Goal: Task Accomplishment & Management: Use online tool/utility

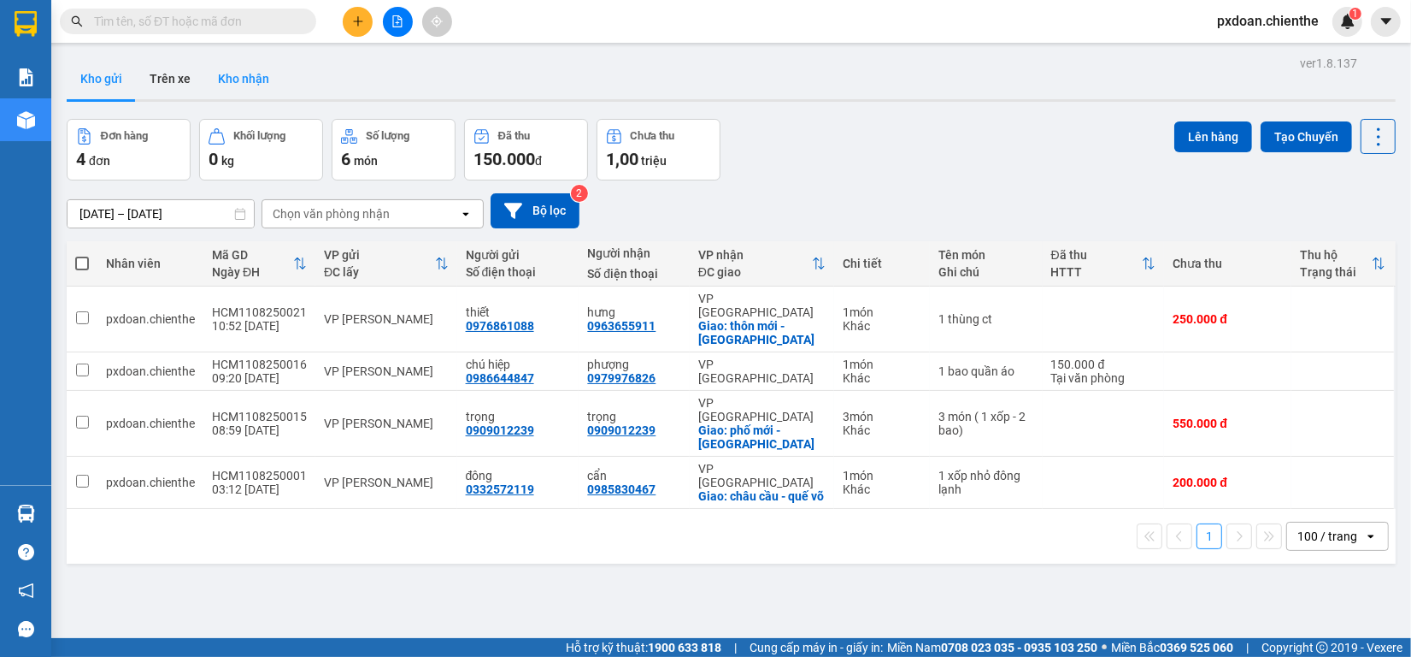
click at [250, 69] on button "Kho nhận" at bounding box center [243, 78] width 79 height 41
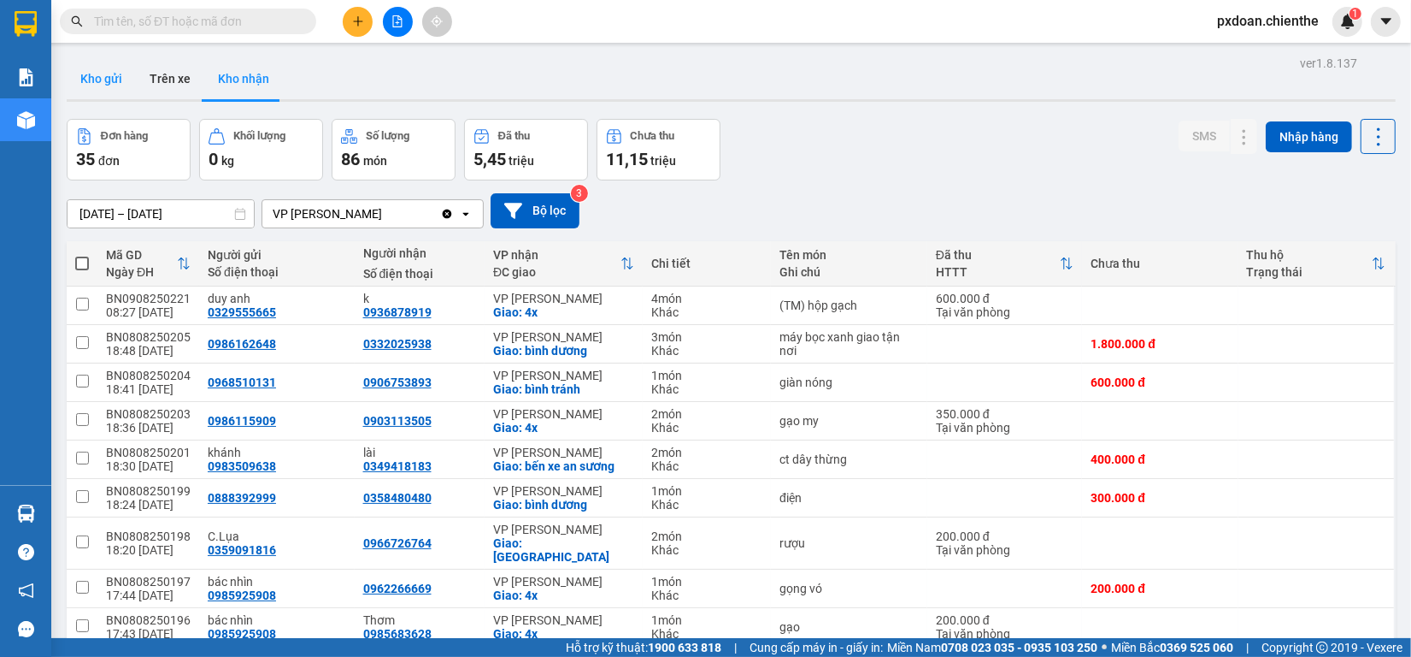
click at [100, 73] on button "Kho gửi" at bounding box center [101, 78] width 69 height 41
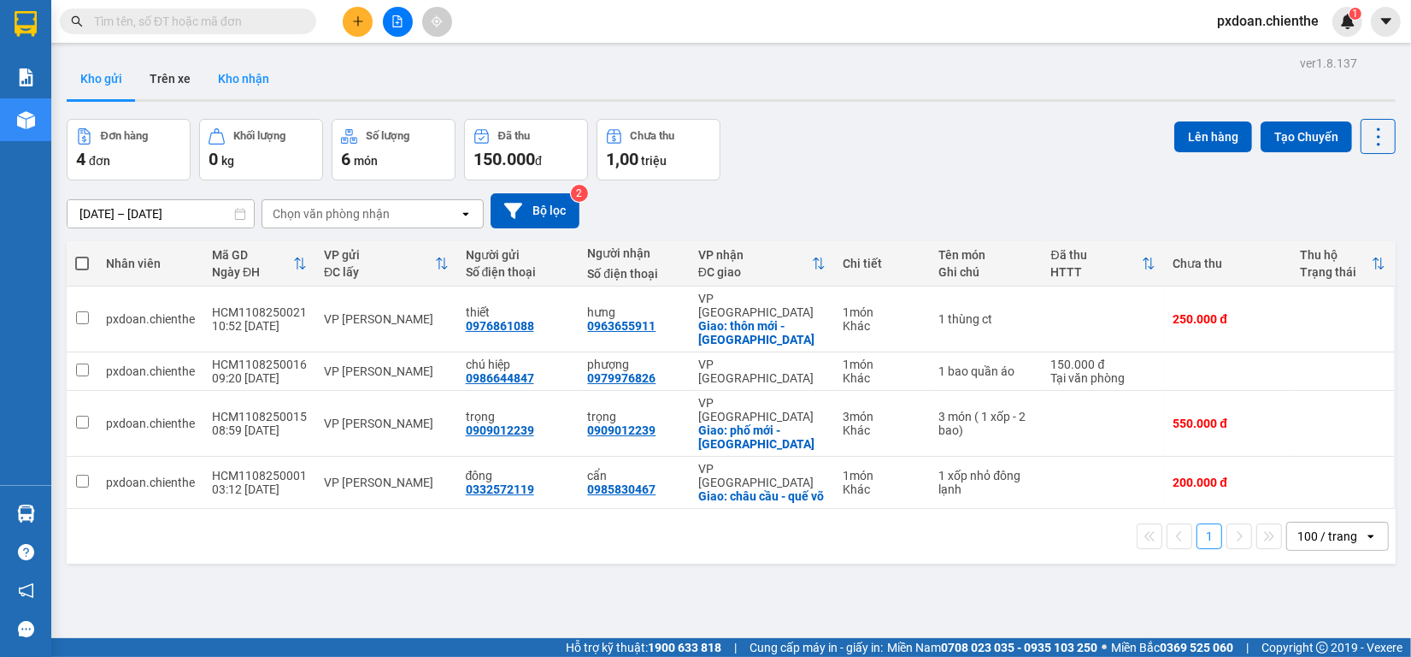
click at [249, 71] on button "Kho nhận" at bounding box center [243, 78] width 79 height 41
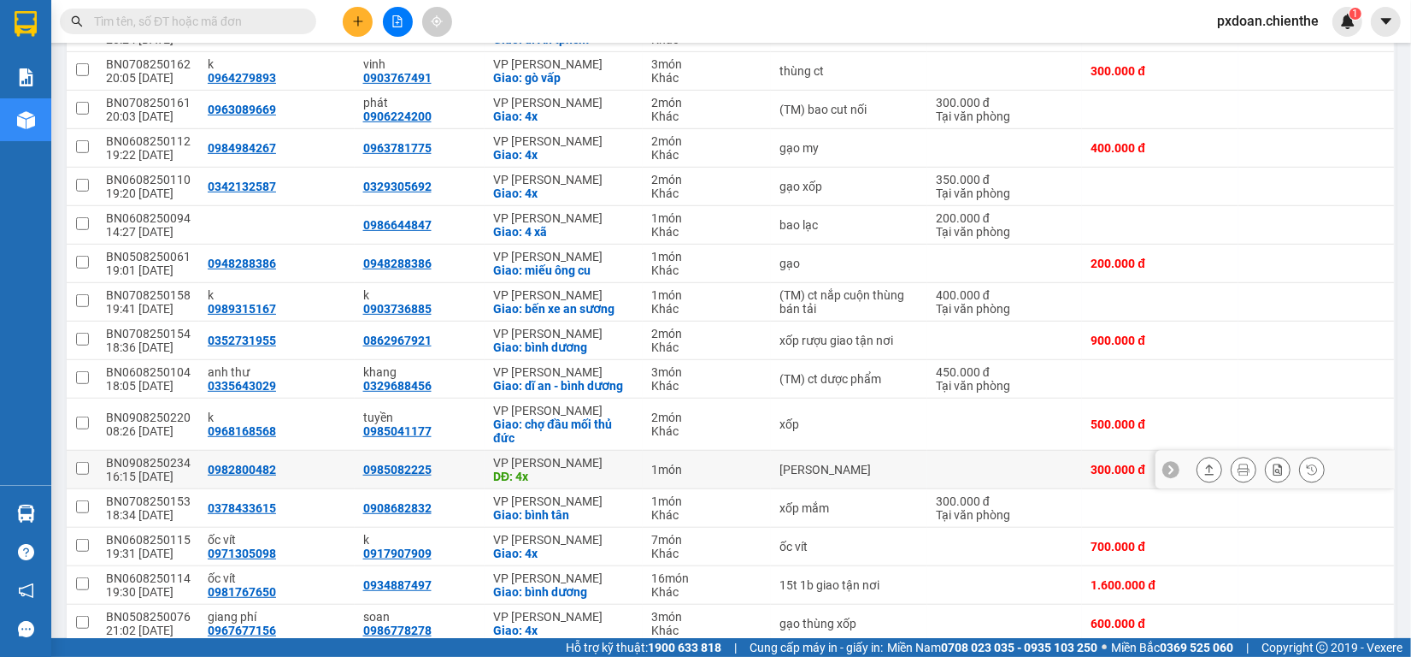
scroll to position [855, 0]
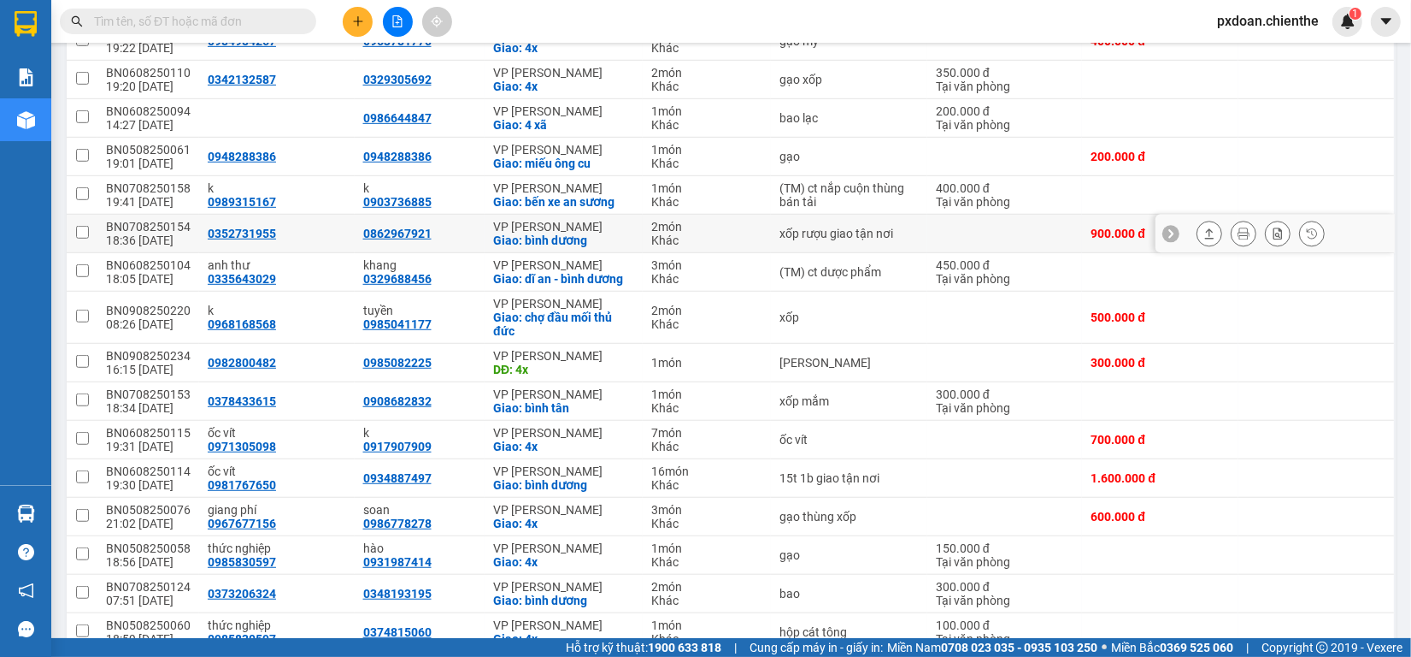
click at [171, 220] on div "BN0708250154" at bounding box center [148, 227] width 85 height 14
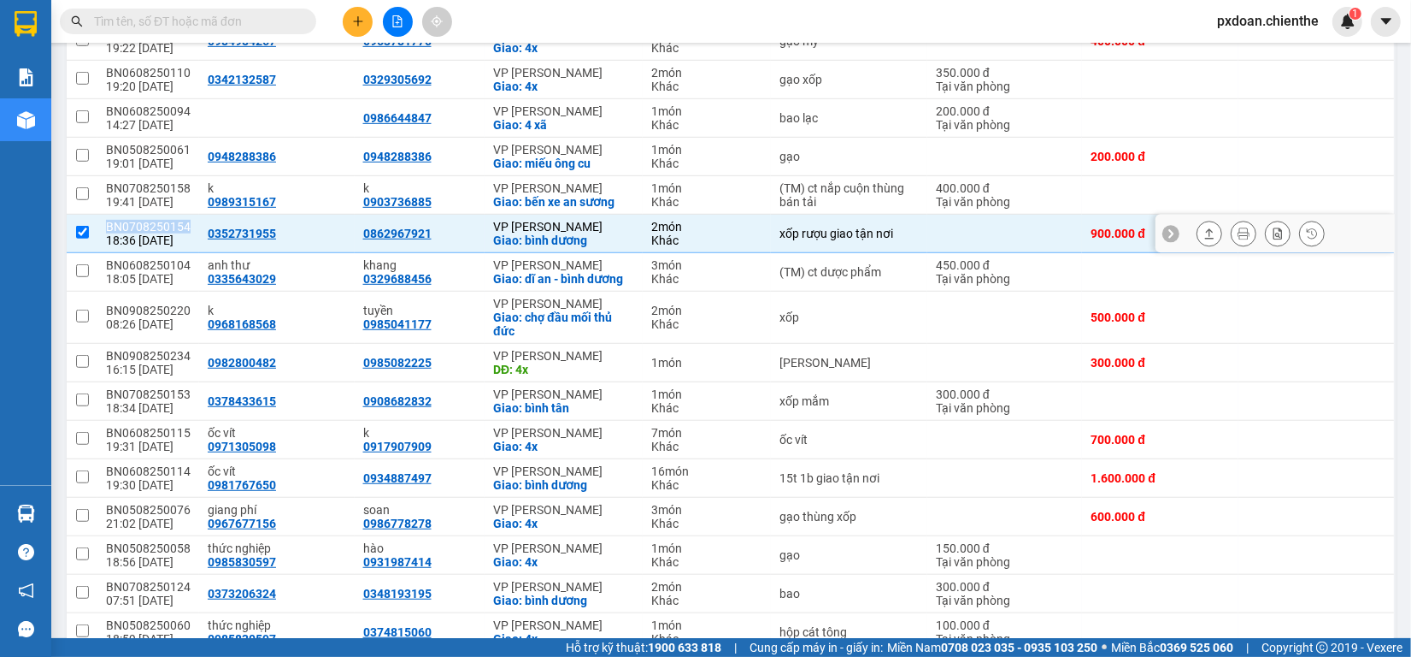
click at [171, 220] on div "BN0708250154" at bounding box center [148, 227] width 85 height 14
checkbox input "false"
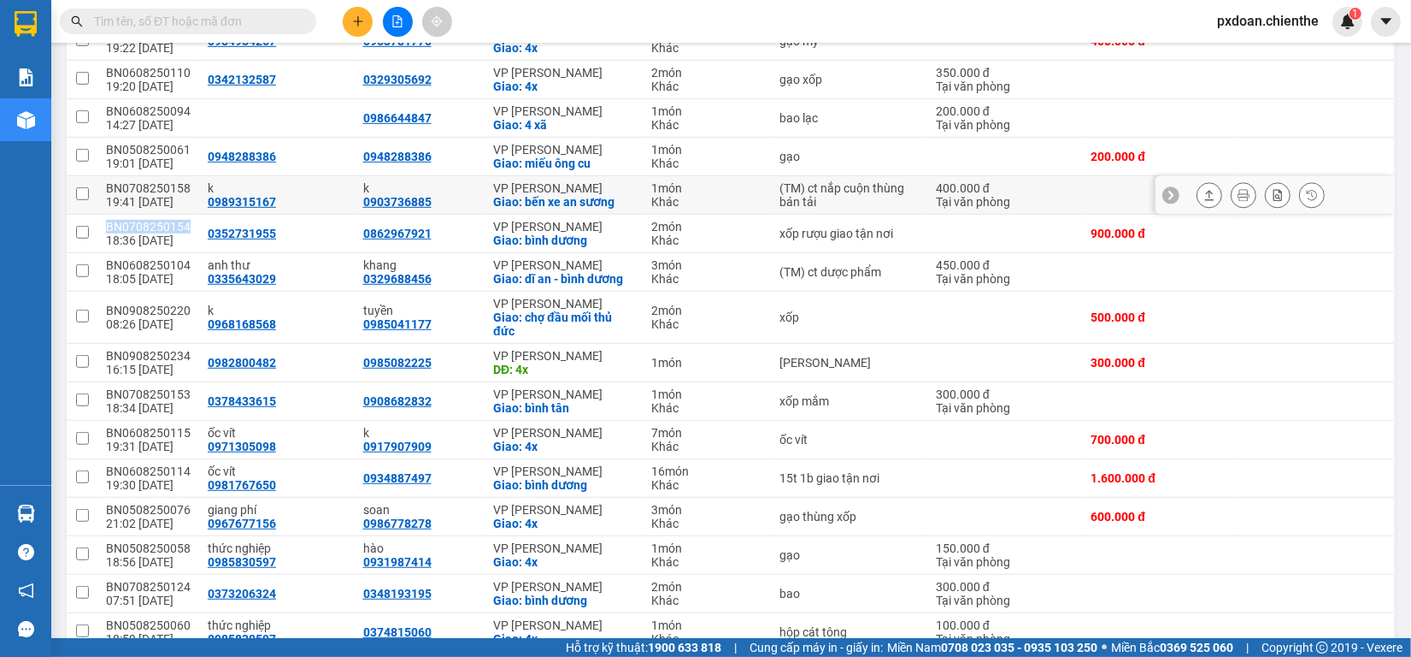
copy div "BN0708250154"
click at [167, 26] on input "text" at bounding box center [195, 21] width 202 height 19
paste input "BN0708250154"
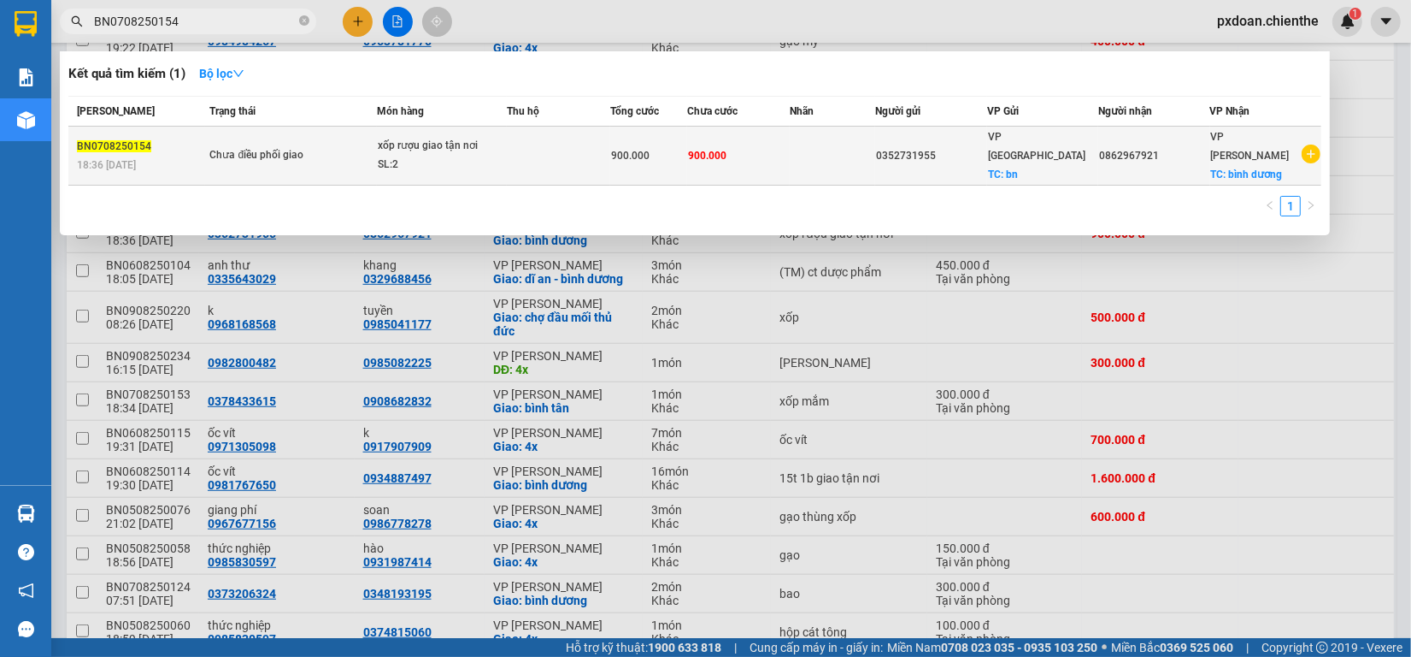
type input "BN0708250154"
click at [539, 156] on td at bounding box center [558, 156] width 103 height 59
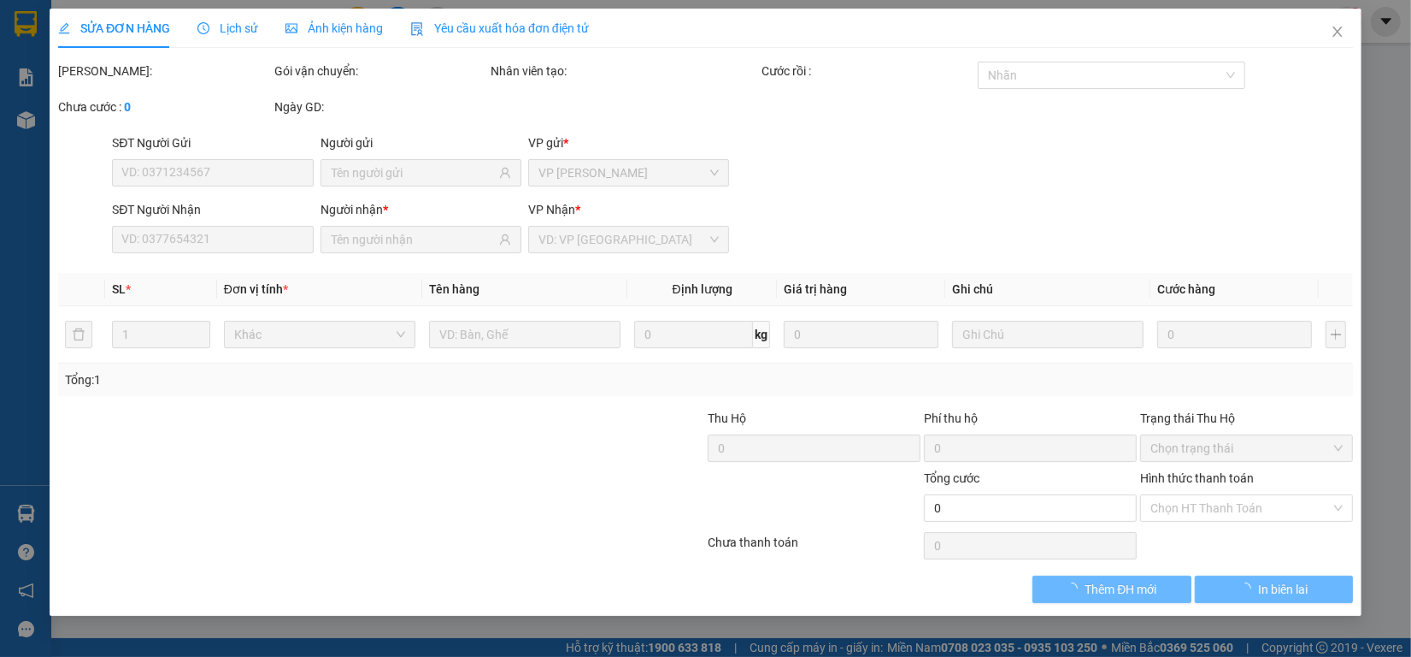
type input "0352731955"
type input "0862967921"
type input "900.000"
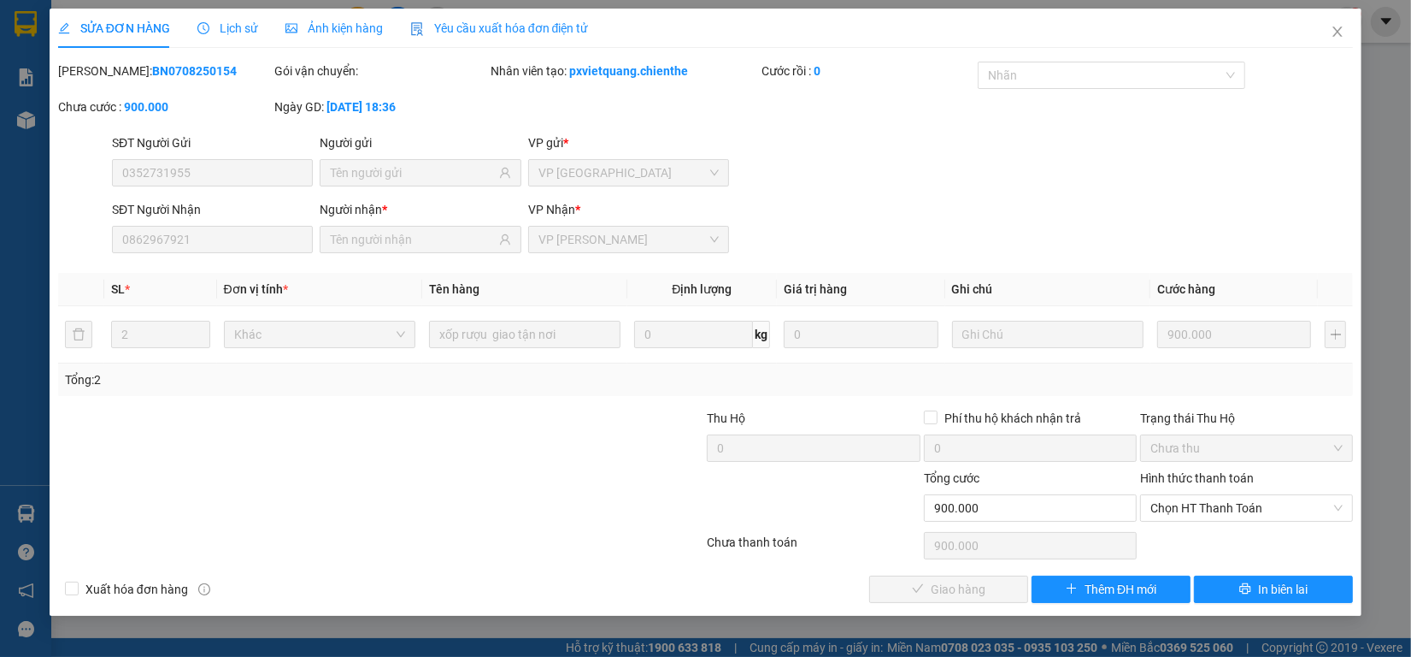
drag, startPoint x: 1181, startPoint y: 509, endPoint x: 1180, endPoint y: 522, distance: 12.9
click at [1181, 510] on span "Chọn HT Thanh Toán" at bounding box center [1247, 508] width 192 height 26
click at [1180, 536] on div "Tại văn phòng" at bounding box center [1247, 542] width 192 height 19
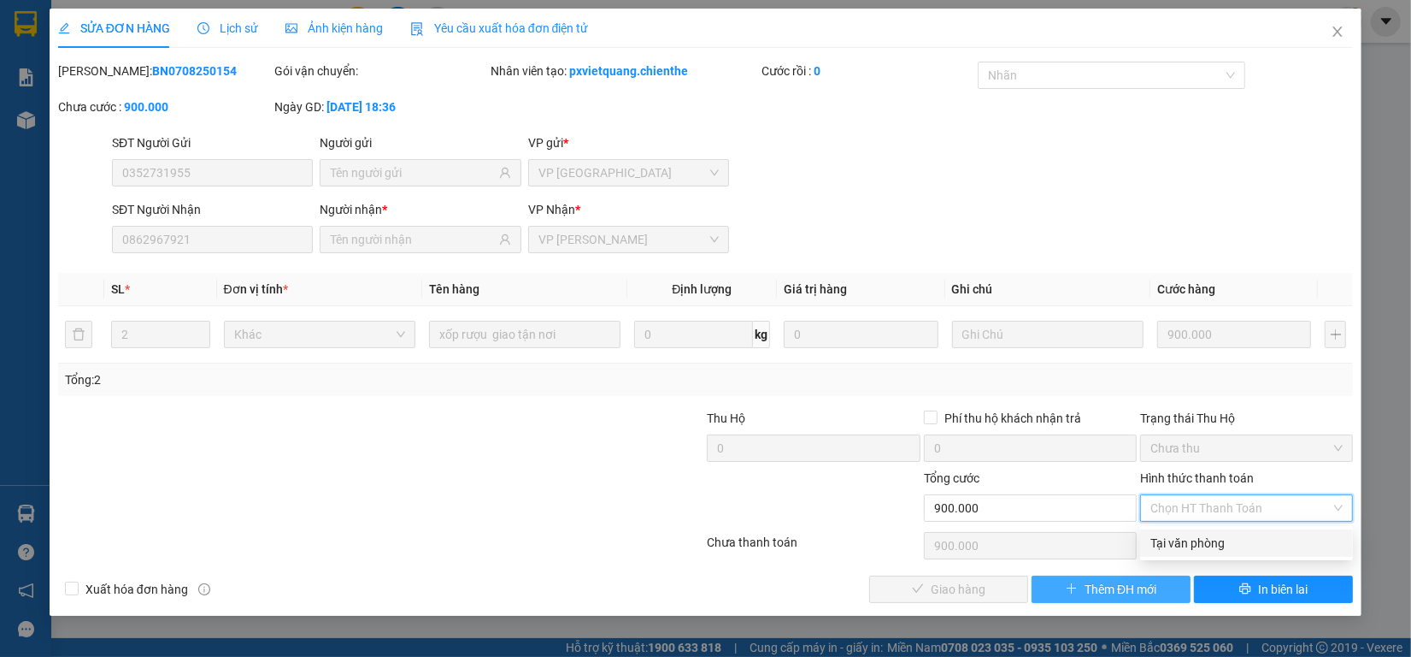
type input "0"
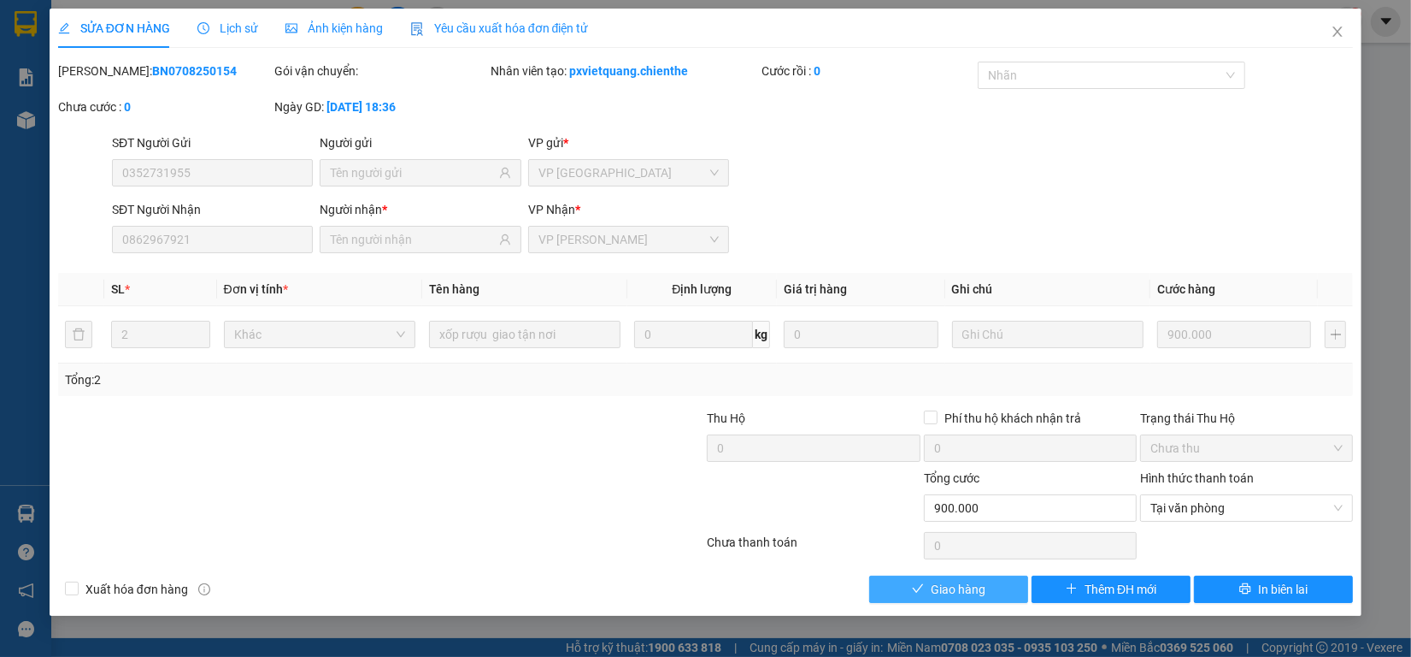
drag, startPoint x: 983, startPoint y: 592, endPoint x: 1083, endPoint y: 476, distance: 153.4
click at [984, 590] on span "Giao hàng" at bounding box center [958, 589] width 55 height 19
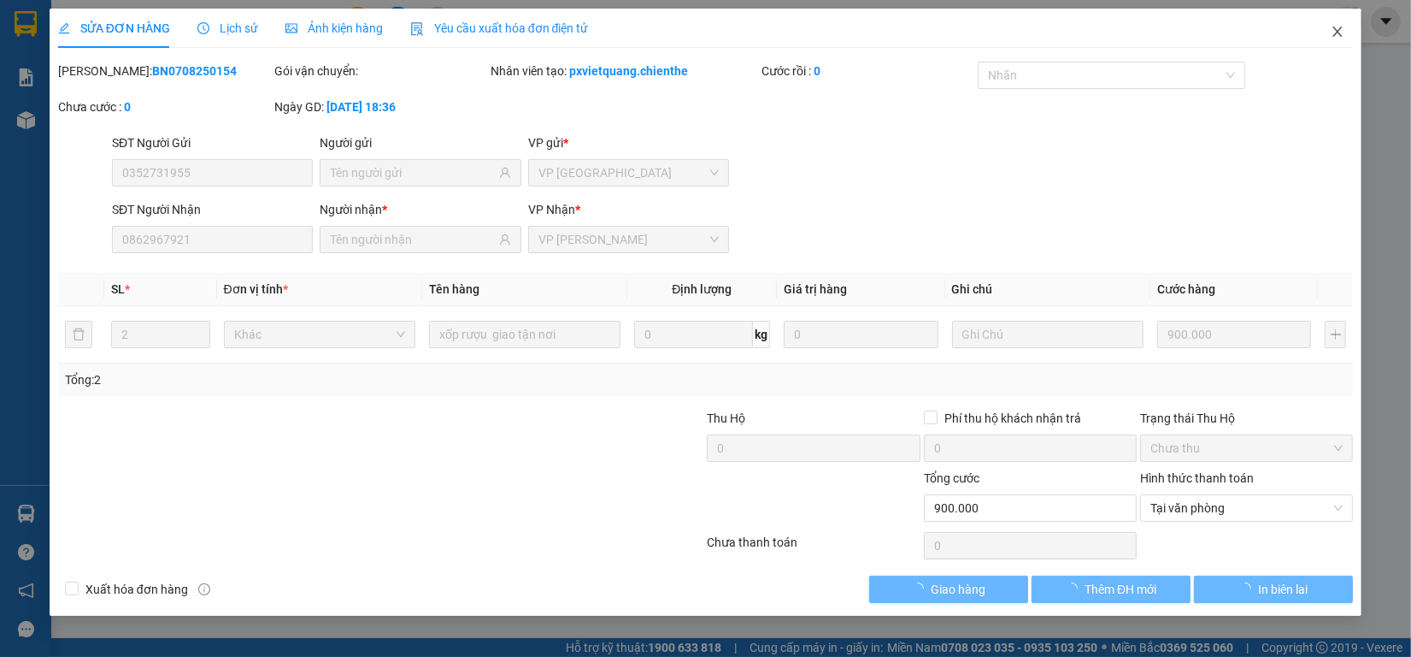
click at [1340, 37] on icon "close" at bounding box center [1338, 32] width 14 height 14
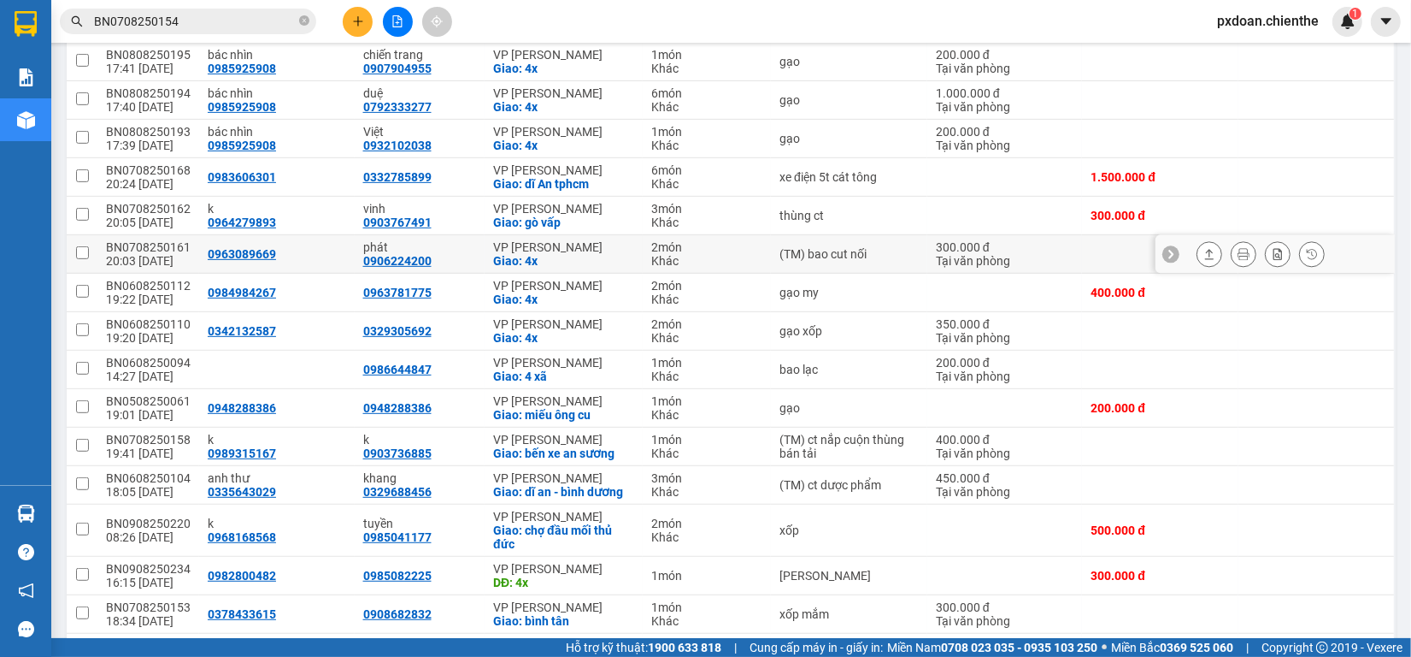
scroll to position [641, 0]
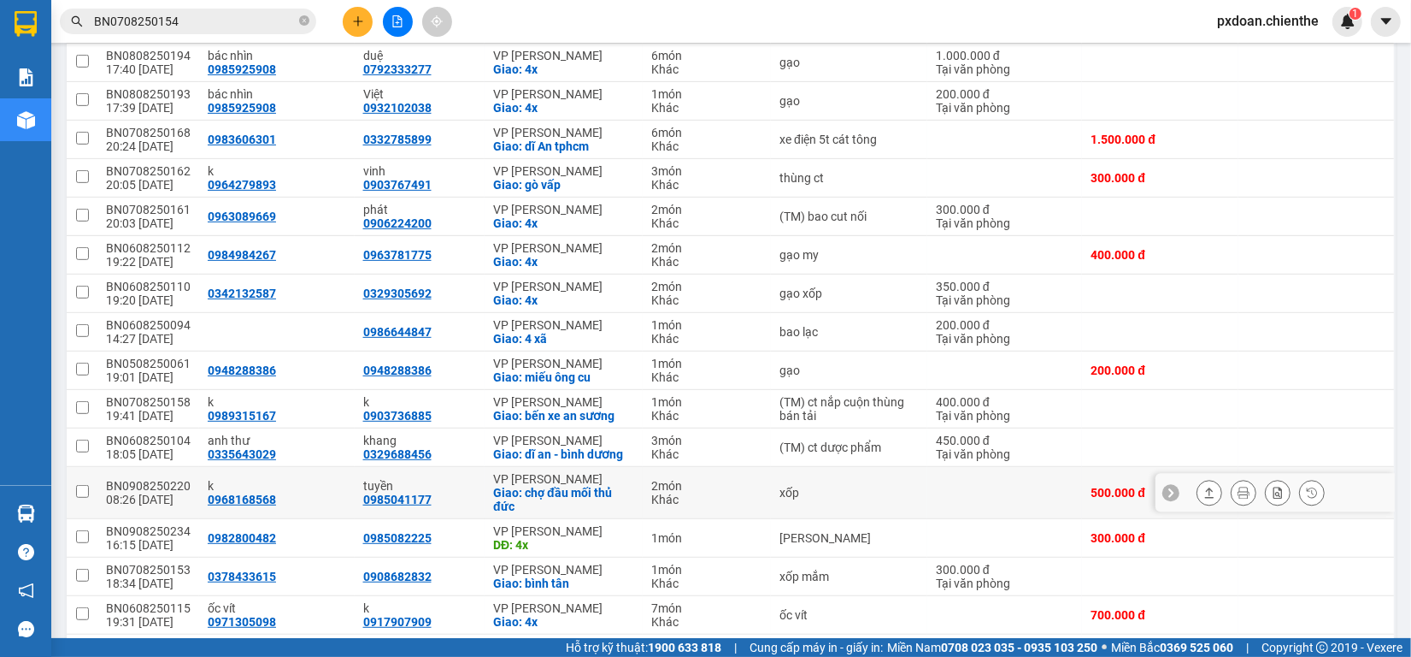
click at [177, 479] on div "BN0908250220" at bounding box center [148, 486] width 85 height 14
checkbox input "false"
copy div "BN0908250220"
click at [236, 15] on input "BN0708250154" at bounding box center [195, 21] width 202 height 19
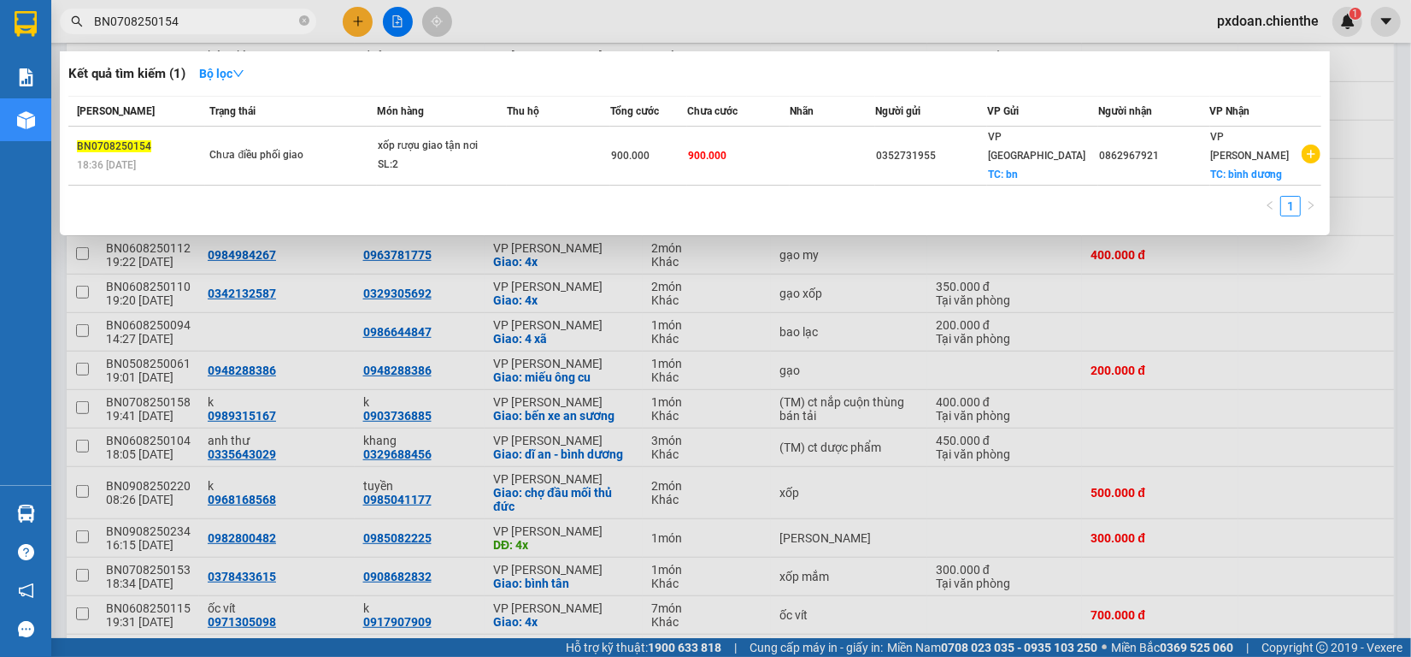
click at [236, 15] on input "BN0708250154" at bounding box center [195, 21] width 202 height 19
paste input "908250220"
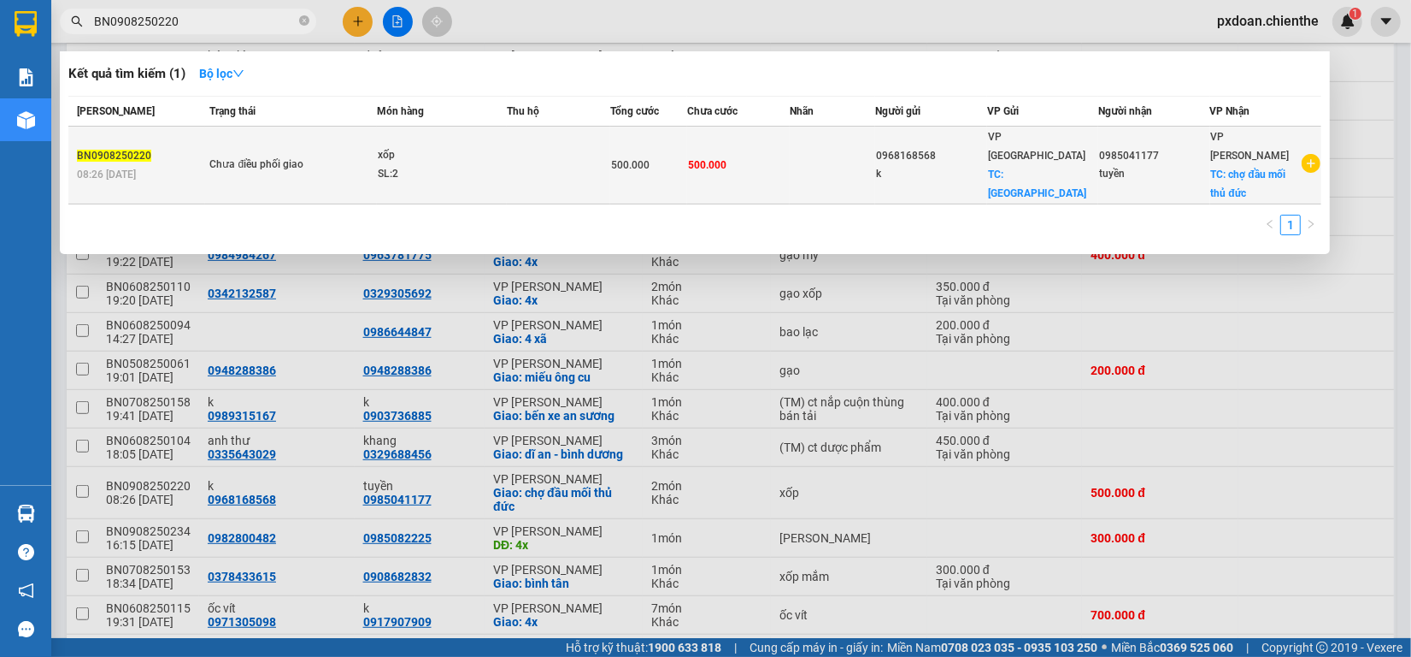
type input "BN0908250220"
click at [536, 144] on td at bounding box center [558, 166] width 103 height 78
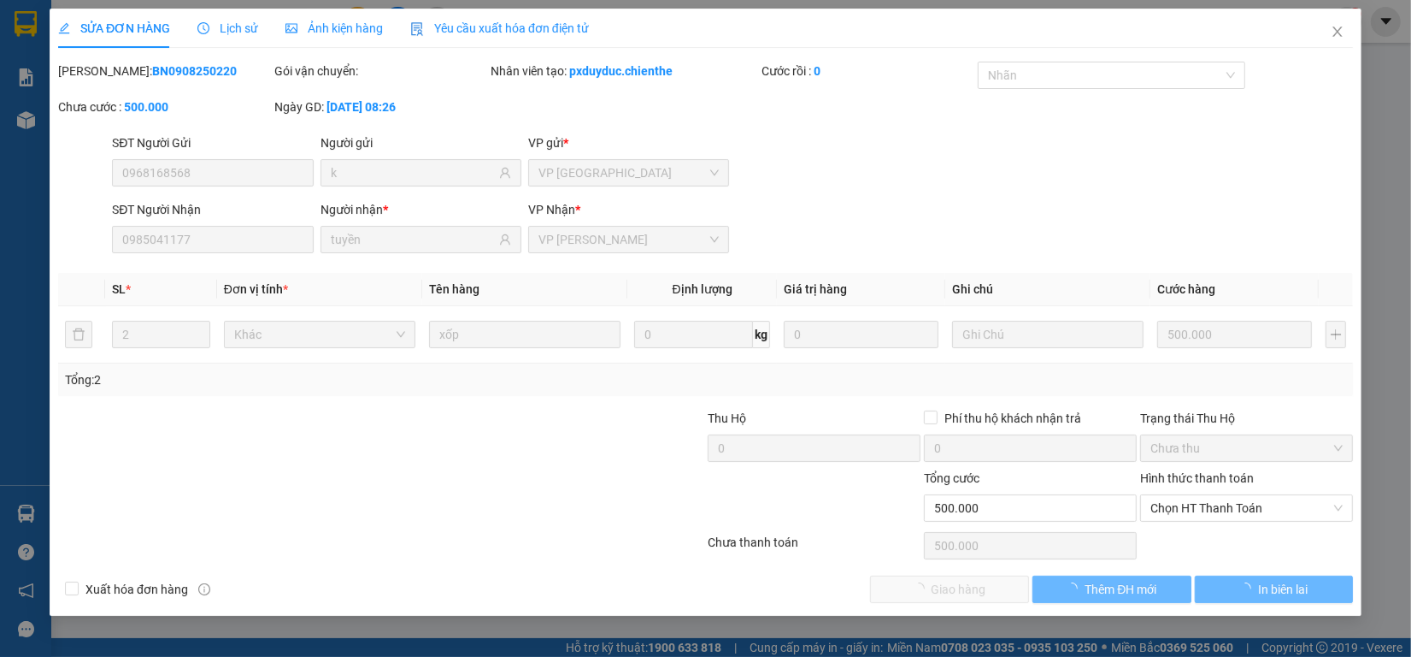
type input "0968168568"
type input "k"
type input "0985041177"
type input "tuyền"
type input "500.000"
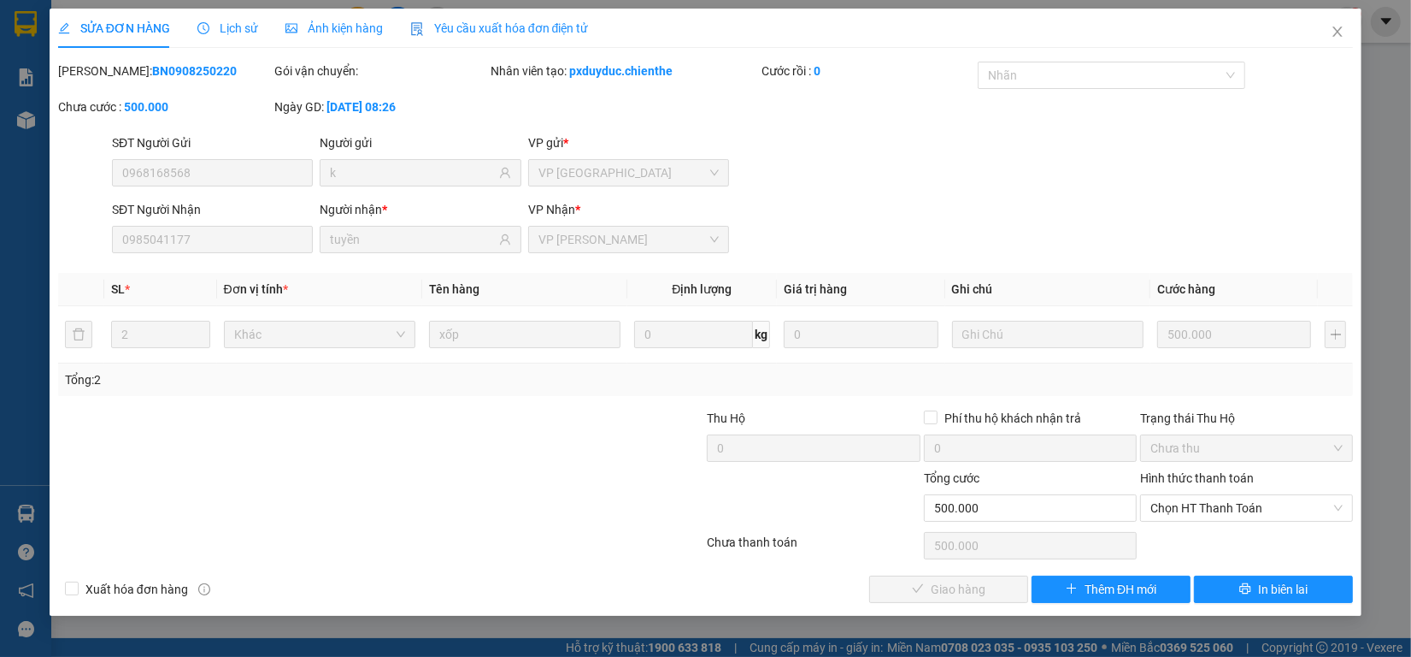
drag, startPoint x: 1202, startPoint y: 506, endPoint x: 1206, endPoint y: 526, distance: 20.1
click at [1202, 510] on span "Chọn HT Thanh Toán" at bounding box center [1247, 508] width 192 height 26
click at [1207, 544] on div "Tại văn phòng" at bounding box center [1247, 542] width 192 height 19
type input "0"
click at [975, 590] on span "Giao hàng" at bounding box center [958, 589] width 55 height 19
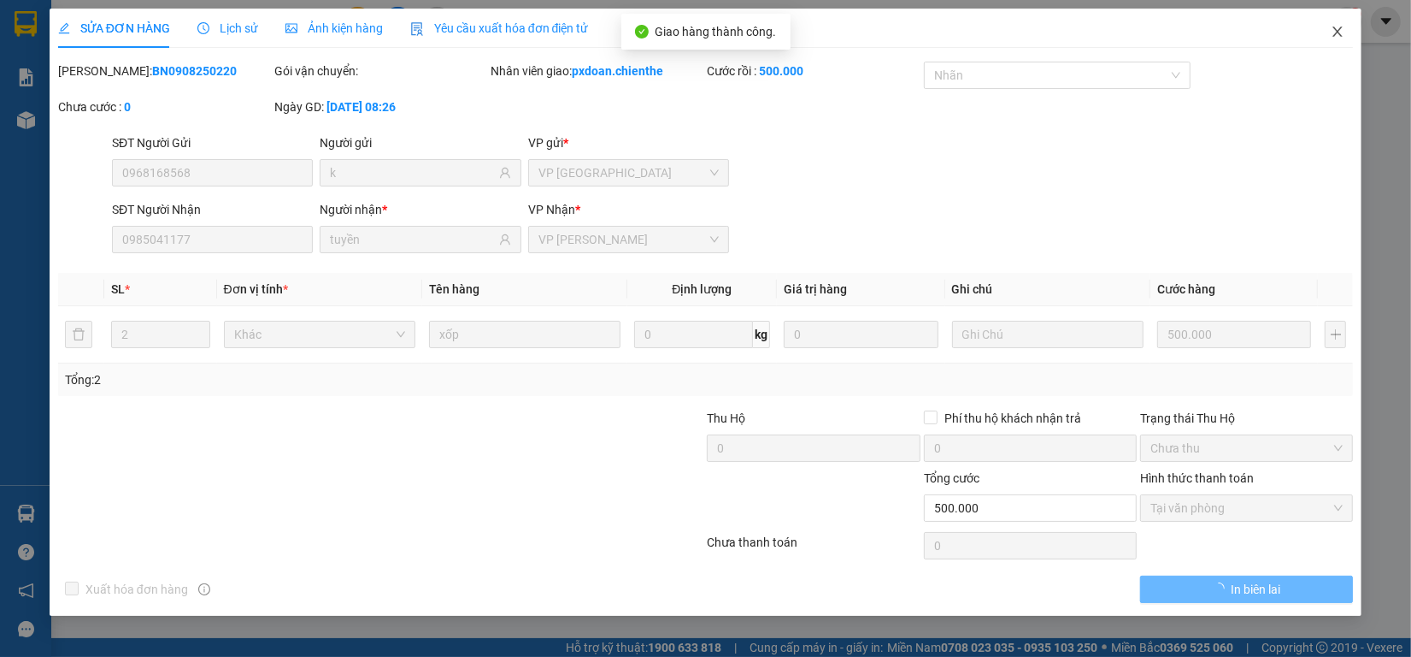
click at [1339, 37] on icon "close" at bounding box center [1338, 32] width 14 height 14
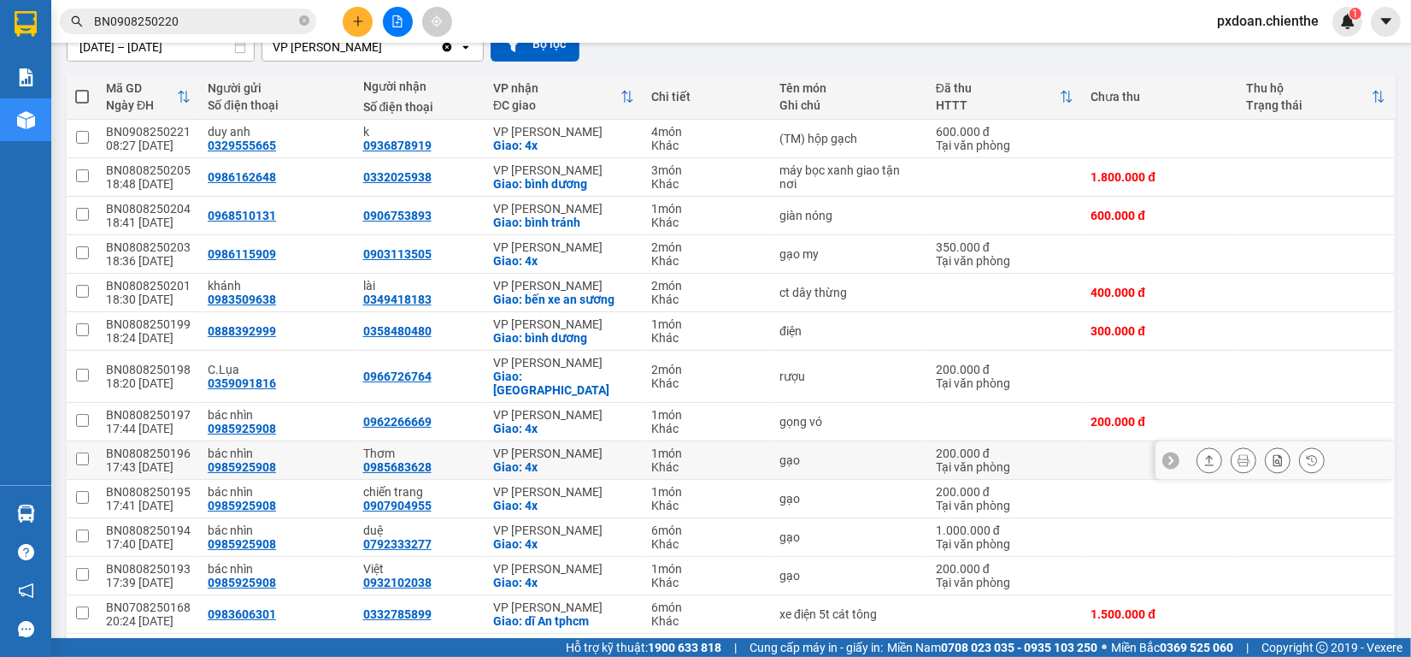
scroll to position [214, 0]
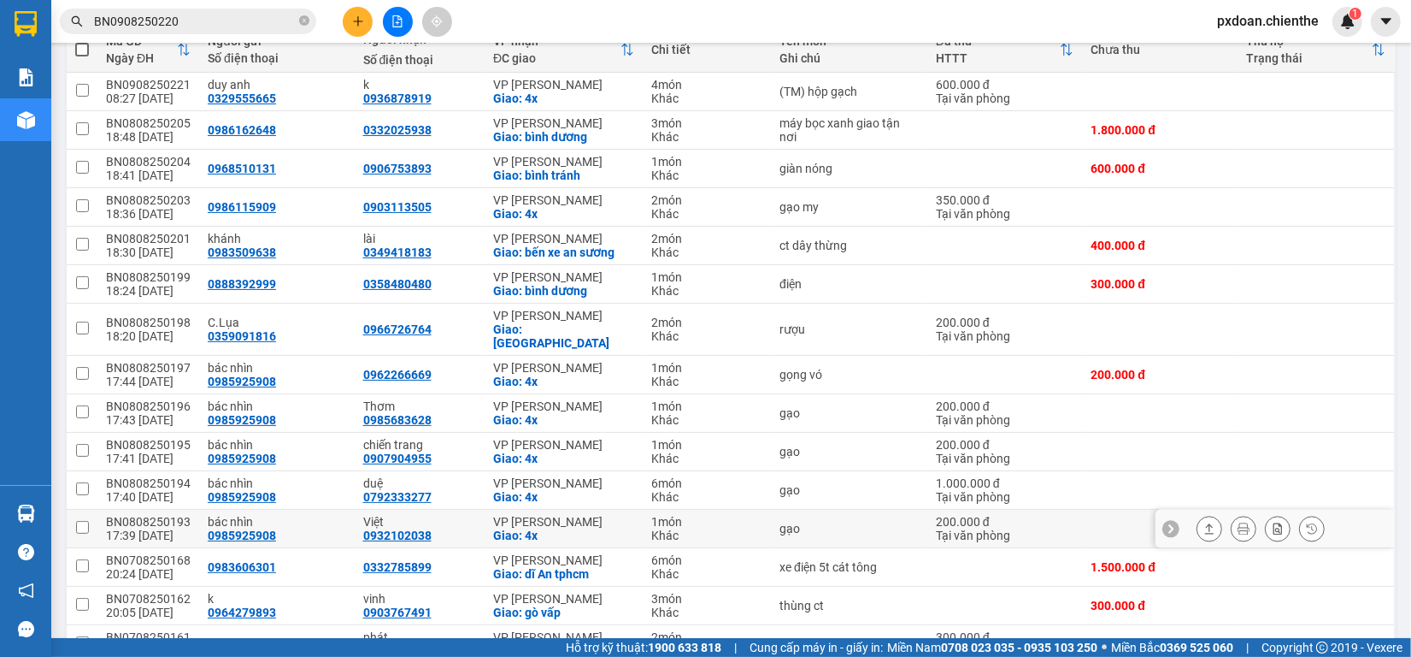
click at [174, 515] on div "BN0808250193" at bounding box center [148, 522] width 85 height 14
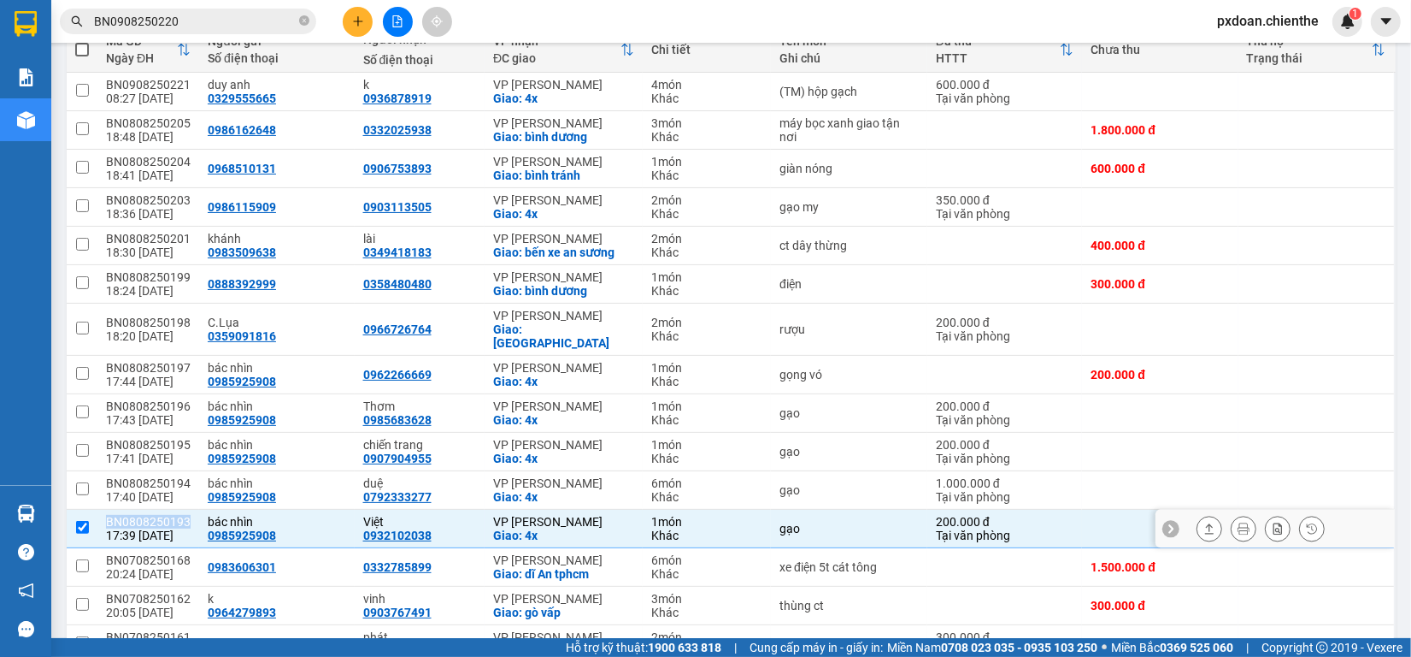
click at [174, 515] on div "BN0808250193" at bounding box center [148, 522] width 85 height 14
checkbox input "false"
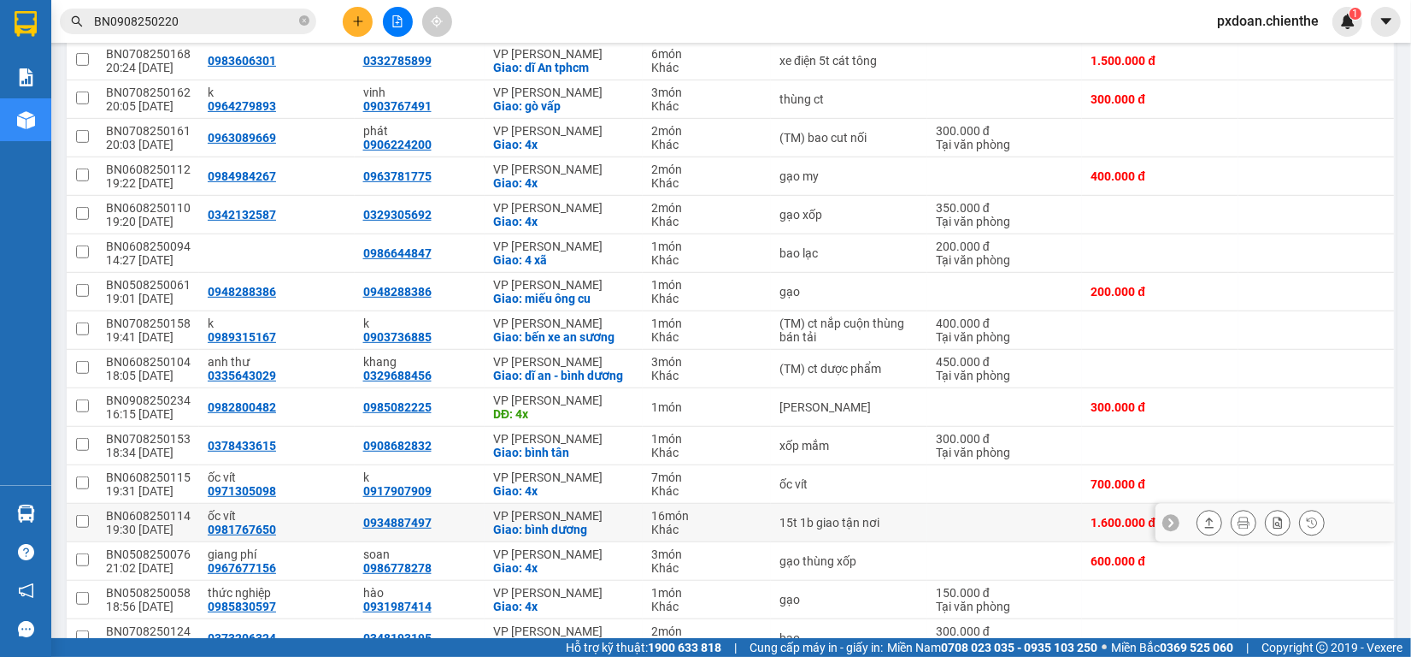
scroll to position [748, 0]
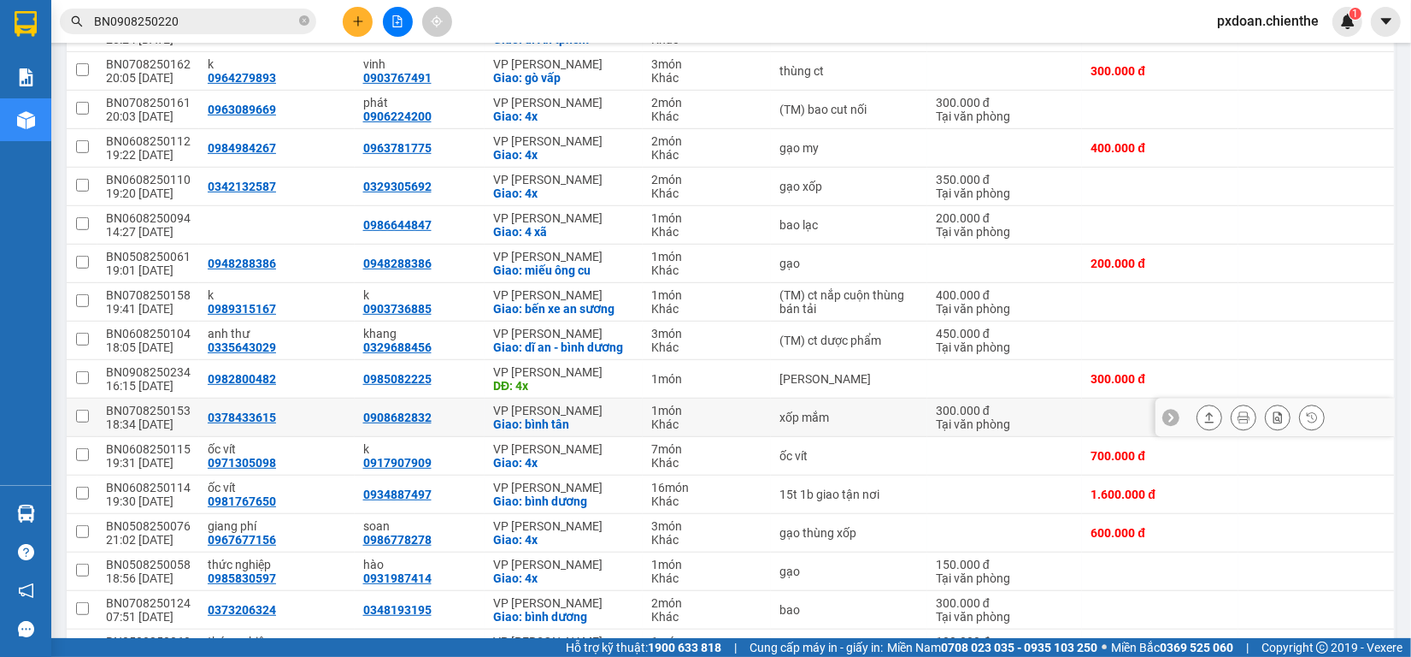
click at [168, 398] on td "BN0708250153 18:34 [DATE]" at bounding box center [148, 417] width 102 height 38
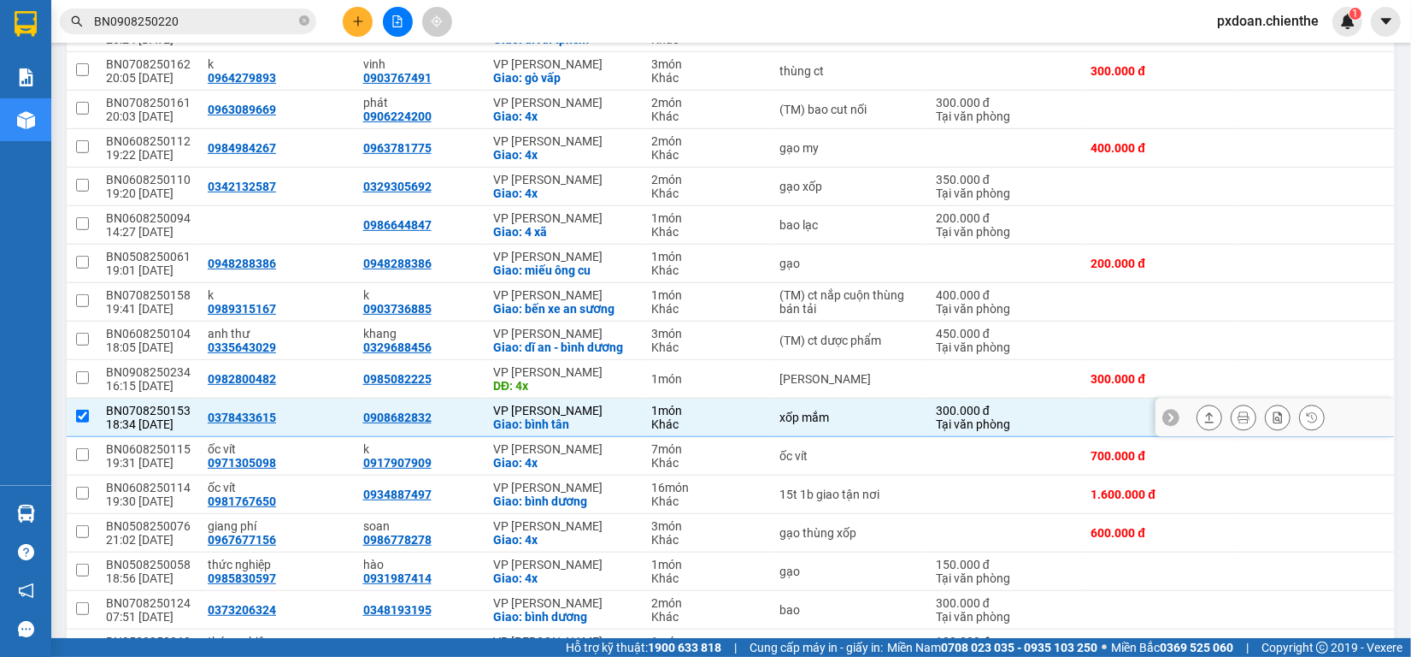
click at [168, 403] on div "BN0708250153" at bounding box center [148, 410] width 85 height 14
checkbox input "true"
copy div "BN0708250153"
click at [202, 14] on input "BN0908250220" at bounding box center [195, 21] width 202 height 19
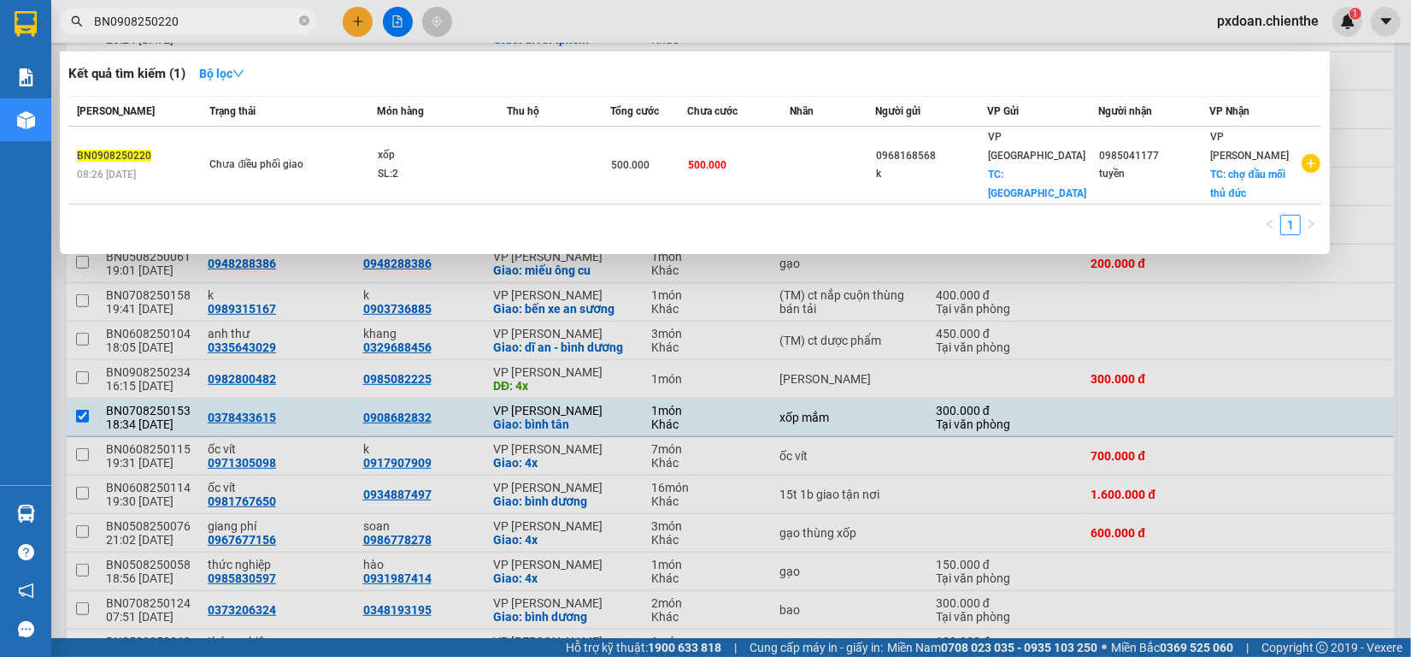
click at [202, 14] on input "BN0908250220" at bounding box center [195, 21] width 202 height 19
paste input "708250153"
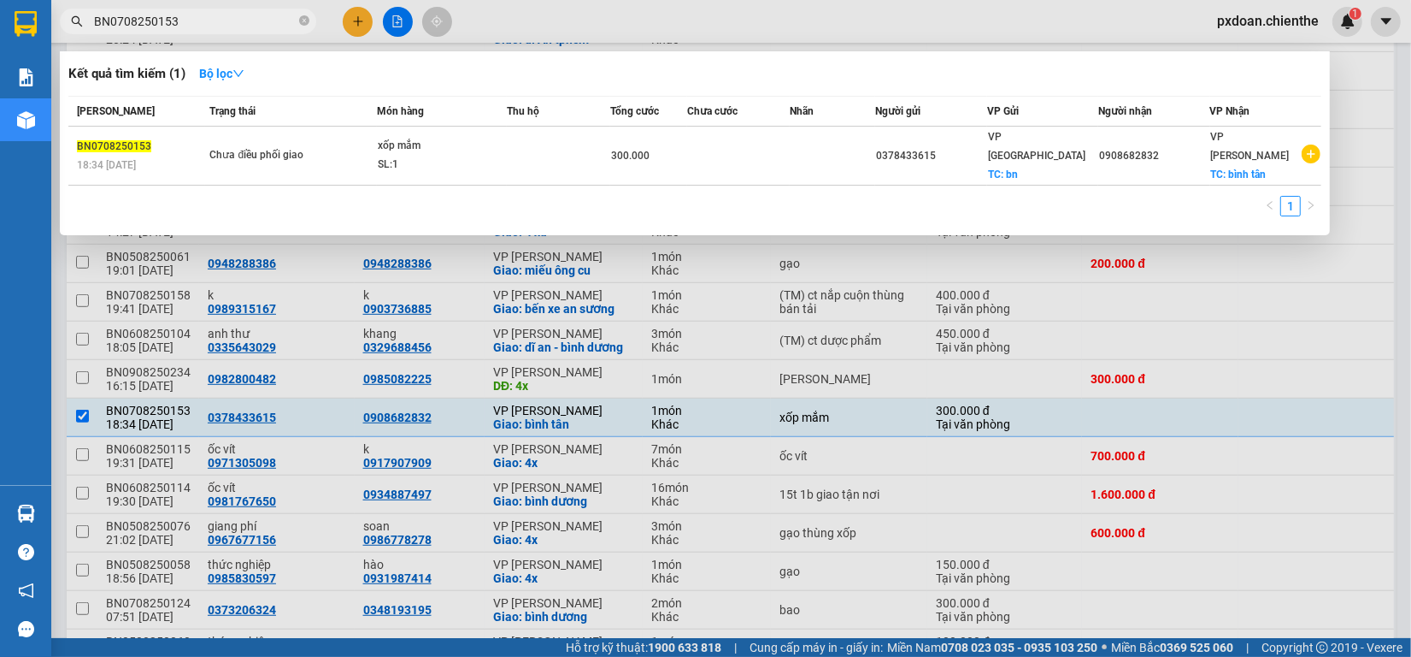
type input "BN0708250153"
click at [489, 156] on div "SL: 1" at bounding box center [442, 165] width 128 height 19
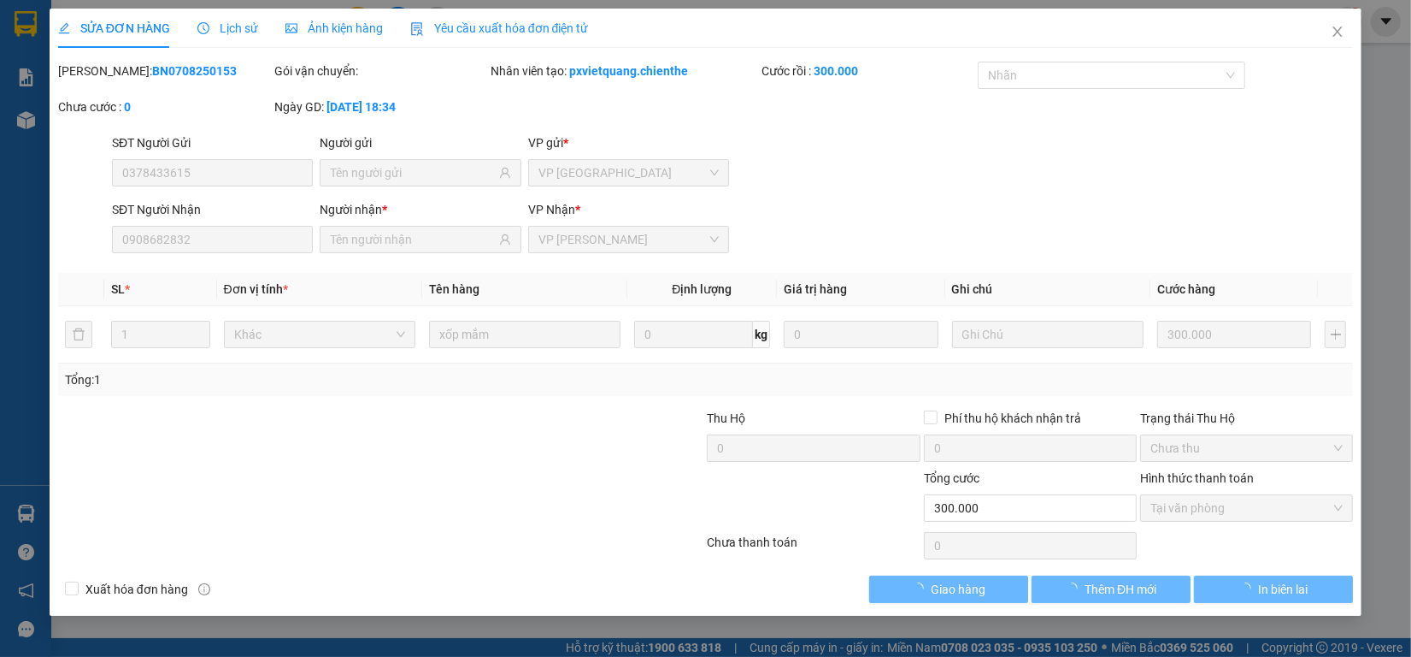
type input "0378433615"
type input "0908682832"
type input "300.000"
type input "0"
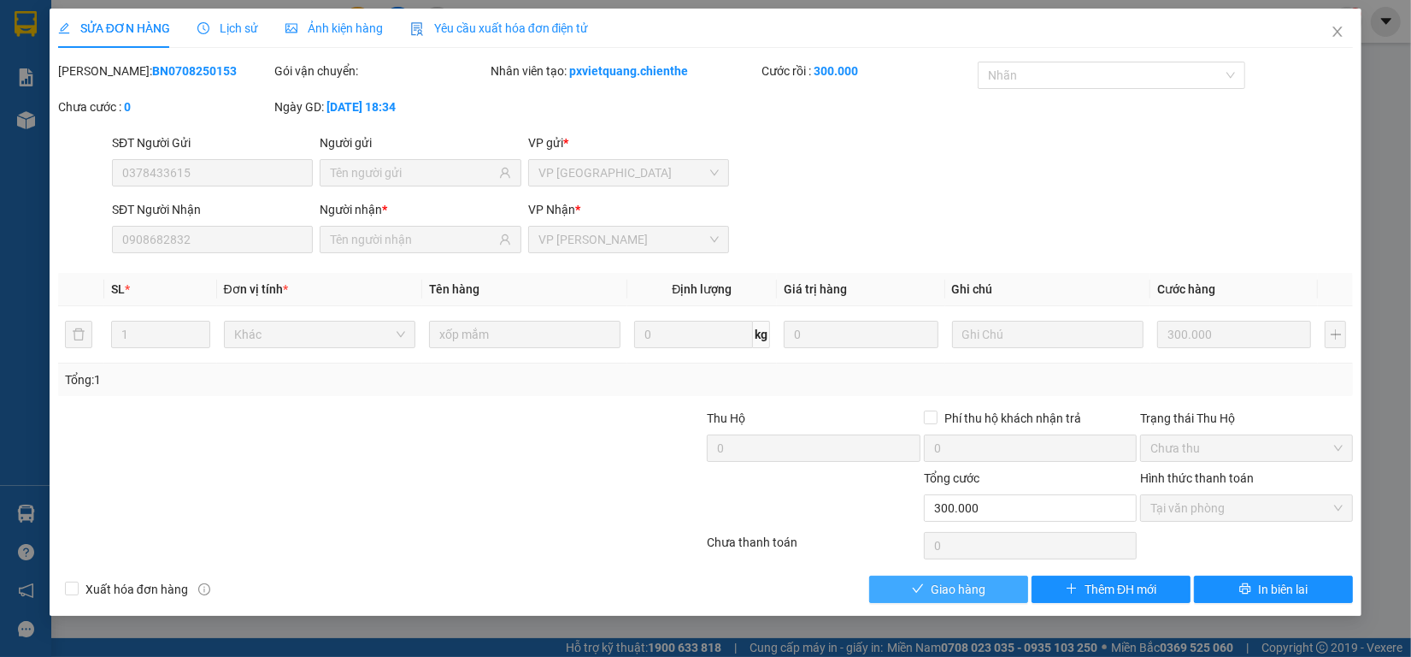
click at [1003, 584] on button "Giao hàng" at bounding box center [948, 588] width 159 height 27
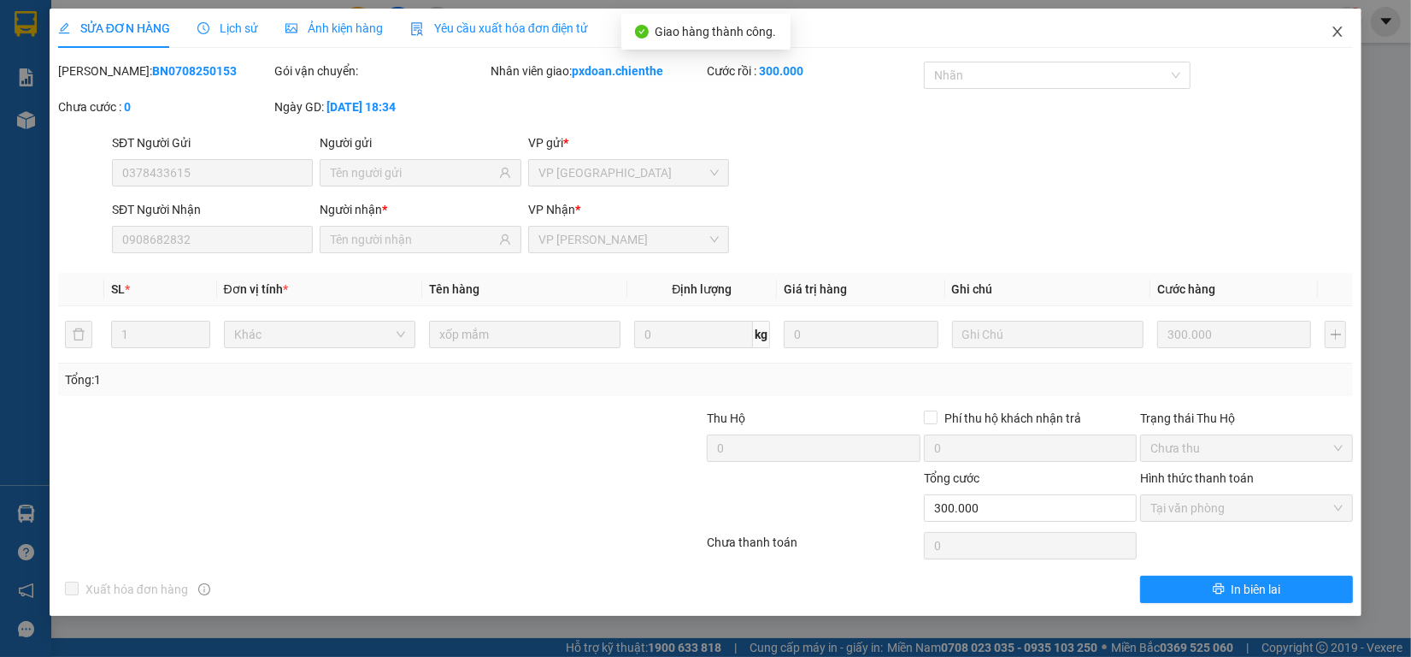
click at [1340, 44] on span "Close" at bounding box center [1338, 33] width 48 height 48
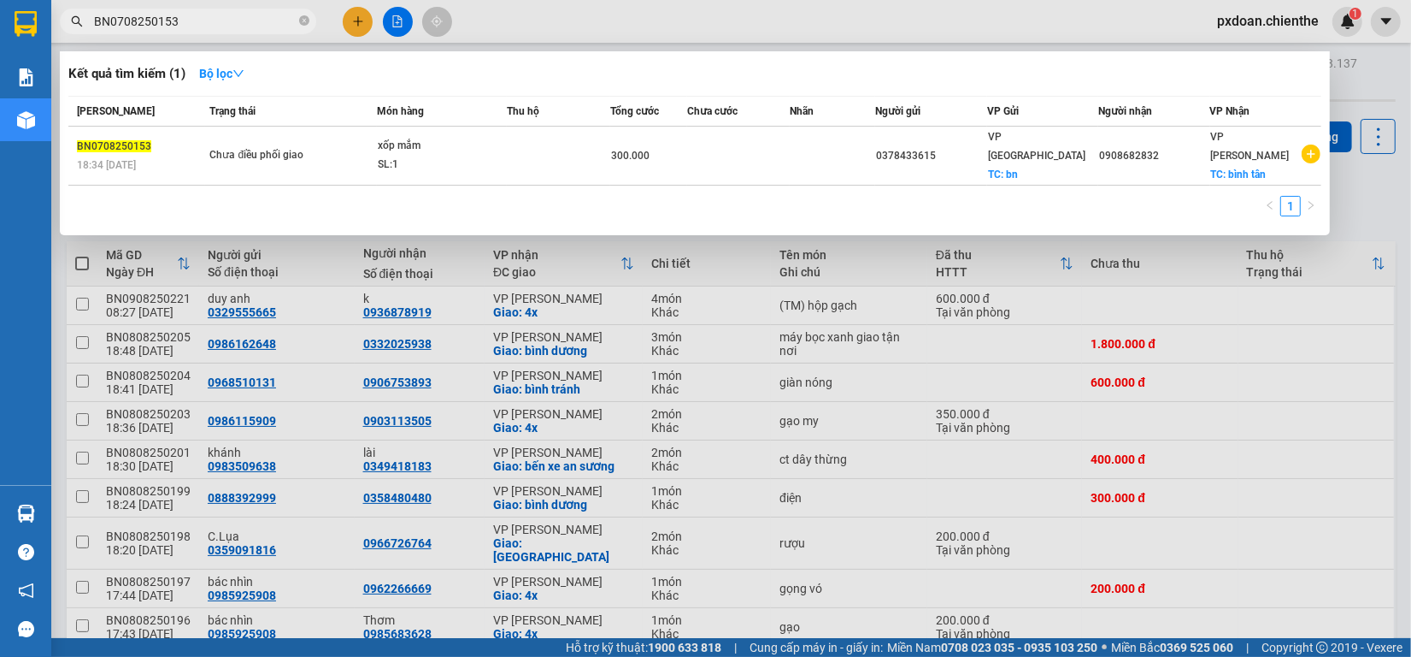
drag, startPoint x: 158, startPoint y: 19, endPoint x: 71, endPoint y: 26, distance: 87.5
click at [71, 26] on div "BN0708250153" at bounding box center [166, 22] width 333 height 26
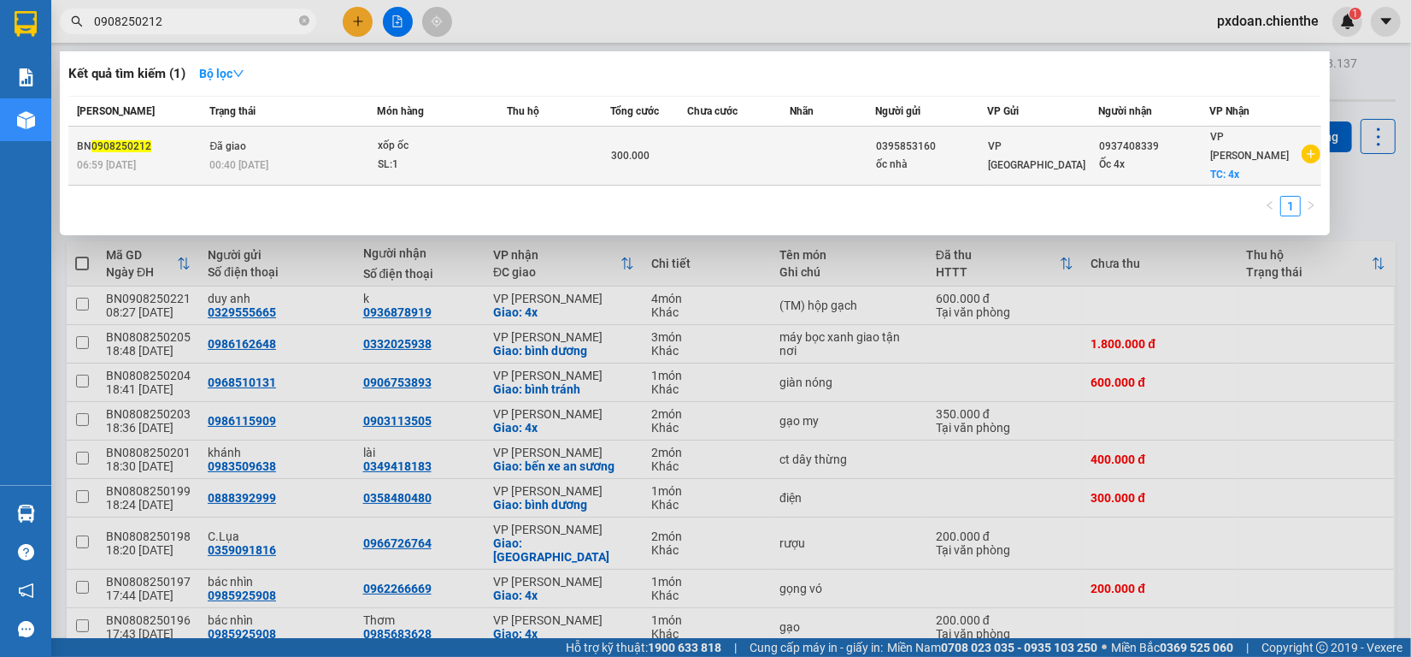
type input "0908250212"
click at [336, 144] on td "Đã giao 00:40 [DATE]" at bounding box center [291, 156] width 172 height 59
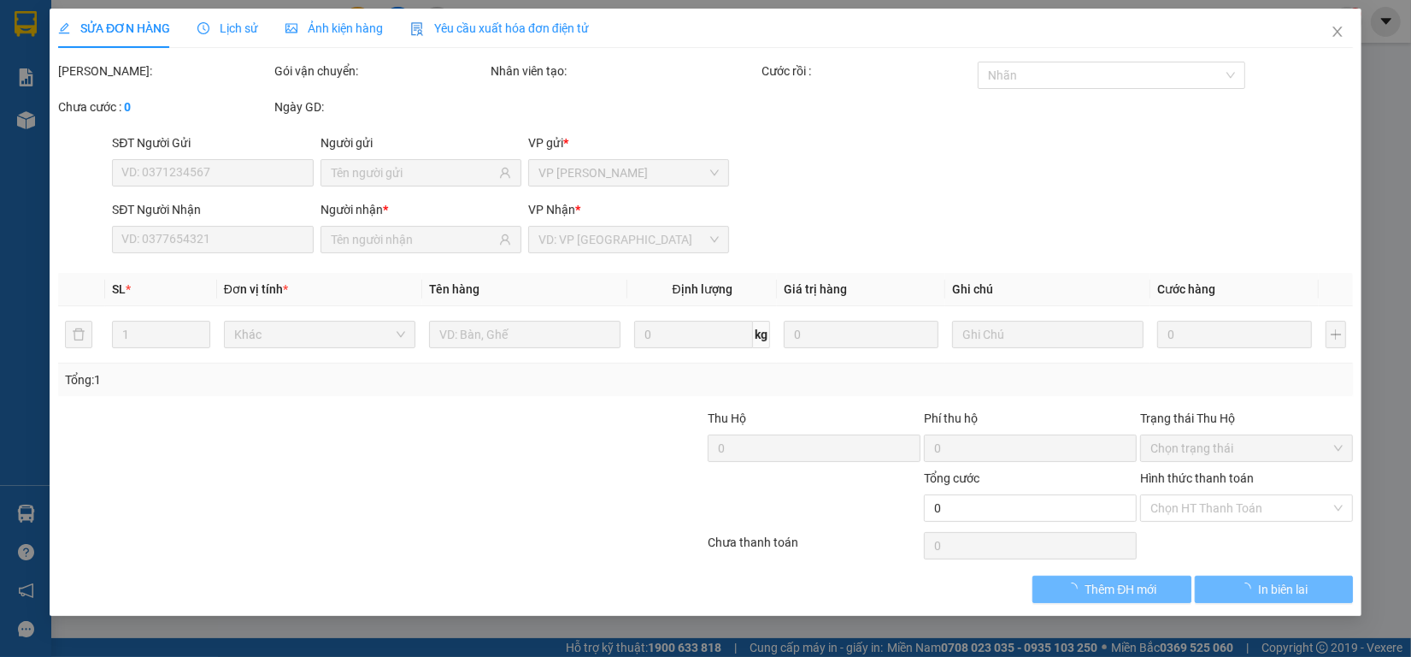
type input "0395853160"
type input "ốc nhà"
type input "0937408339"
type input "Ốc 4x"
type input "300.000"
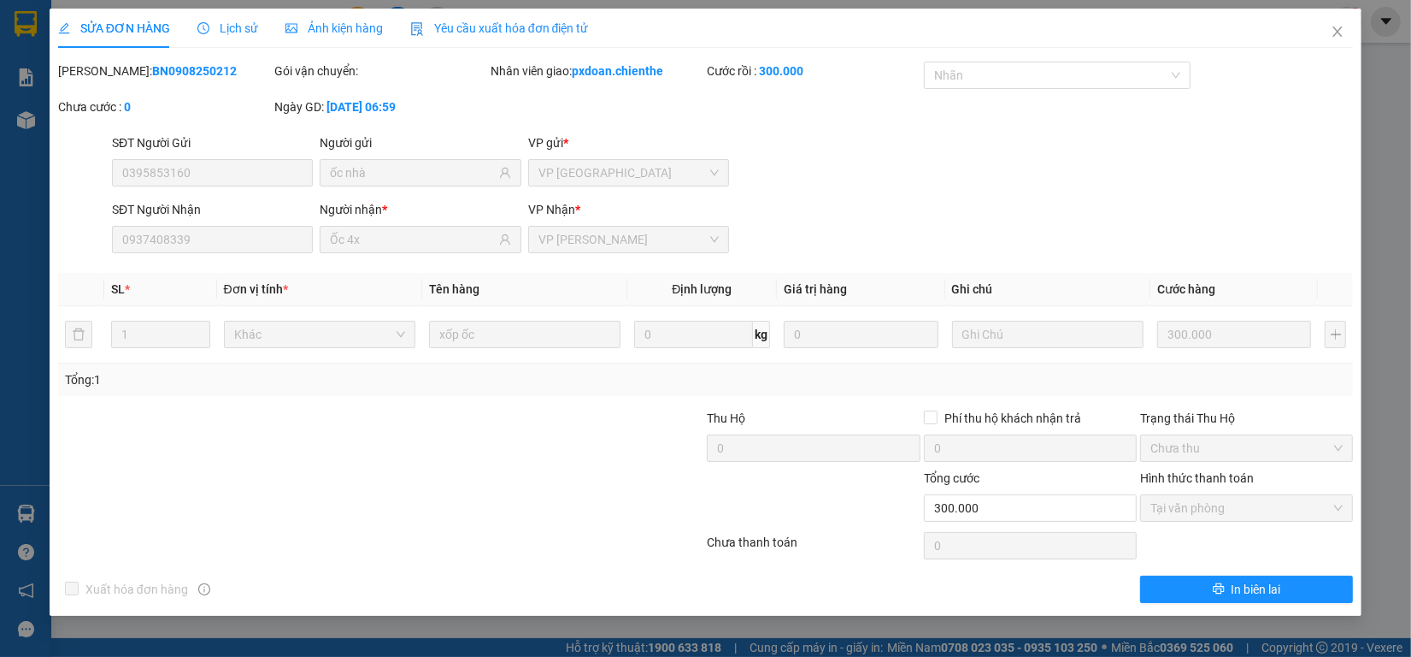
click at [235, 23] on span "Lịch sử" at bounding box center [227, 28] width 61 height 14
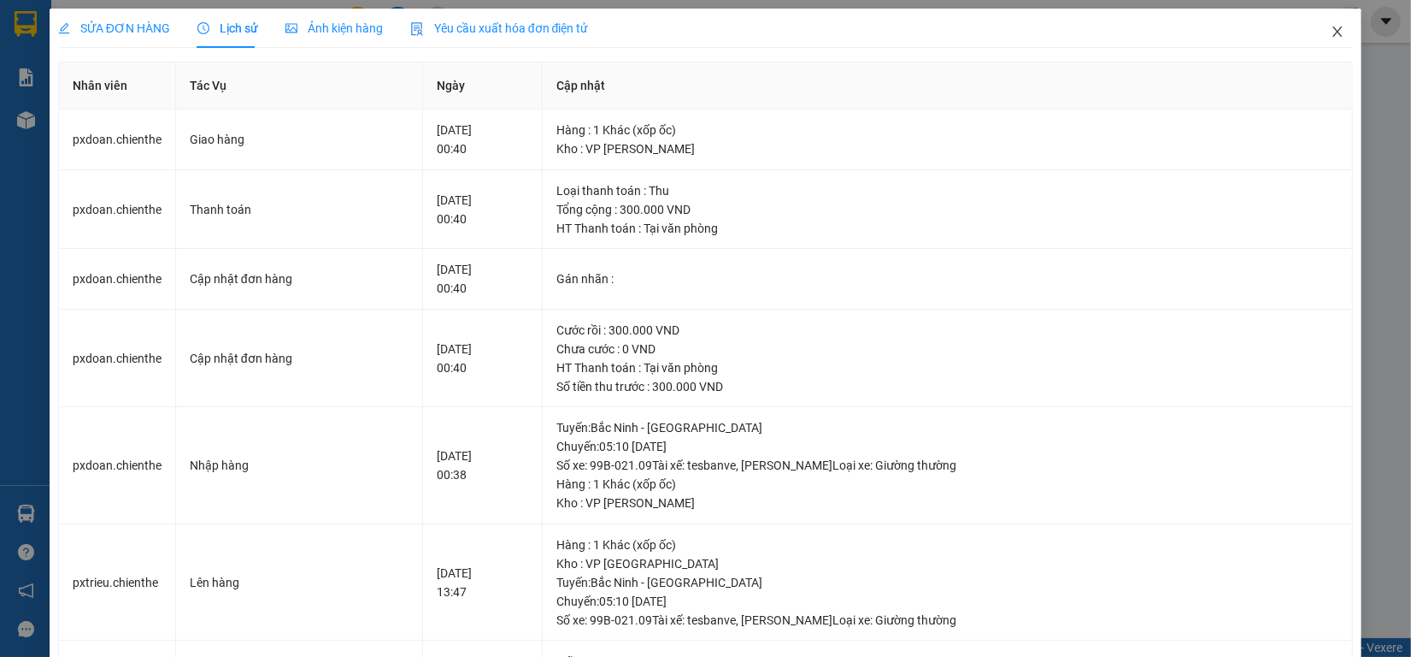
click at [1314, 35] on span "Close" at bounding box center [1338, 33] width 48 height 48
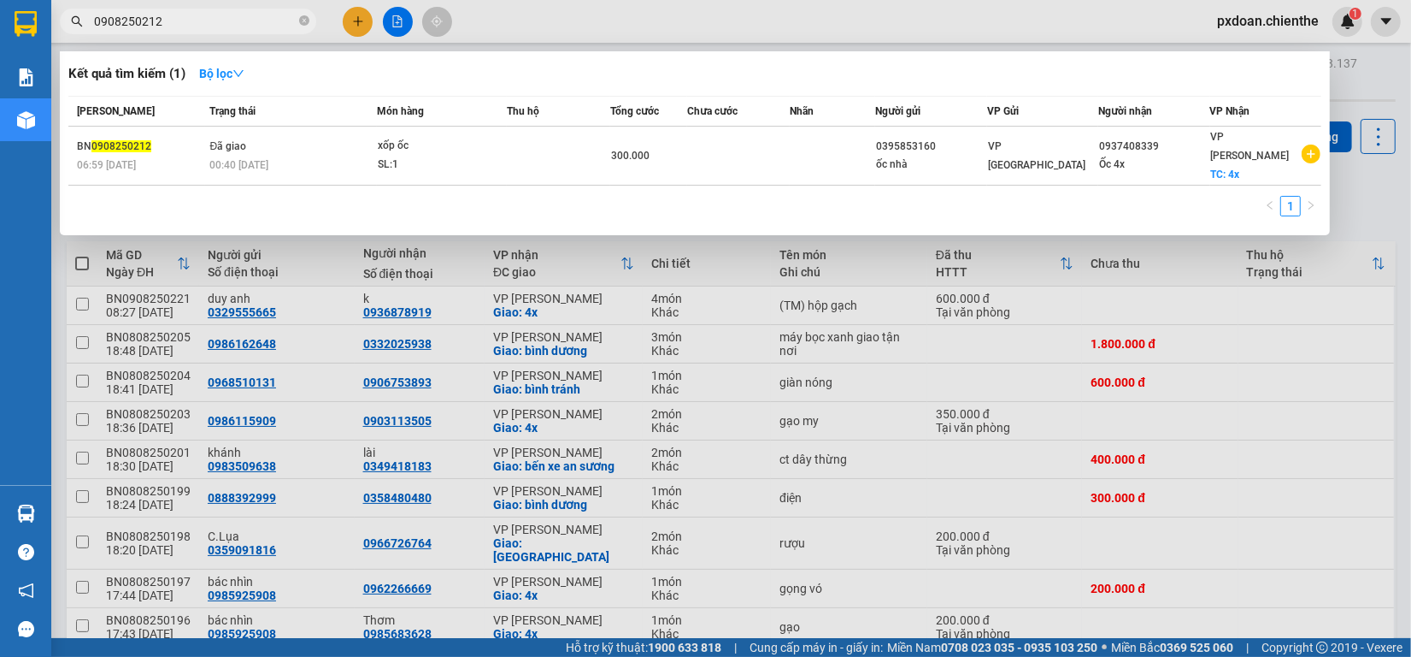
click at [188, 14] on input "0908250212" at bounding box center [195, 21] width 202 height 19
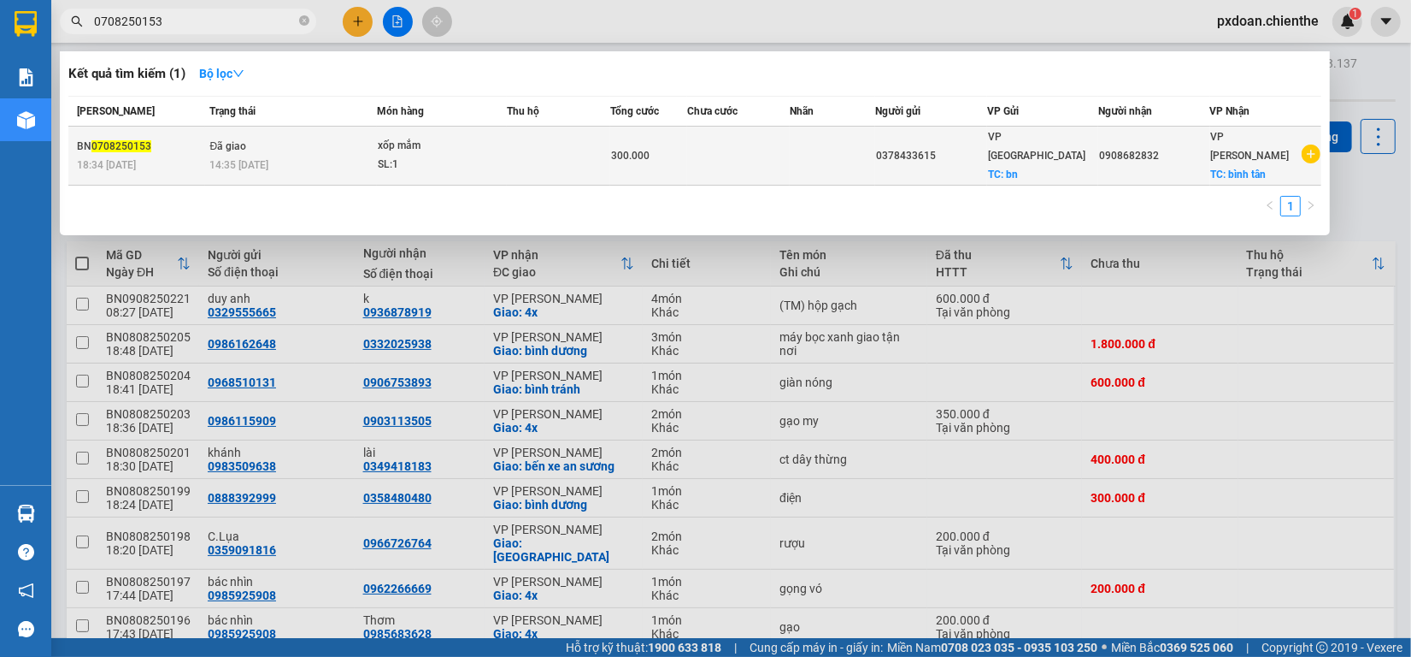
type input "0708250153"
click at [424, 158] on div "SL: 1" at bounding box center [442, 165] width 128 height 19
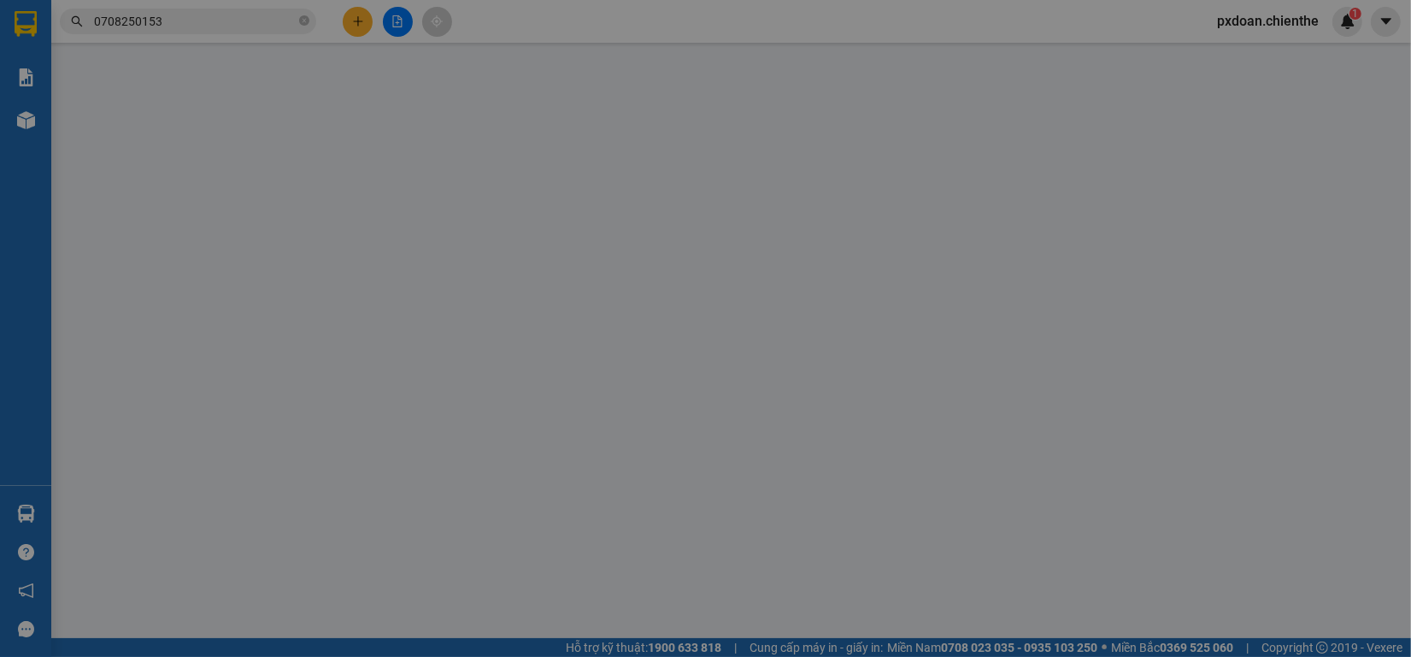
type input "0378433615"
type input "0908682832"
type input "300.000"
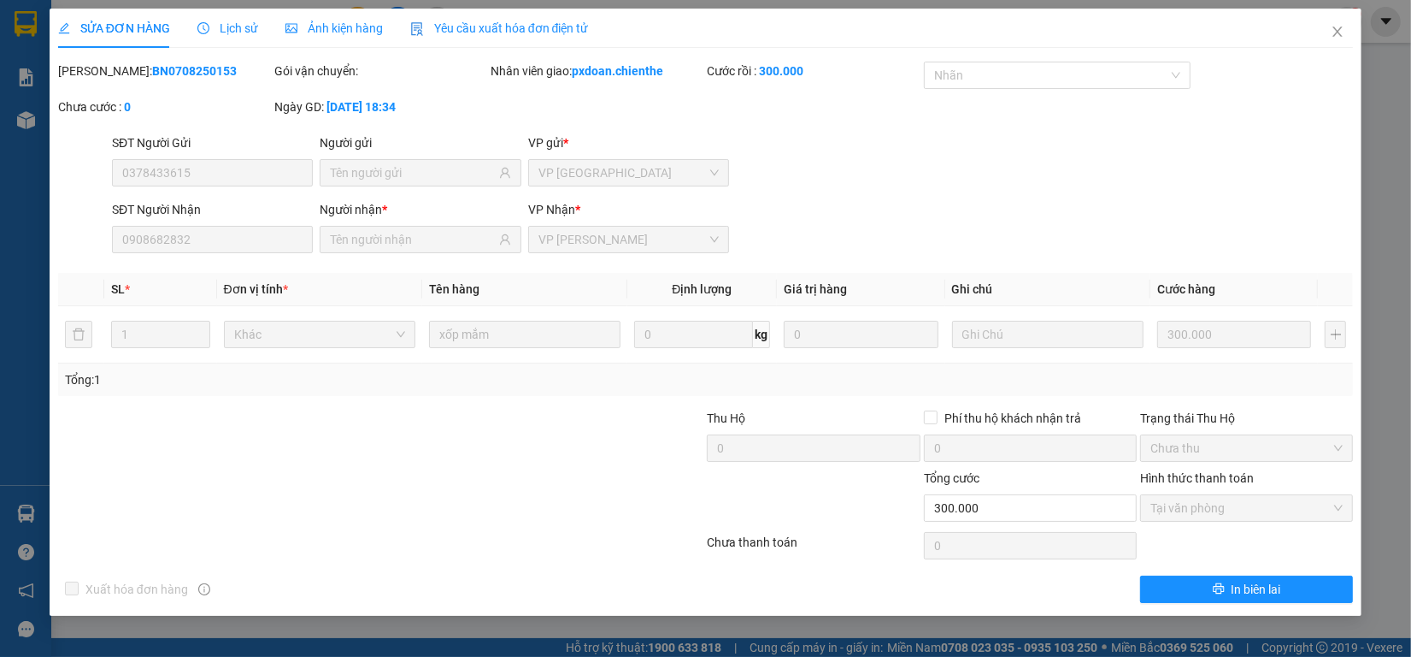
click at [232, 26] on span "Lịch sử" at bounding box center [227, 28] width 61 height 14
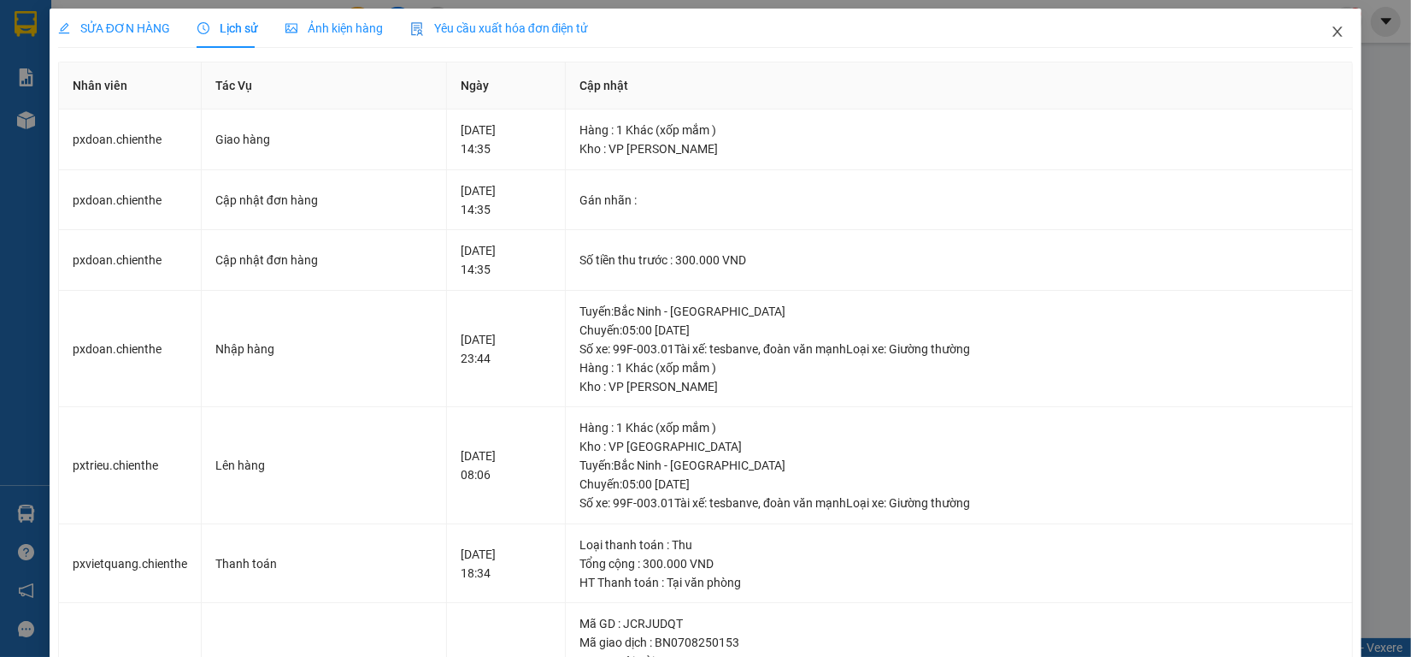
click at [1331, 34] on icon "close" at bounding box center [1338, 32] width 14 height 14
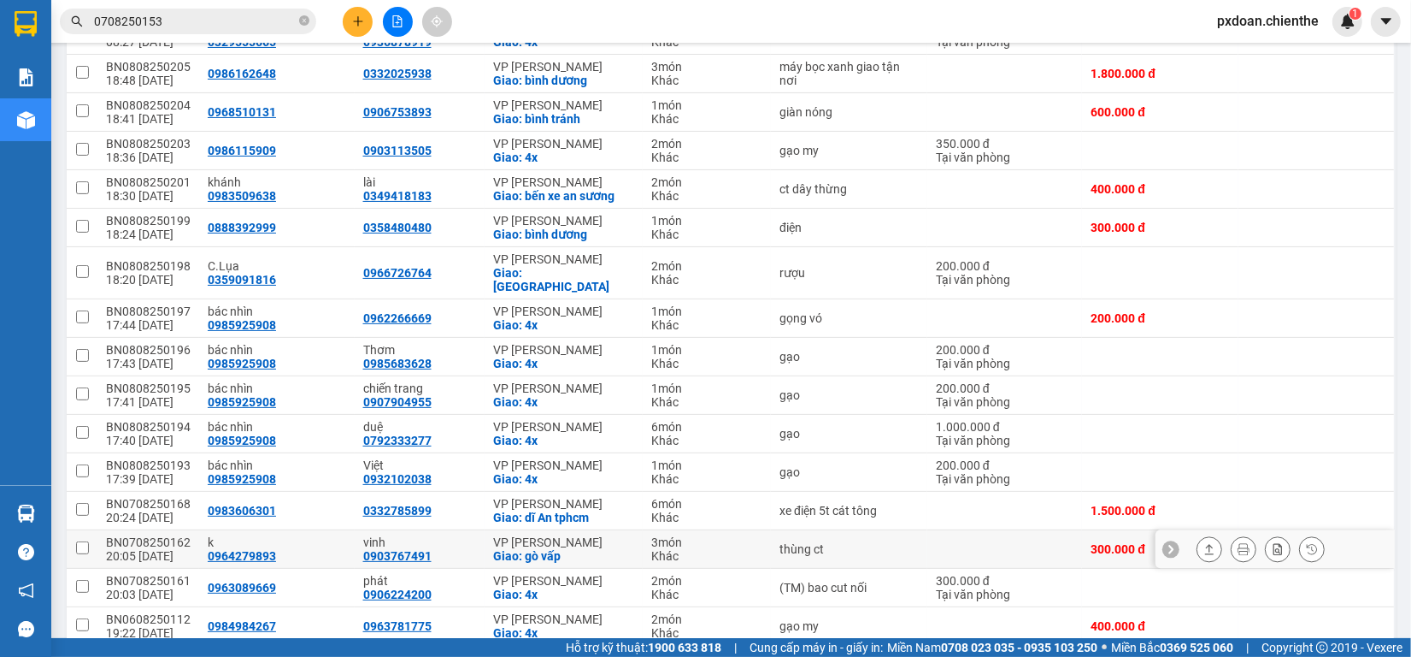
scroll to position [321, 0]
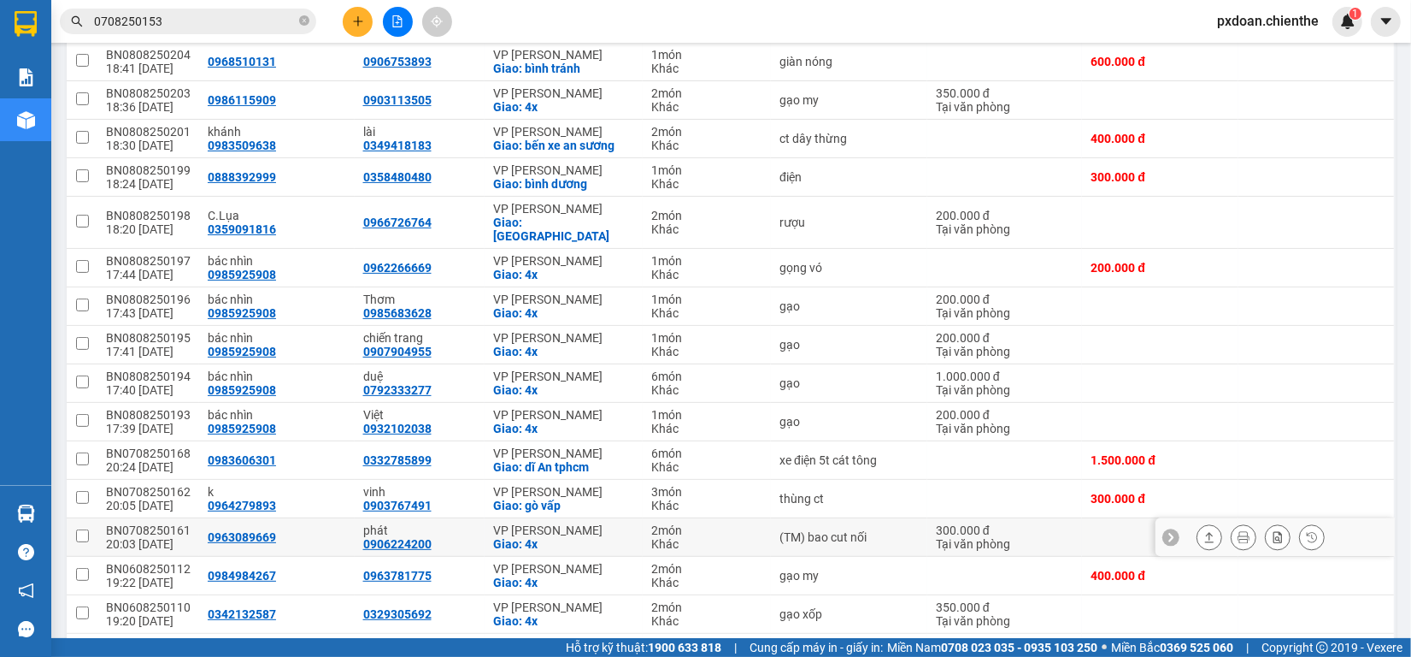
click at [158, 523] on div "BN0708250161" at bounding box center [148, 530] width 85 height 14
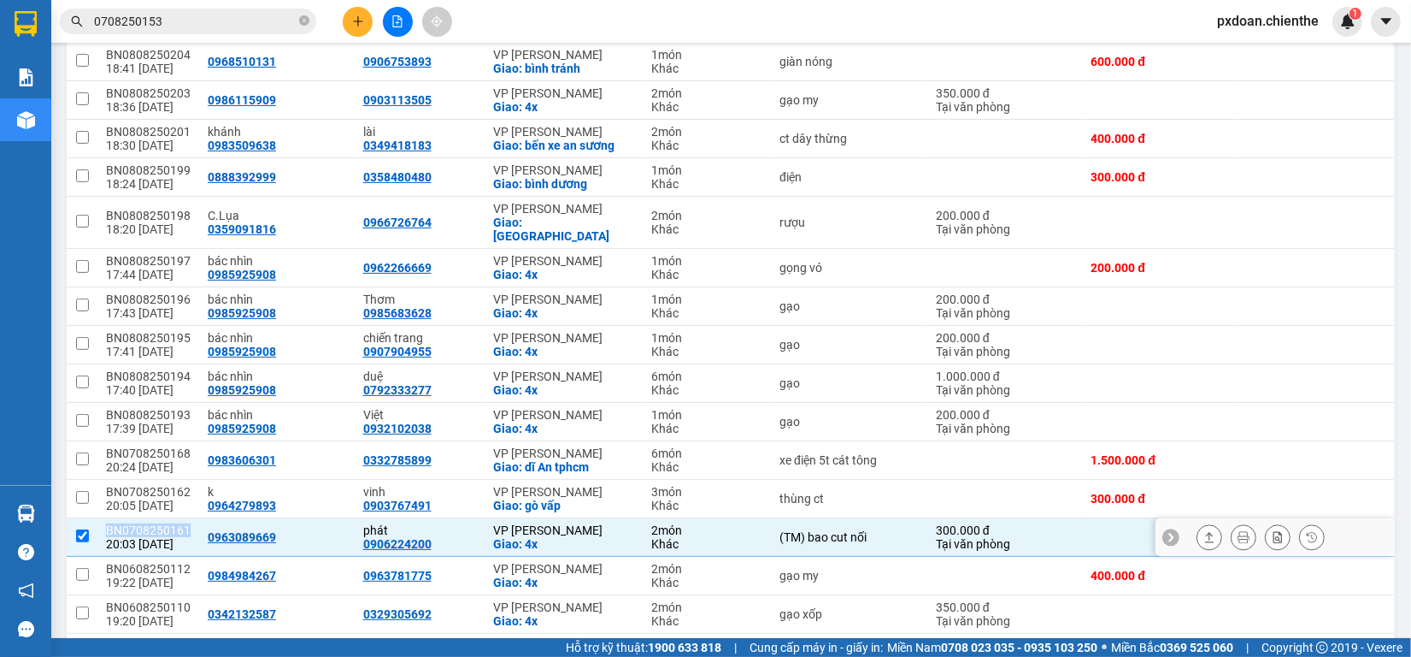
click at [158, 523] on div "BN0708250161" at bounding box center [148, 530] width 85 height 14
checkbox input "false"
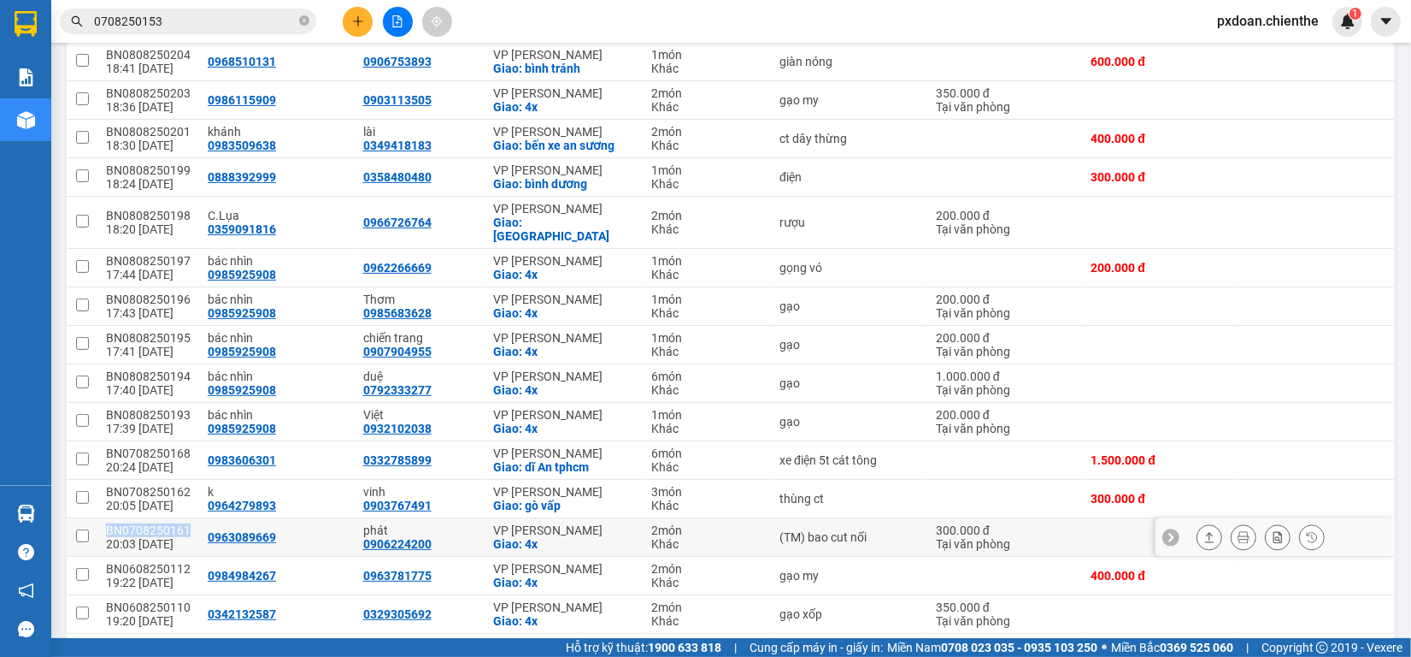
copy div "BN0708250161"
click at [173, 24] on input "0708250153" at bounding box center [195, 21] width 202 height 19
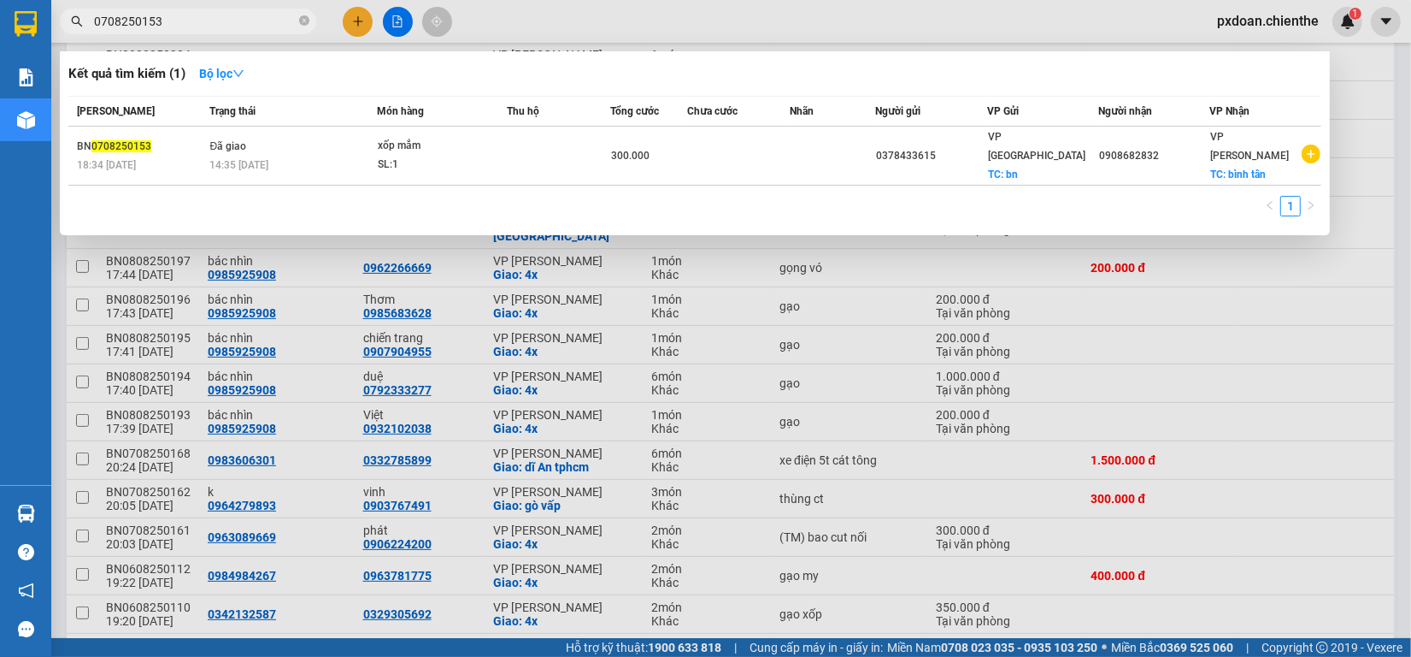
click at [173, 24] on input "0708250153" at bounding box center [195, 21] width 202 height 19
paste input "BN0708250161"
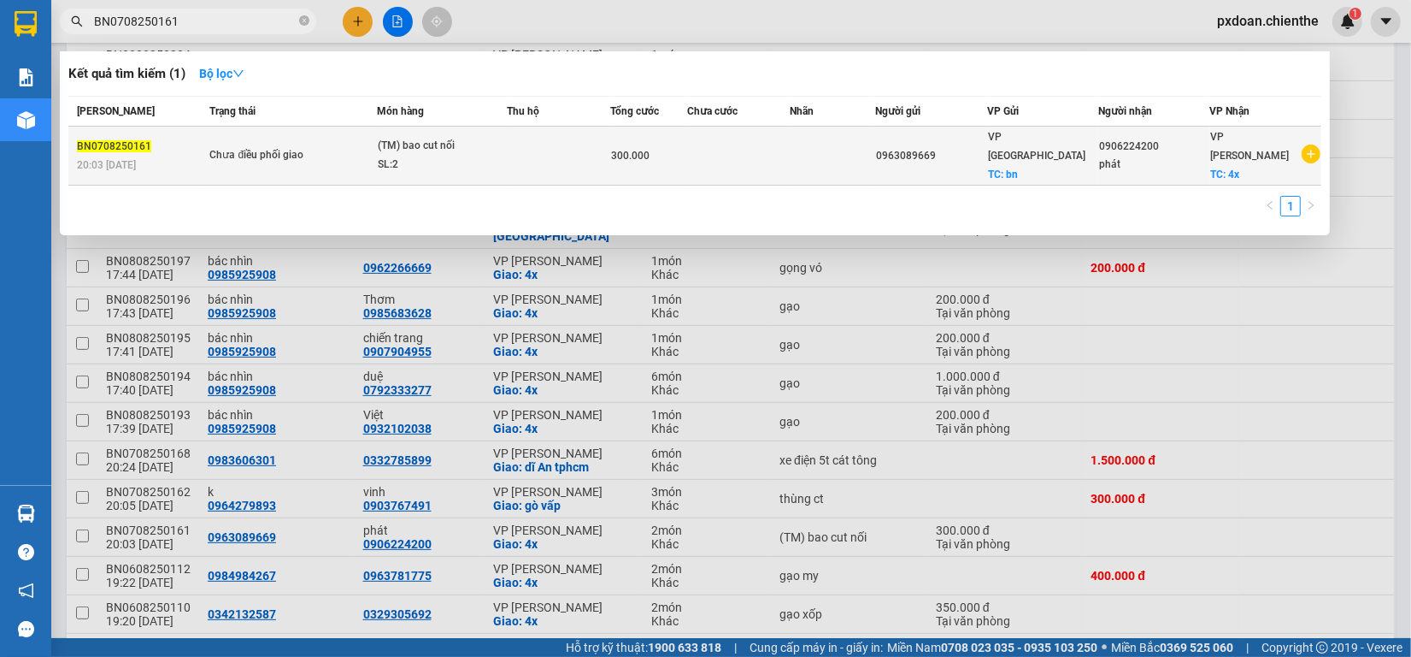
type input "BN0708250161"
click at [339, 150] on span "Chưa điều phối giao" at bounding box center [292, 155] width 167 height 19
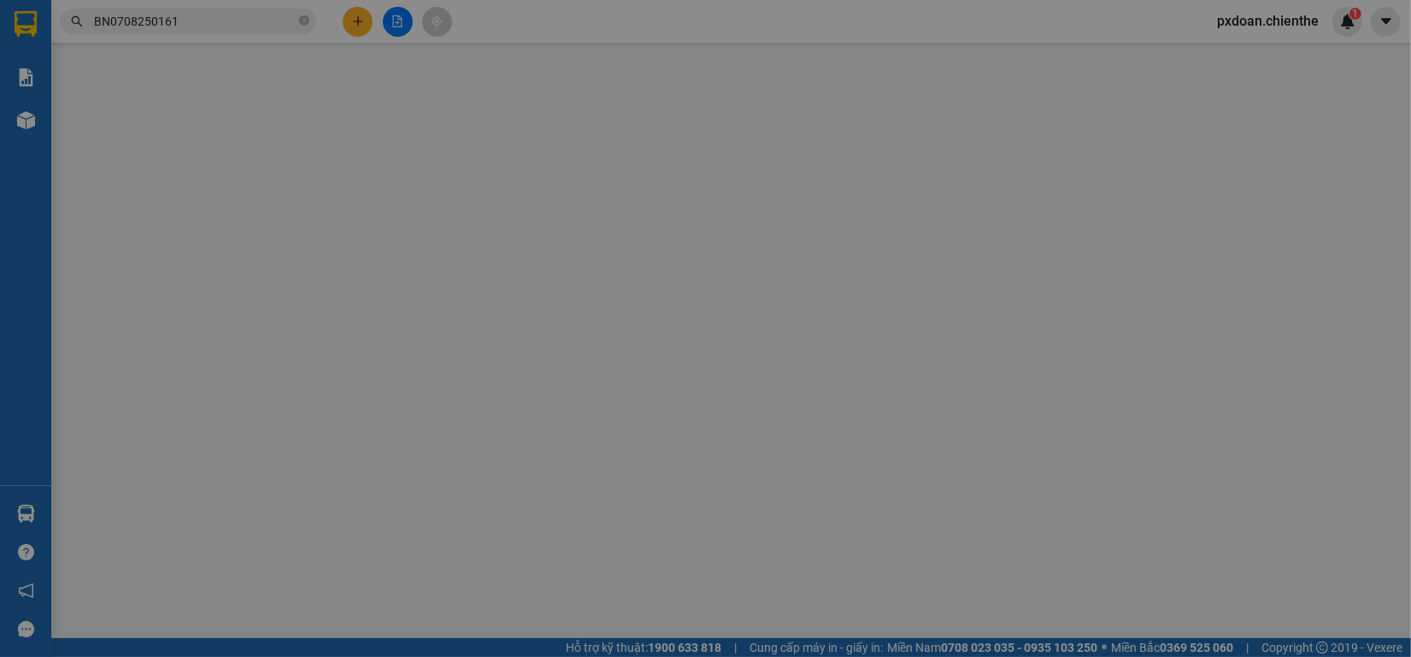
type input "0963089669"
type input "0906224200"
type input "phát"
type input "300.000"
type input "0"
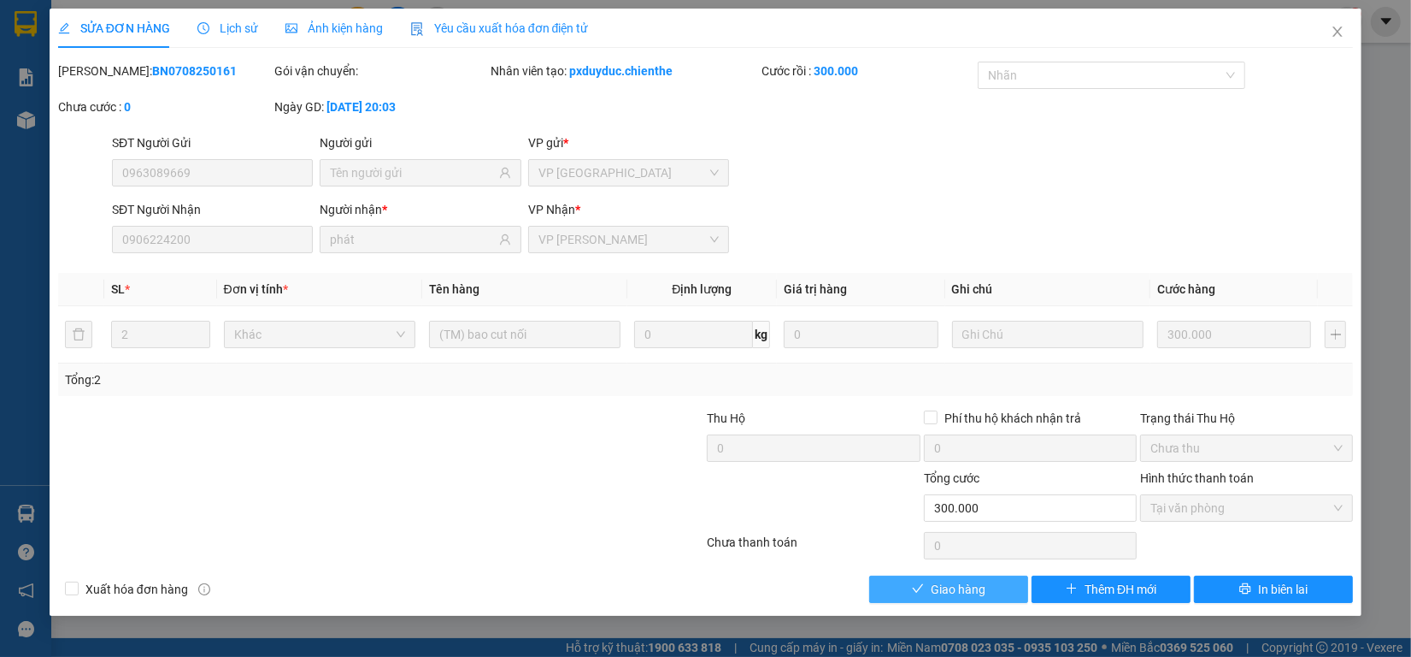
drag, startPoint x: 998, startPoint y: 588, endPoint x: 1104, endPoint y: 453, distance: 171.7
click at [997, 588] on button "Giao hàng" at bounding box center [948, 588] width 159 height 27
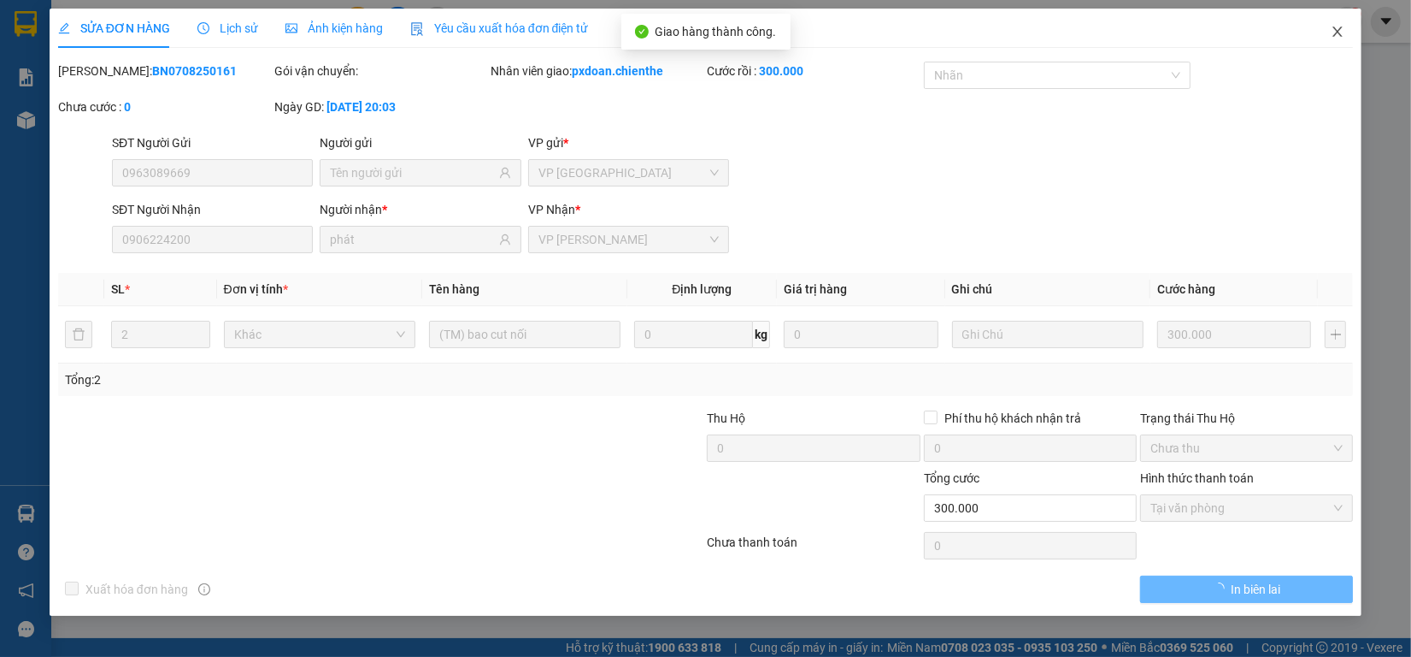
click at [1339, 30] on icon "close" at bounding box center [1338, 32] width 14 height 14
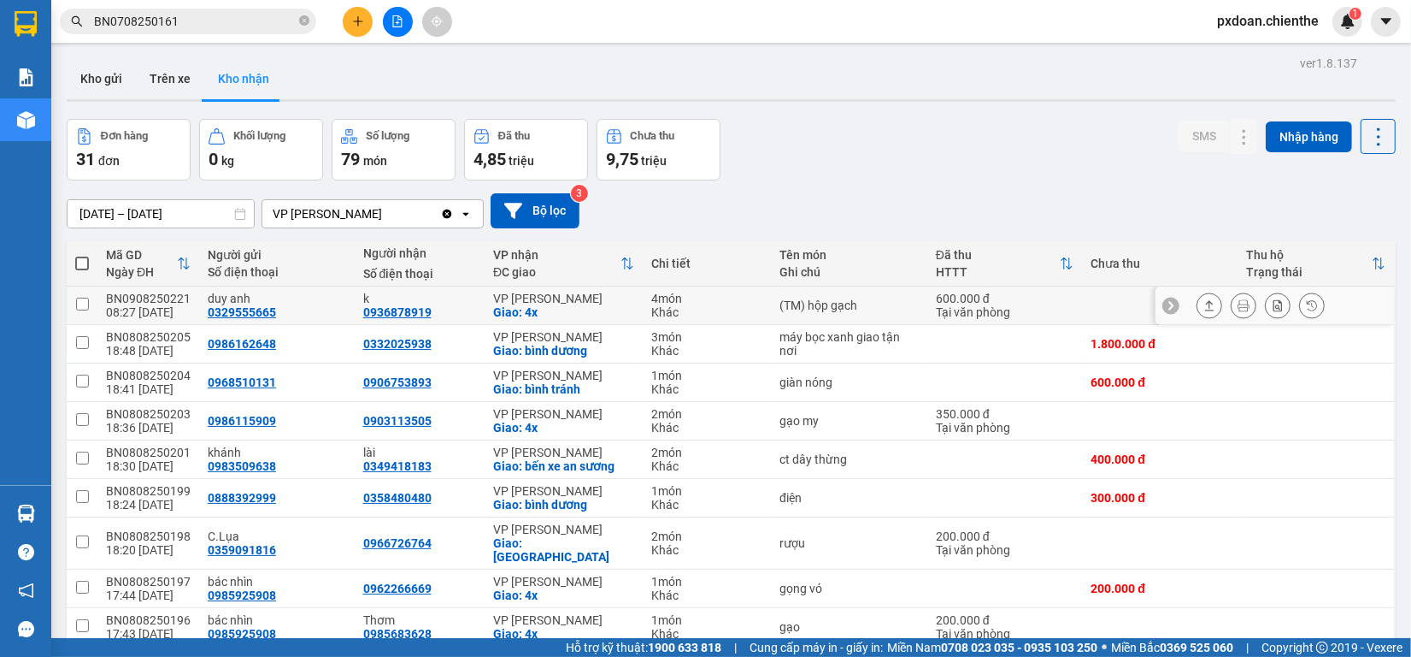
click at [162, 297] on div "BN0908250221" at bounding box center [148, 298] width 85 height 14
checkbox input "false"
copy div "BN0908250221"
click at [197, 22] on input "BN0708250161" at bounding box center [195, 21] width 202 height 19
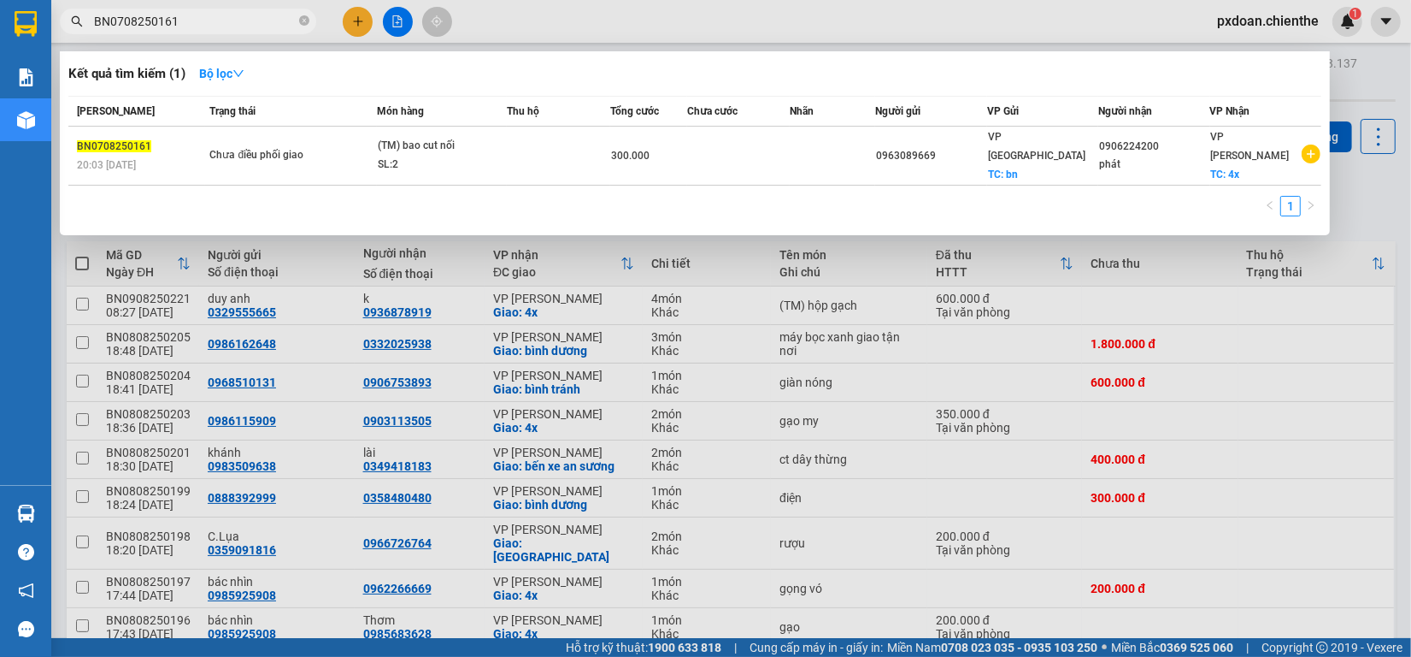
click at [197, 22] on input "BN0708250161" at bounding box center [195, 21] width 202 height 19
paste input "90825022"
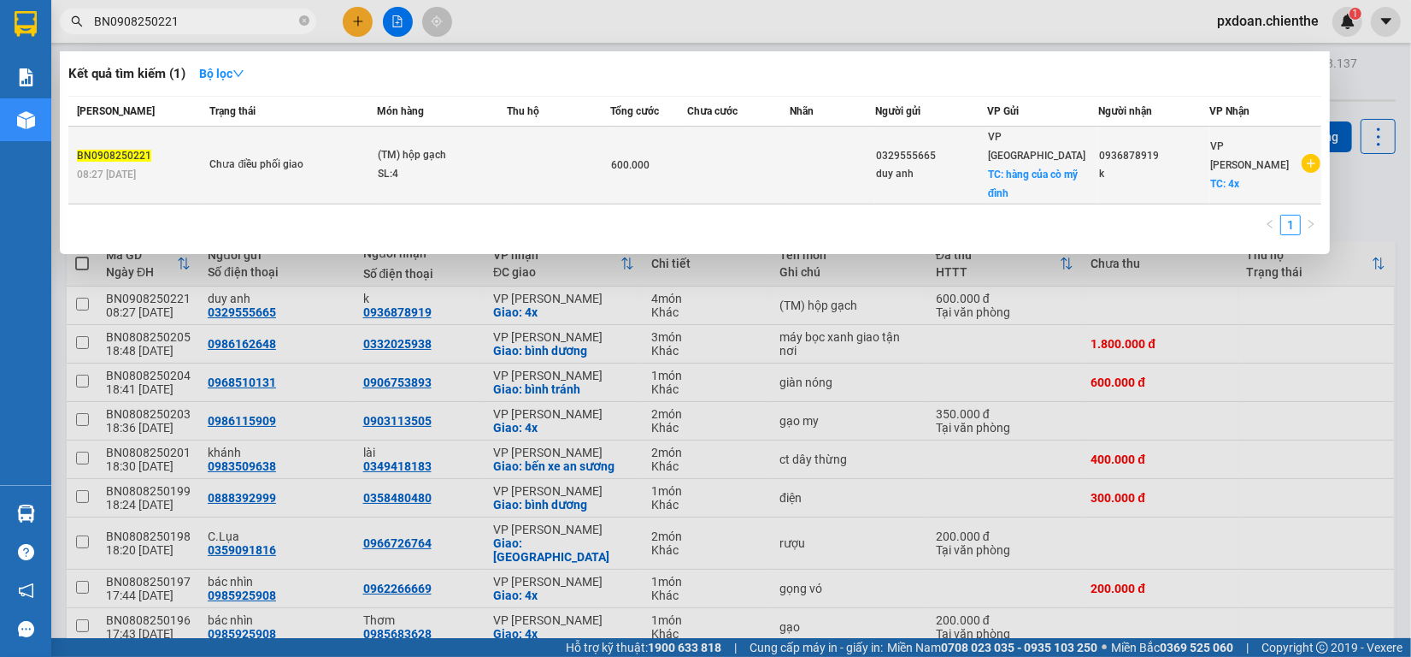
type input "BN0908250221"
click at [363, 156] on span "Chưa điều phối giao" at bounding box center [292, 165] width 167 height 19
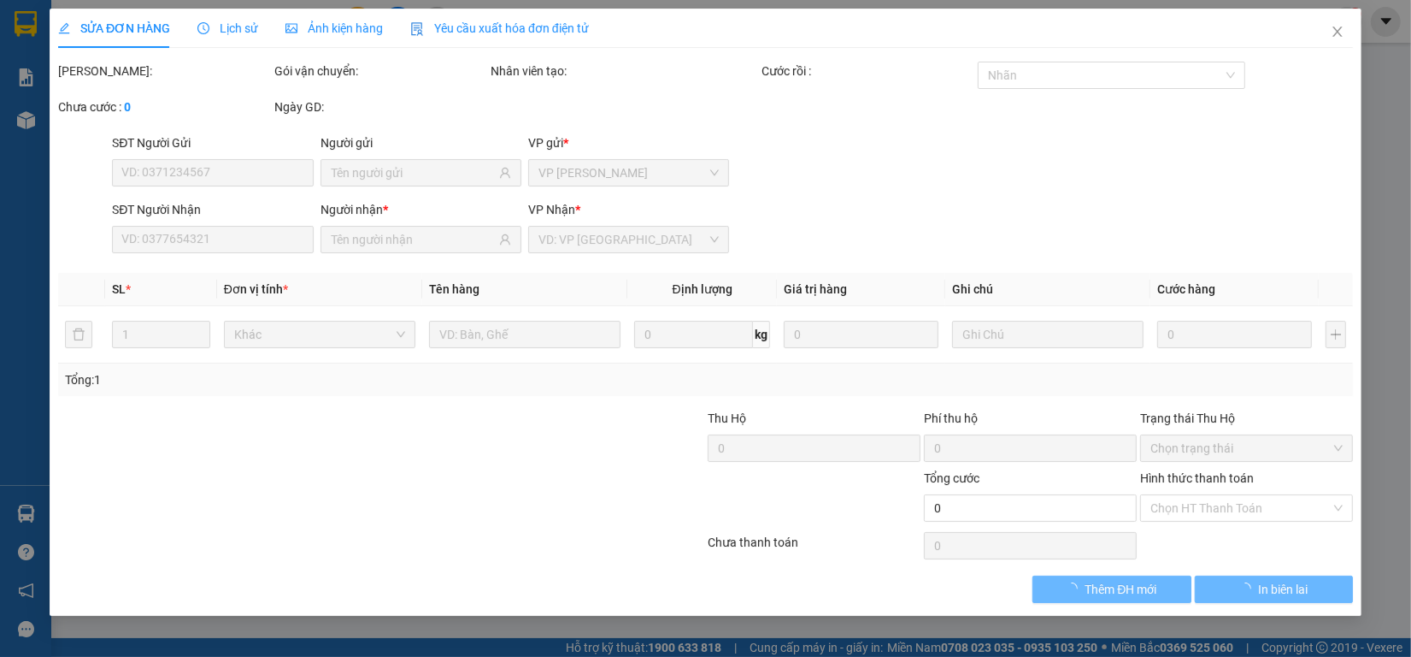
type input "0329555665"
type input "duy anh"
type input "0936878919"
type input "k"
type input "600.000"
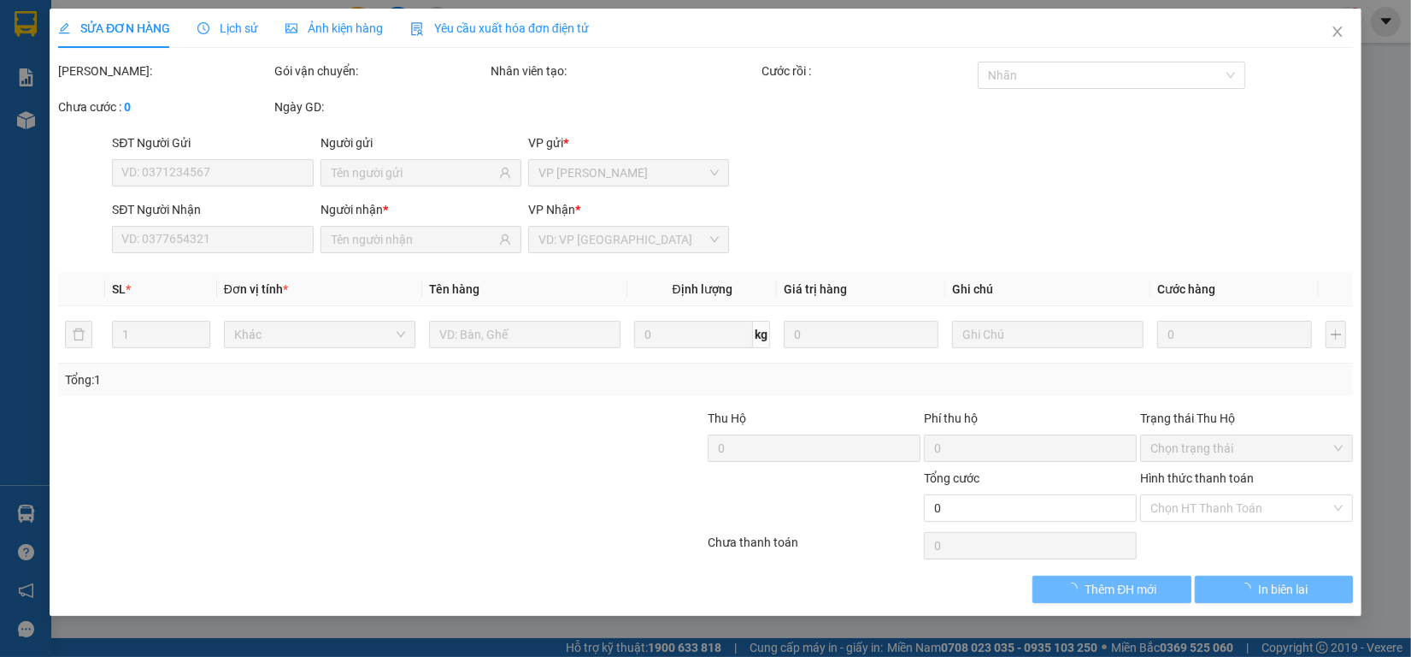
type input "0"
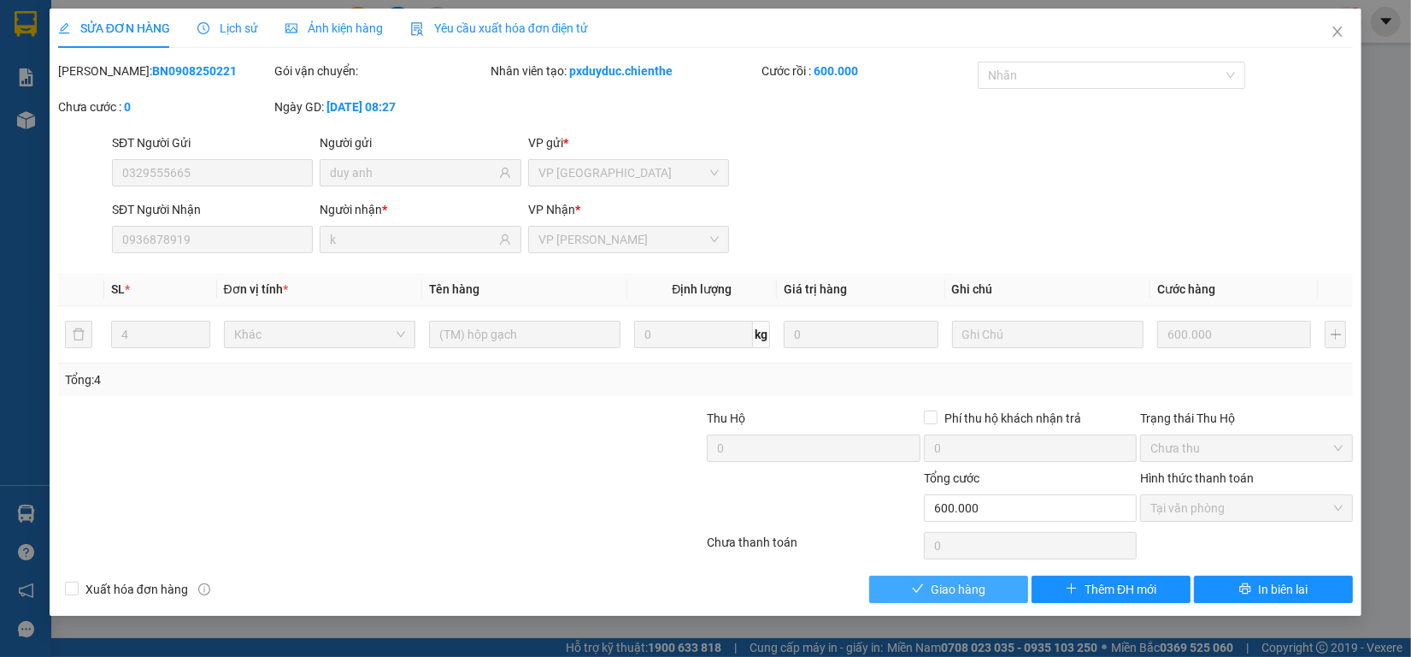
click at [947, 598] on span "Giao hàng" at bounding box center [958, 589] width 55 height 19
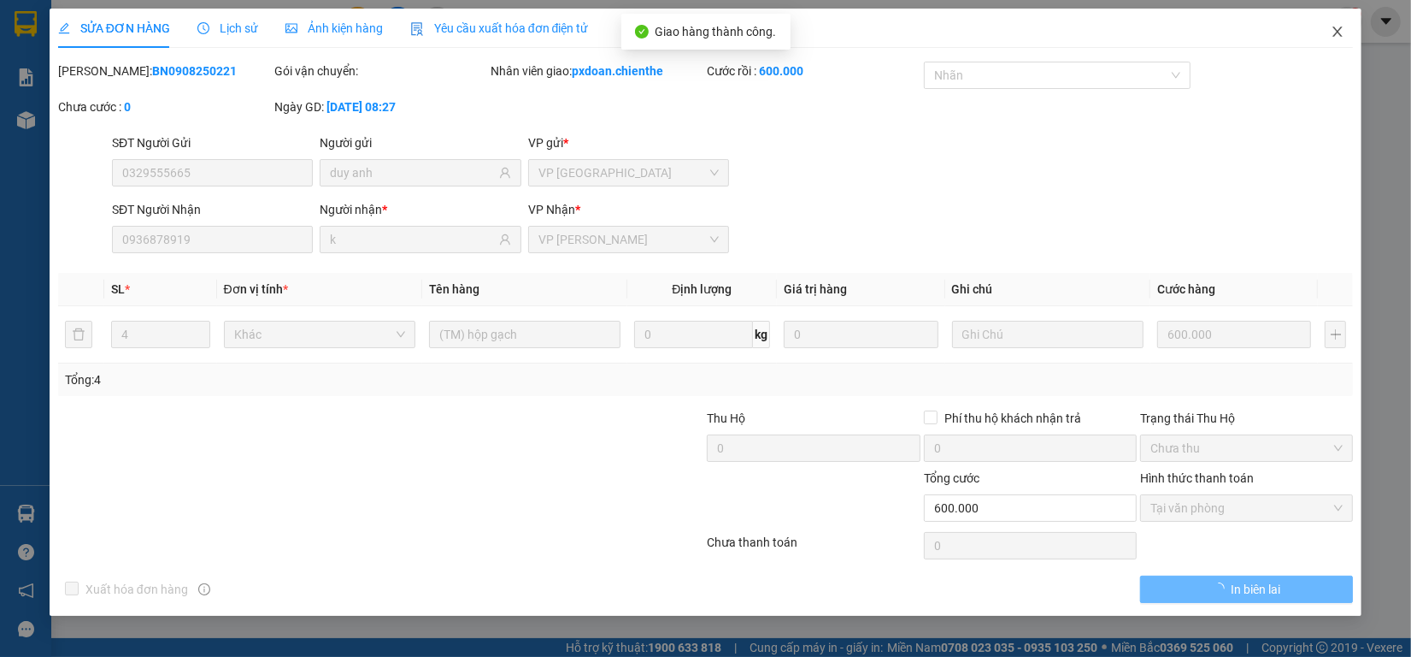
click at [1338, 36] on icon "close" at bounding box center [1338, 32] width 14 height 14
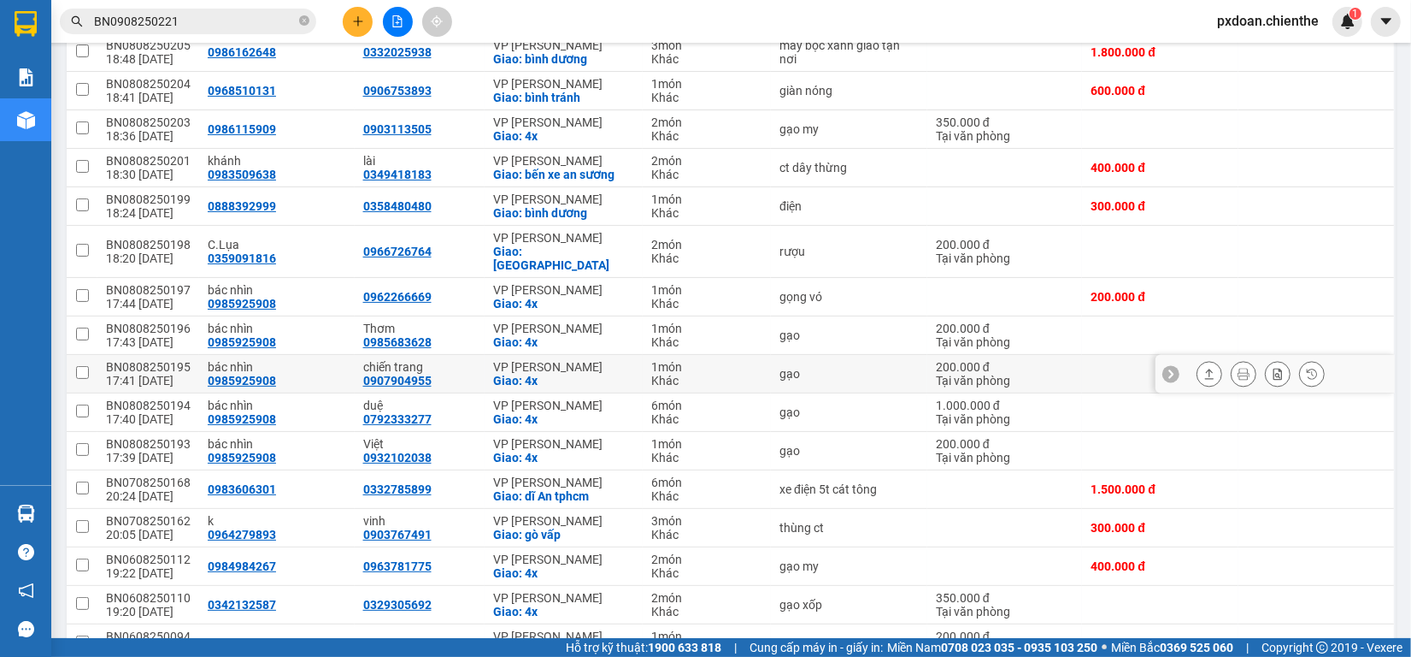
scroll to position [321, 0]
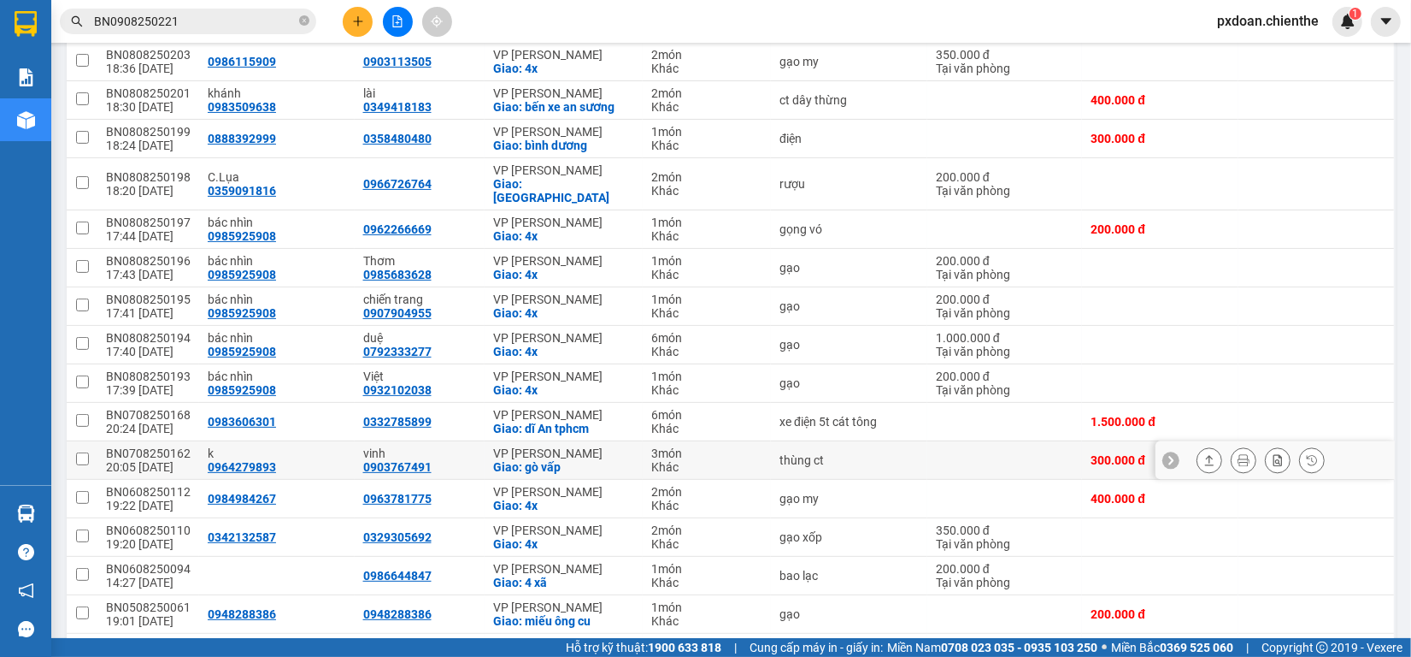
click at [168, 446] on div "BN0708250162" at bounding box center [148, 453] width 85 height 14
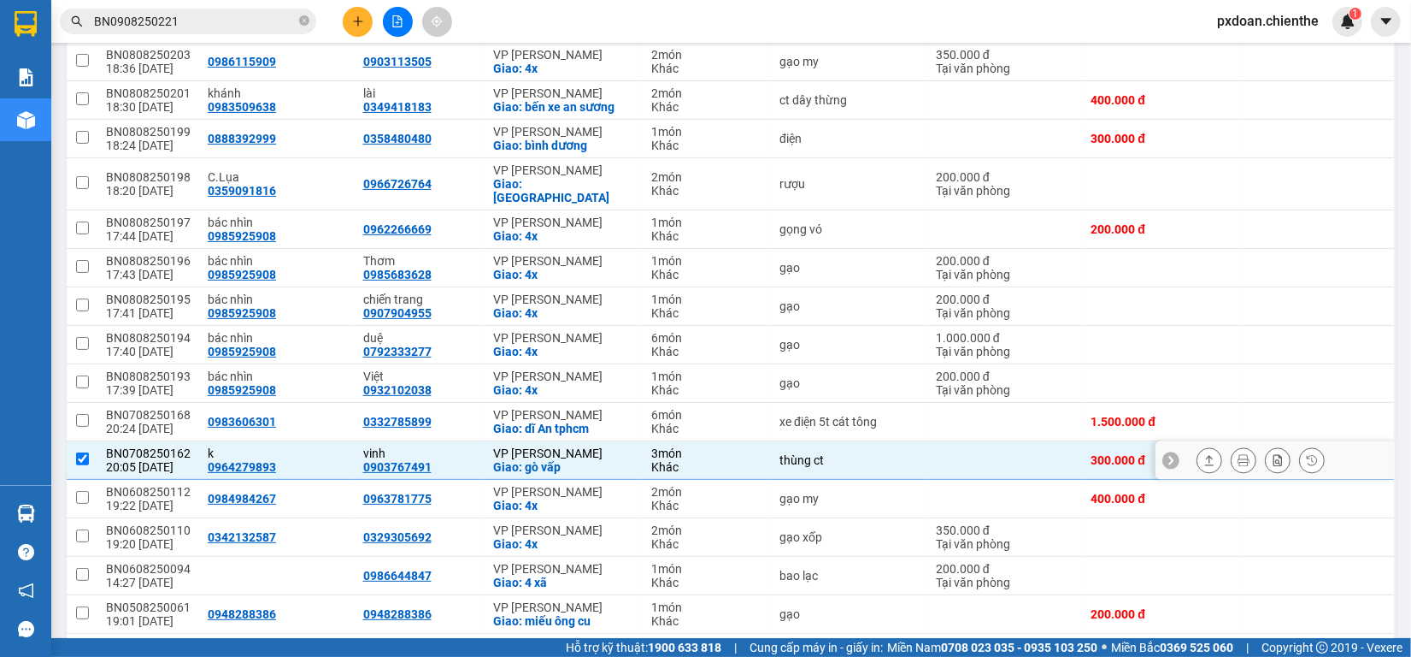
click at [168, 446] on div "BN0708250162" at bounding box center [148, 453] width 85 height 14
checkbox input "false"
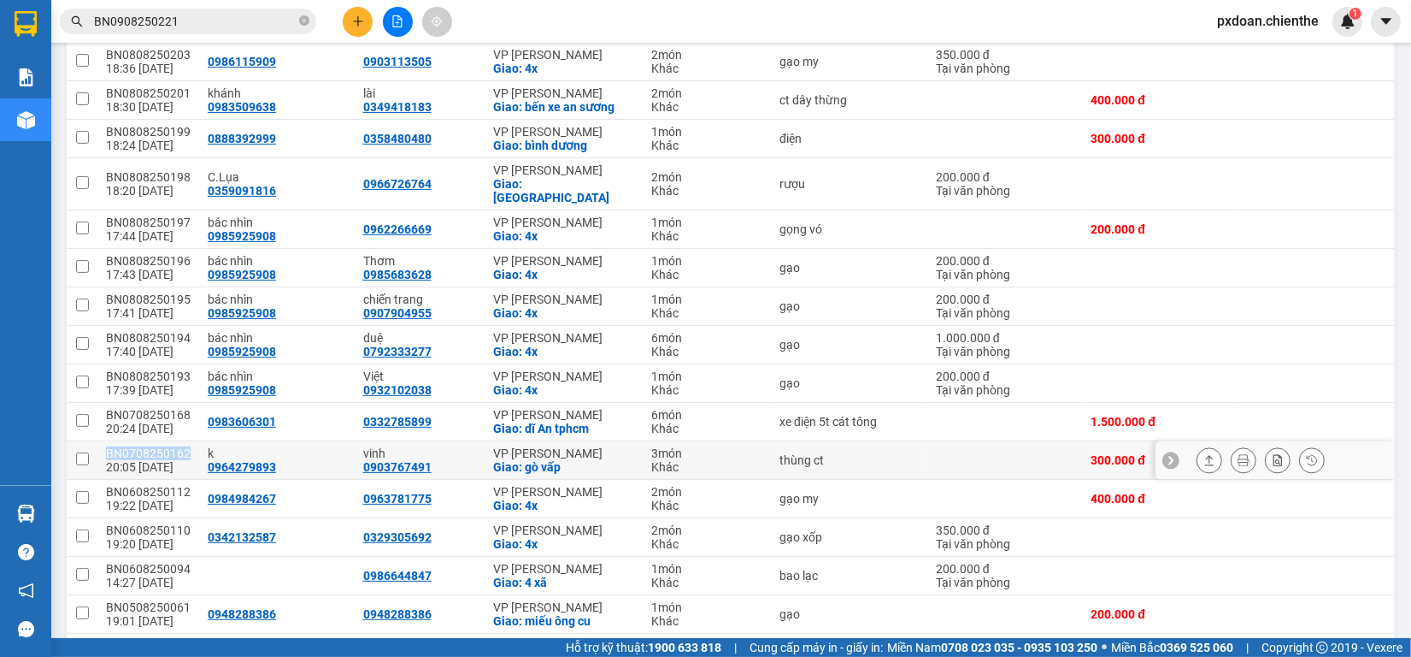
copy div "BN0708250162"
click at [245, 23] on input "BN0908250221" at bounding box center [195, 21] width 202 height 19
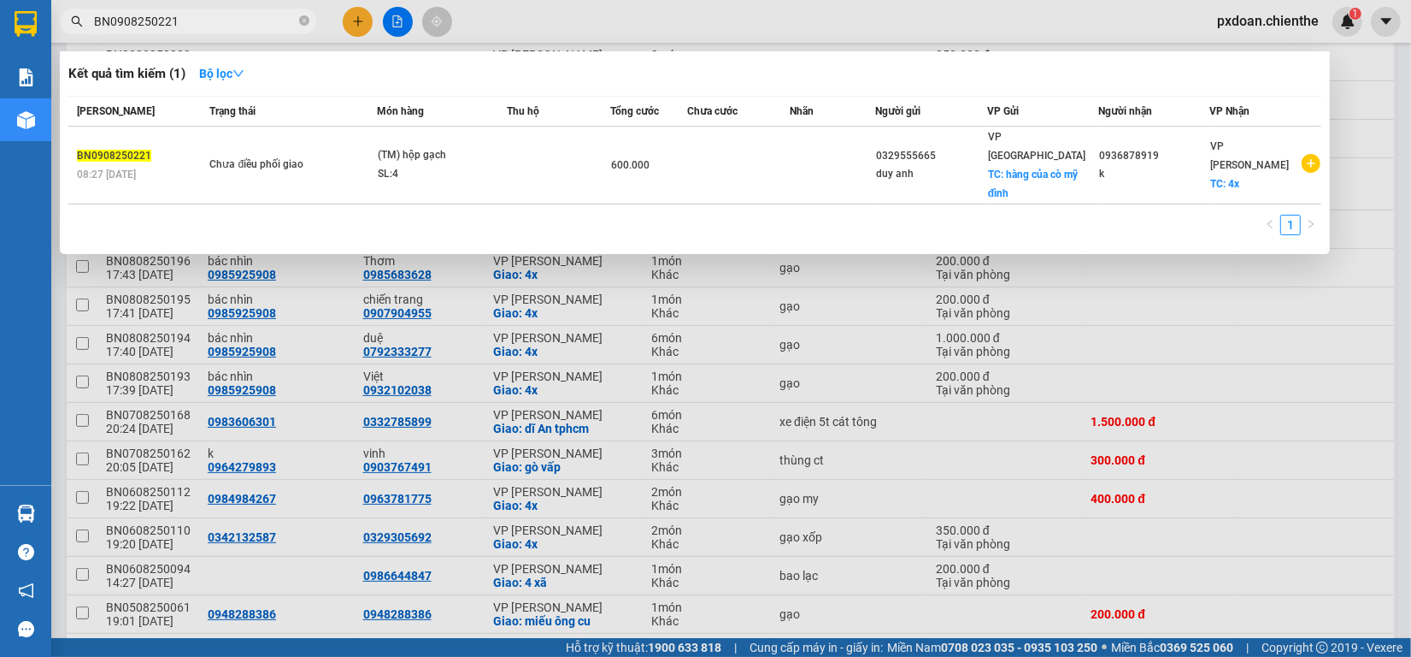
click at [245, 23] on input "BN0908250221" at bounding box center [195, 21] width 202 height 19
paste input "708250162"
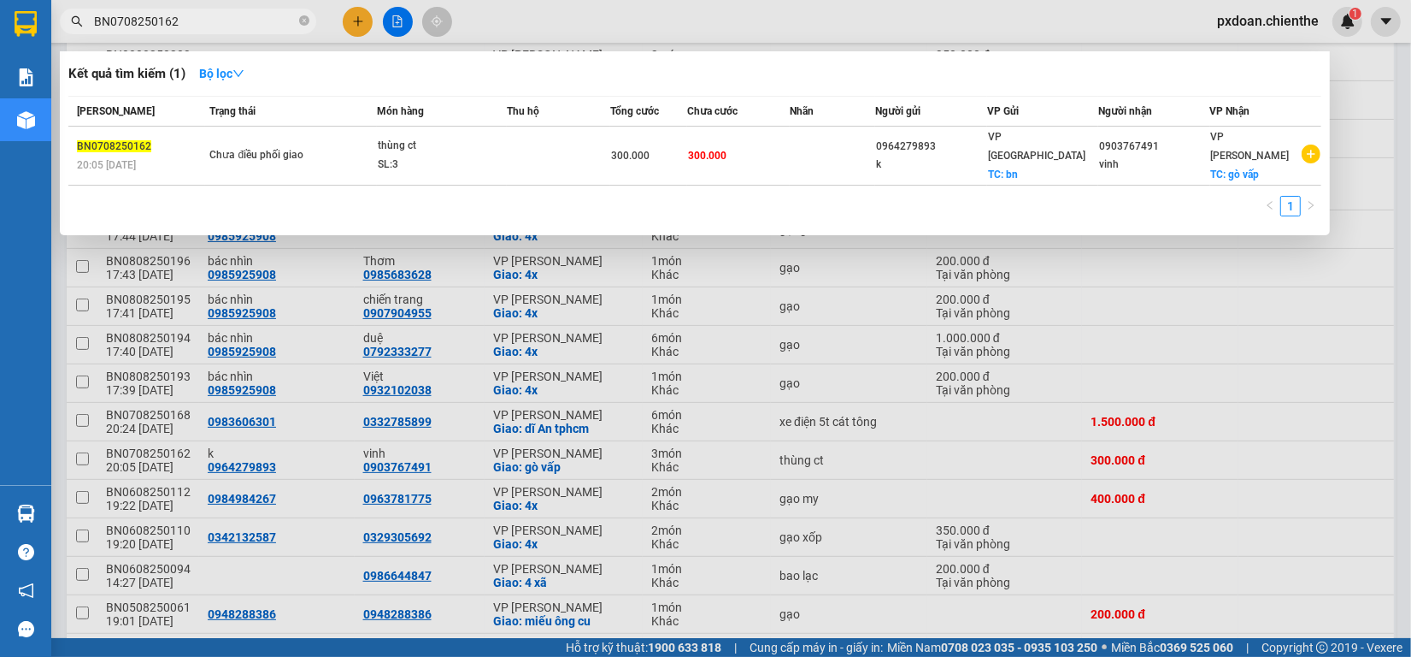
type input "BN0708250162"
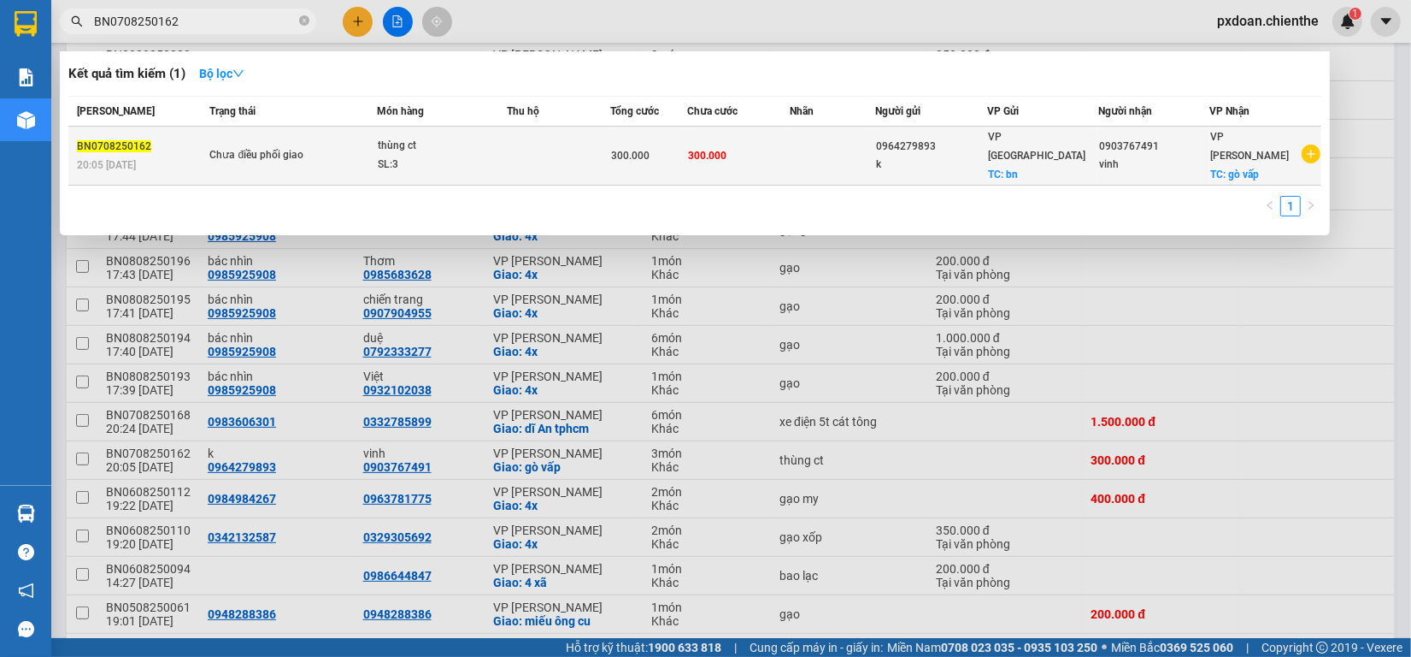
click at [467, 156] on div "SL: 3" at bounding box center [442, 165] width 128 height 19
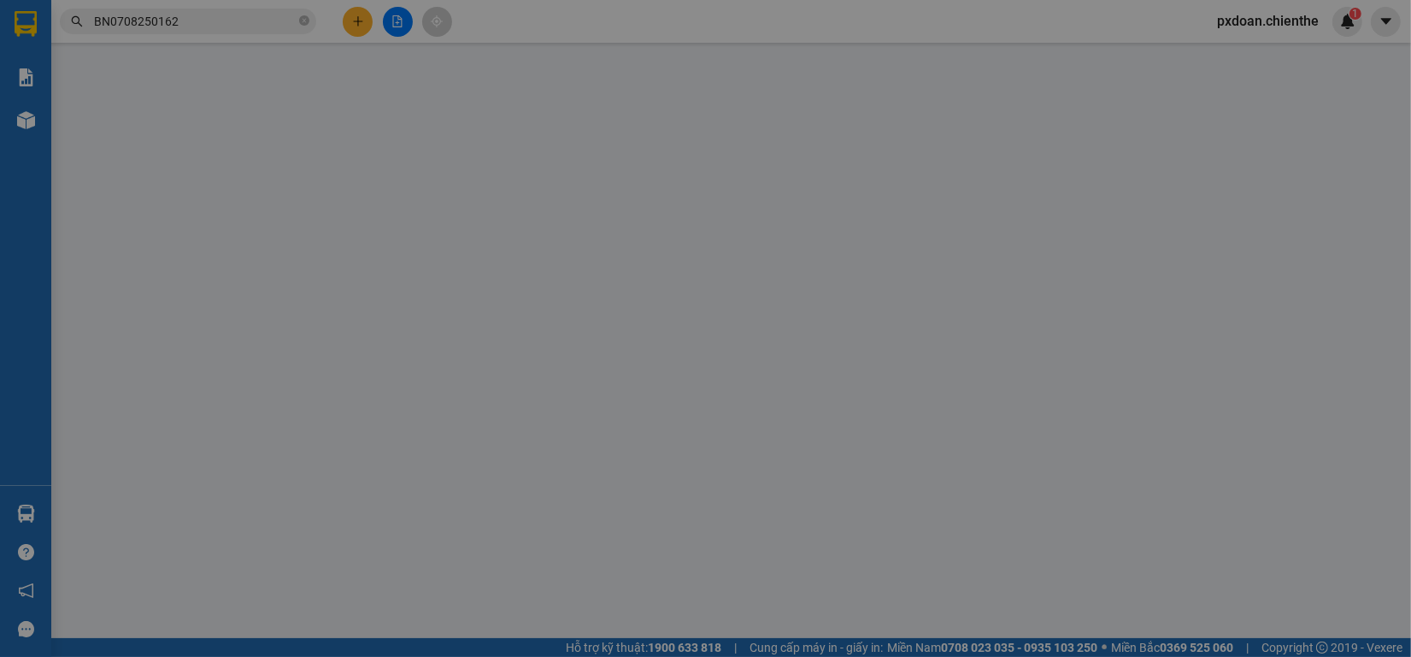
type input "0964279893"
type input "k"
type input "0903767491"
type input "vinh"
type input "300.000"
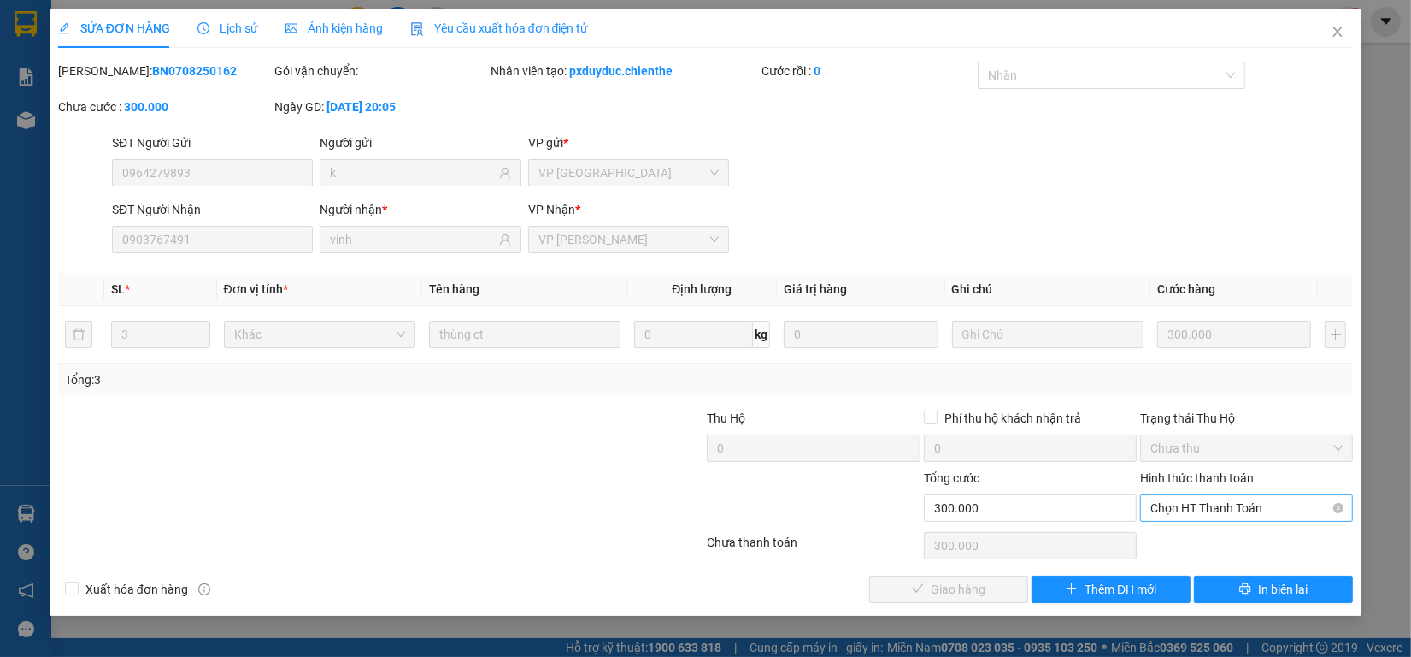
click at [1181, 511] on span "Chọn HT Thanh Toán" at bounding box center [1247, 508] width 192 height 26
click at [1171, 537] on div "Tại văn phòng" at bounding box center [1247, 542] width 192 height 19
type input "0"
drag, startPoint x: 977, startPoint y: 592, endPoint x: 1293, endPoint y: 190, distance: 511.3
click at [981, 587] on span "Giao hàng" at bounding box center [958, 589] width 55 height 19
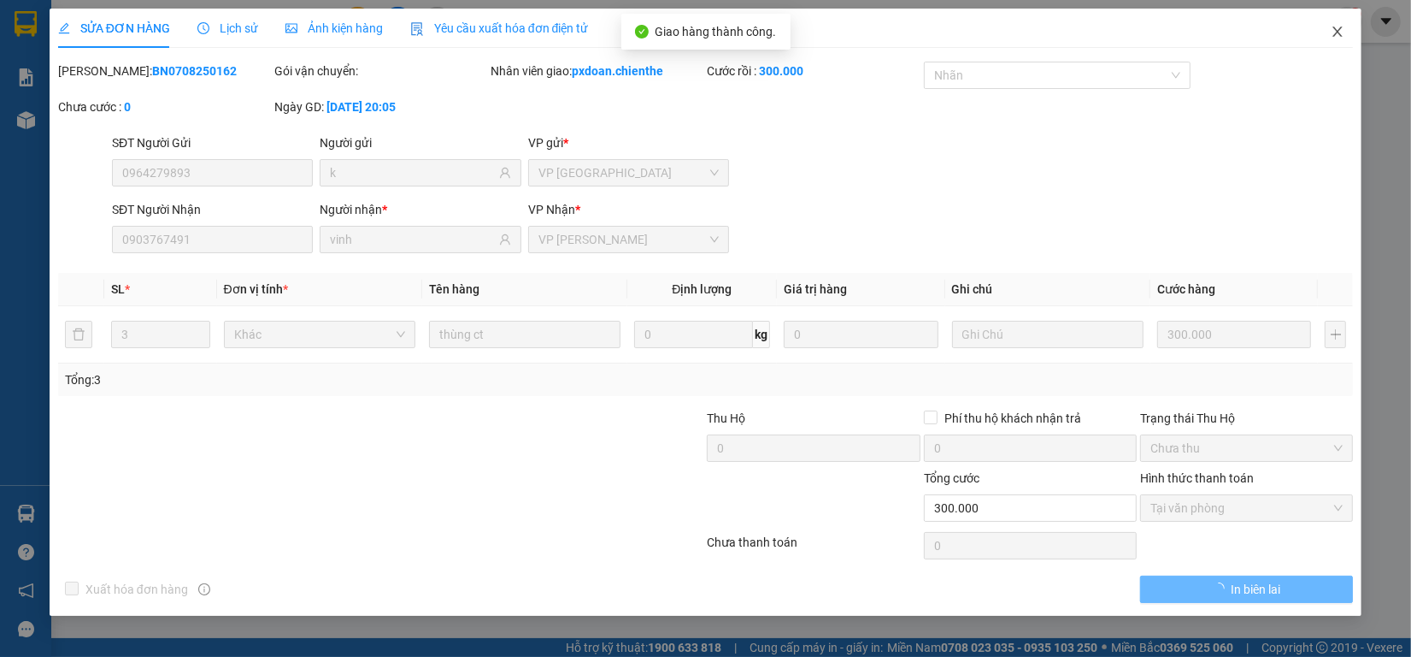
click at [1345, 32] on span "Close" at bounding box center [1338, 33] width 48 height 48
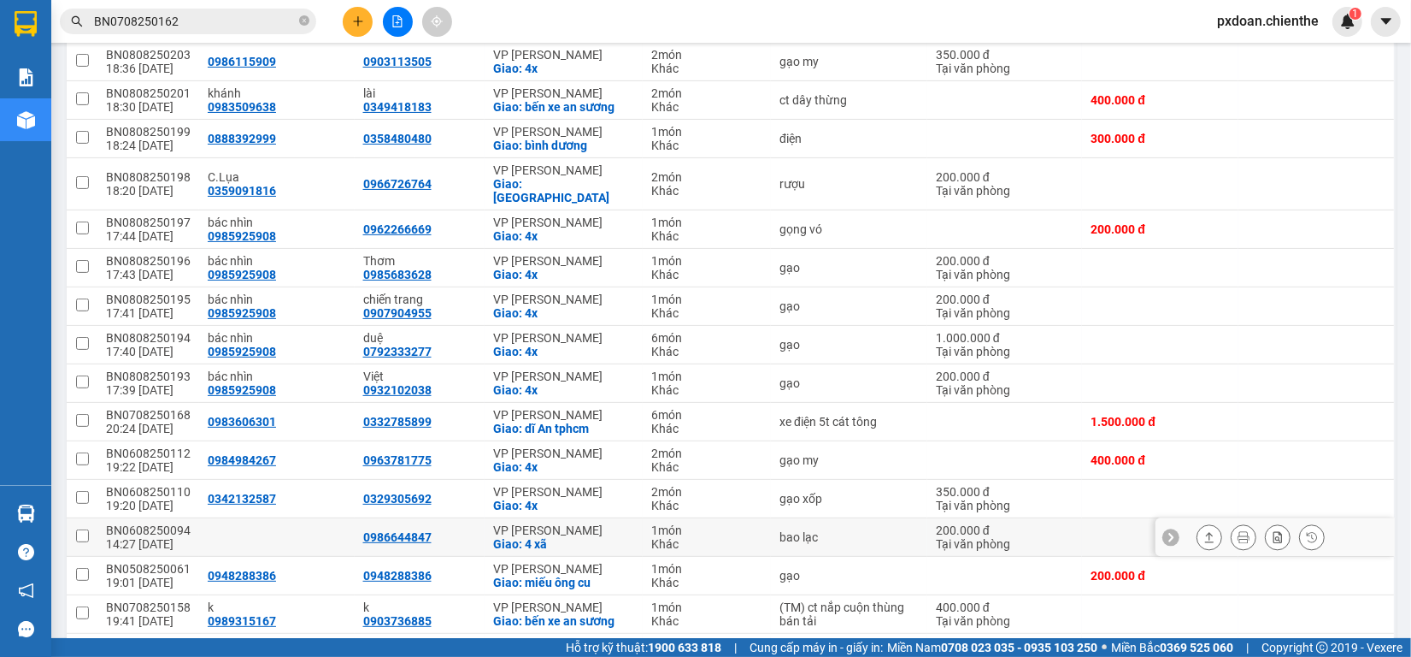
scroll to position [427, 0]
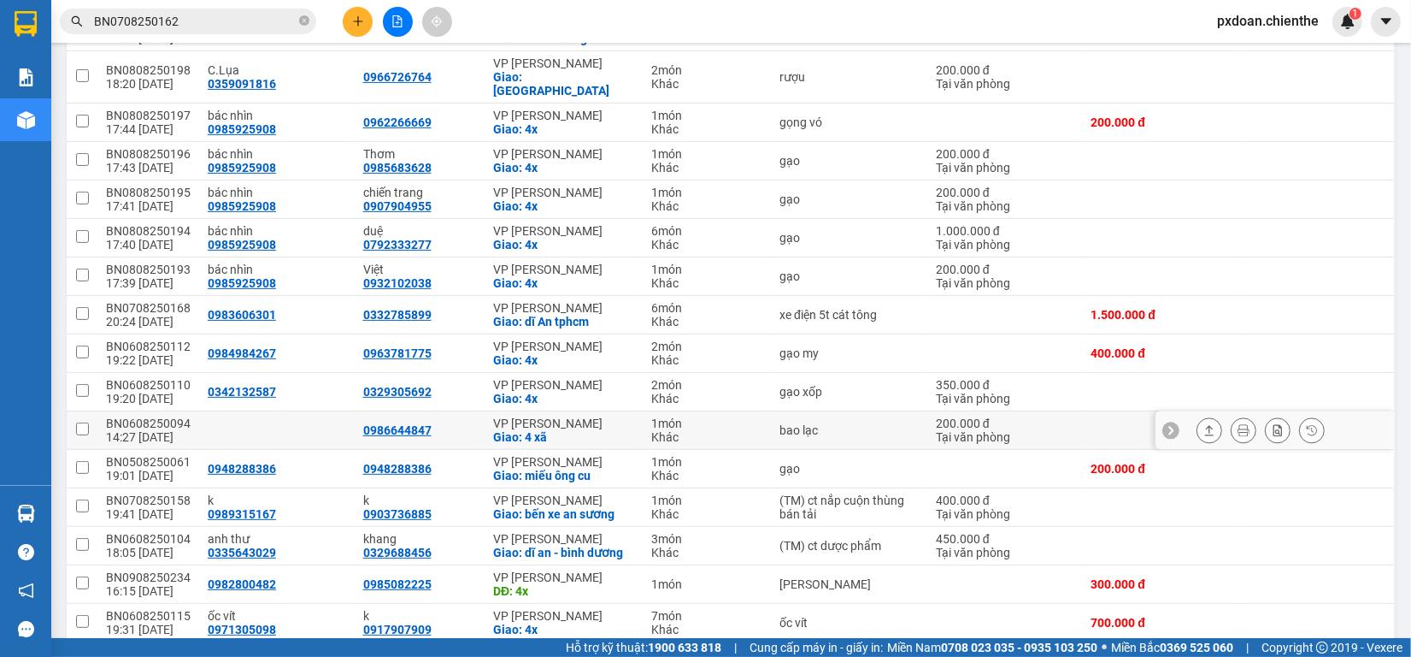
click at [177, 416] on div "BN0608250094" at bounding box center [148, 423] width 85 height 14
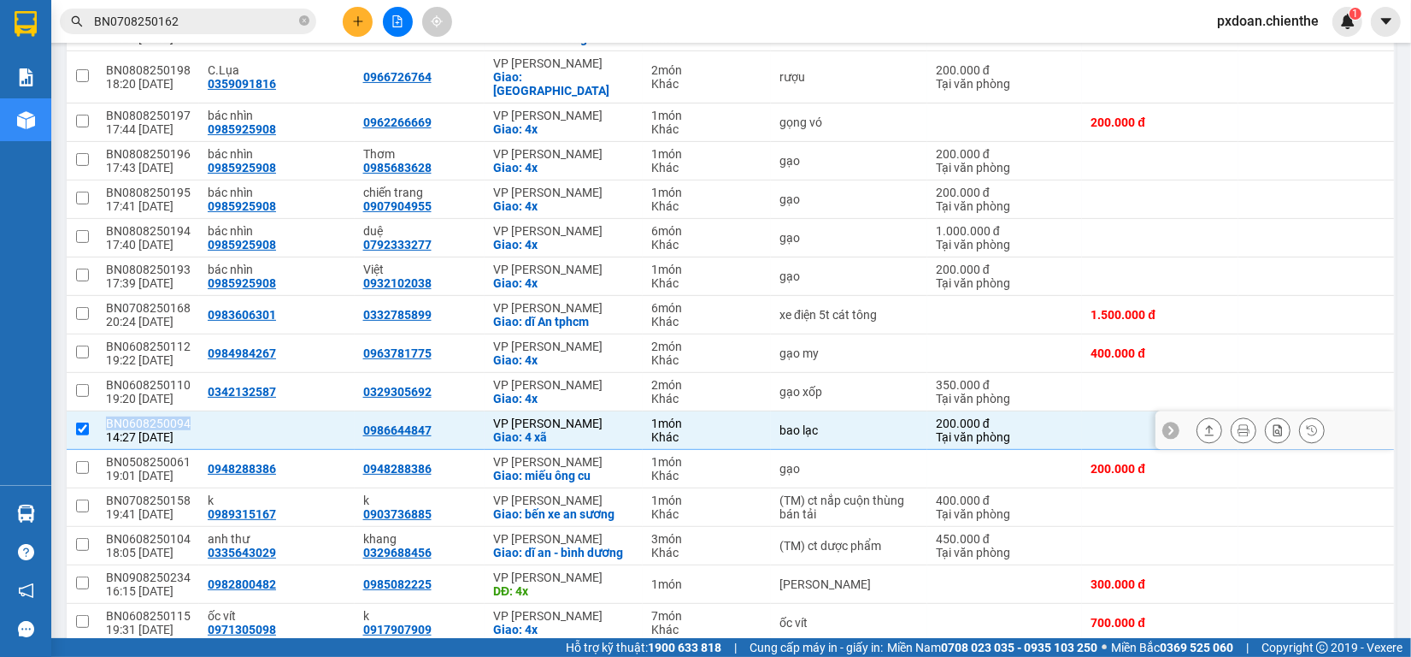
click at [177, 416] on div "BN0608250094" at bounding box center [148, 423] width 85 height 14
checkbox input "false"
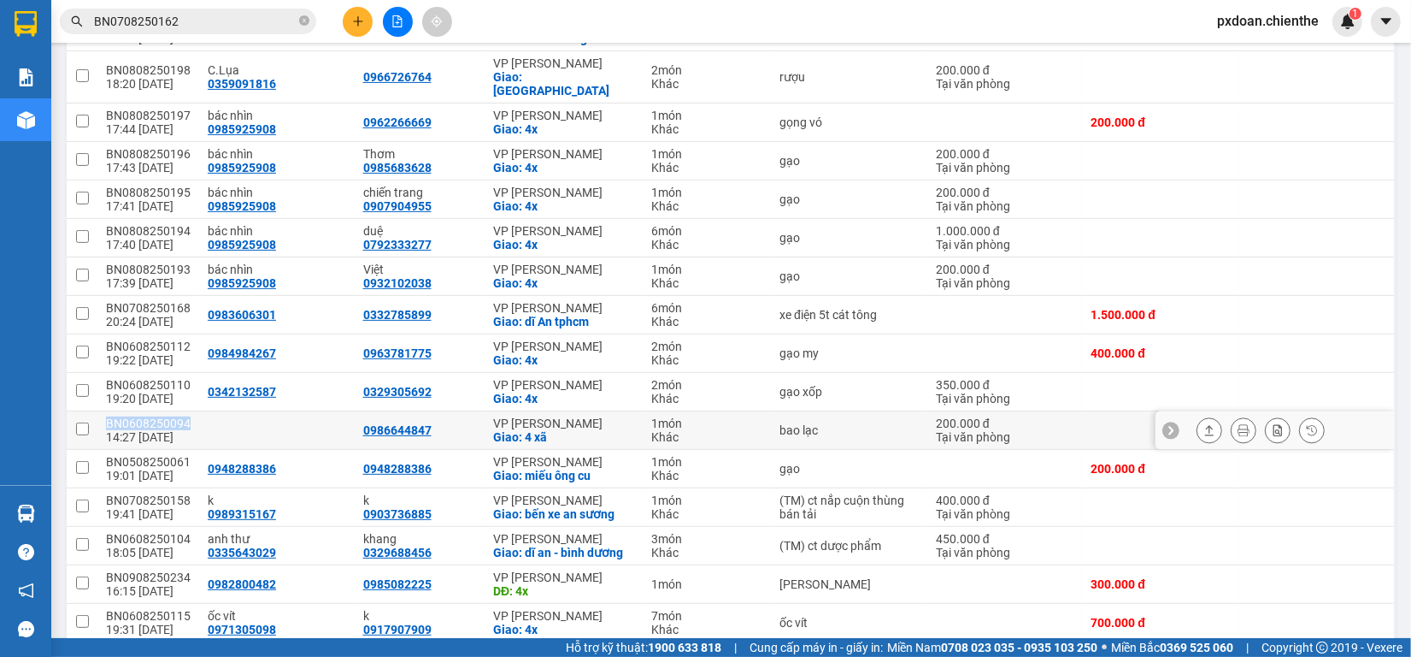
copy div "BN0608250094"
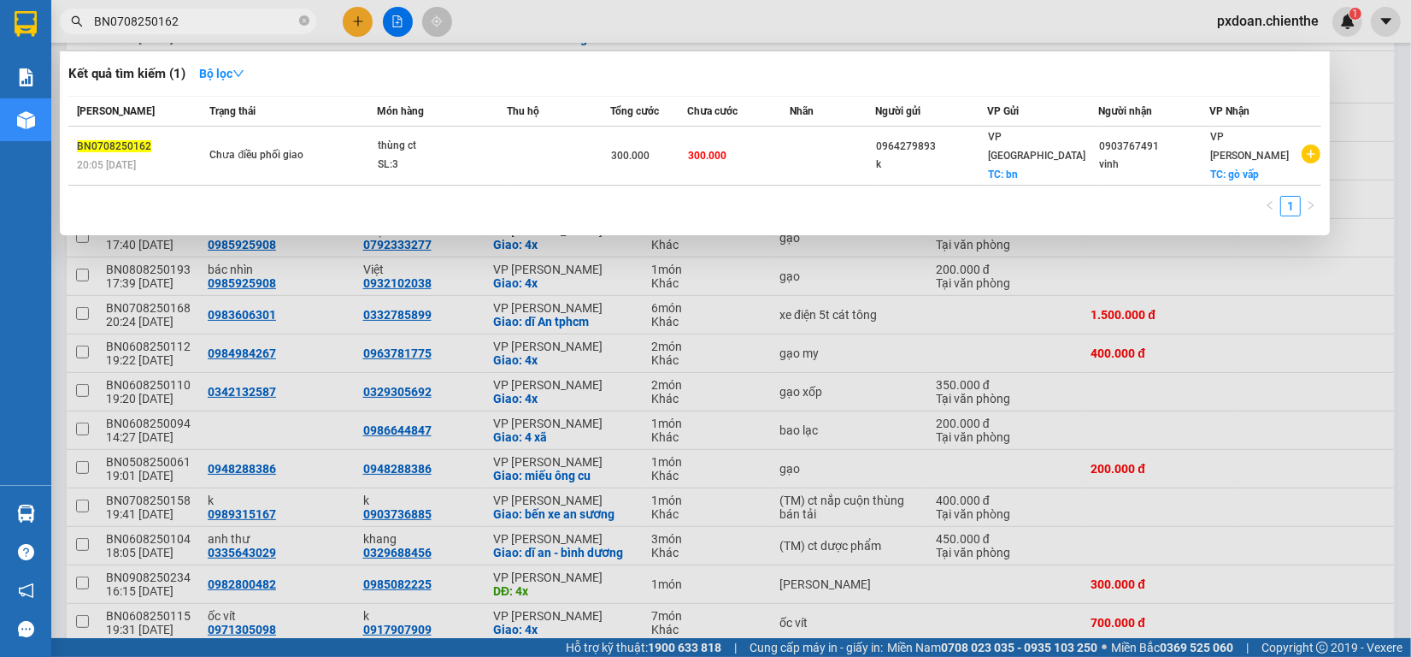
click at [205, 15] on input "BN0708250162" at bounding box center [195, 21] width 202 height 19
paste input "608250094"
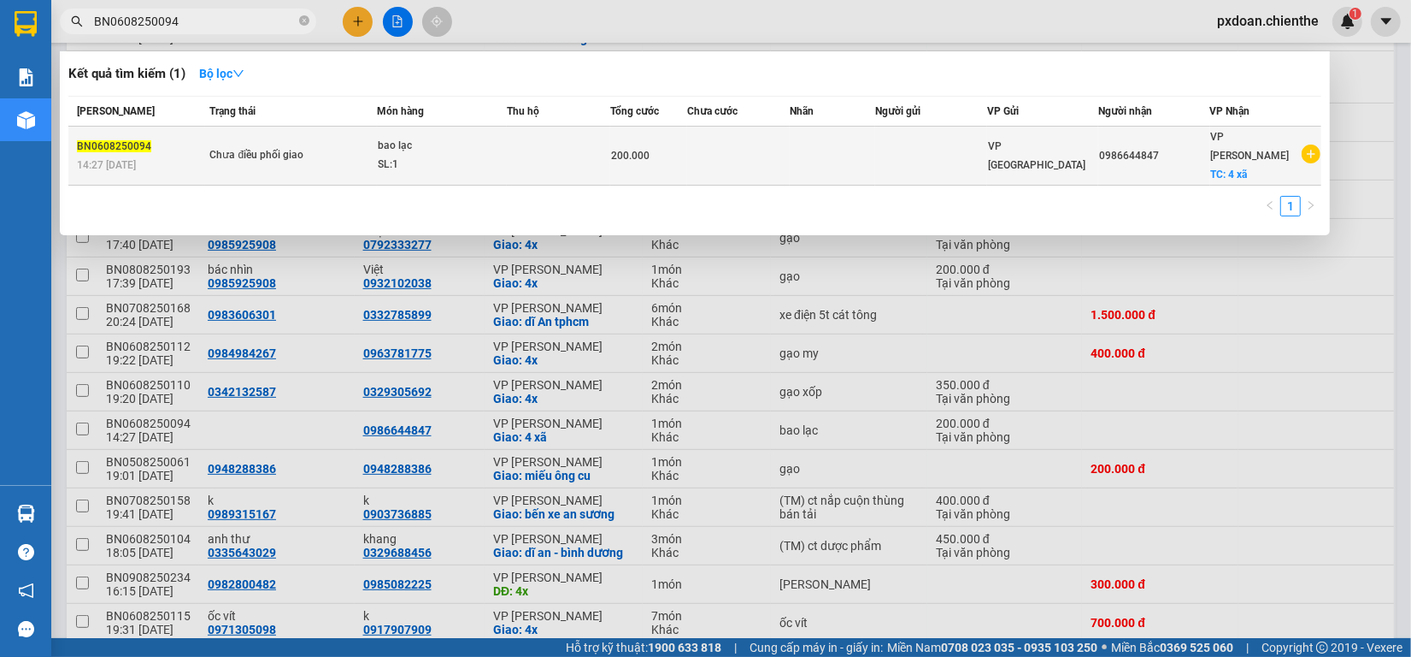
type input "BN0608250094"
click at [382, 156] on div "SL: 1" at bounding box center [442, 165] width 128 height 19
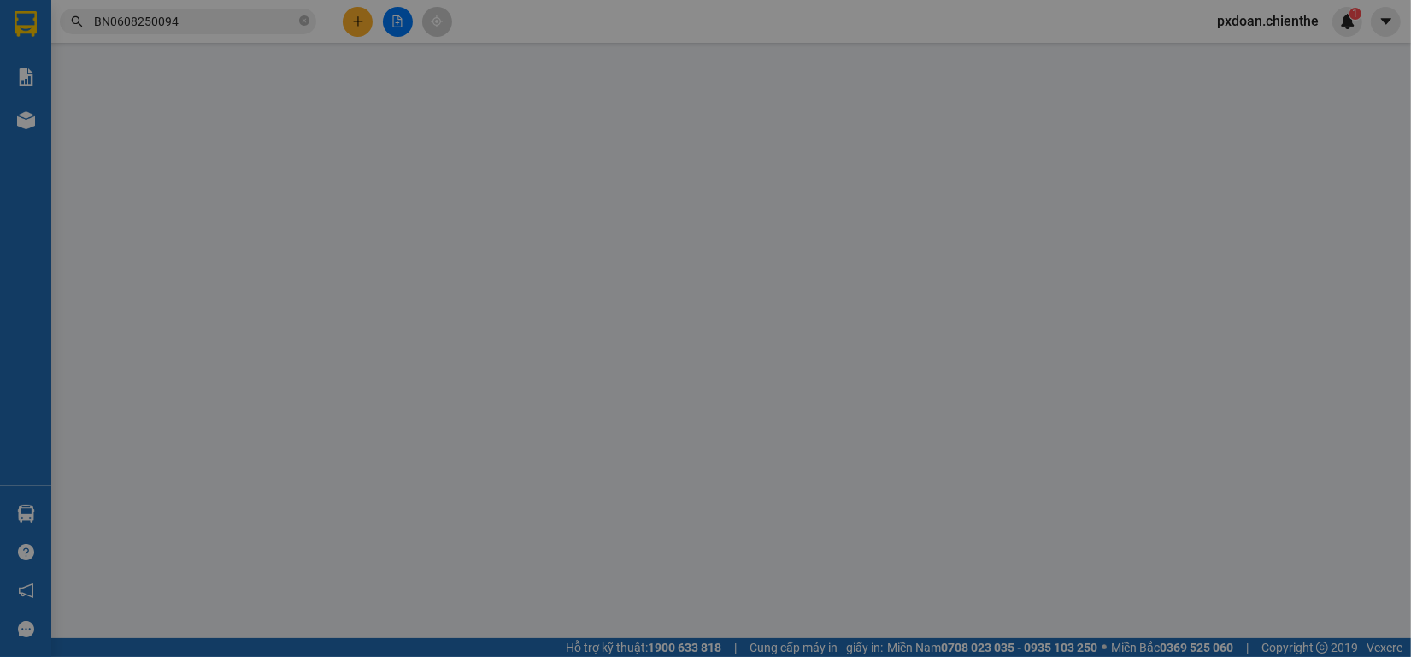
type input "0986644847"
type input "200.000"
type input "0"
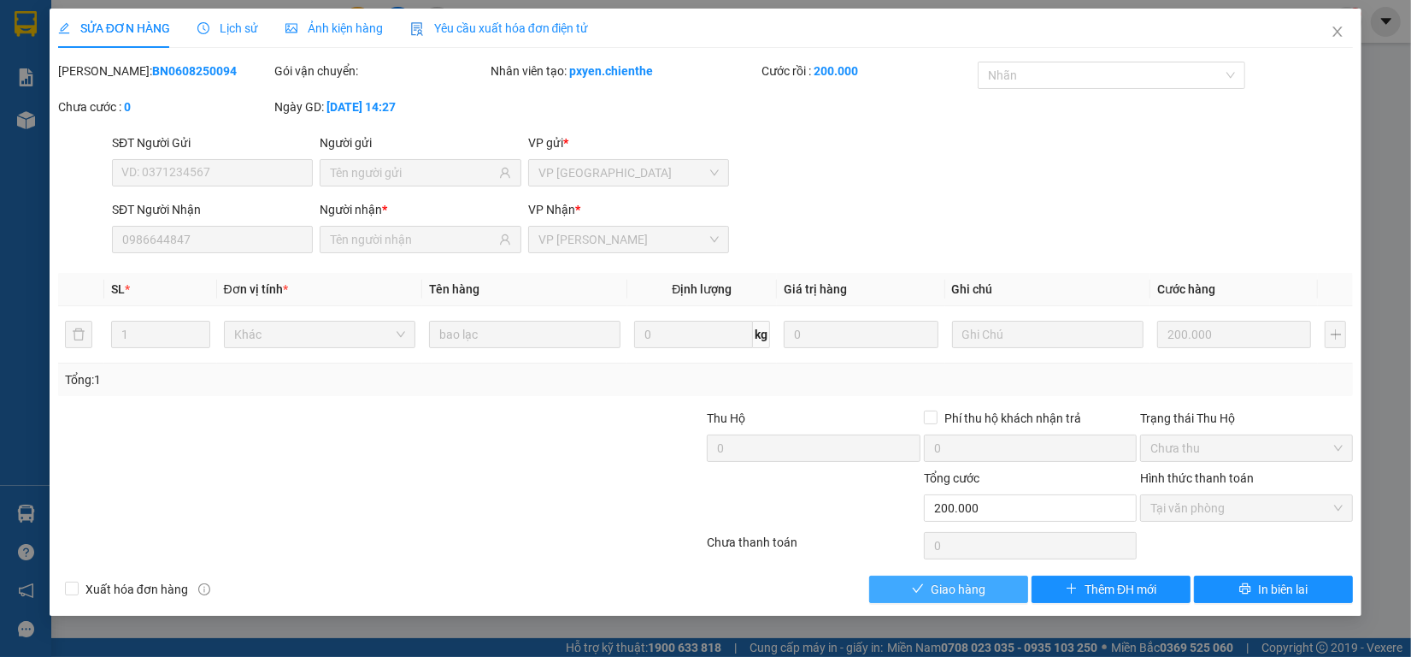
drag, startPoint x: 939, startPoint y: 584, endPoint x: 1233, endPoint y: 274, distance: 427.5
click at [940, 584] on span "Giao hàng" at bounding box center [958, 589] width 55 height 19
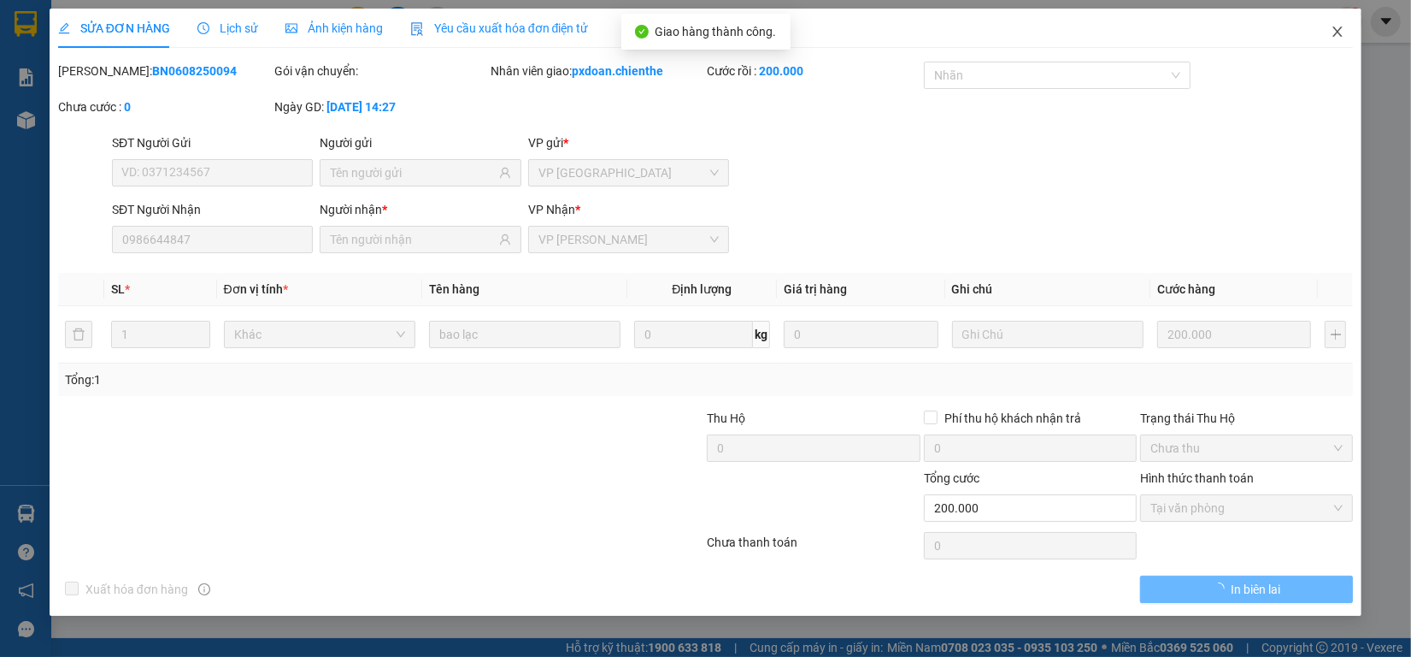
click at [1334, 43] on span "Close" at bounding box center [1338, 33] width 48 height 48
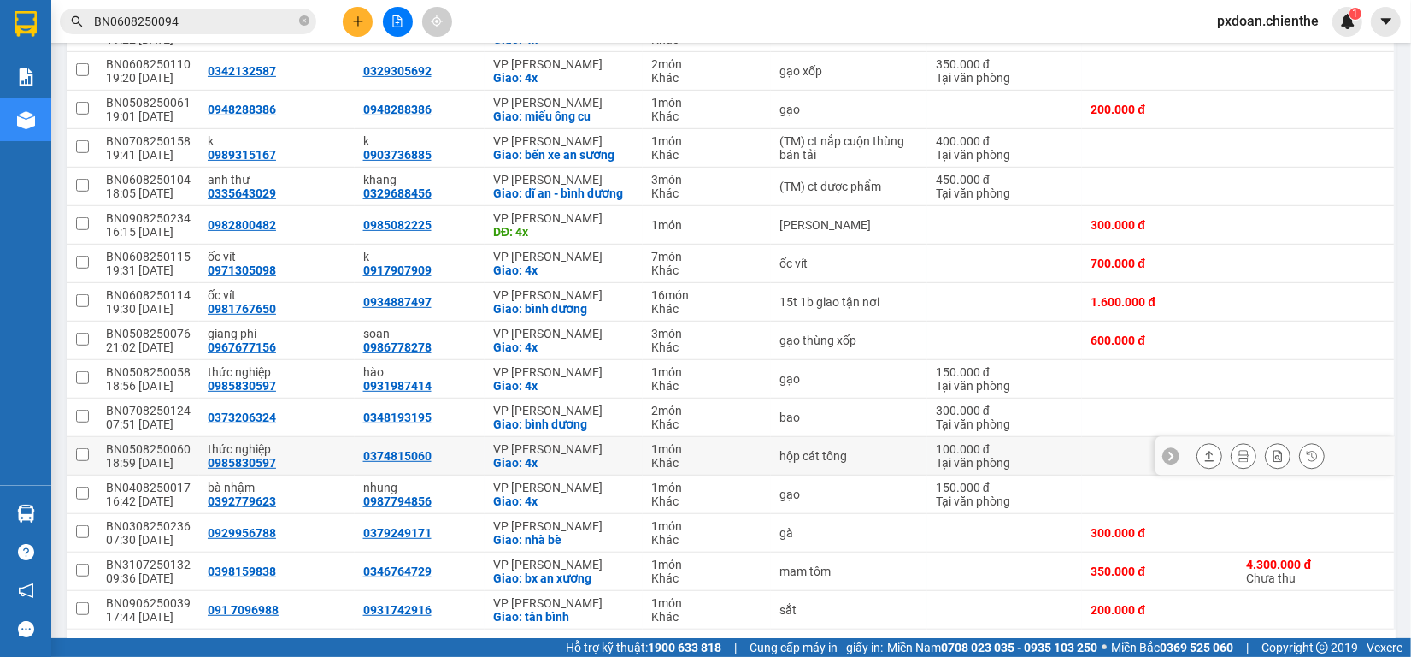
scroll to position [802, 0]
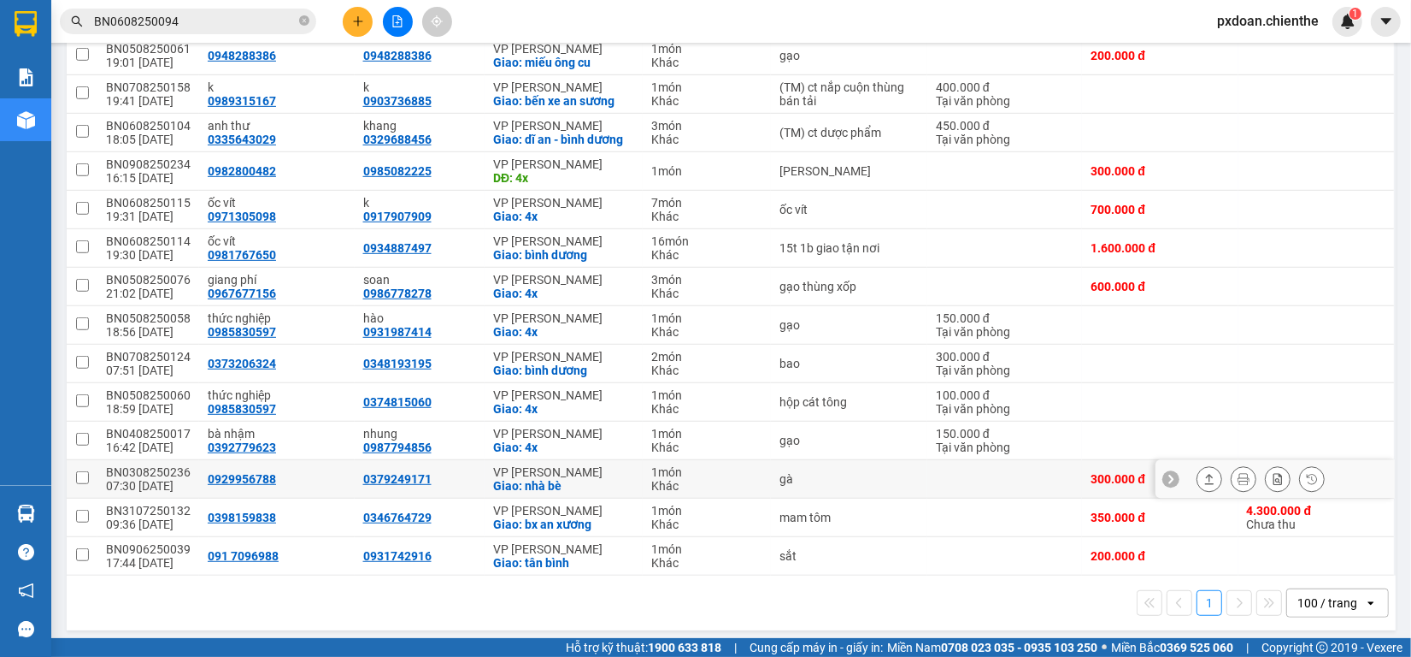
click at [172, 465] on div "BN0308250236" at bounding box center [148, 472] width 85 height 14
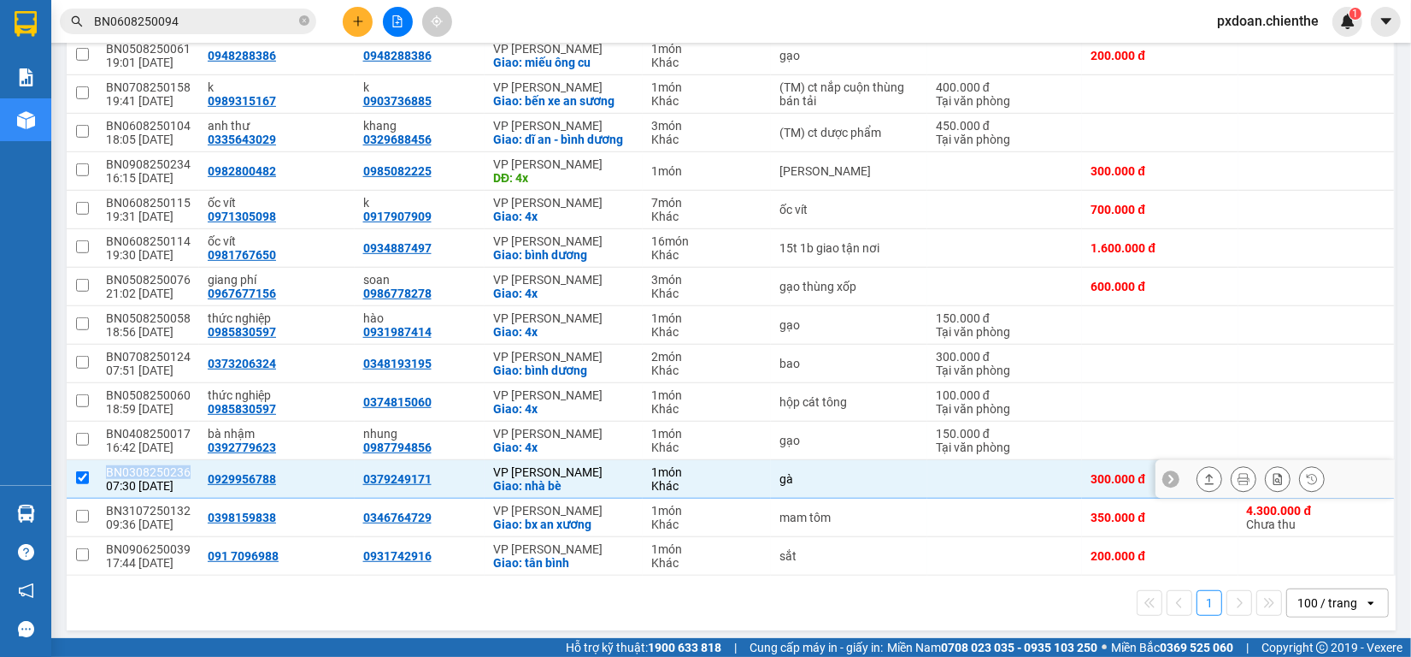
click at [172, 465] on div "BN0308250236" at bounding box center [148, 472] width 85 height 14
checkbox input "false"
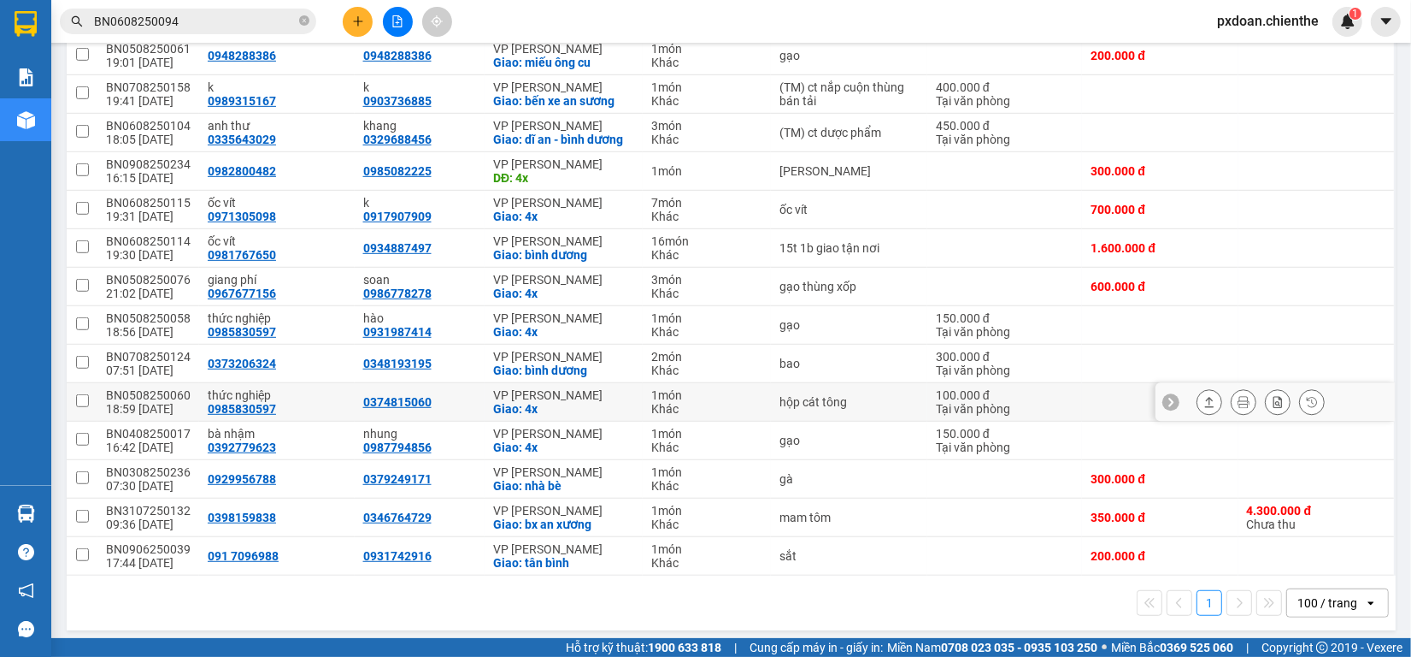
click at [180, 388] on div "BN0508250060" at bounding box center [148, 395] width 85 height 14
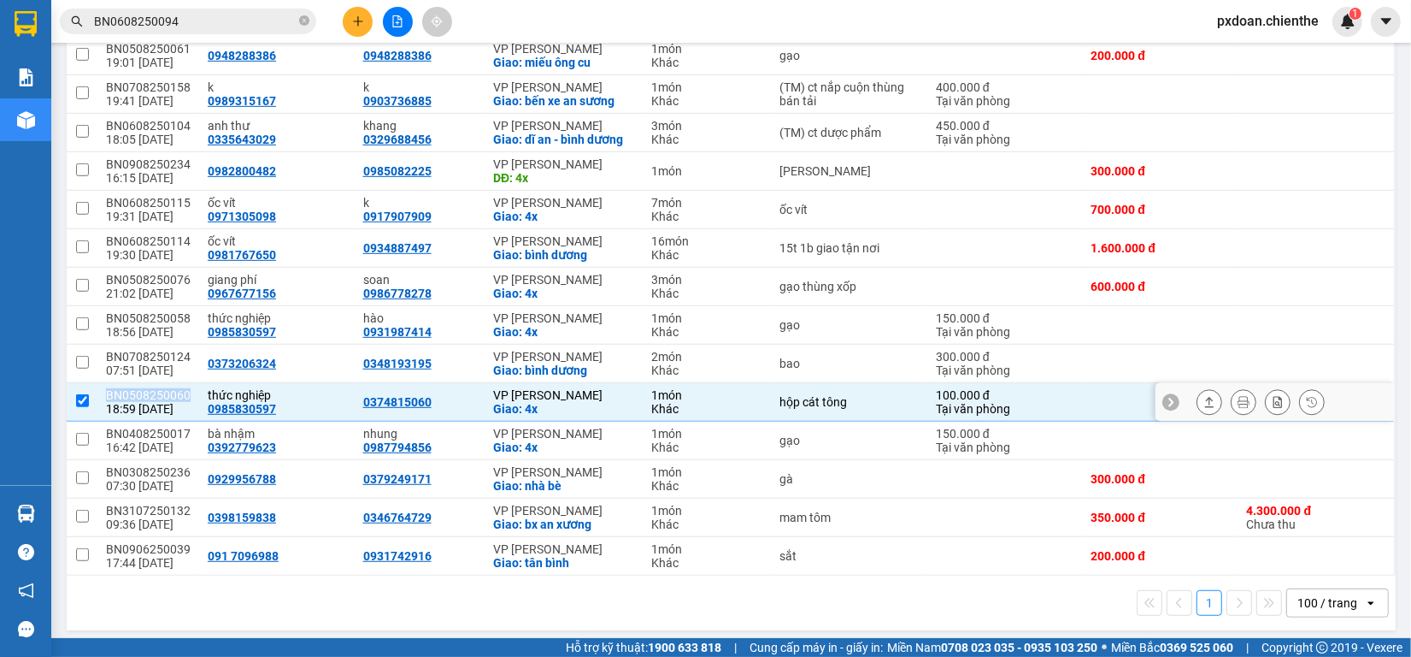
click at [180, 388] on div "BN0508250060" at bounding box center [148, 395] width 85 height 14
checkbox input "false"
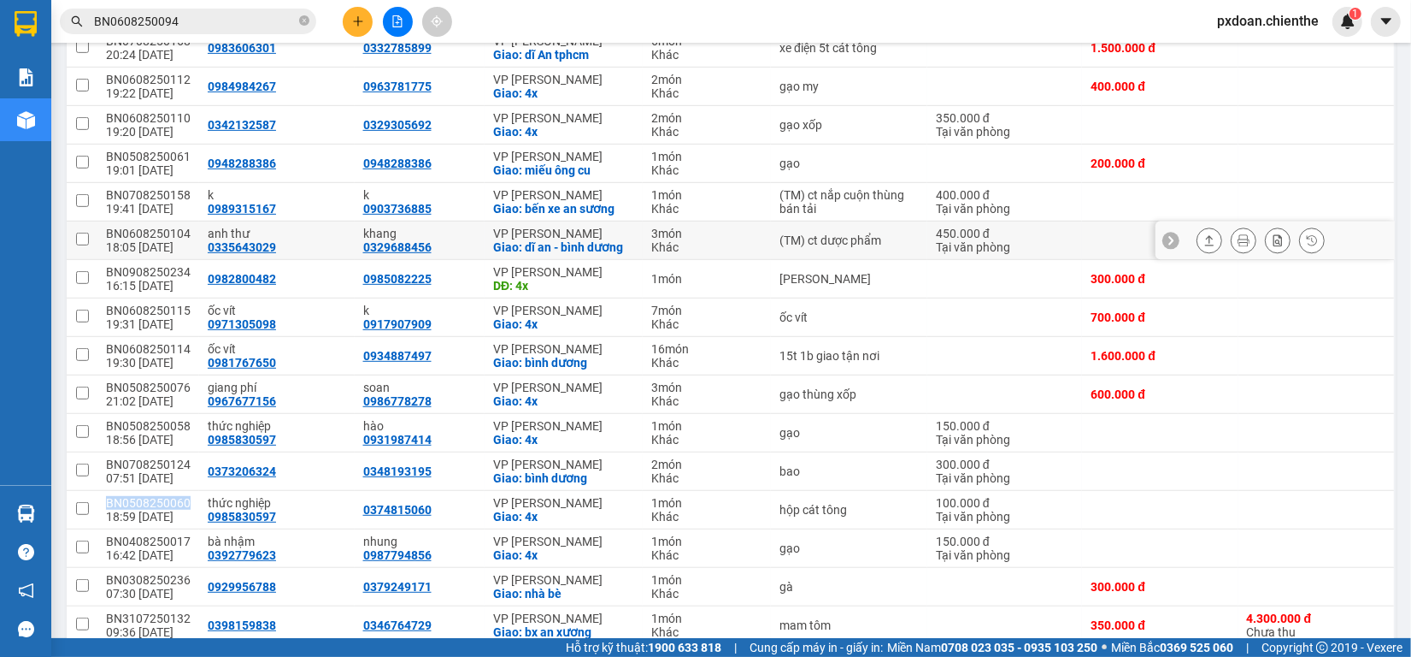
scroll to position [695, 0]
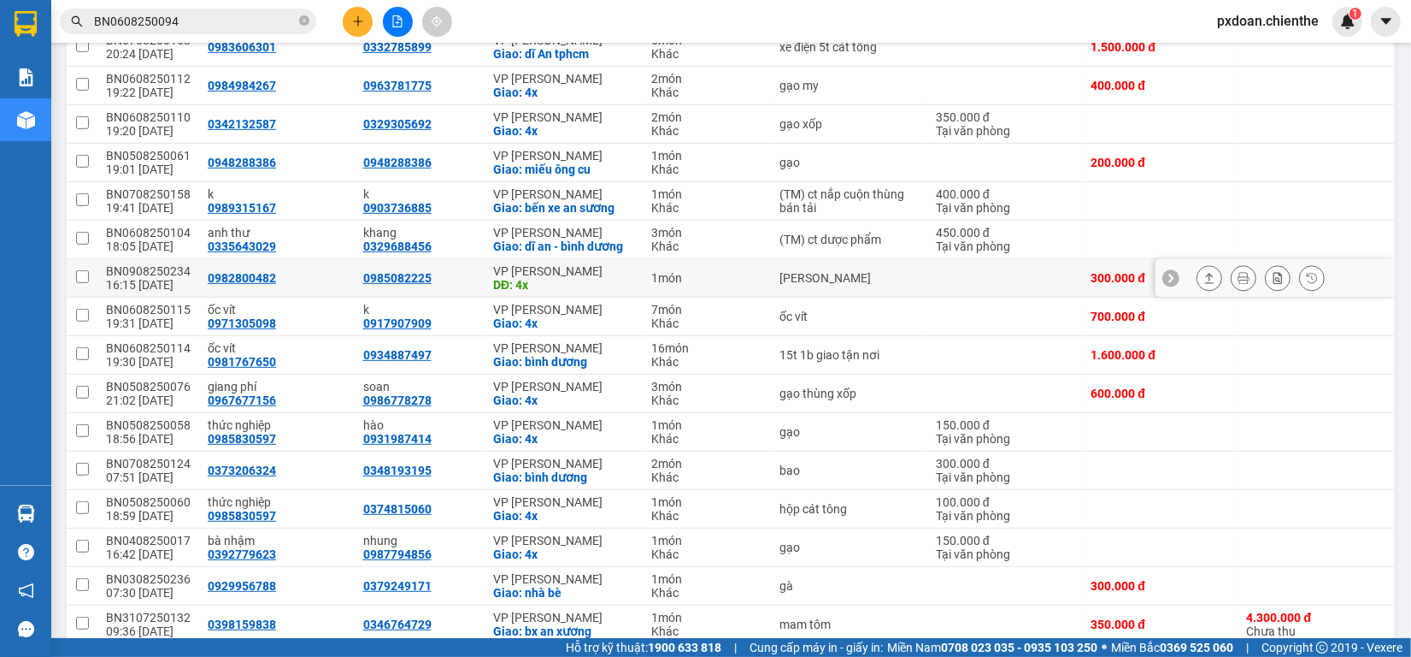
click at [171, 264] on div "BN0908250234" at bounding box center [148, 271] width 85 height 14
checkbox input "false"
copy div "BN0908250234"
click at [185, 26] on input "BN0608250094" at bounding box center [195, 21] width 202 height 19
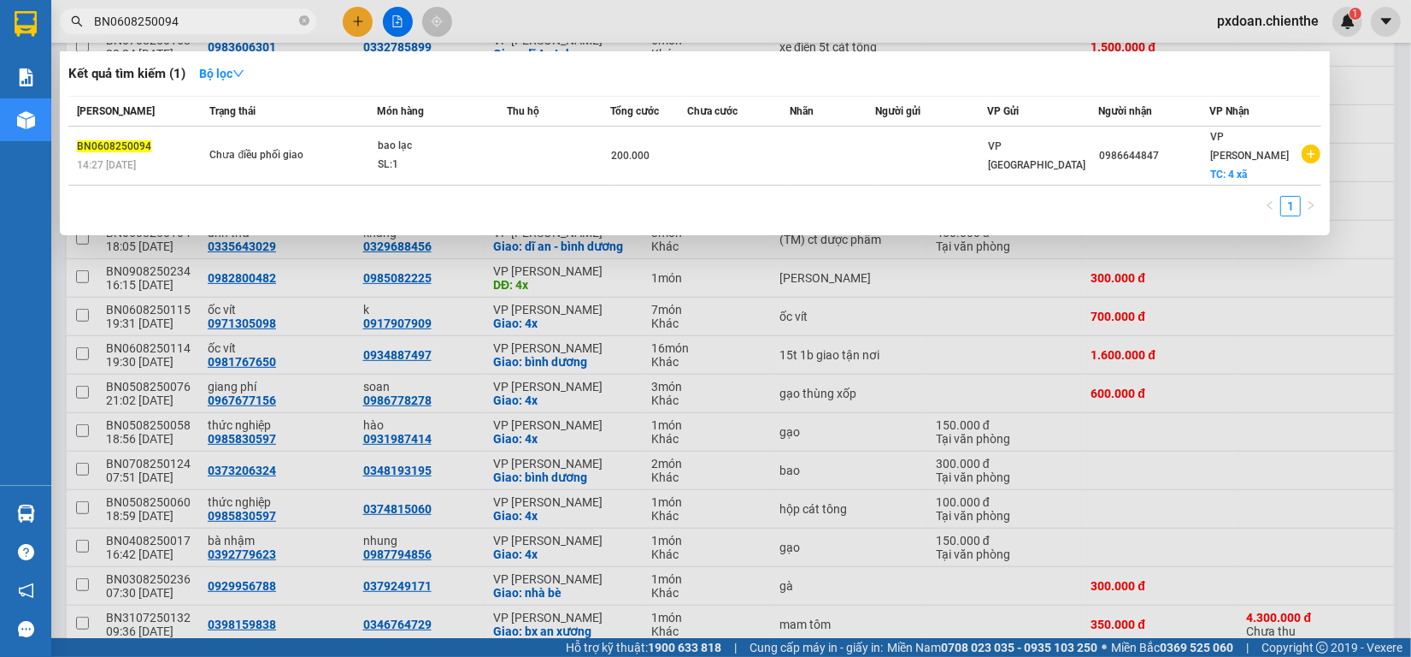
click at [185, 26] on input "BN0608250094" at bounding box center [195, 21] width 202 height 19
paste input "90825023"
type input "BN0908250234"
click at [369, 156] on div "00:35 [DATE]" at bounding box center [292, 165] width 167 height 19
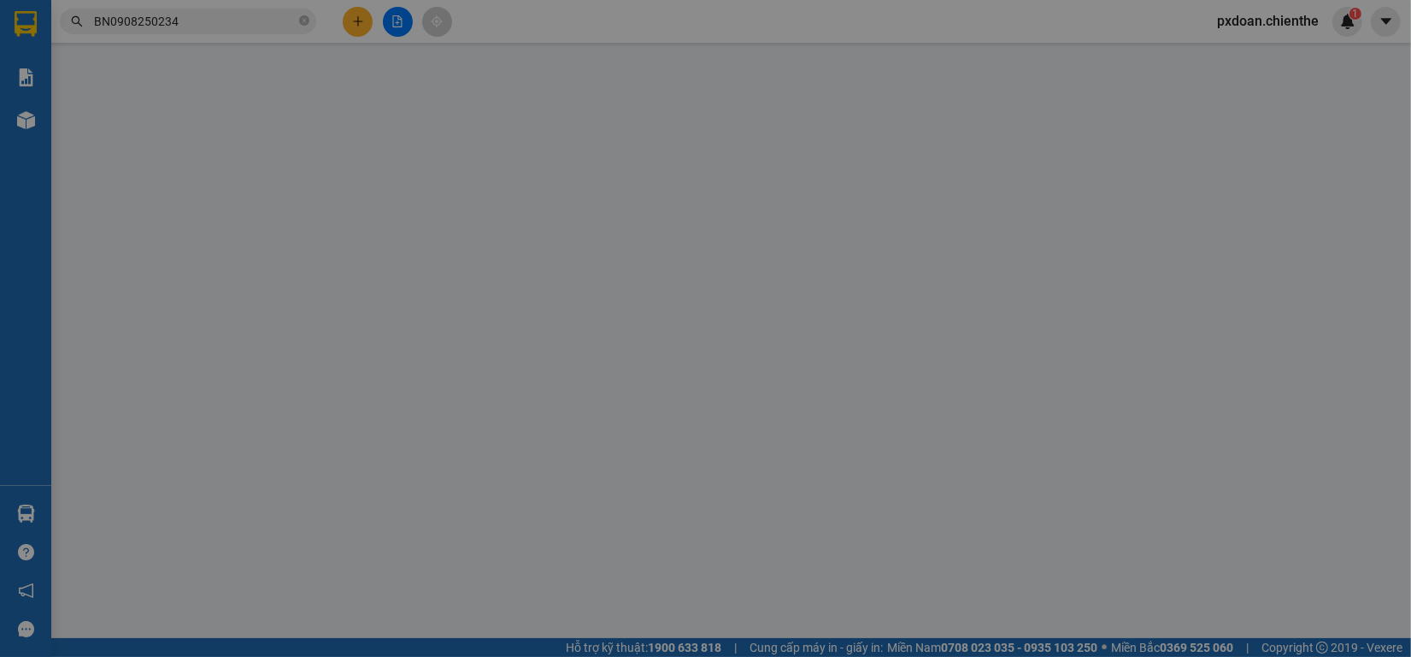
type input "0982800482"
type input "0985082225"
type input "300.000"
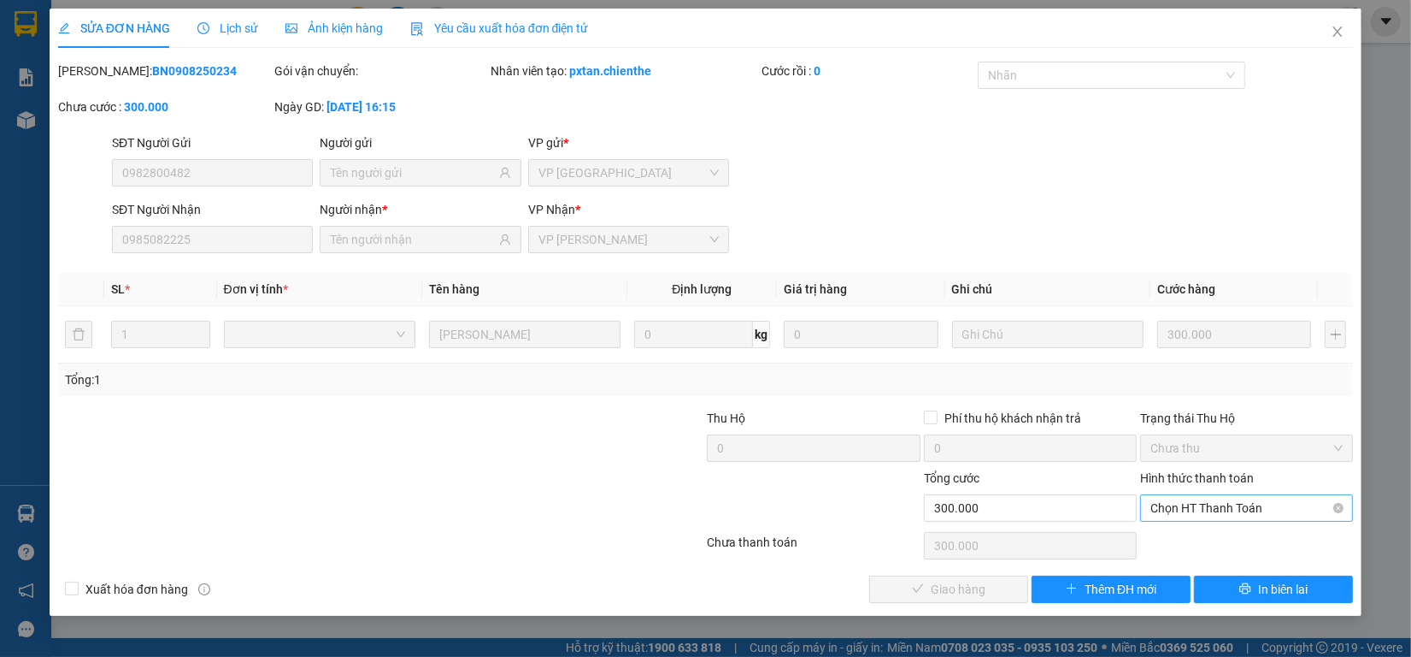
click at [1181, 504] on span "Chọn HT Thanh Toán" at bounding box center [1247, 508] width 192 height 26
click at [1193, 541] on div "Tại văn phòng" at bounding box center [1247, 542] width 192 height 19
type input "0"
drag, startPoint x: 946, startPoint y: 583, endPoint x: 1074, endPoint y: 501, distance: 151.5
click at [951, 582] on span "Giao hàng" at bounding box center [958, 589] width 55 height 19
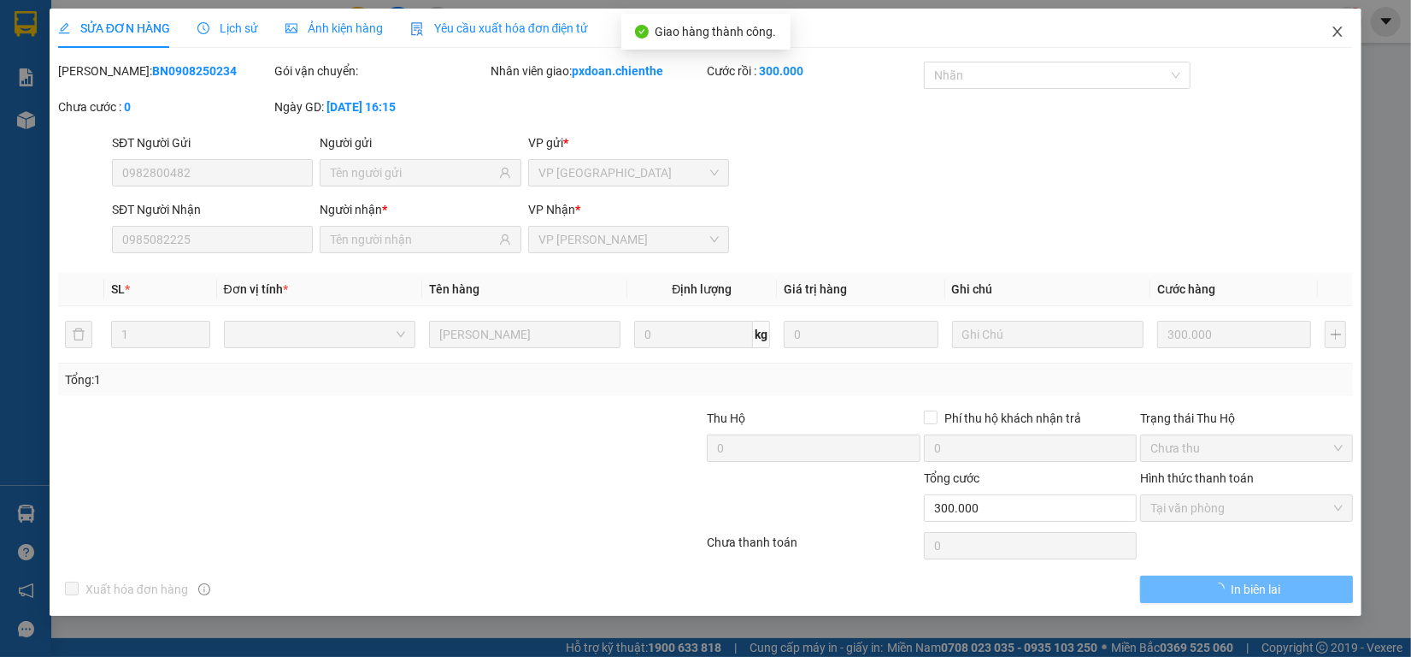
click at [1340, 28] on icon "close" at bounding box center [1338, 31] width 9 height 10
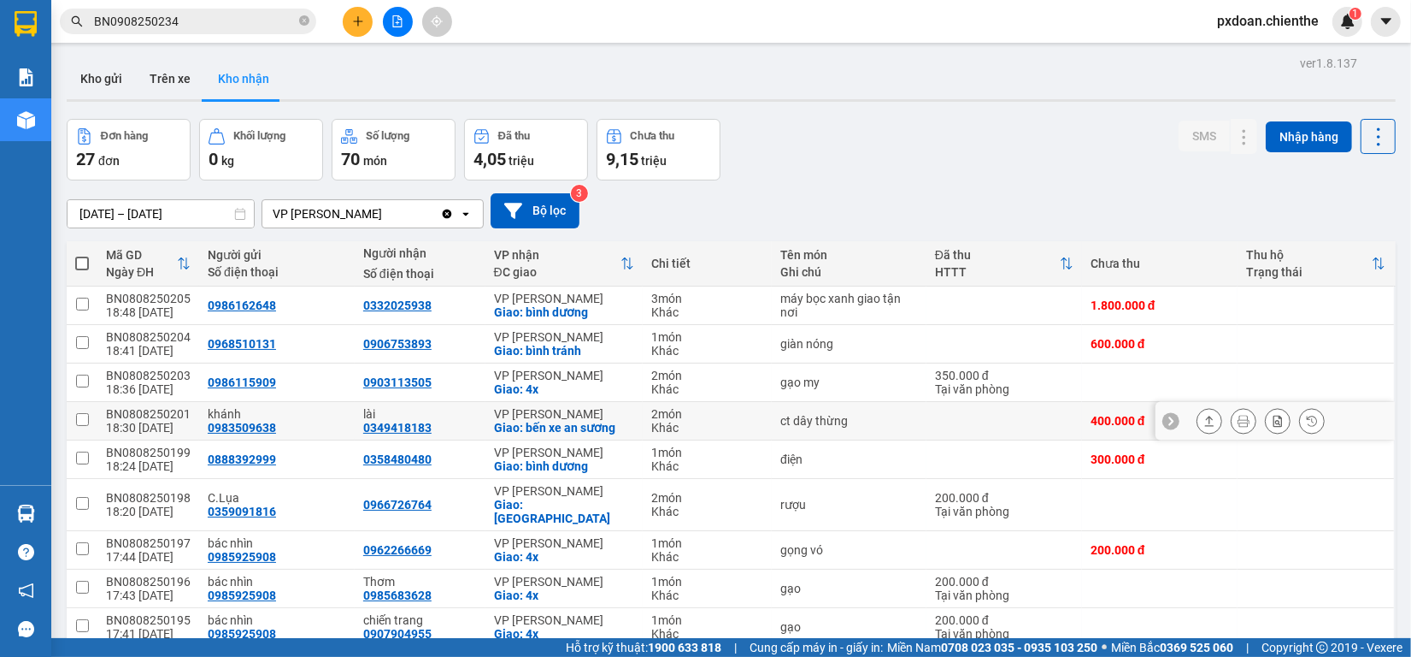
click at [167, 416] on div "BN0808250201" at bounding box center [148, 414] width 85 height 14
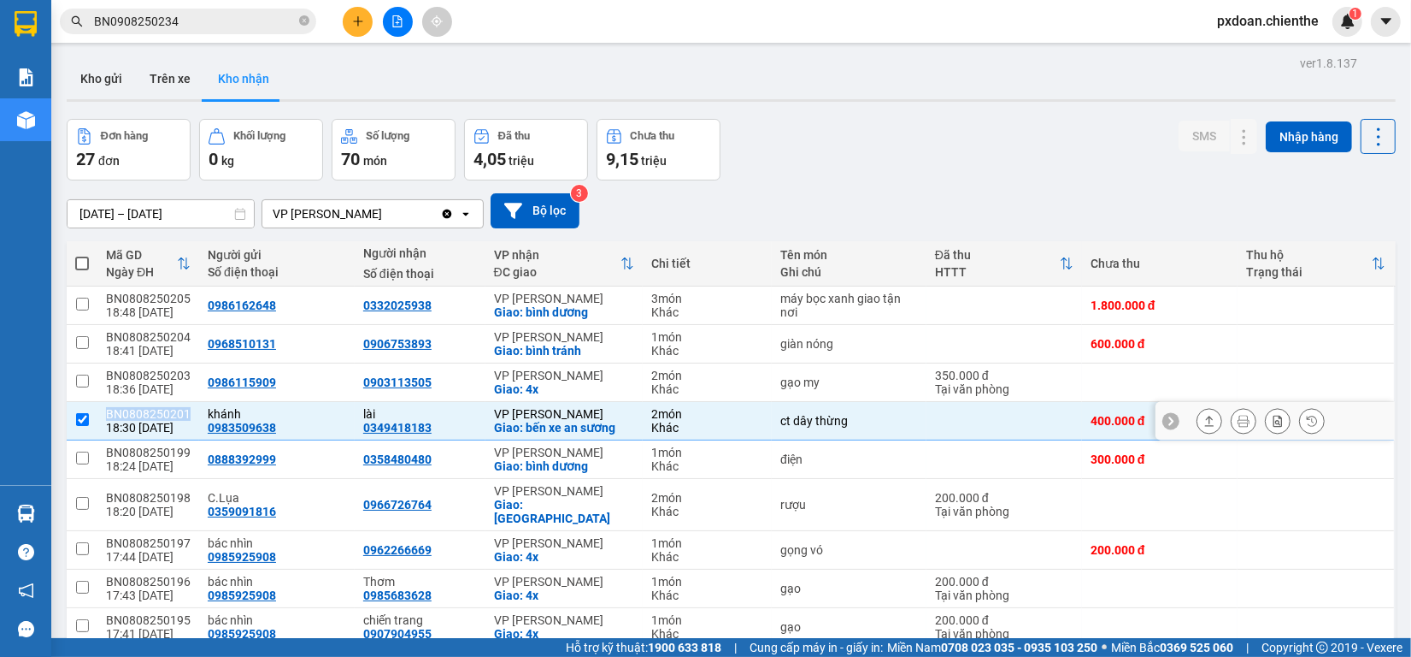
click at [167, 416] on div "BN0808250201" at bounding box center [148, 414] width 85 height 14
checkbox input "false"
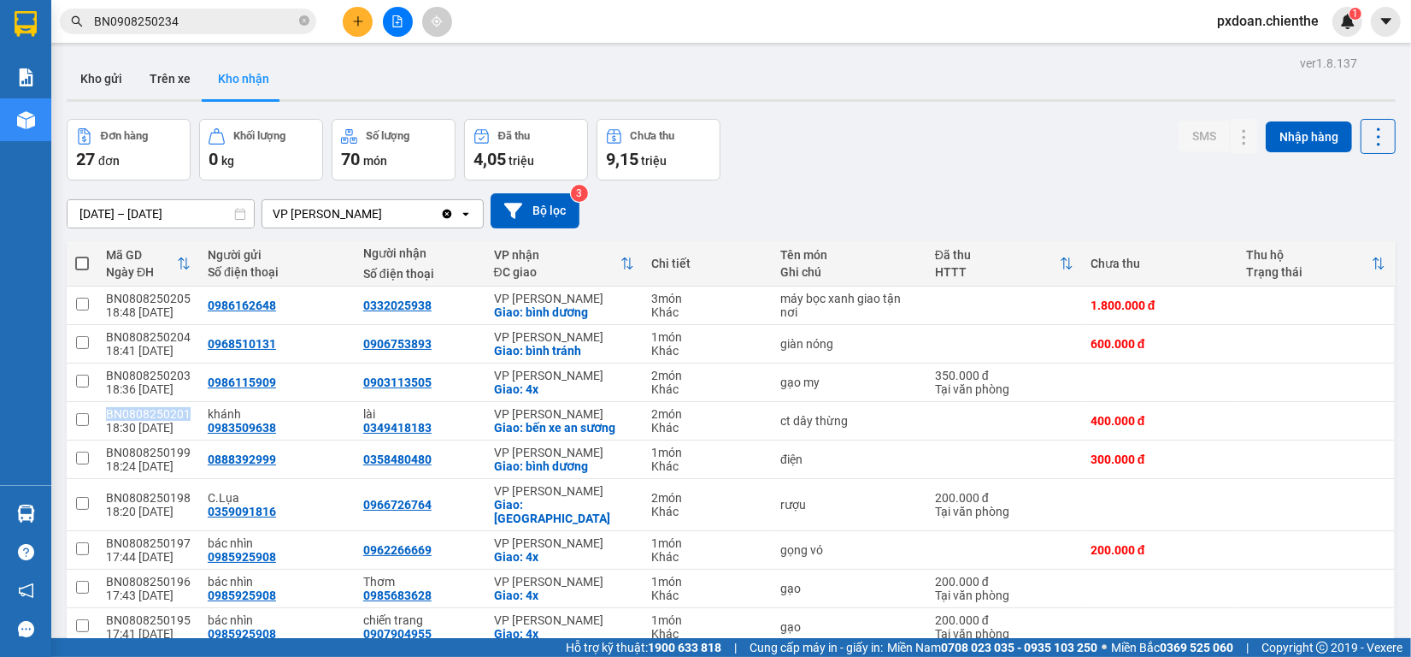
copy div "BN0808250201"
click at [197, 17] on input "BN0908250234" at bounding box center [195, 21] width 202 height 19
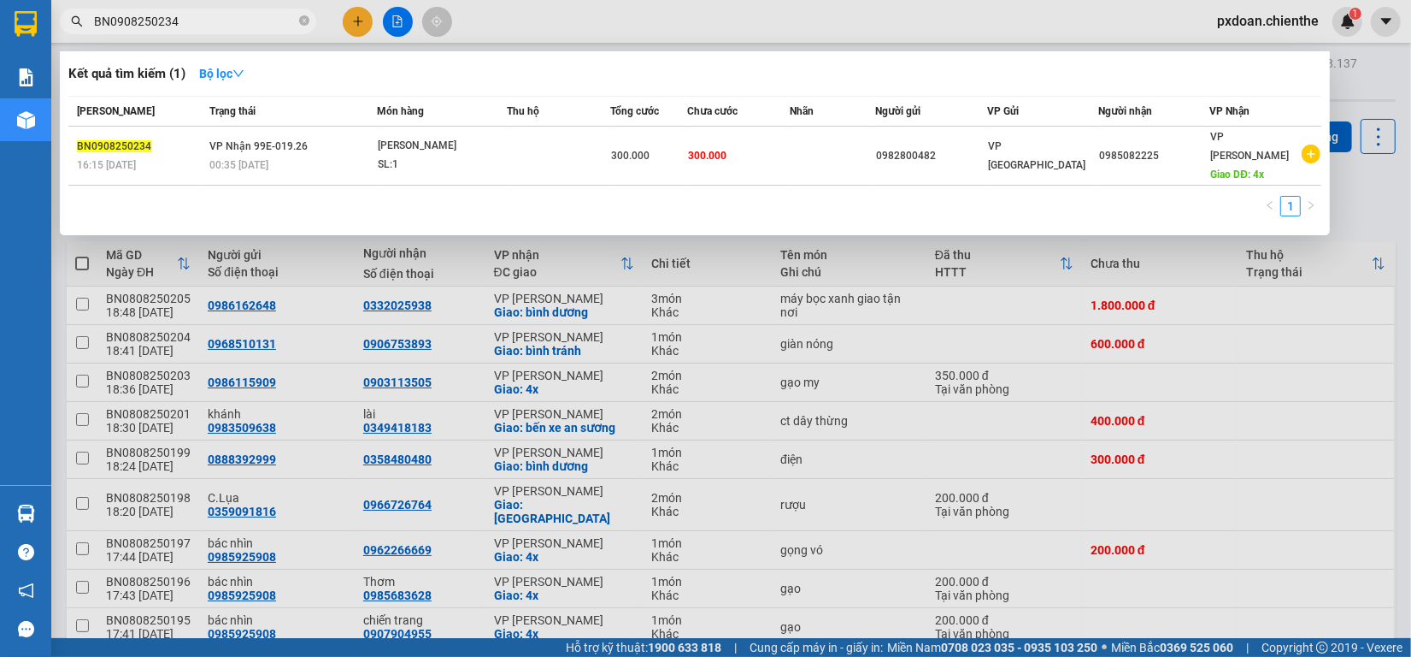
click at [197, 17] on input "BN0908250234" at bounding box center [195, 21] width 202 height 19
paste input "808250201"
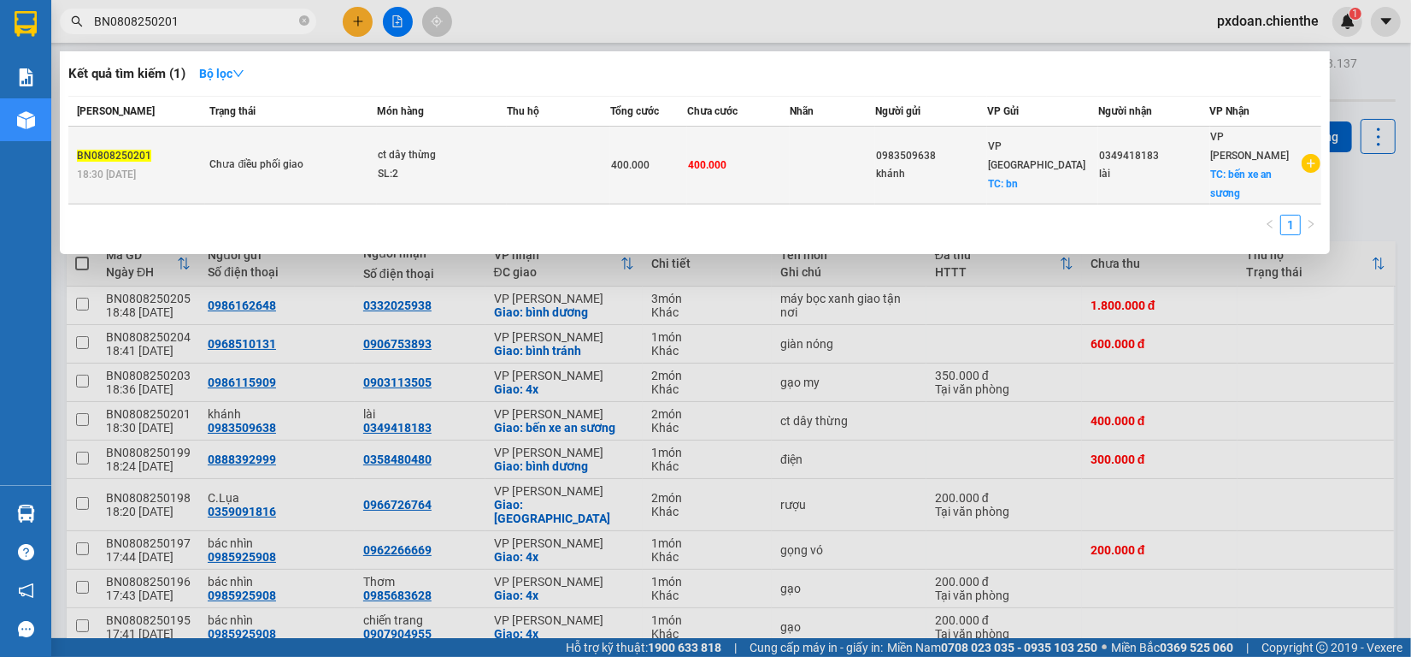
type input "BN0808250201"
click at [374, 156] on span "Chưa điều phối giao" at bounding box center [292, 165] width 167 height 19
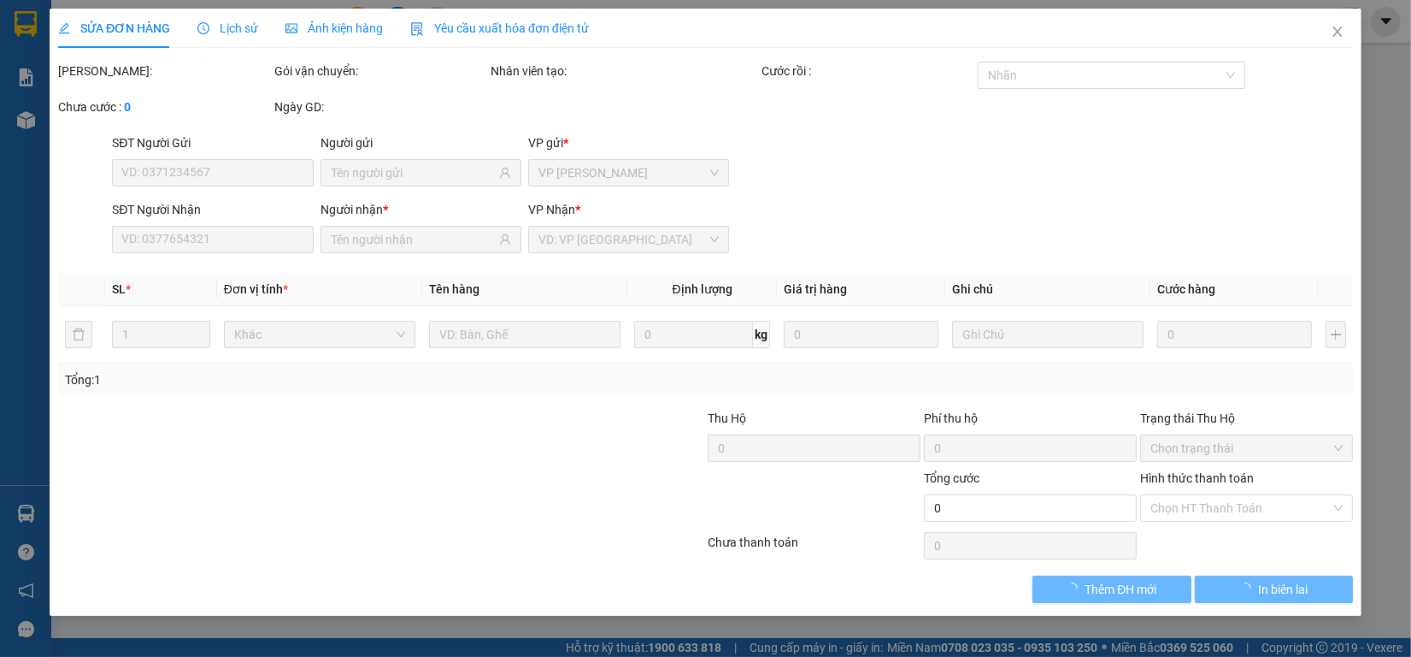
type input "0983509638"
type input "khánh"
type input "0349418183"
type input "lài"
type input "400.000"
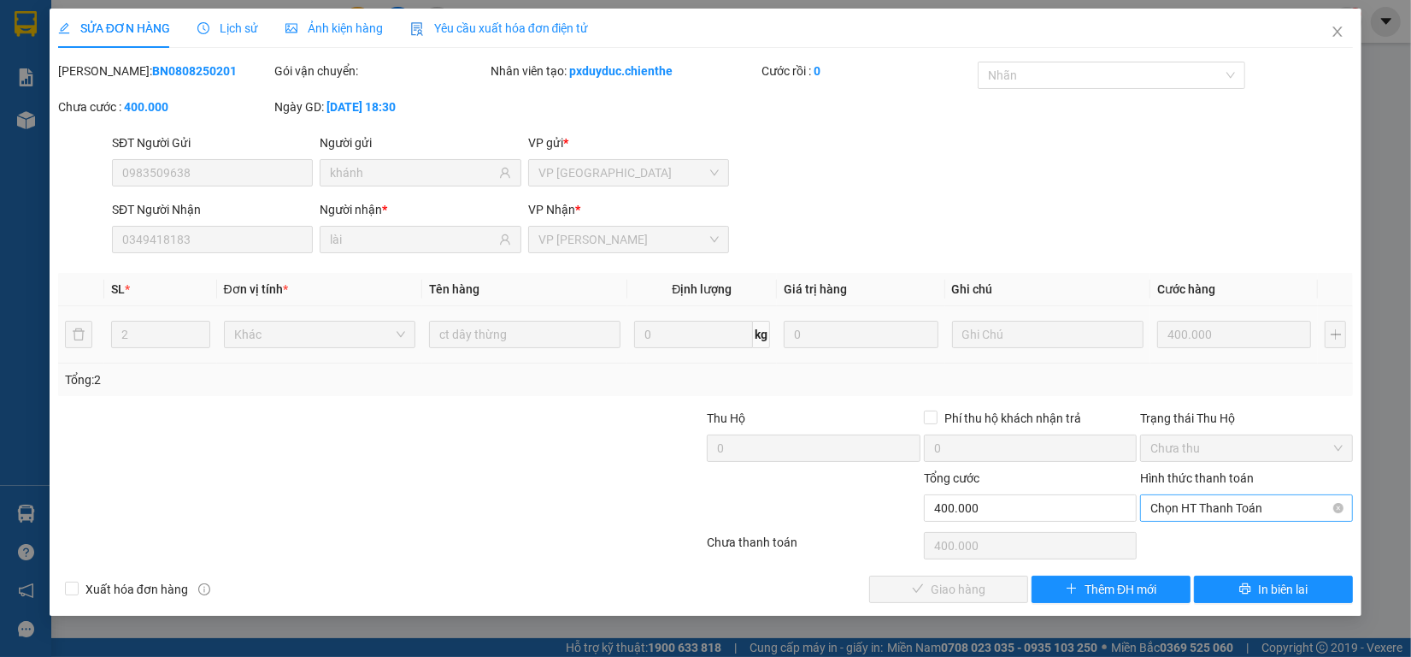
click at [1203, 509] on span "Chọn HT Thanh Toán" at bounding box center [1247, 508] width 192 height 26
click at [1211, 539] on div "Tại văn phòng" at bounding box center [1247, 542] width 192 height 19
type input "0"
drag, startPoint x: 970, startPoint y: 590, endPoint x: 1060, endPoint y: 416, distance: 195.4
click at [969, 590] on span "Giao hàng" at bounding box center [958, 589] width 55 height 19
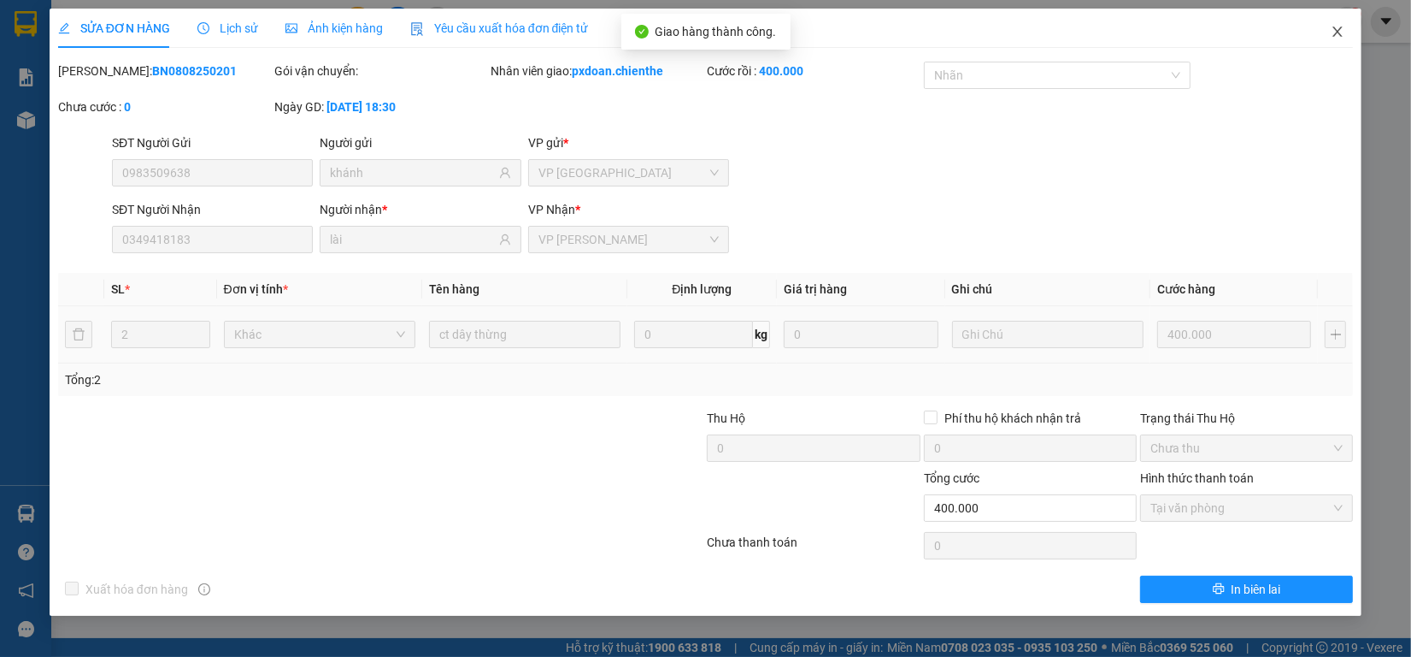
click at [1340, 30] on icon "close" at bounding box center [1338, 31] width 9 height 10
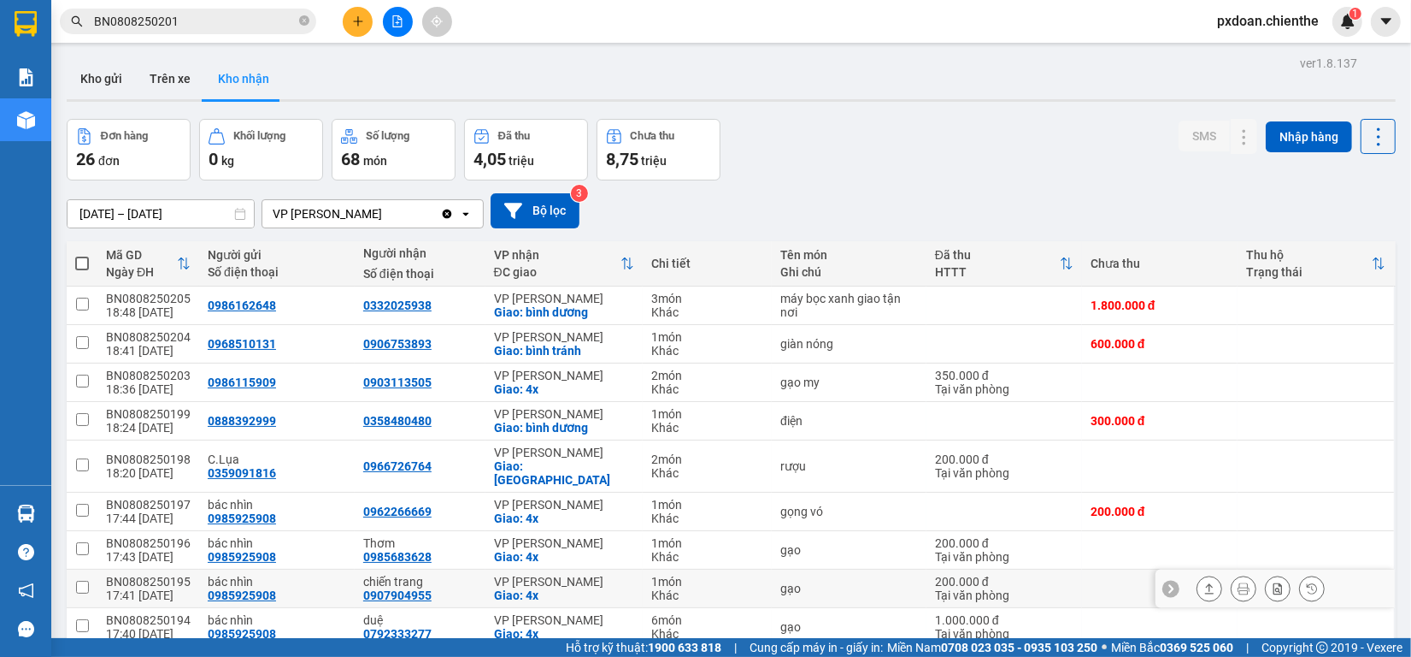
click at [173, 574] on div "BN0808250195" at bounding box center [148, 581] width 85 height 14
checkbox input "false"
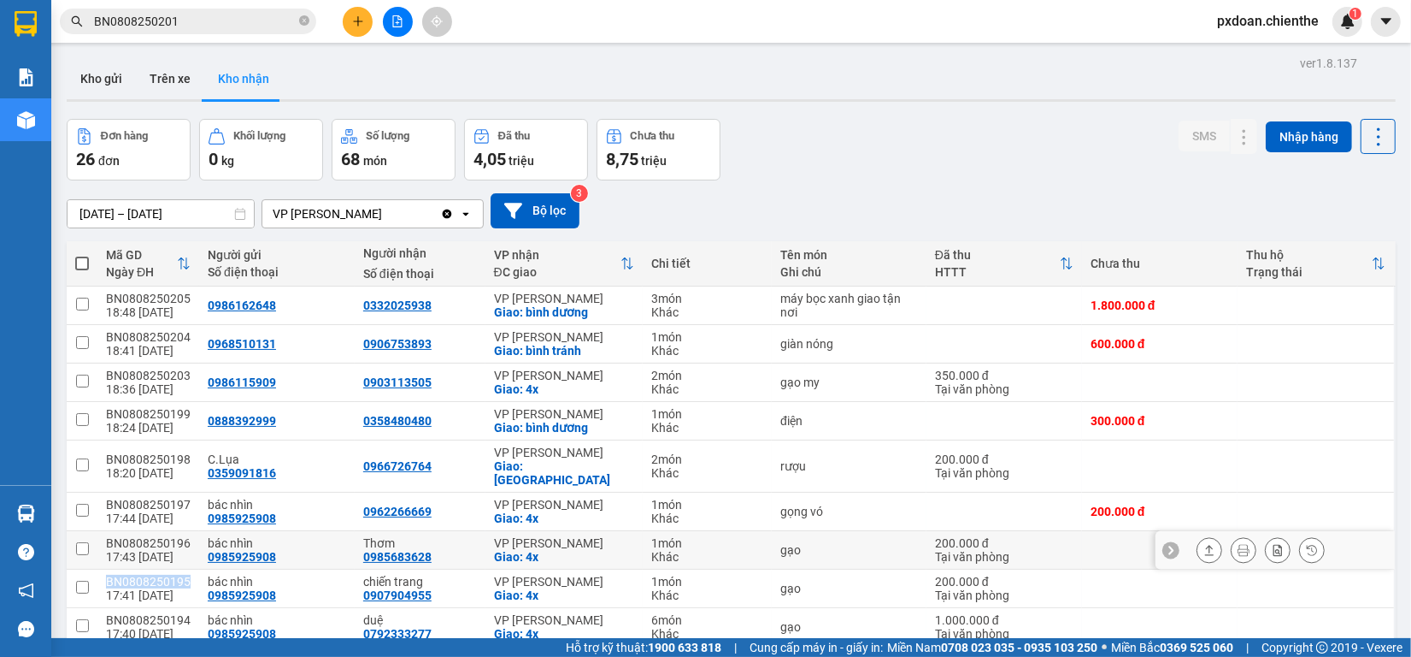
copy div "BN0808250195"
click at [215, 18] on input "BN0808250201" at bounding box center [195, 21] width 202 height 19
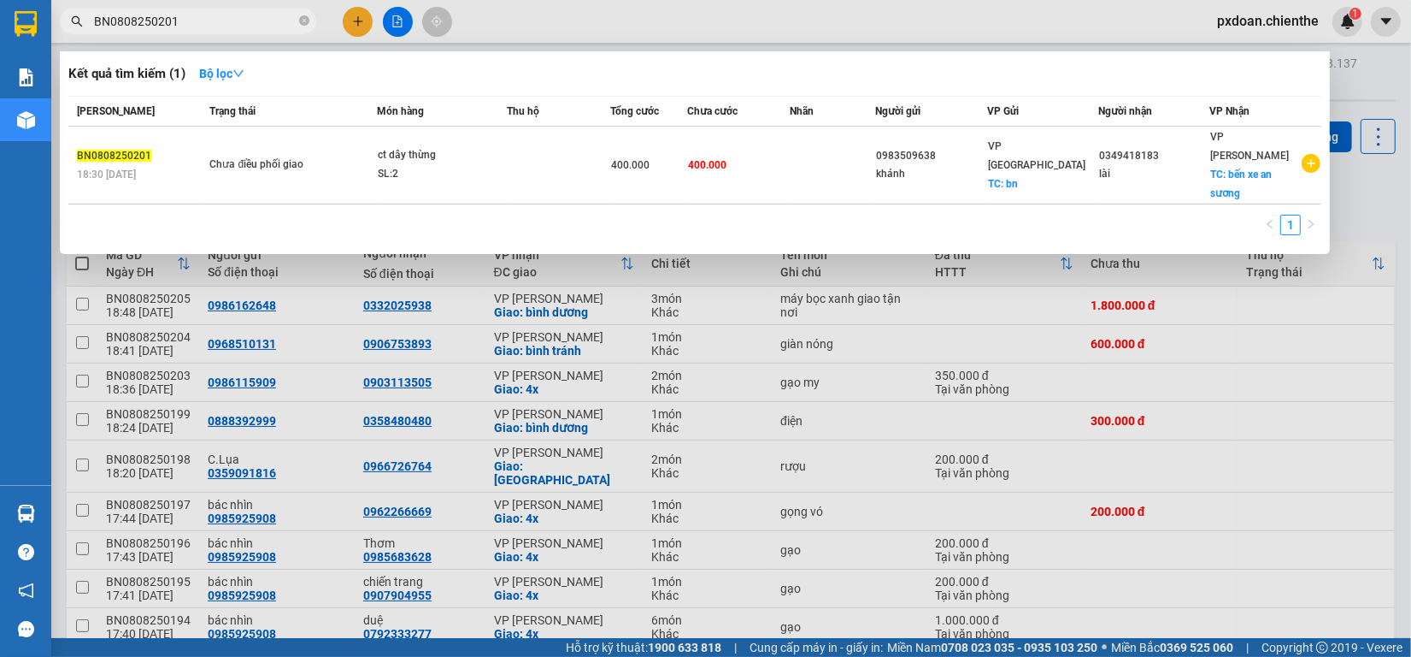
paste input "195"
click at [215, 18] on input "BN0808250201" at bounding box center [195, 21] width 202 height 19
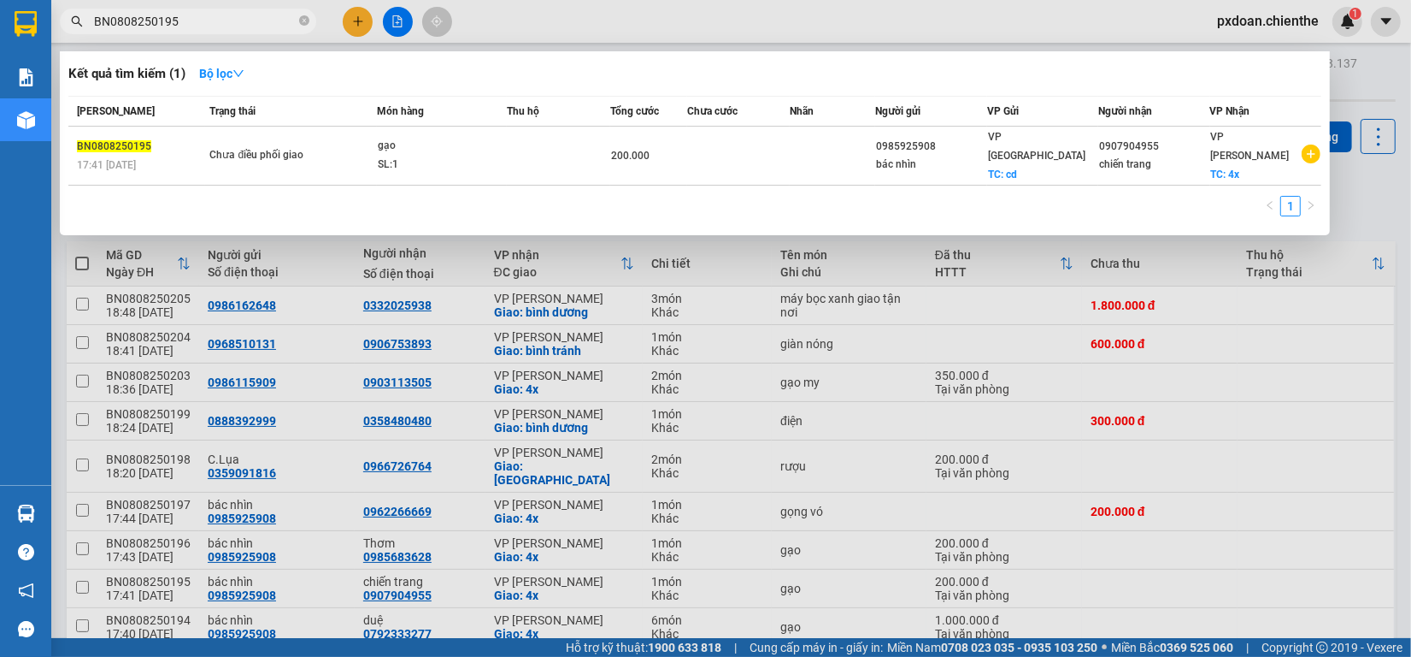
type input "BN0808250195"
click at [471, 156] on div "SL: 1" at bounding box center [442, 165] width 128 height 19
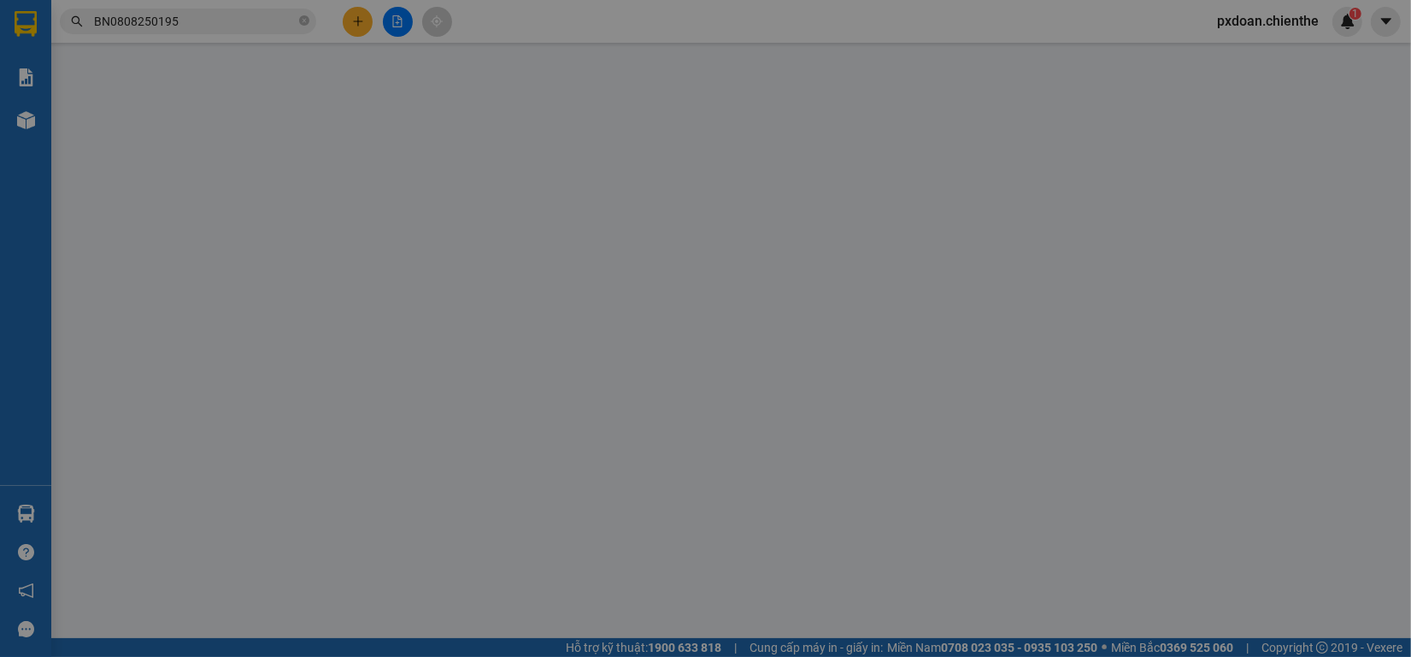
type input "0985925908"
type input "bác nhìn"
type input "0907904955"
type input "chiến trang"
type input "200.000"
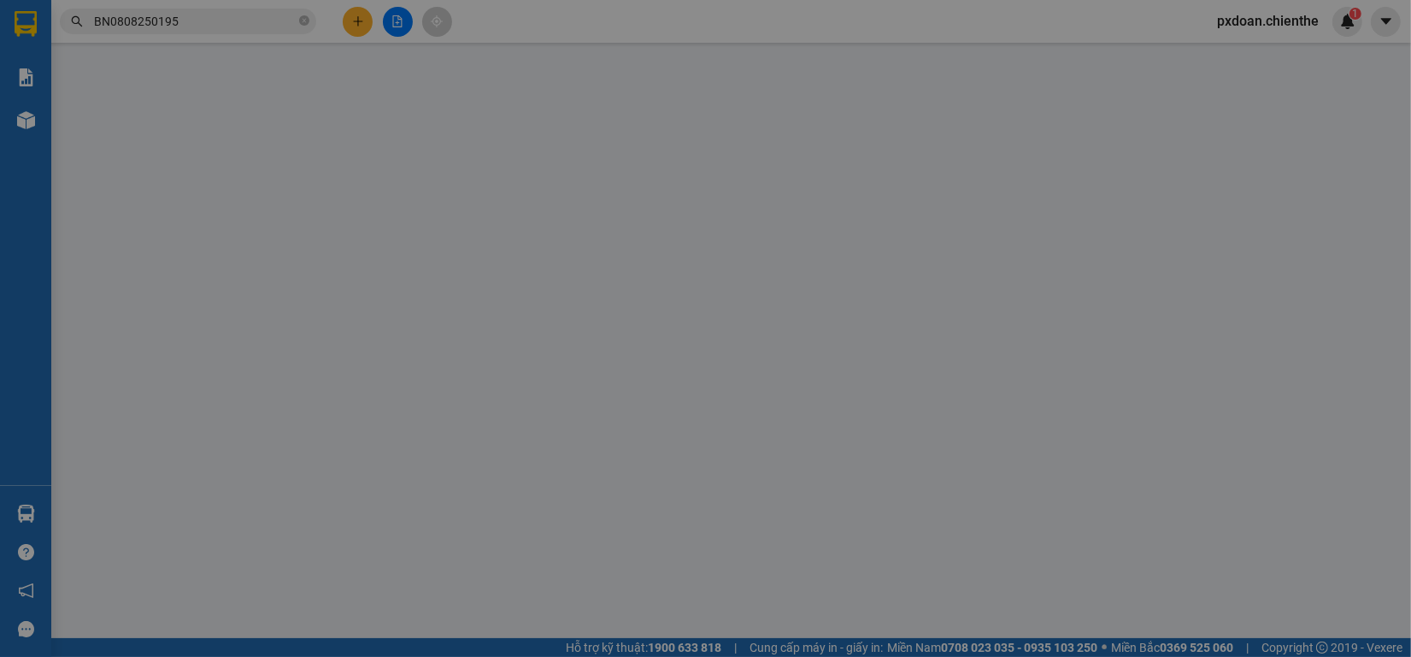
type input "0"
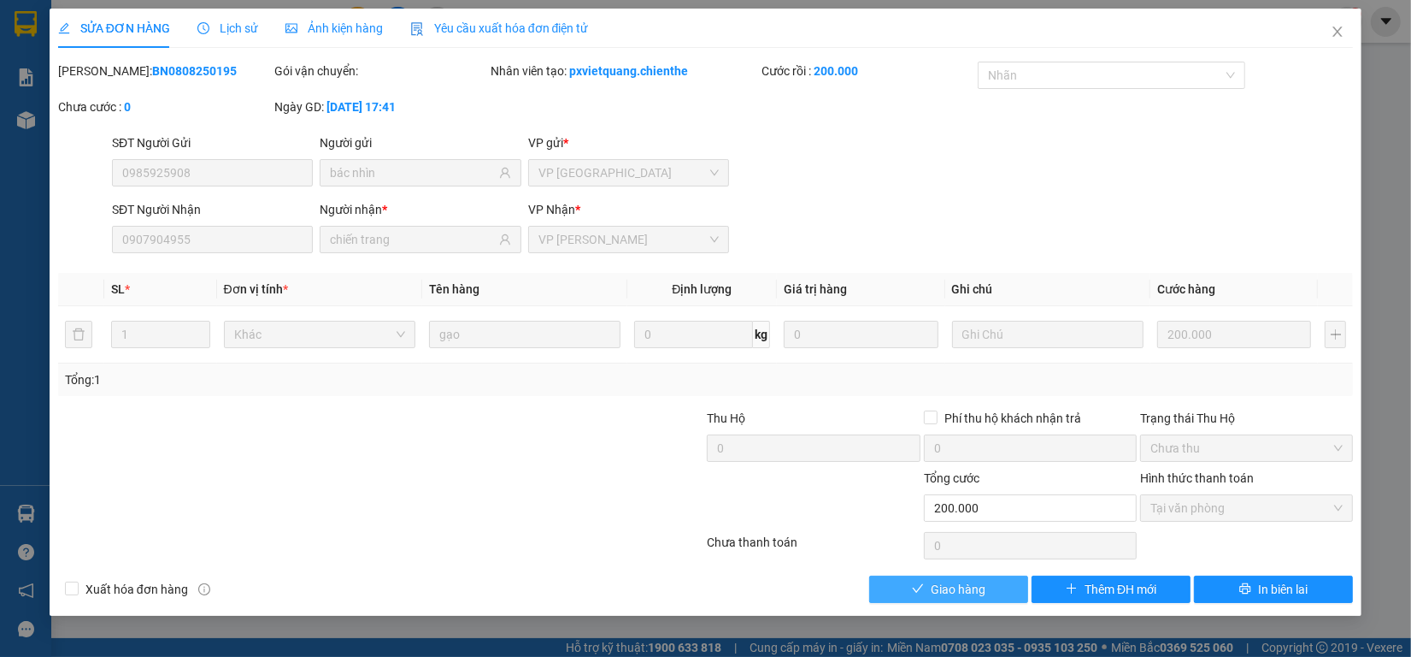
click at [979, 592] on span "Giao hàng" at bounding box center [958, 589] width 55 height 19
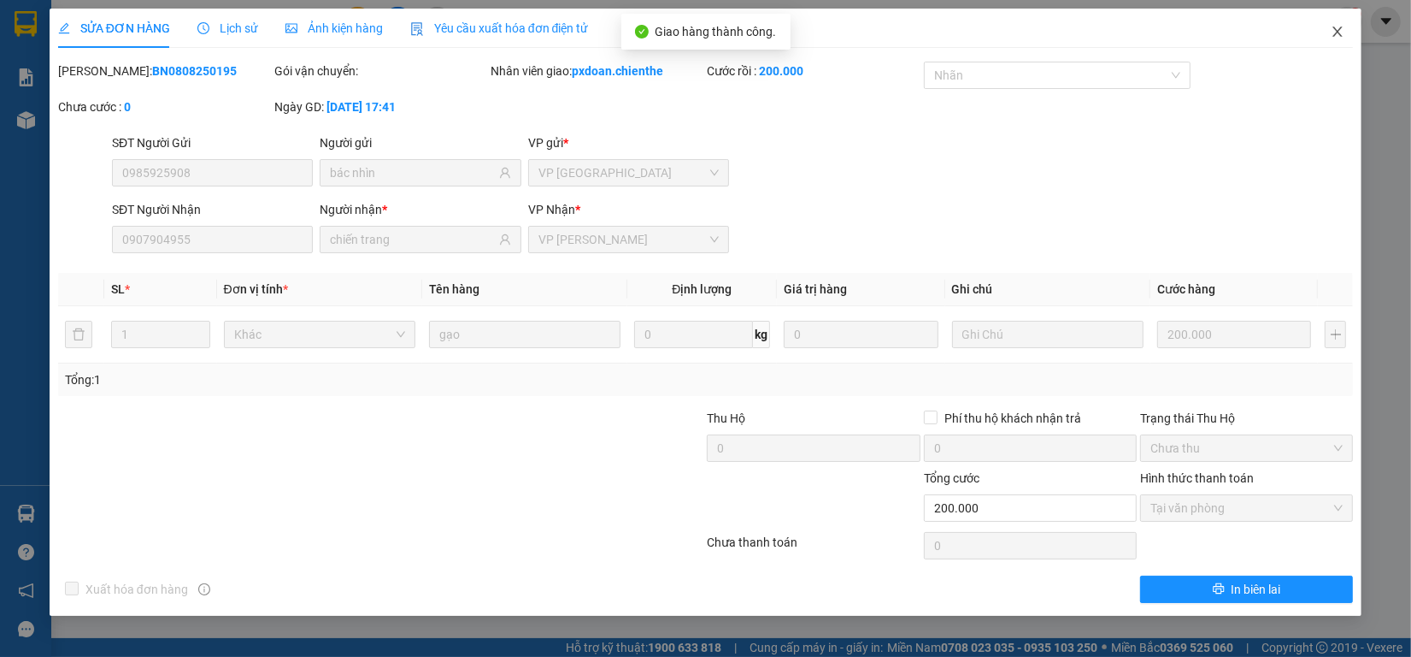
click at [1342, 34] on icon "close" at bounding box center [1338, 32] width 14 height 14
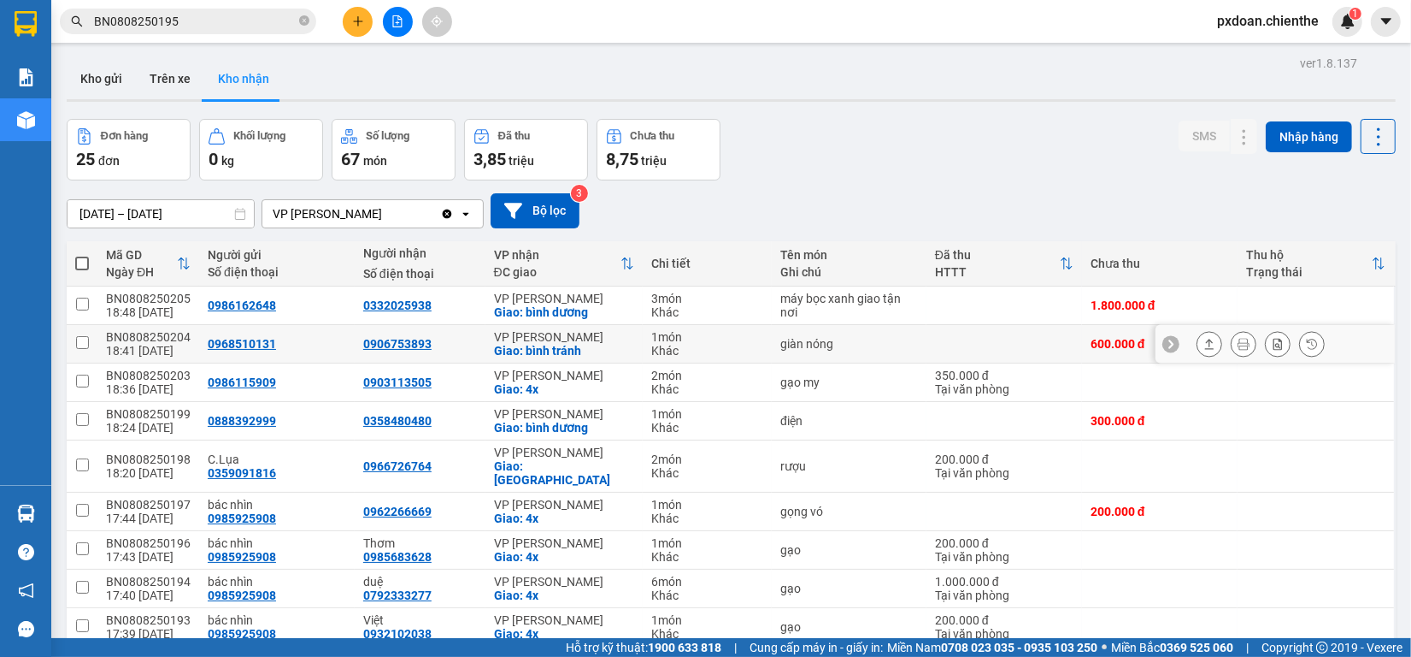
click at [169, 330] on div "BN0808250204" at bounding box center [148, 337] width 85 height 14
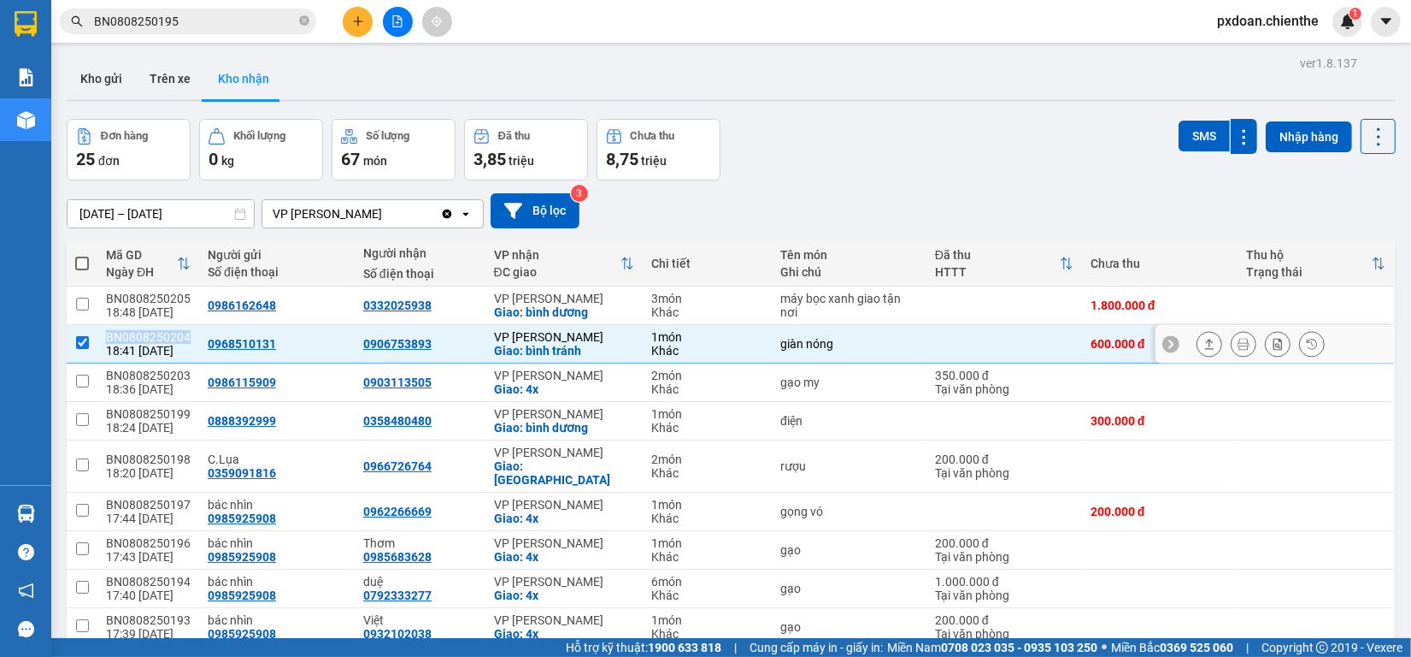
click at [169, 330] on div "BN0808250204" at bounding box center [148, 337] width 85 height 14
checkbox input "false"
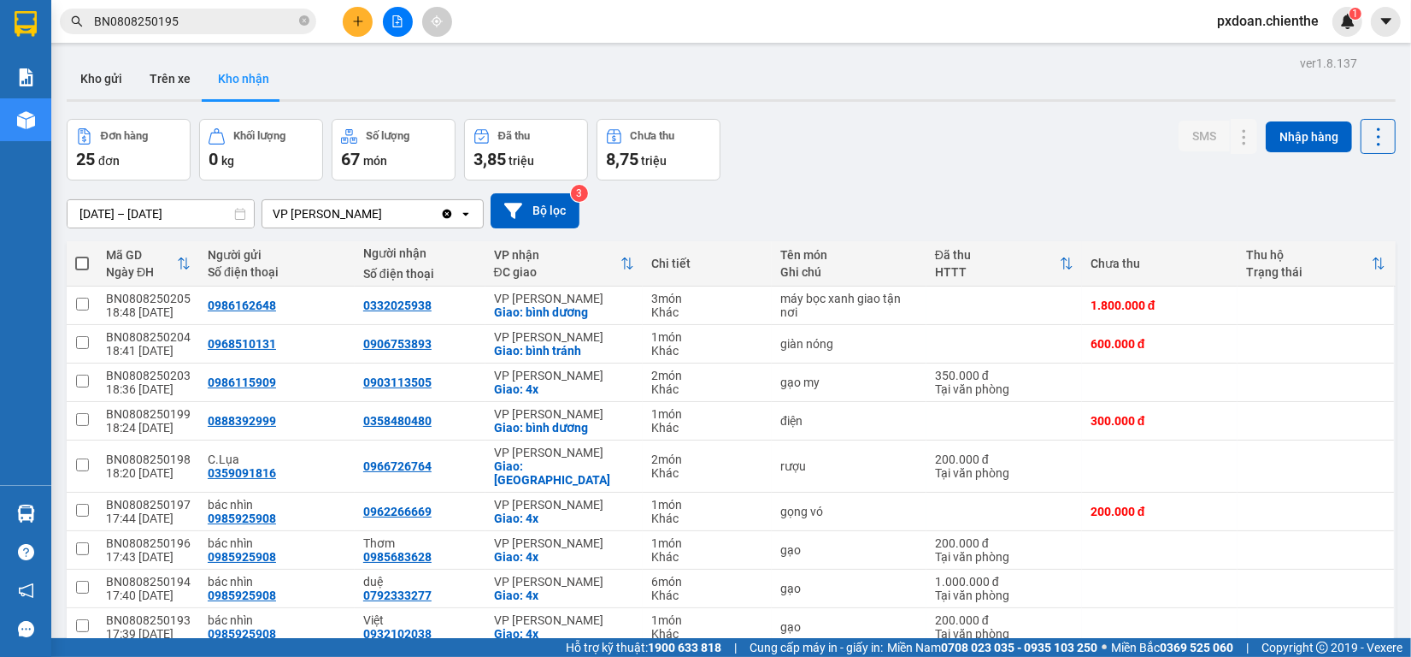
click at [203, 14] on span "BN0808250195" at bounding box center [188, 22] width 256 height 26
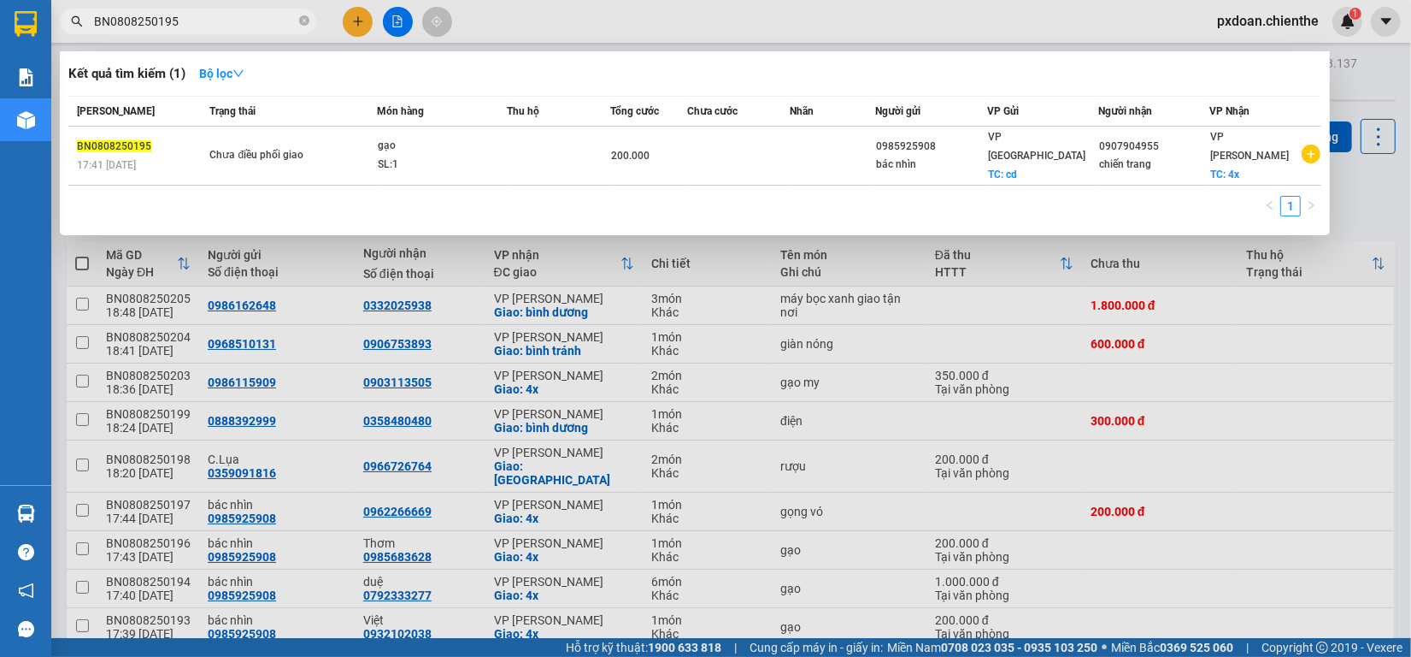
click at [203, 18] on input "BN0808250195" at bounding box center [195, 21] width 202 height 19
paste input "204"
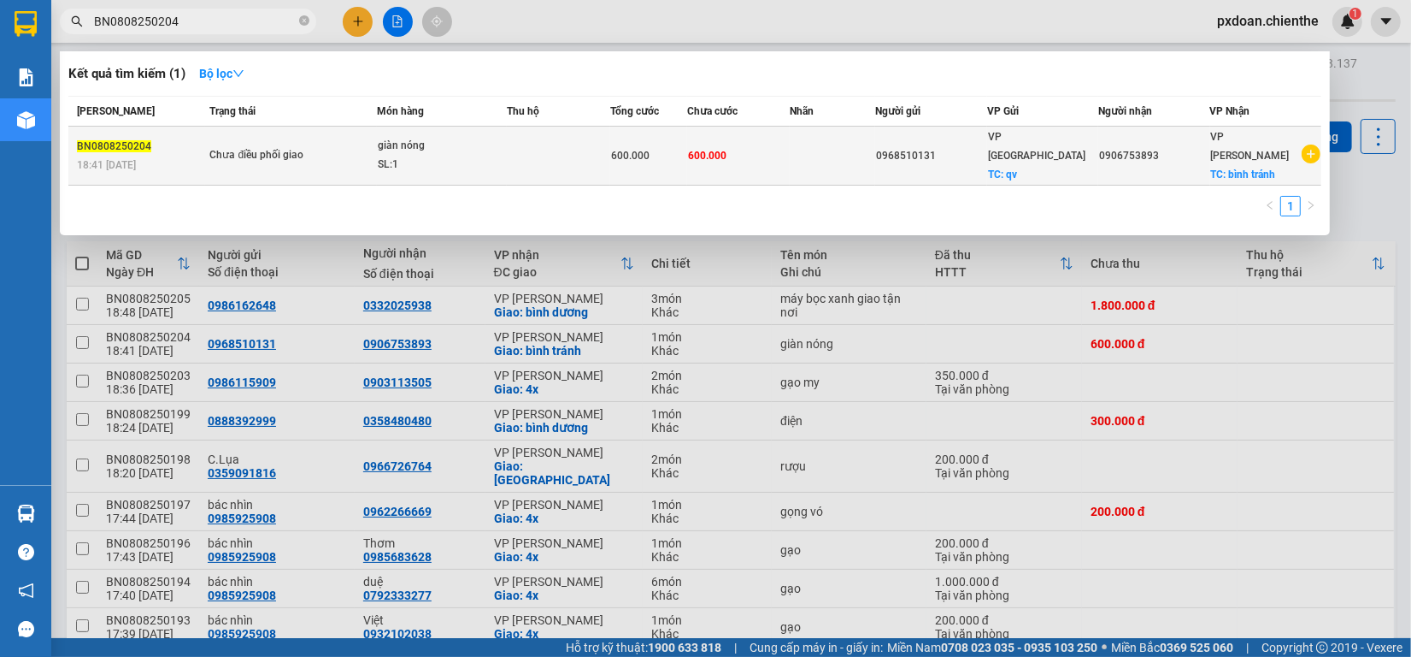
type input "BN0808250204"
click at [432, 156] on div "SL: 1" at bounding box center [442, 165] width 128 height 19
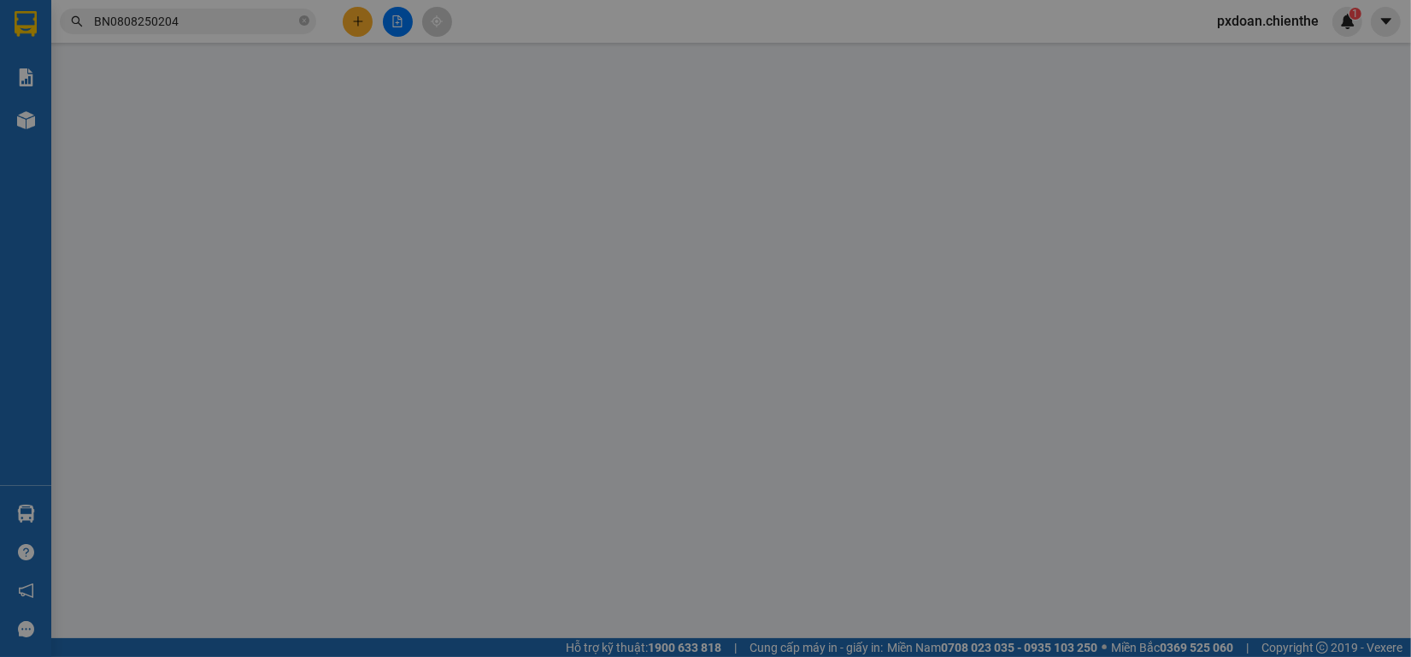
type input "0968510131"
type input "0906753893"
type input "600.000"
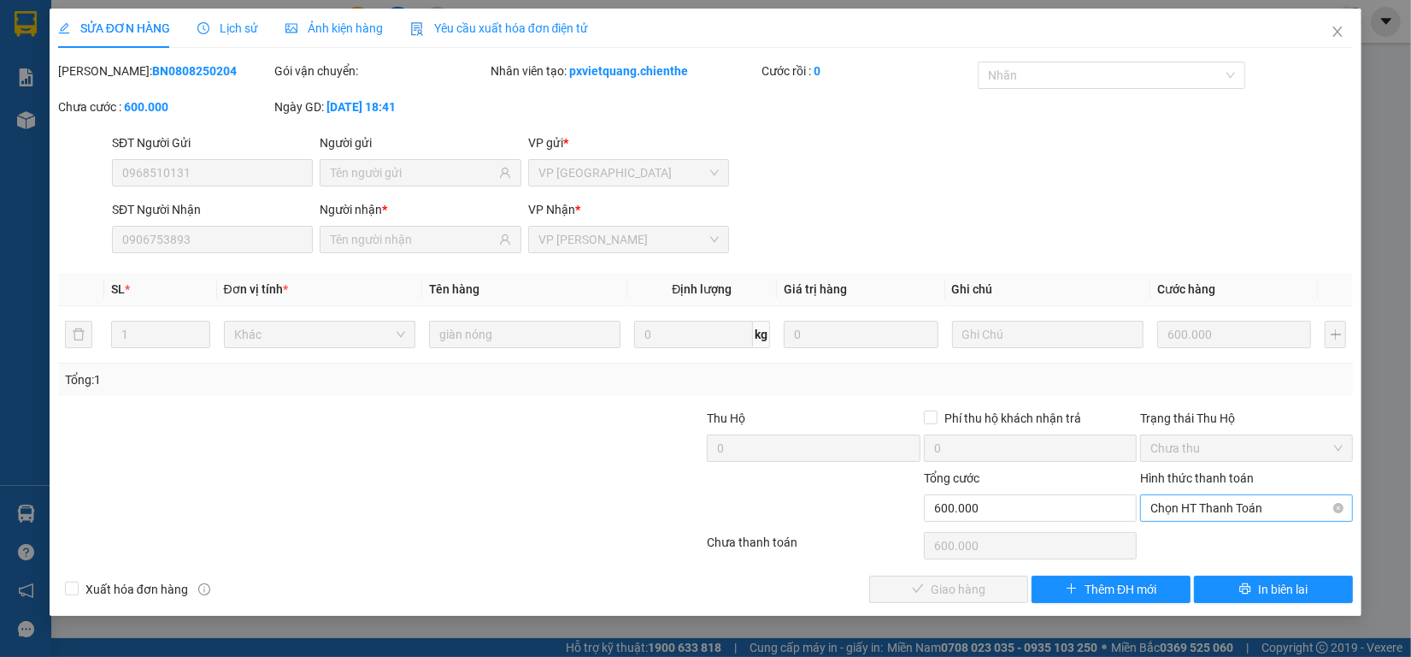
click at [1197, 514] on span "Chọn HT Thanh Toán" at bounding box center [1247, 508] width 192 height 26
click at [1198, 551] on div "Tại văn phòng" at bounding box center [1247, 542] width 192 height 19
type input "0"
click at [968, 586] on span "Giao hàng" at bounding box center [958, 589] width 55 height 19
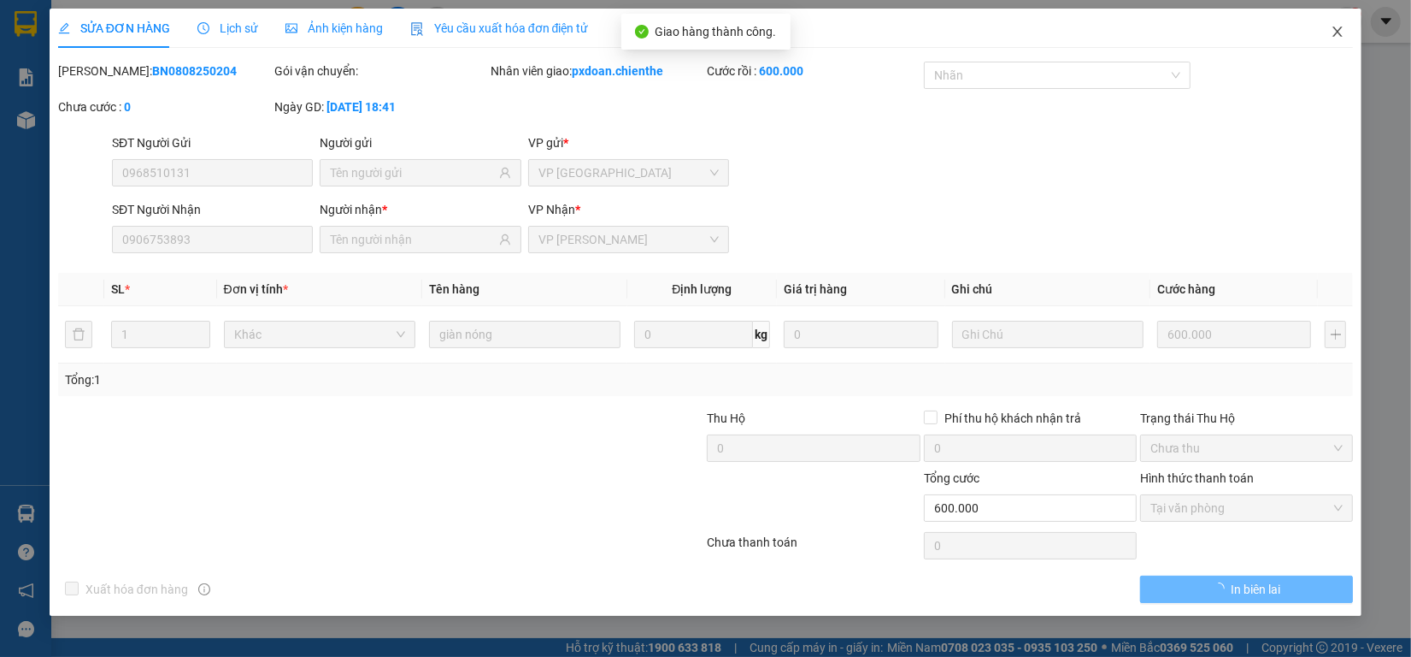
click at [1331, 27] on icon "close" at bounding box center [1338, 32] width 14 height 14
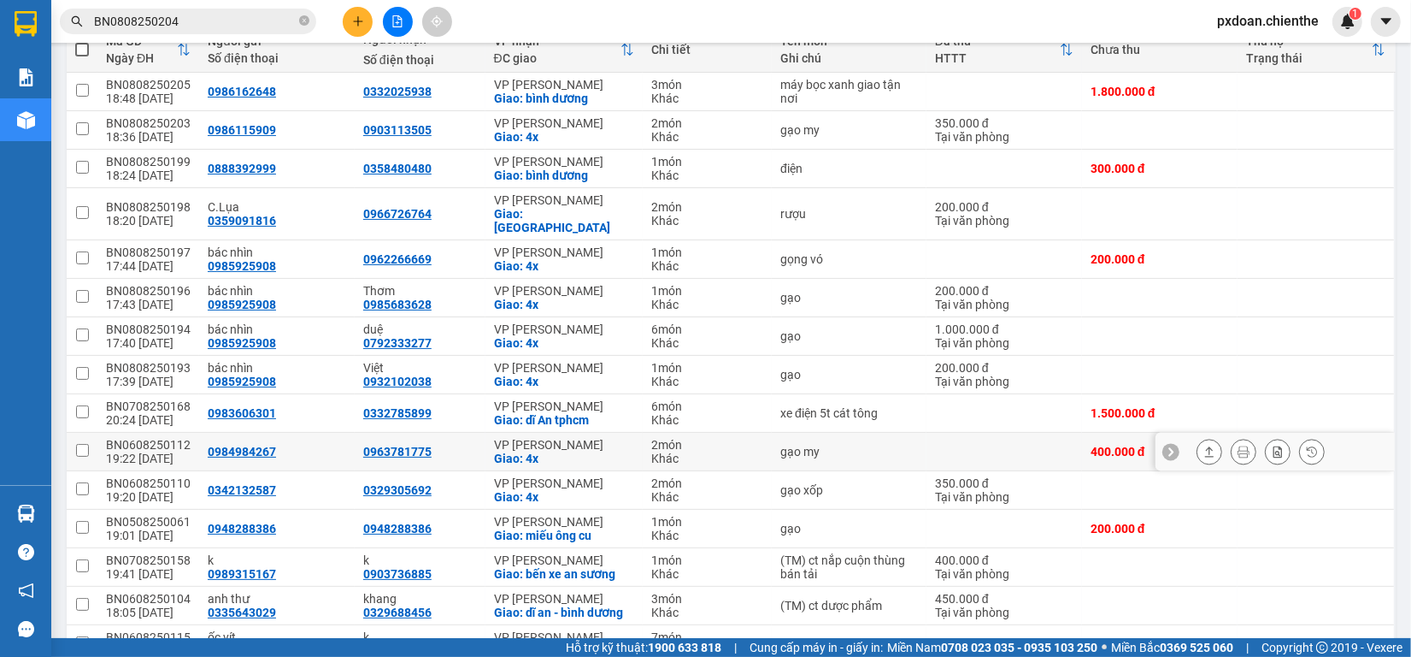
scroll to position [321, 0]
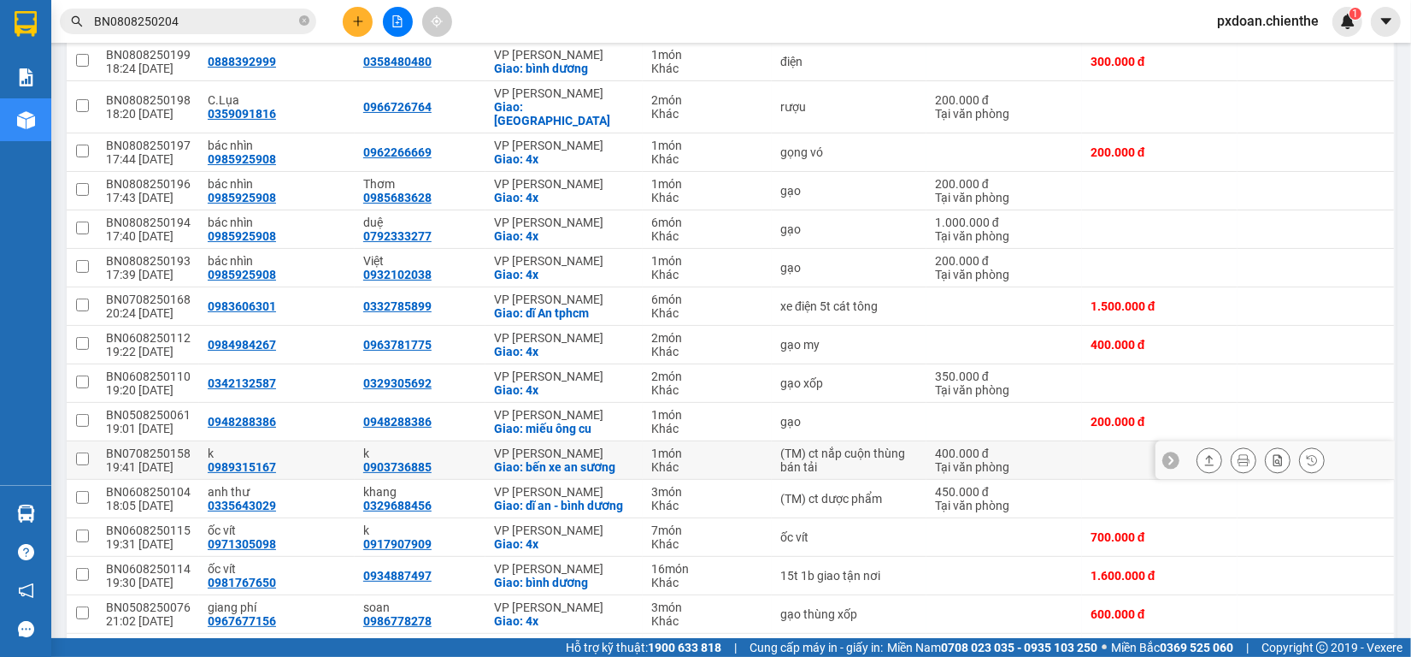
click at [177, 446] on div "BN0708250158" at bounding box center [148, 453] width 85 height 14
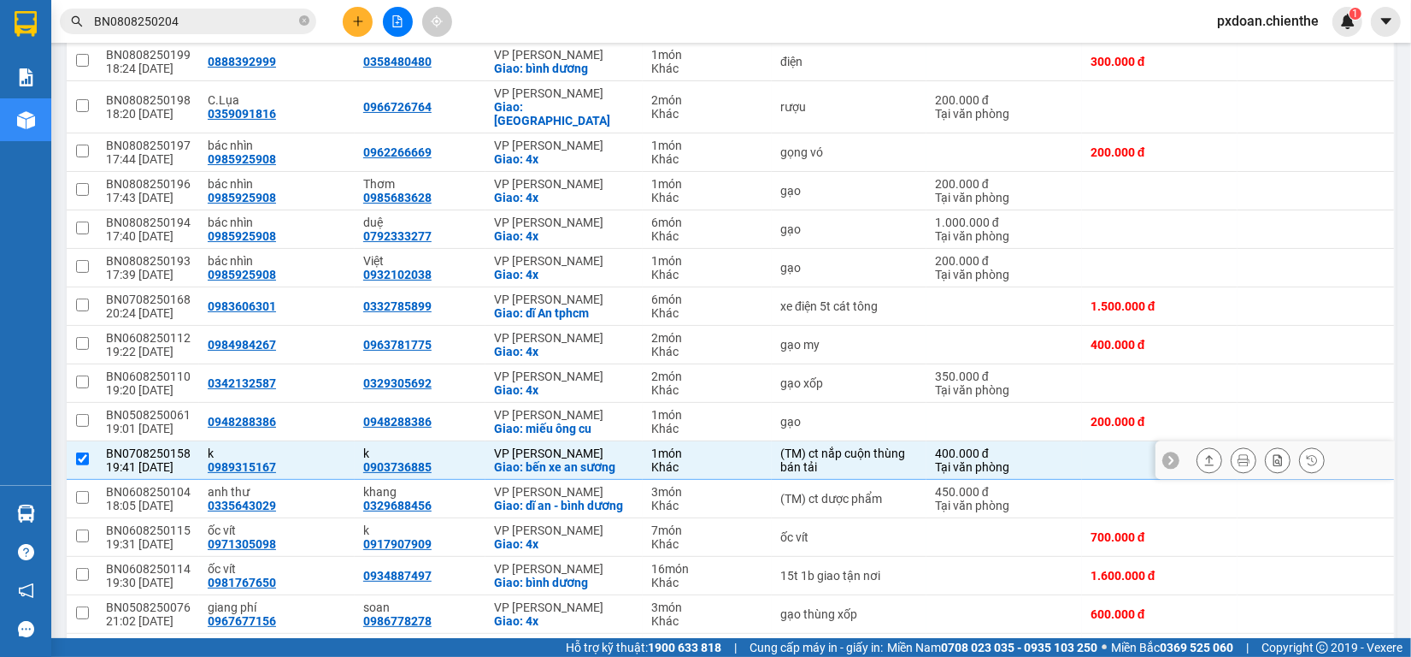
click at [177, 446] on div "BN0708250158" at bounding box center [148, 453] width 85 height 14
checkbox input "true"
click at [210, 17] on input "BN0808250204" at bounding box center [195, 21] width 202 height 19
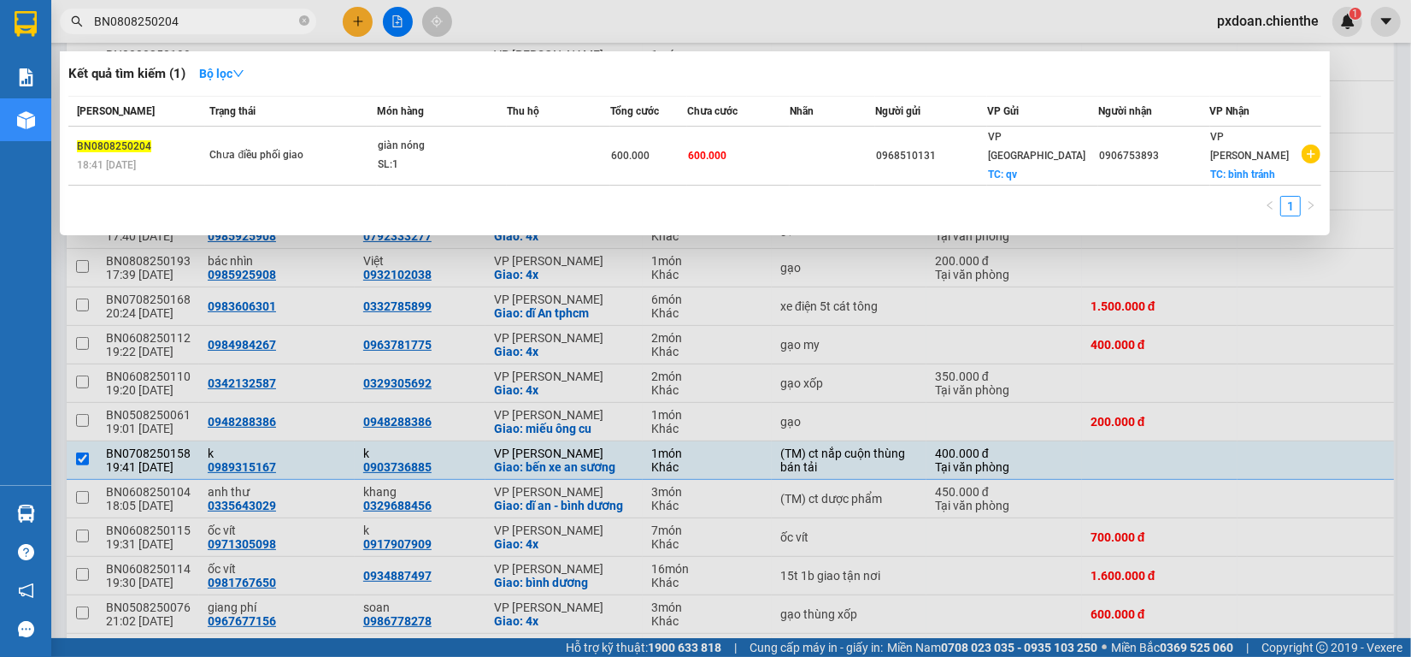
click at [210, 17] on input "BN0808250204" at bounding box center [195, 21] width 202 height 19
paste input "708250158"
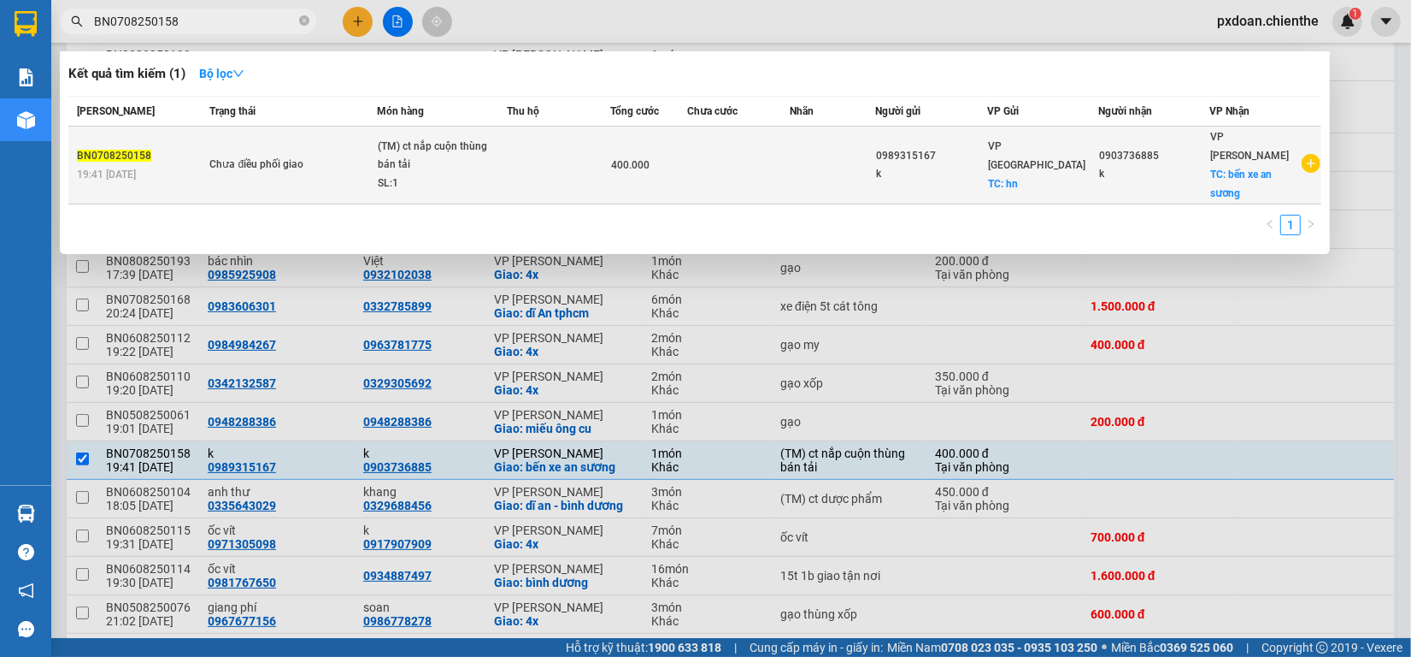
type input "BN0708250158"
click at [443, 174] on div "SL: 1" at bounding box center [442, 183] width 128 height 19
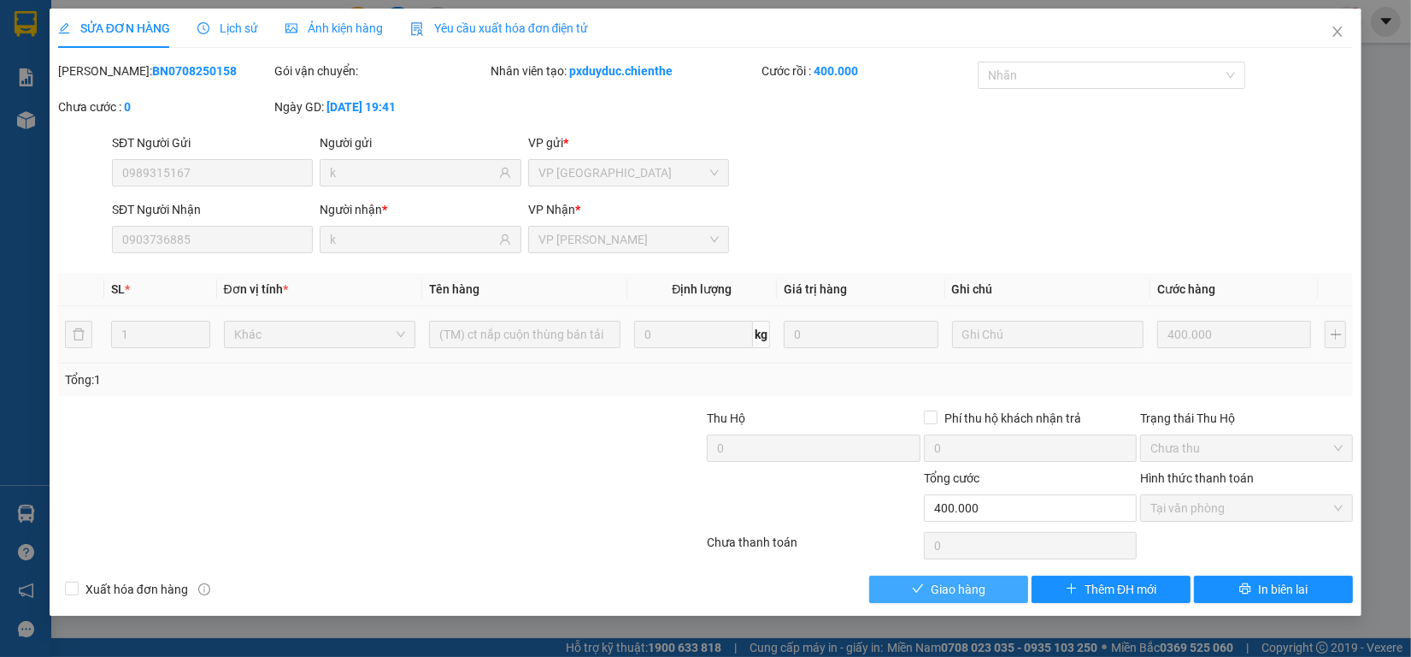
drag, startPoint x: 993, startPoint y: 590, endPoint x: 1129, endPoint y: 322, distance: 300.1
click at [992, 592] on button "Giao hàng" at bounding box center [948, 588] width 159 height 27
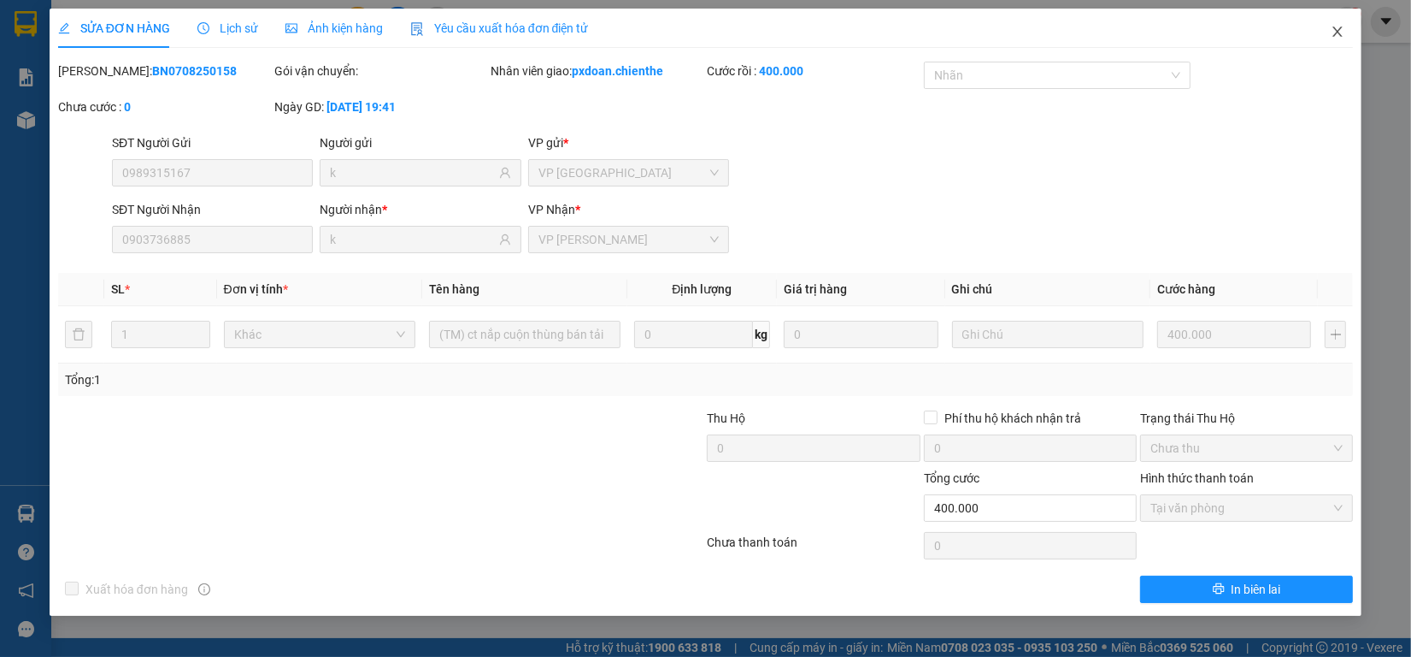
click at [1334, 20] on span "Close" at bounding box center [1338, 33] width 48 height 48
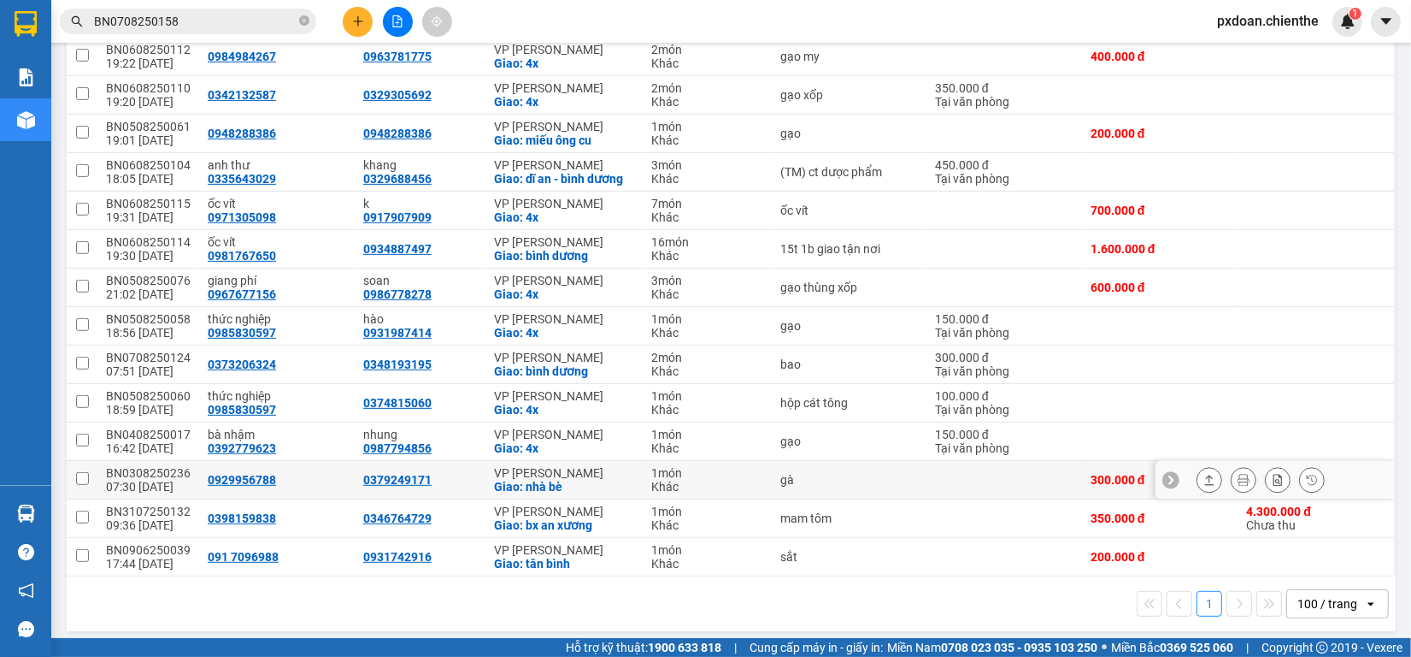
scroll to position [502, 0]
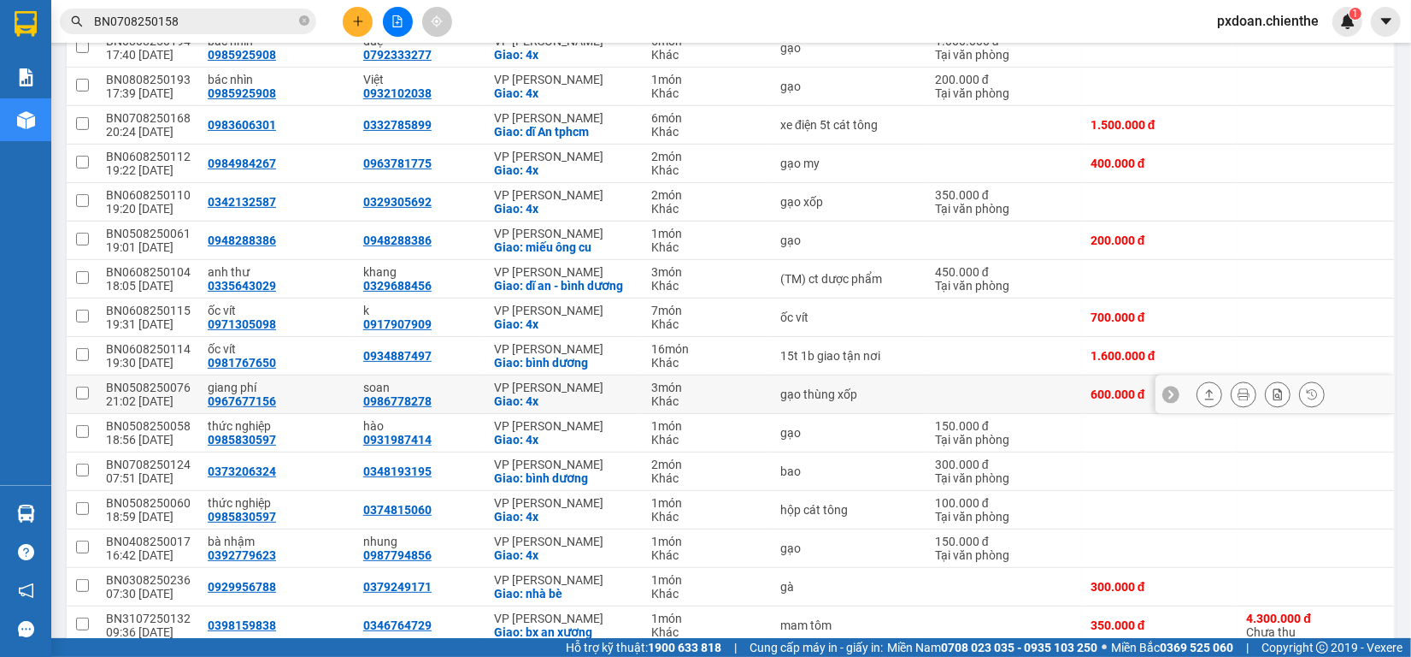
click at [173, 380] on div "BN0508250076" at bounding box center [148, 387] width 85 height 14
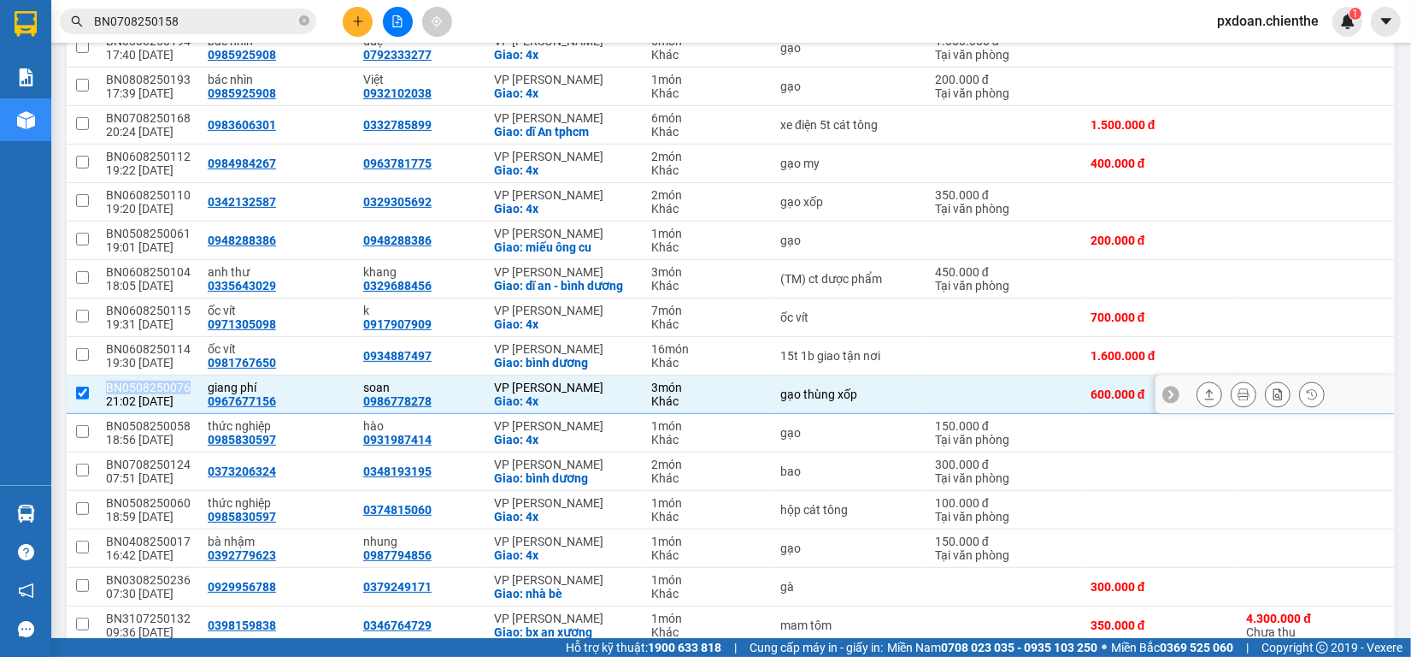
click at [173, 380] on div "BN0508250076" at bounding box center [148, 387] width 85 height 14
checkbox input "false"
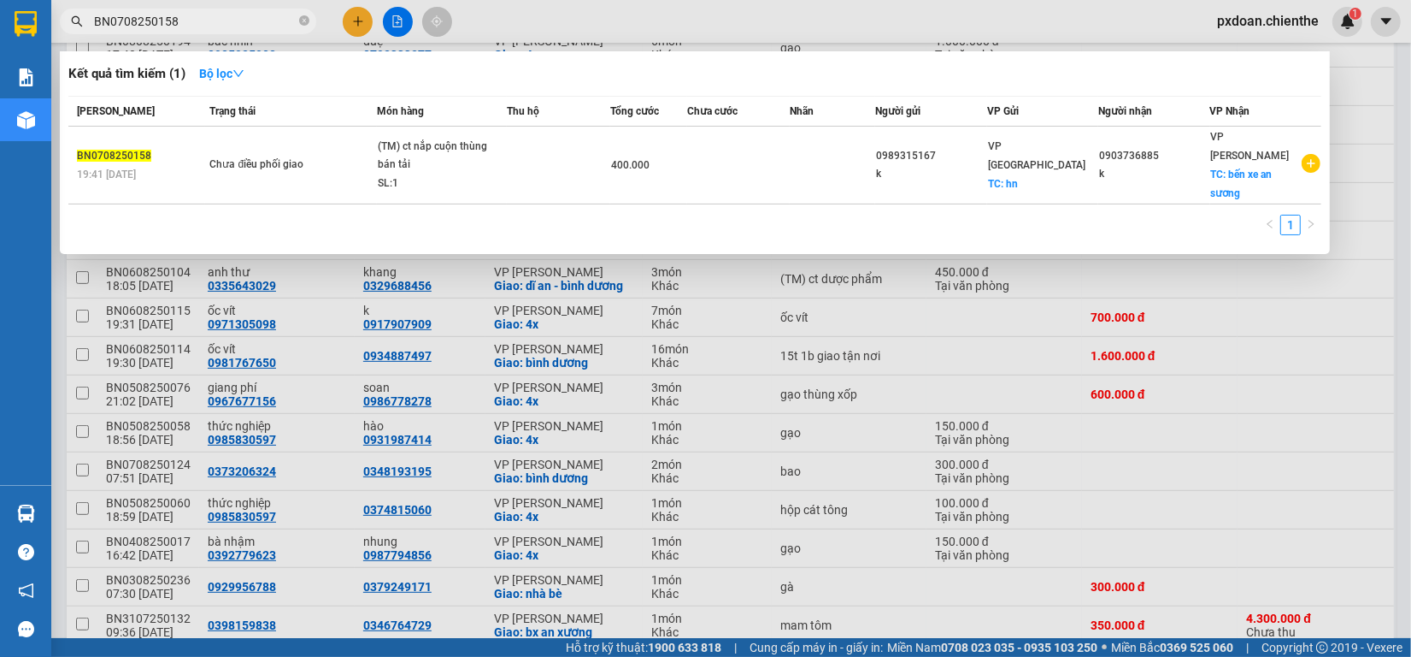
click at [205, 15] on input "BN0708250158" at bounding box center [195, 21] width 202 height 19
paste input "508250076"
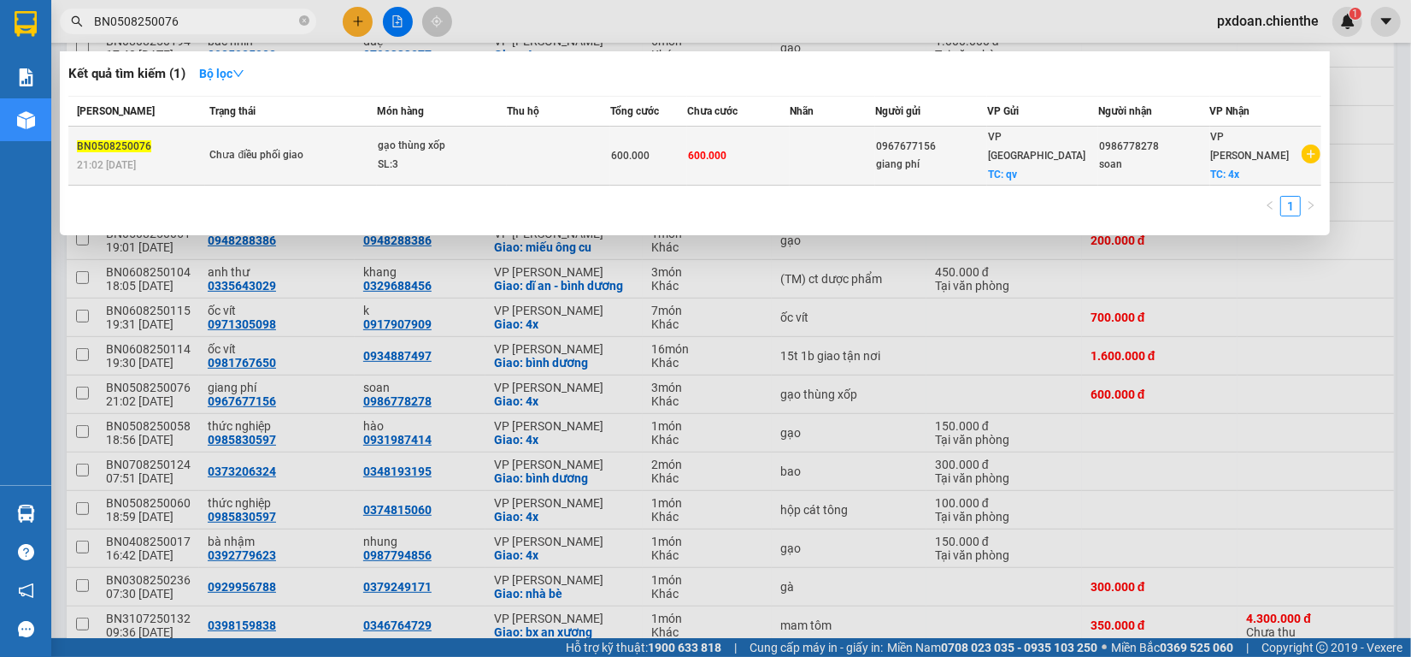
type input "BN0508250076"
click at [502, 159] on div "SL: 3" at bounding box center [442, 165] width 128 height 19
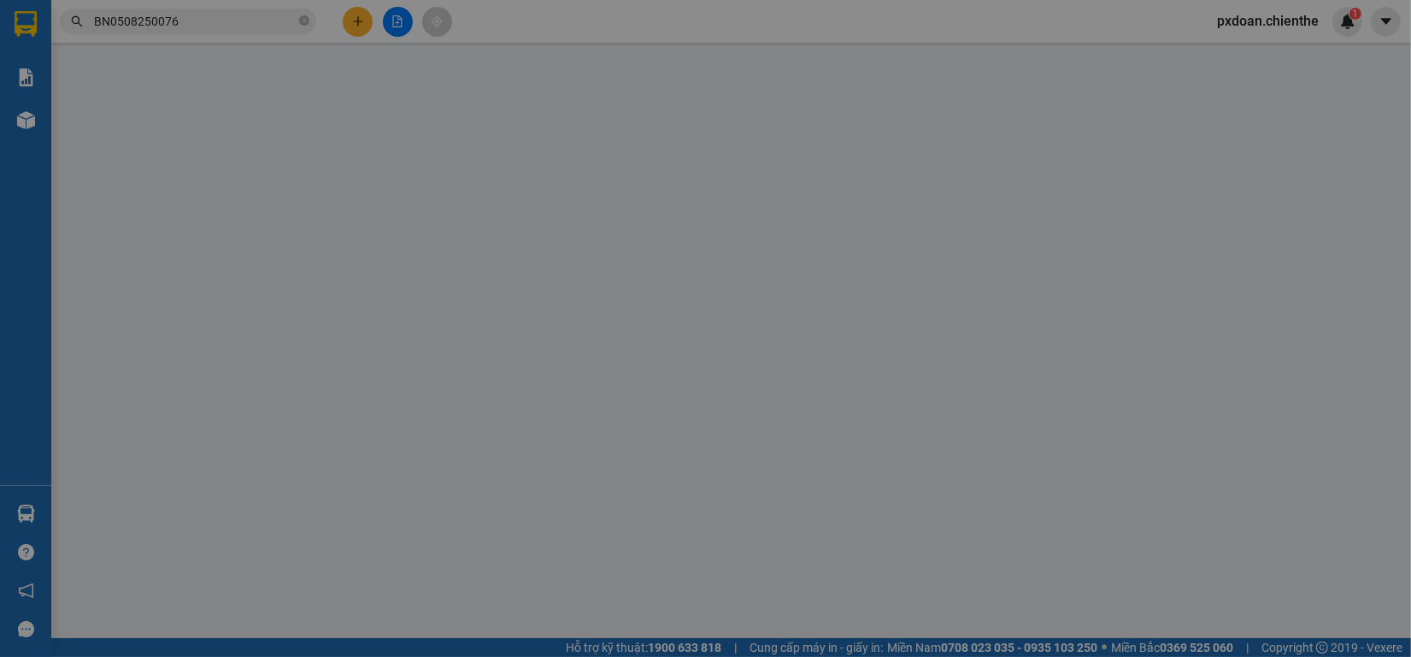
type input "0967677156"
type input "giang phí"
type input "0986778278"
type input "soan"
type input "600.000"
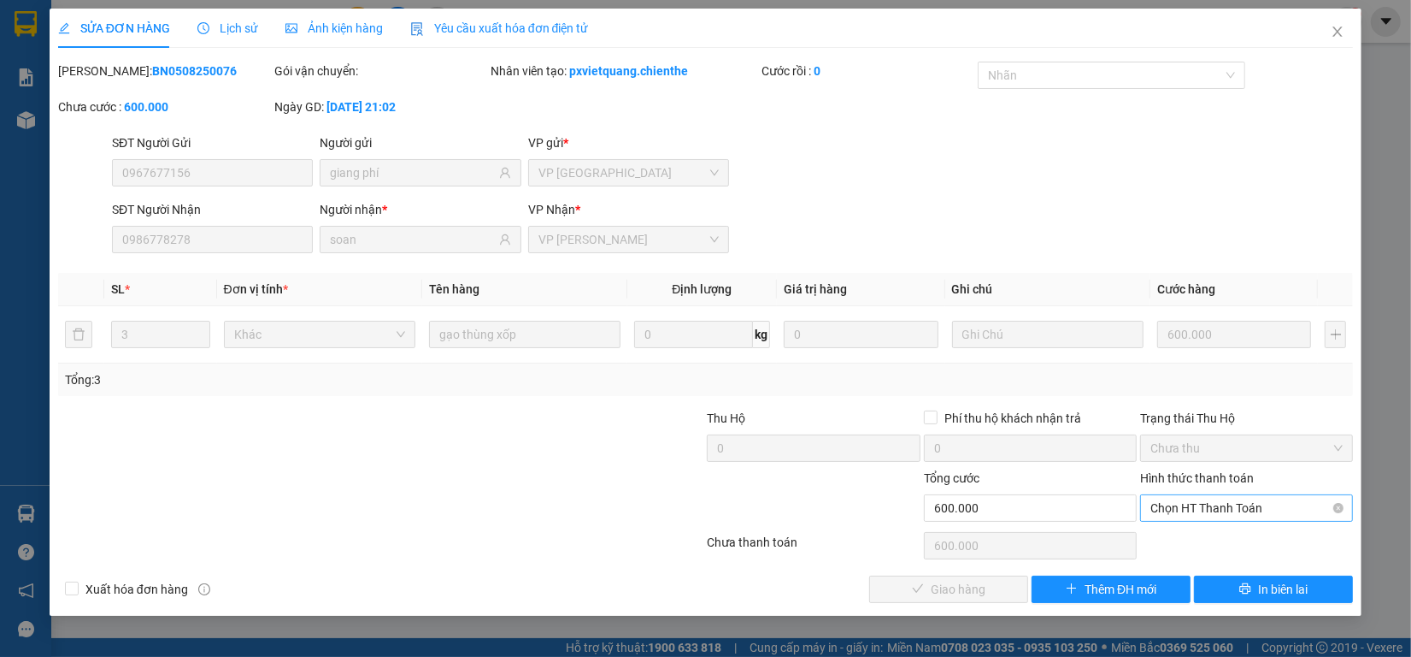
click at [1195, 513] on span "Chọn HT Thanh Toán" at bounding box center [1247, 508] width 192 height 26
drag, startPoint x: 1205, startPoint y: 545, endPoint x: 1141, endPoint y: 544, distance: 64.1
click at [1195, 541] on div "Tại văn phòng" at bounding box center [1247, 542] width 192 height 19
type input "0"
click at [983, 587] on span "Giao hàng" at bounding box center [958, 589] width 55 height 19
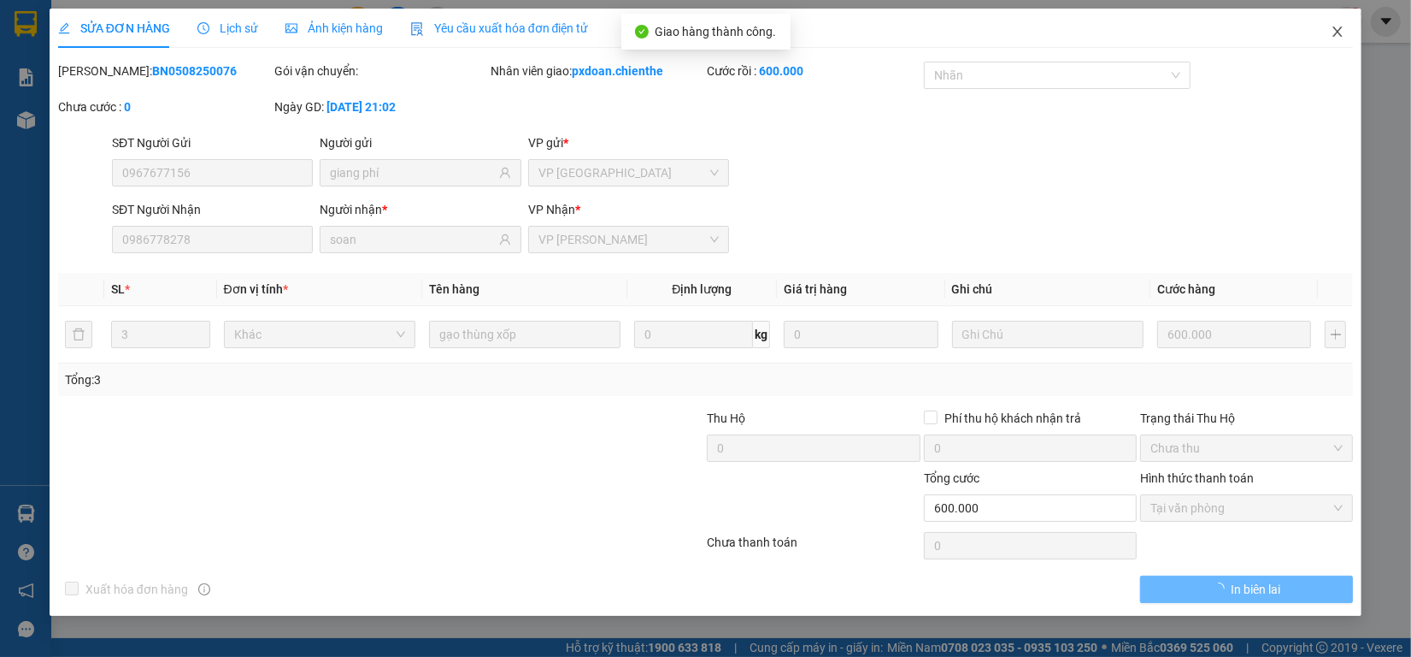
click at [1340, 32] on icon "close" at bounding box center [1338, 32] width 14 height 14
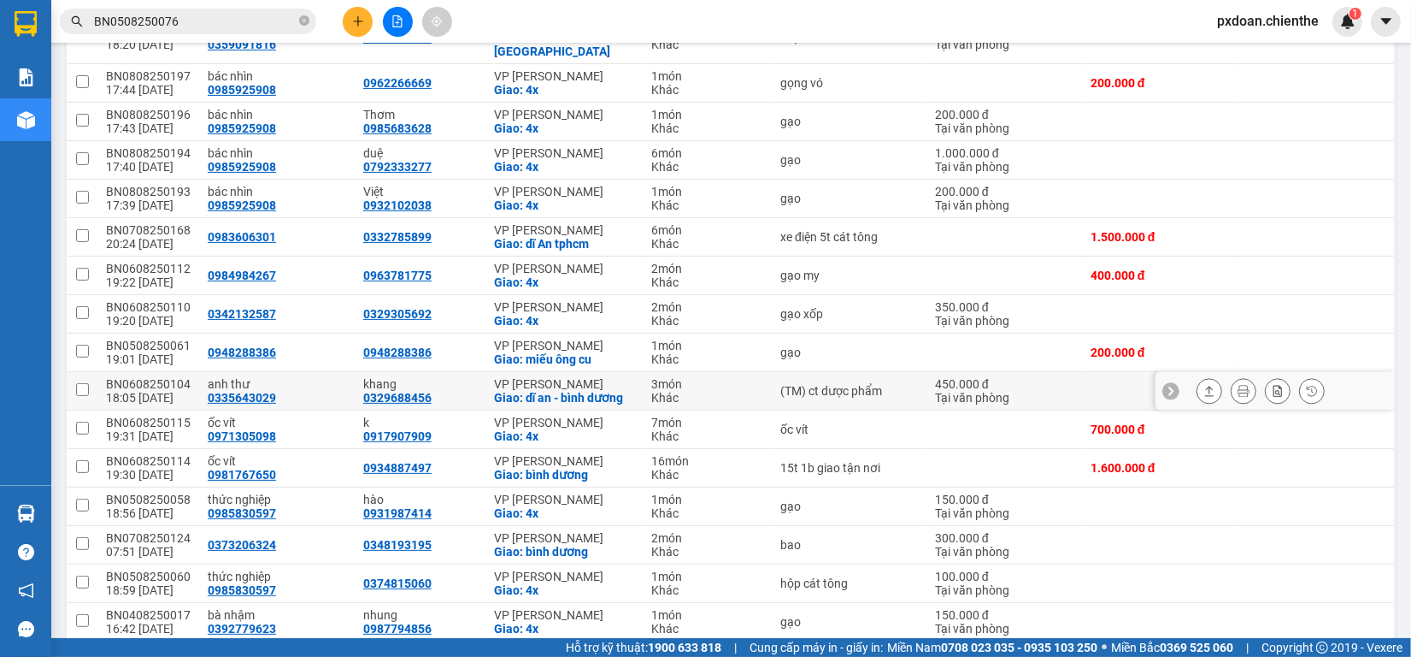
scroll to position [427, 0]
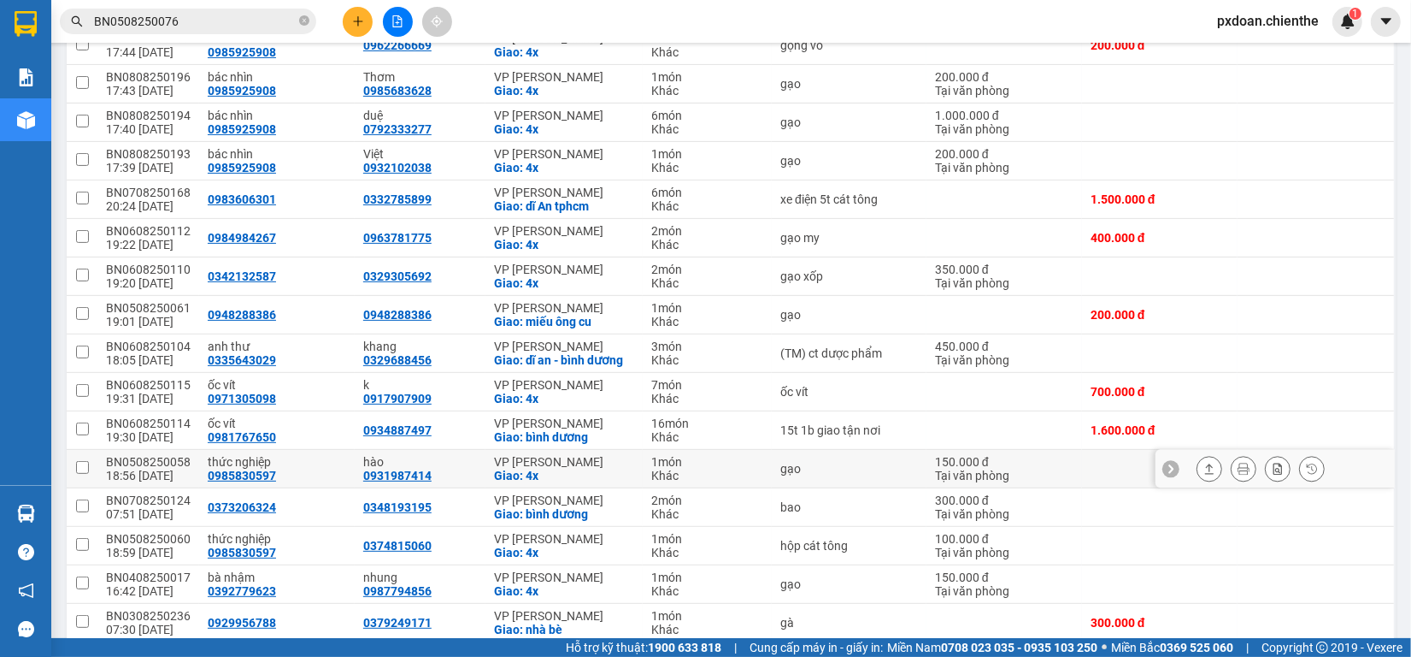
click at [180, 455] on div "BN0508250058" at bounding box center [148, 462] width 85 height 14
checkbox input "false"
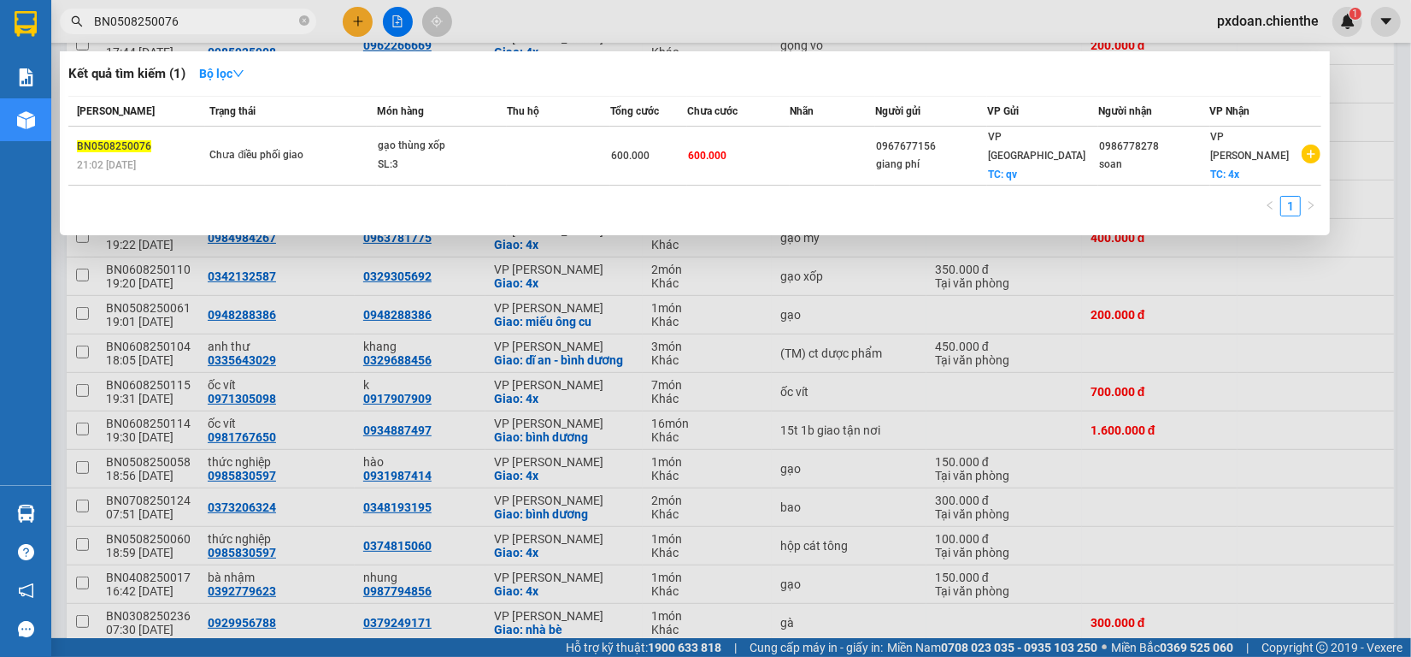
click at [227, 9] on span "BN0508250076" at bounding box center [188, 22] width 256 height 26
click at [227, 14] on input "BN0508250076" at bounding box center [195, 21] width 202 height 19
paste input "58"
type input "BN0508250058"
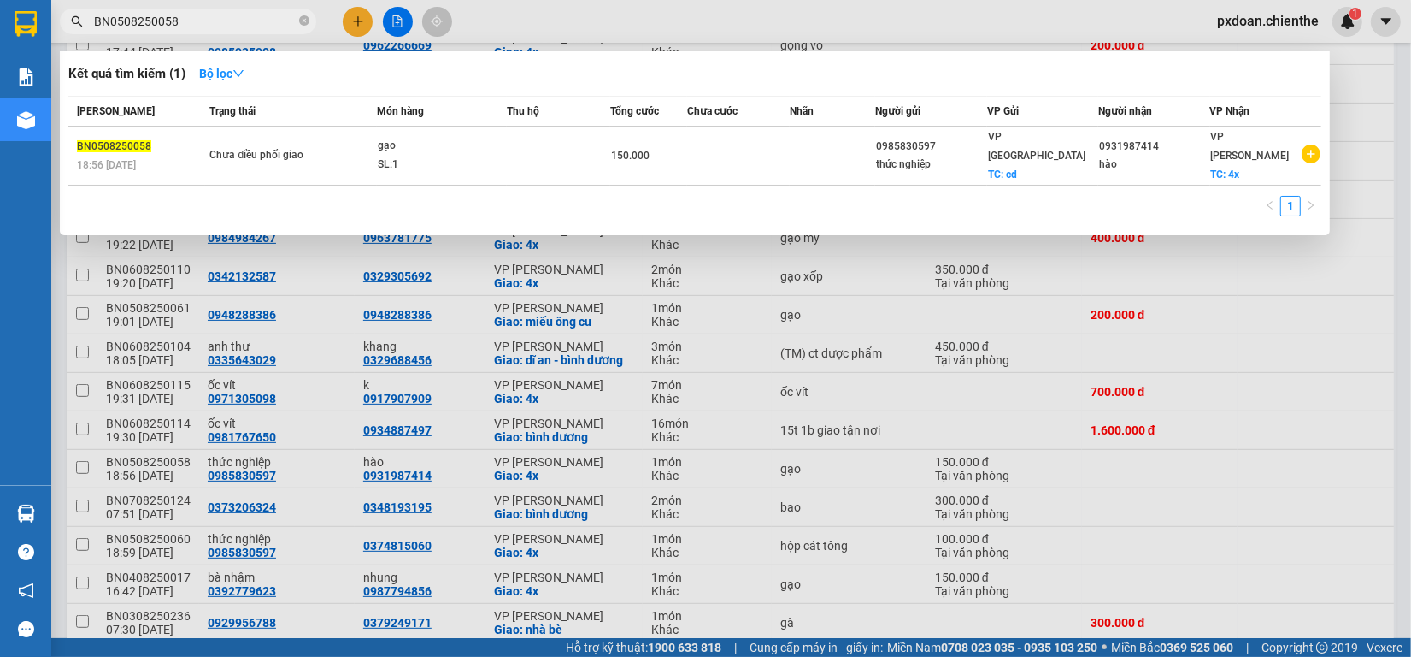
drag, startPoint x: 399, startPoint y: 138, endPoint x: 408, endPoint y: 156, distance: 19.9
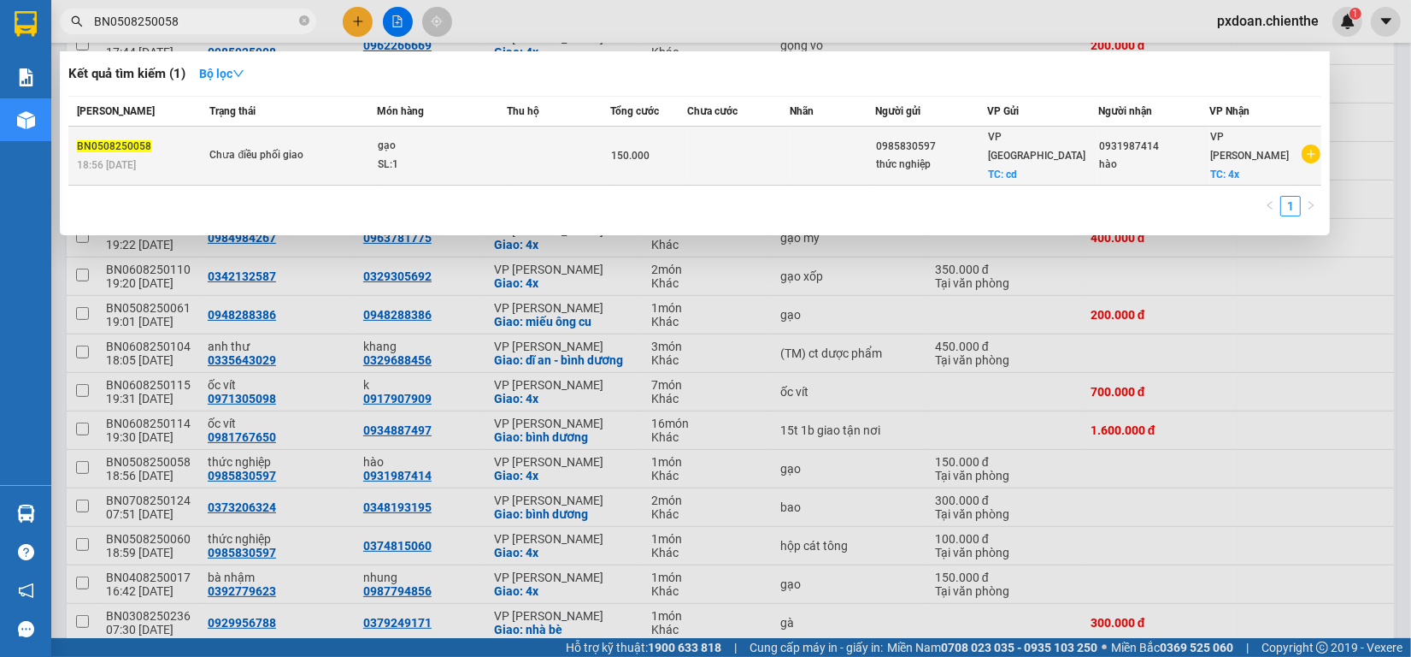
click at [408, 156] on div "SL: 1" at bounding box center [442, 165] width 128 height 19
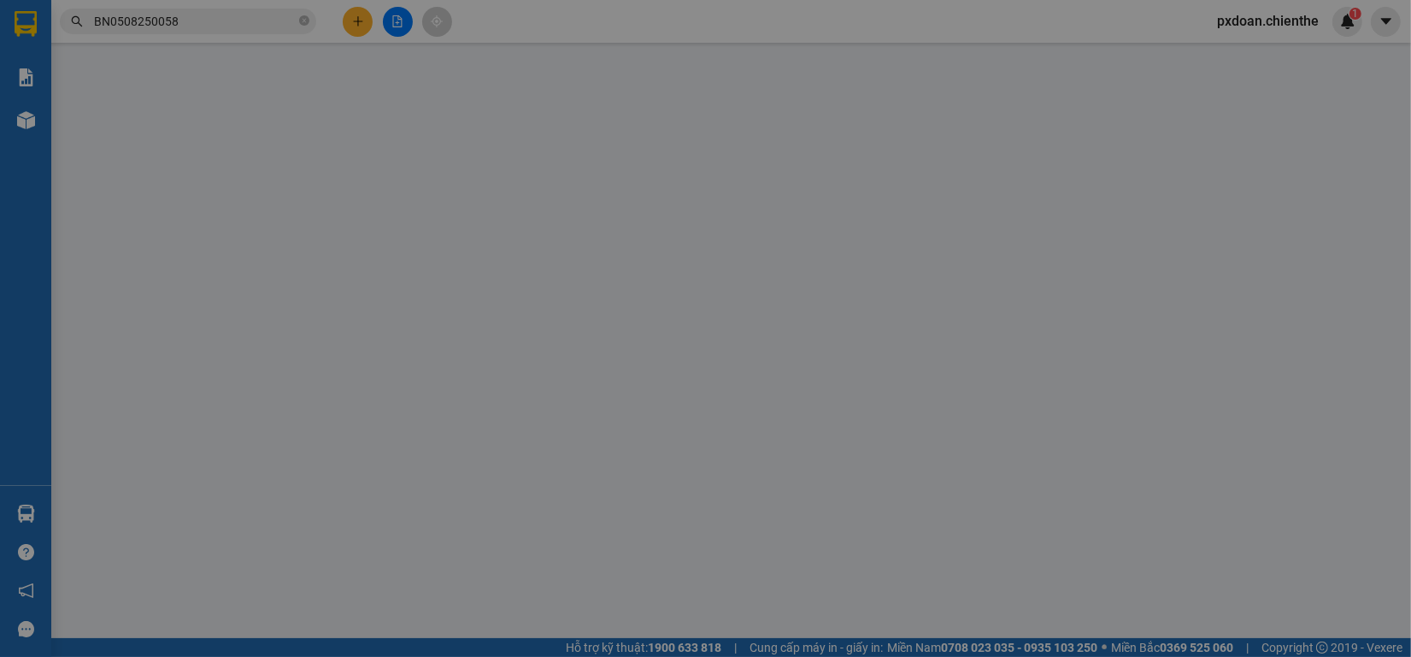
type input "0985830597"
type input "thức nghiệp"
type input "0931987414"
type input "hào"
type input "150.000"
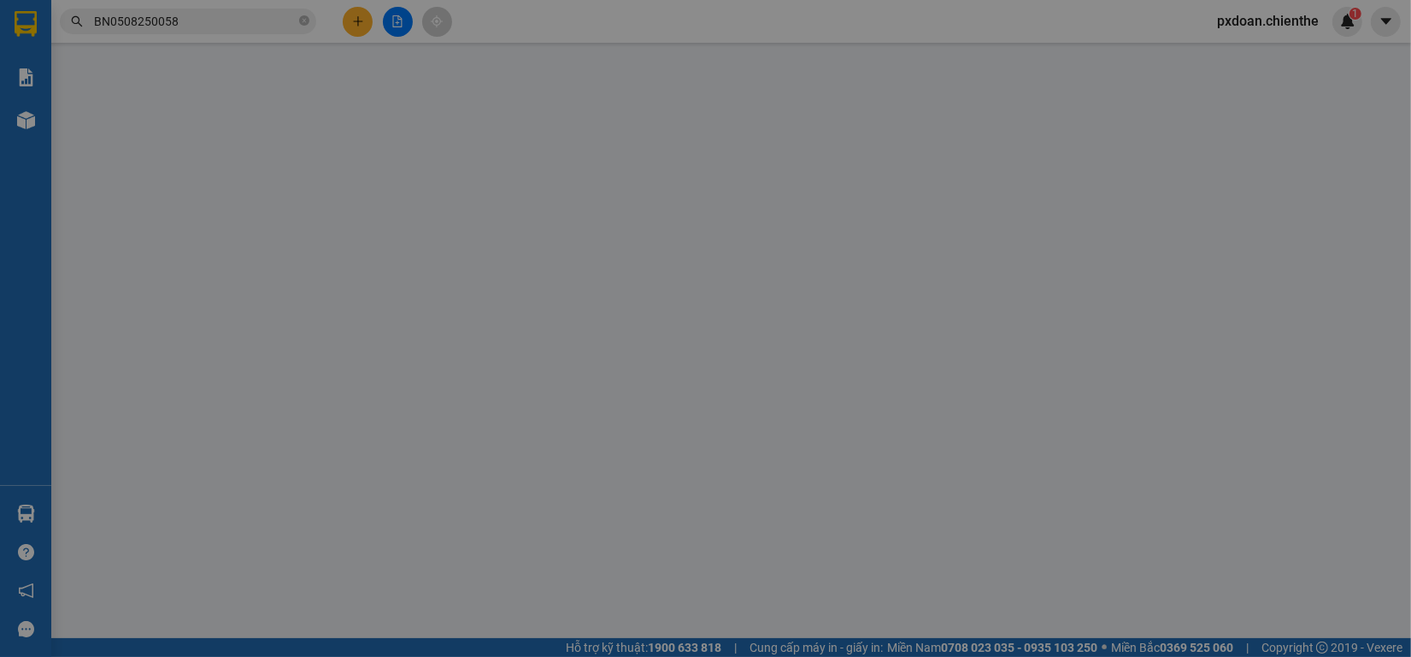
type input "0"
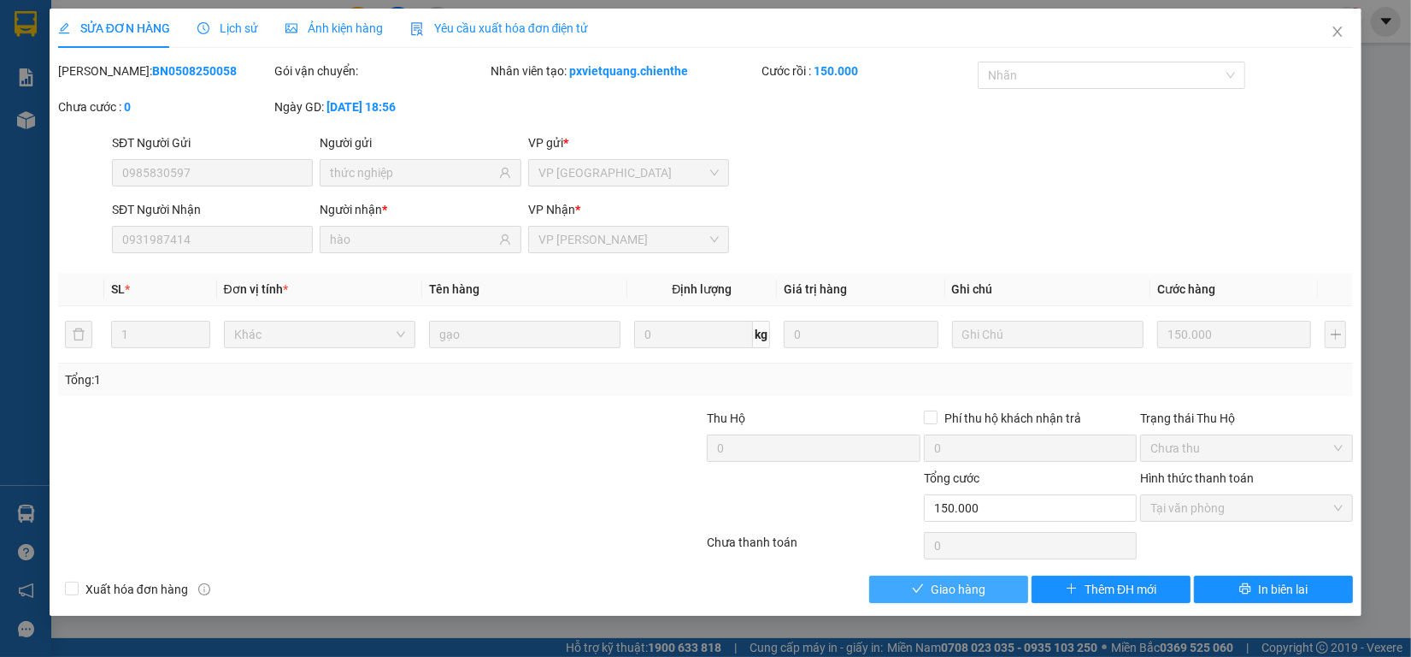
click at [975, 596] on span "Giao hàng" at bounding box center [958, 589] width 55 height 19
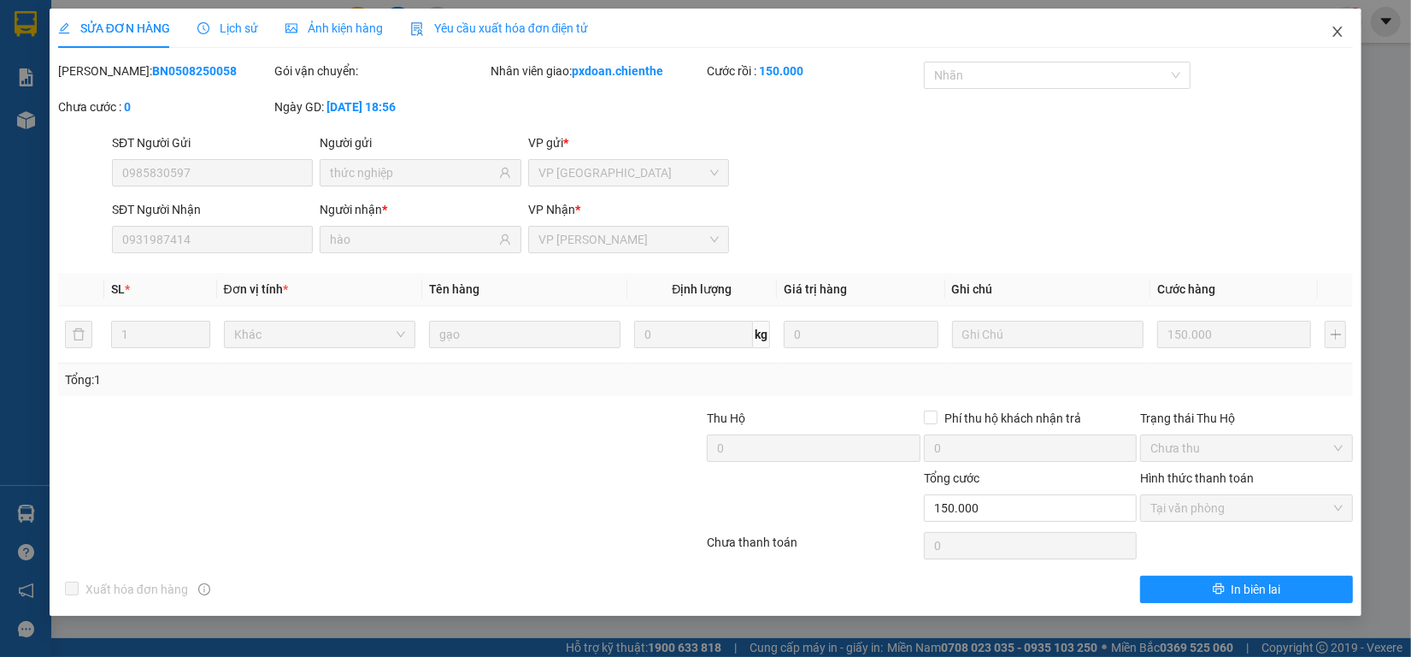
click at [1339, 35] on icon "close" at bounding box center [1338, 32] width 14 height 14
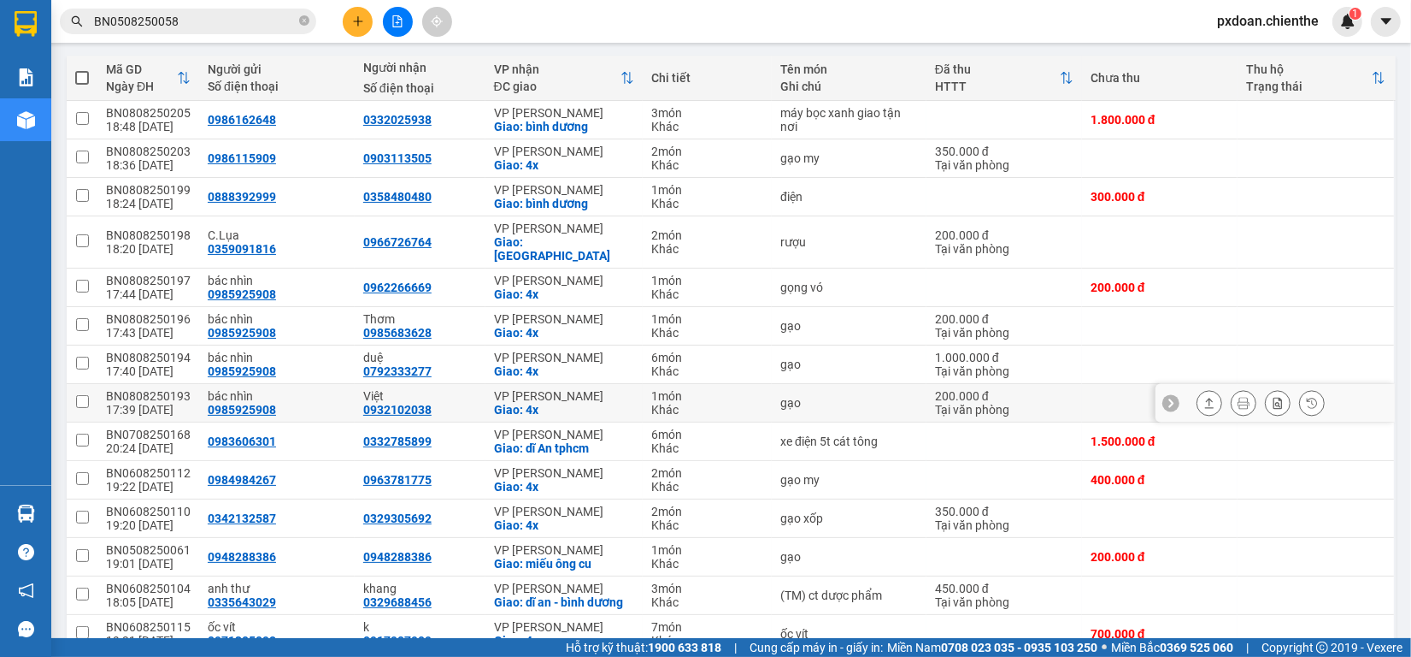
scroll to position [214, 0]
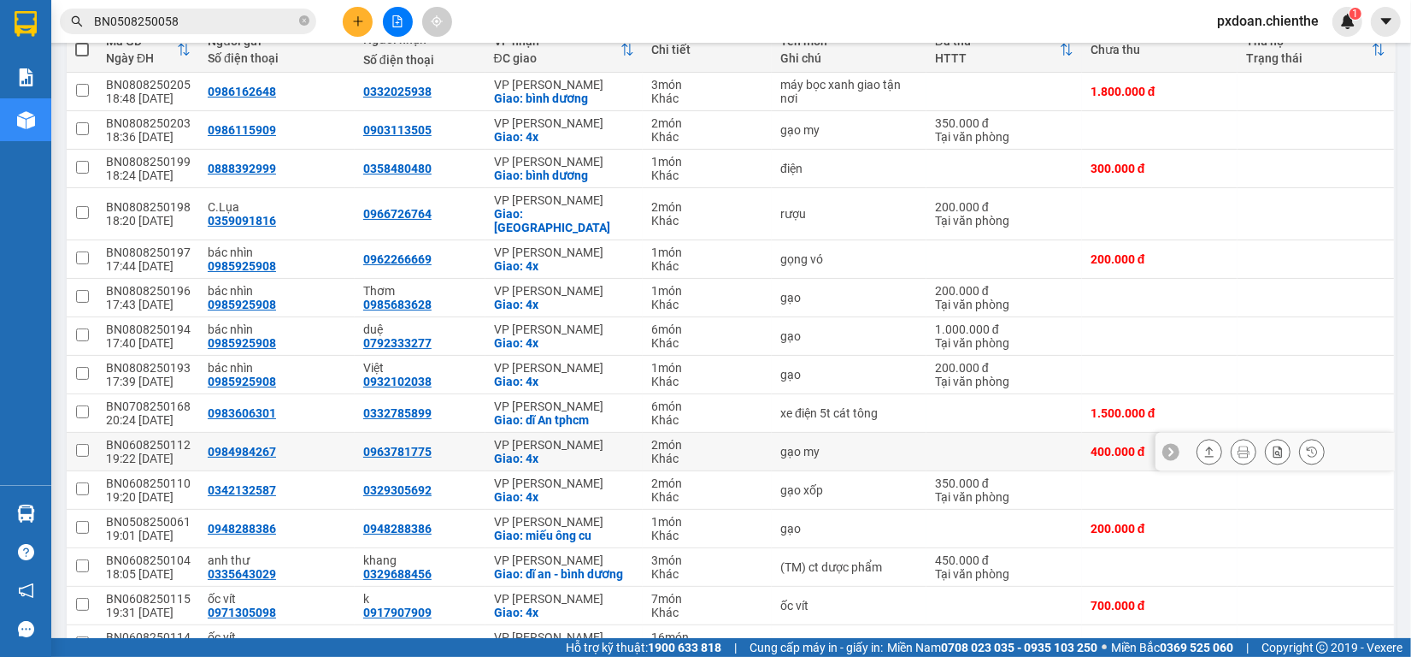
click at [178, 438] on div "BN0608250112" at bounding box center [148, 445] width 85 height 14
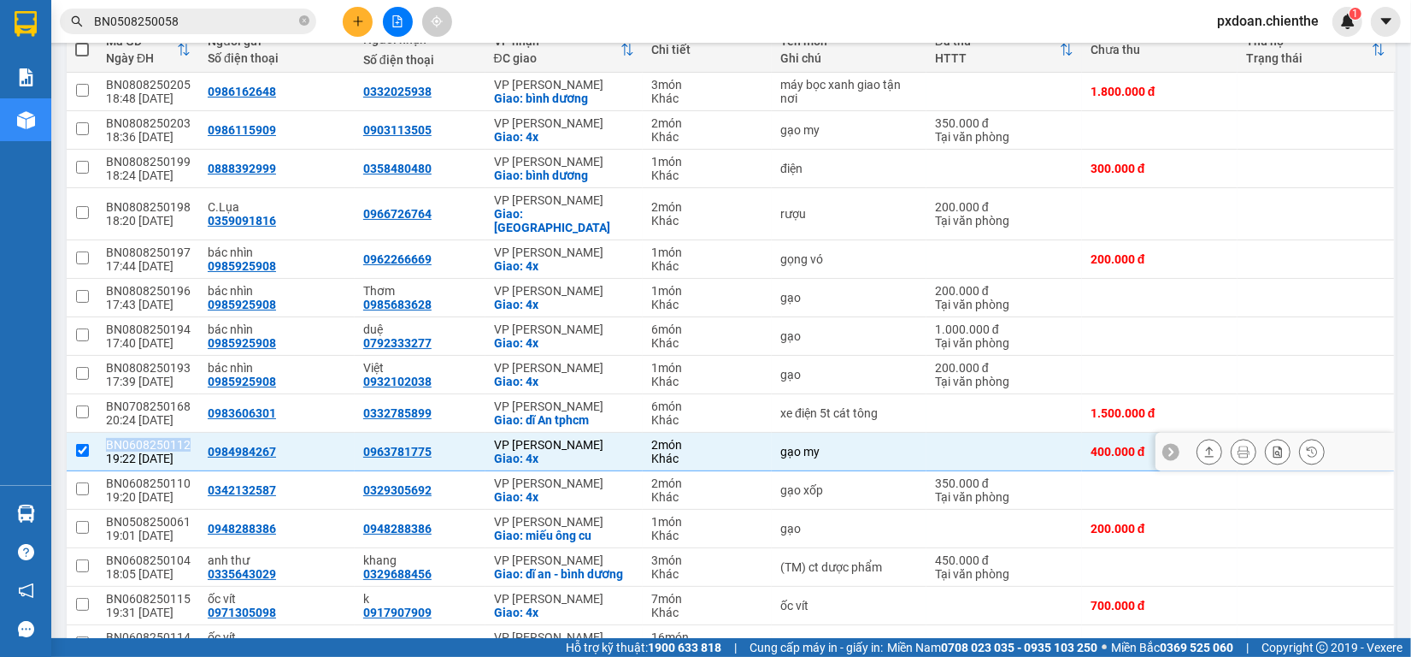
click at [178, 438] on div "BN0608250112" at bounding box center [148, 445] width 85 height 14
checkbox input "false"
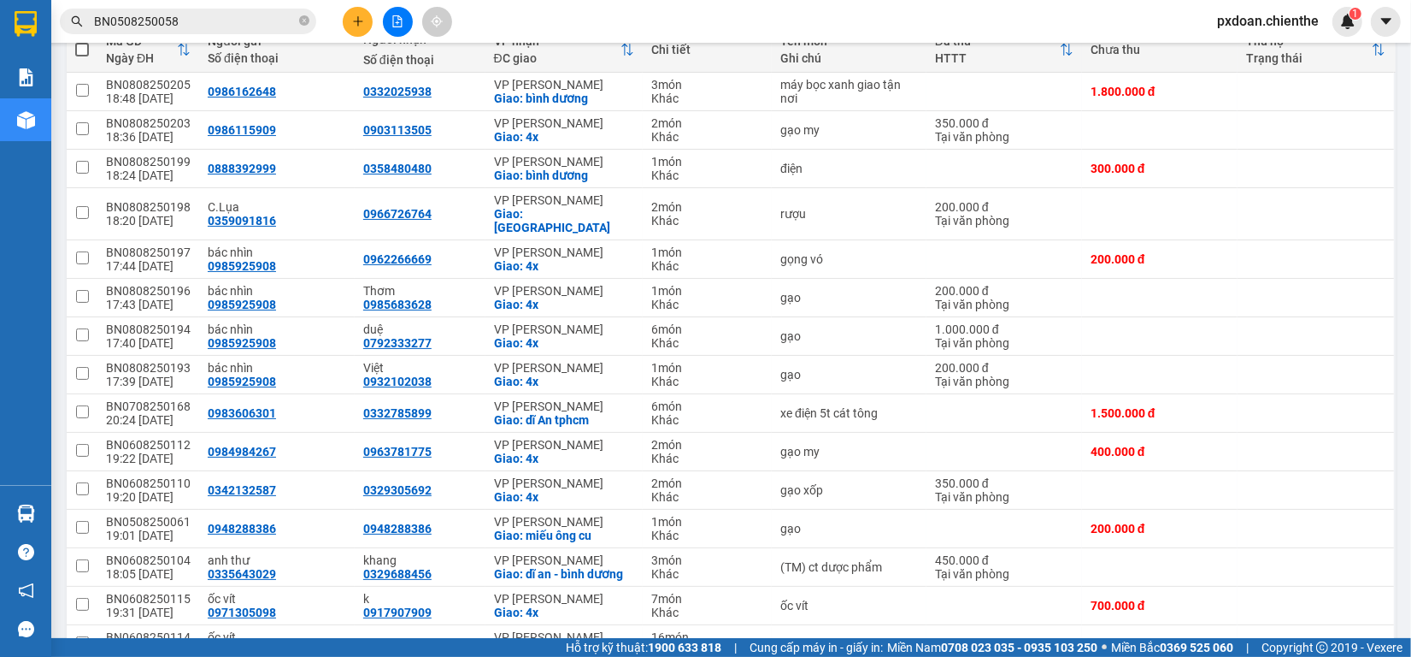
click at [229, 19] on input "BN0508250058" at bounding box center [195, 21] width 202 height 19
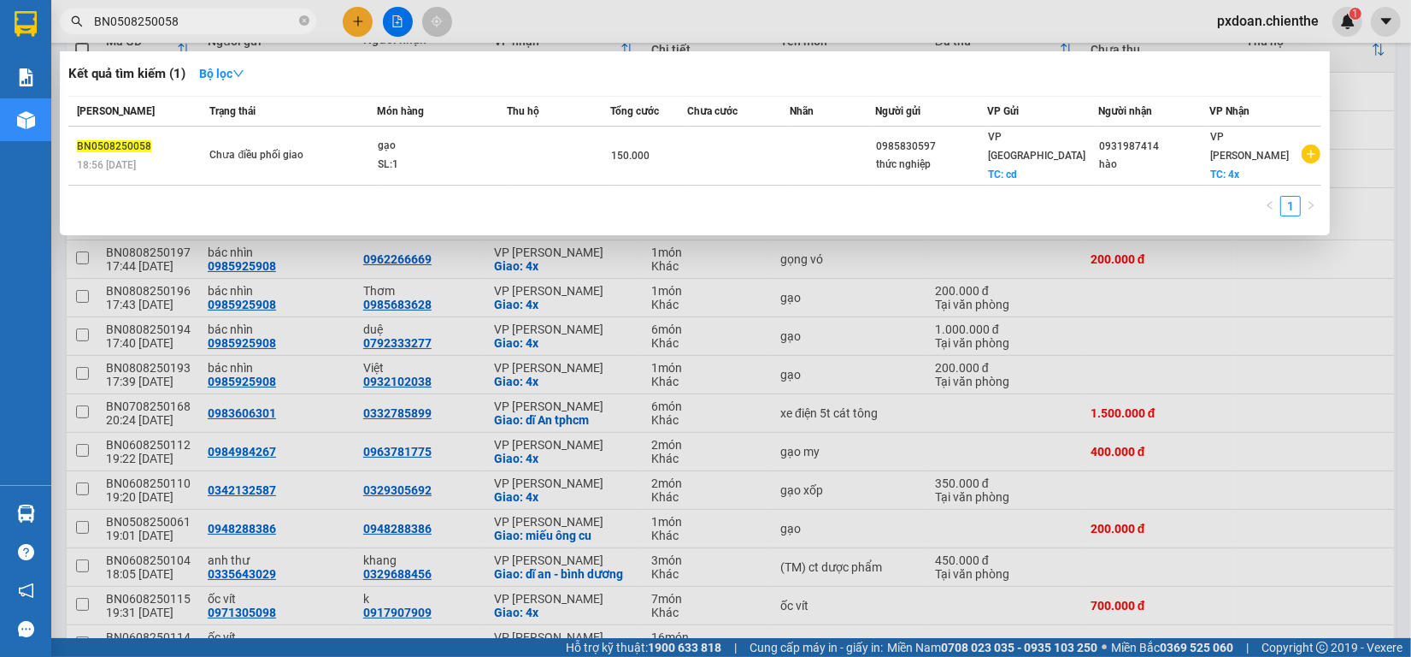
paste input "608250112"
click at [229, 19] on input "BN0508250058" at bounding box center [195, 21] width 202 height 19
type input "BN0608250112"
click at [441, 156] on div "SL: 2" at bounding box center [442, 165] width 128 height 19
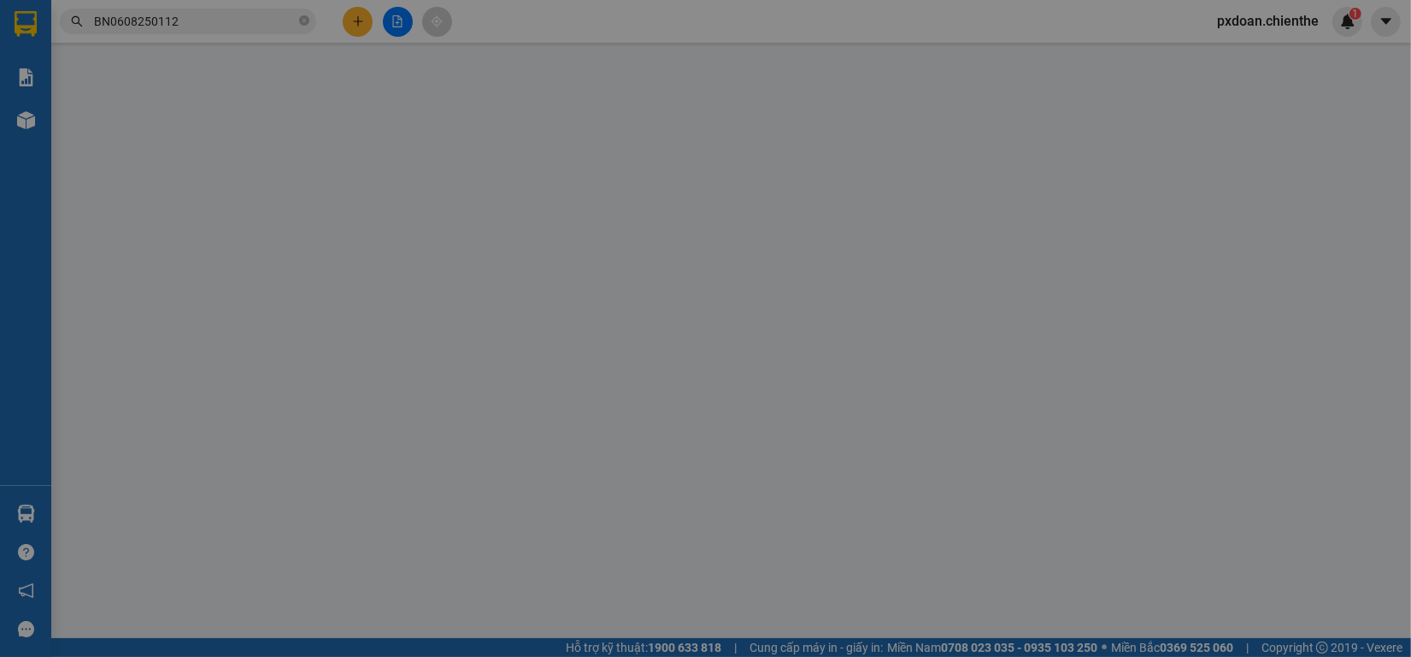
type input "0984984267"
type input "0963781775"
type input "400.000"
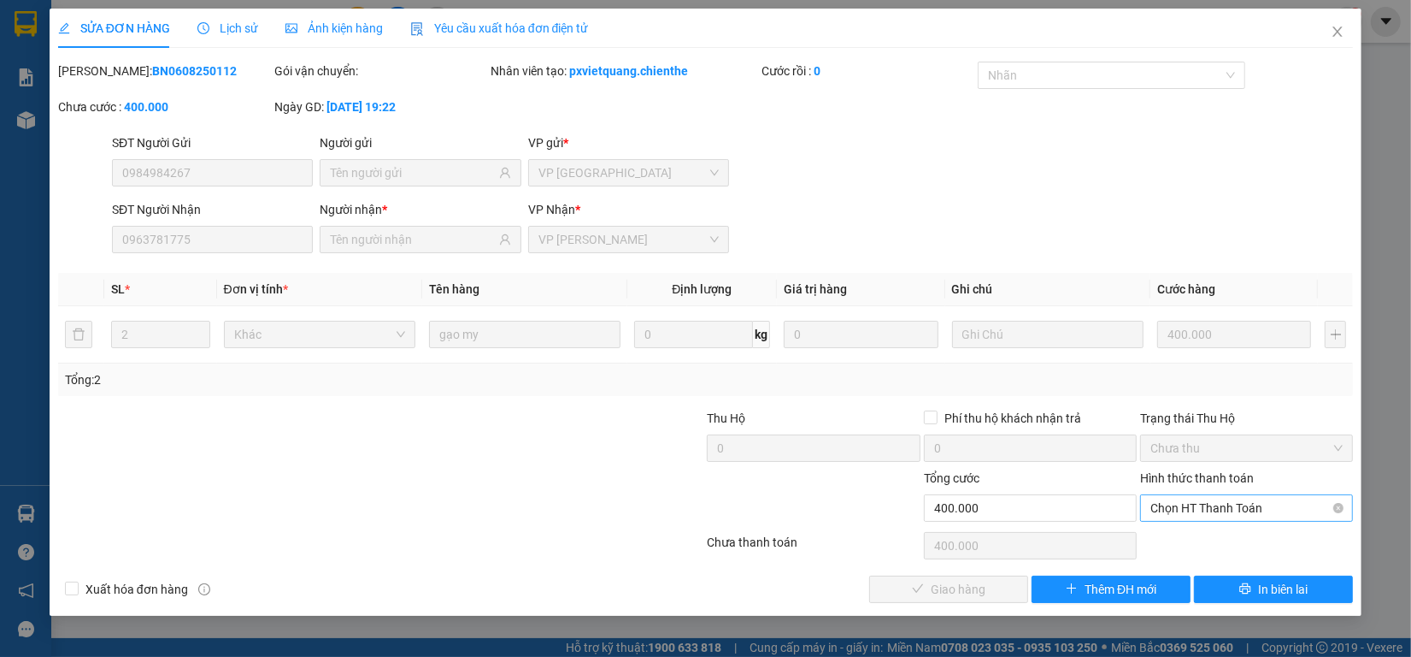
click at [1204, 518] on span "Chọn HT Thanh Toán" at bounding box center [1247, 508] width 192 height 26
drag, startPoint x: 1201, startPoint y: 543, endPoint x: 1126, endPoint y: 560, distance: 77.1
click at [1195, 545] on div "Tại văn phòng" at bounding box center [1247, 542] width 192 height 19
type input "0"
drag, startPoint x: 938, startPoint y: 584, endPoint x: 963, endPoint y: 571, distance: 27.9
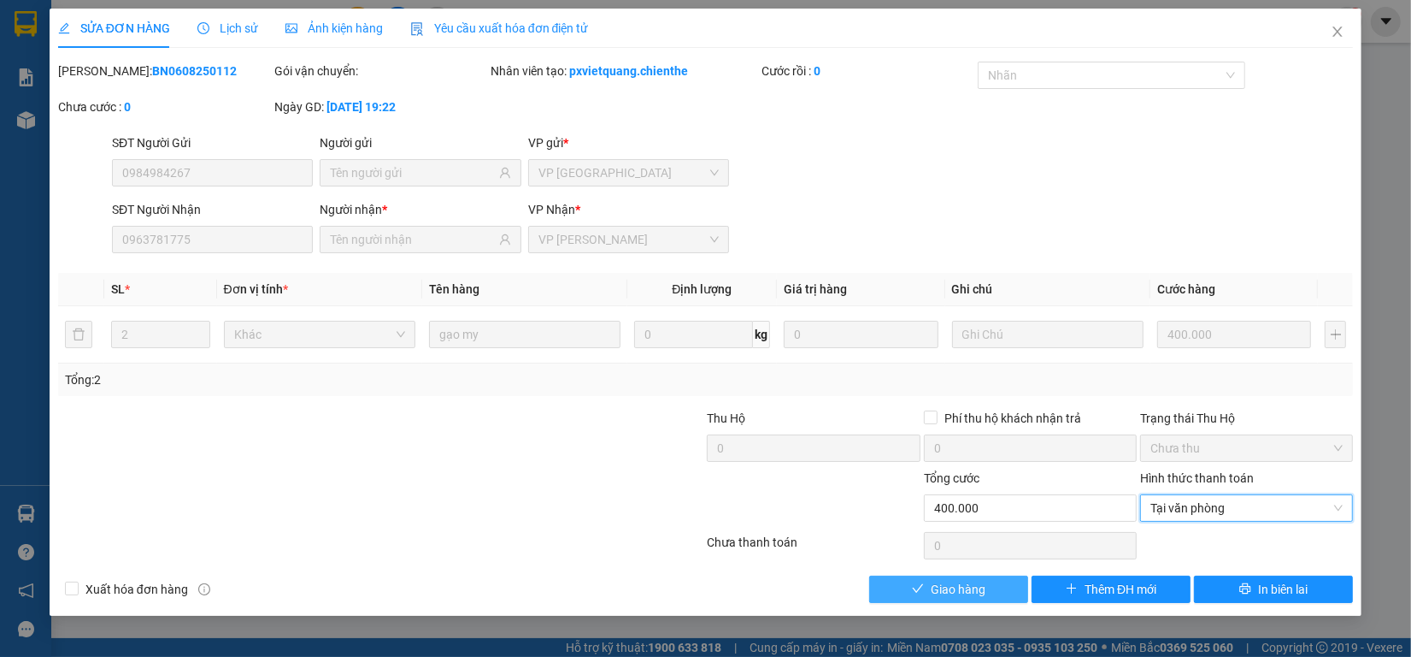
click at [959, 573] on div "Total Paid Fee 0 Total UnPaid Fee 400.000 Cash Collection Total Fee Mã ĐH: BN06…" at bounding box center [705, 332] width 1295 height 541
click at [1332, 31] on icon "close" at bounding box center [1338, 32] width 14 height 14
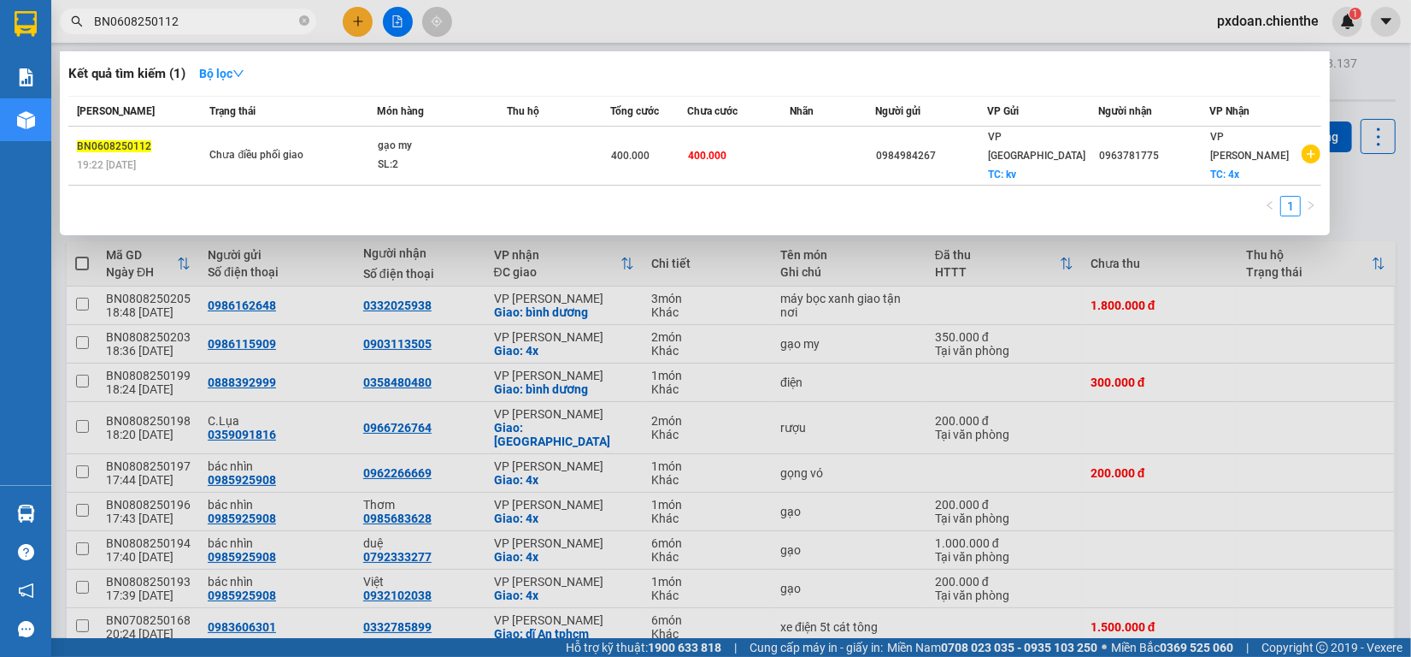
click at [237, 31] on span "BN0608250112" at bounding box center [188, 22] width 256 height 26
click at [240, 13] on input "BN0608250112" at bounding box center [195, 21] width 202 height 19
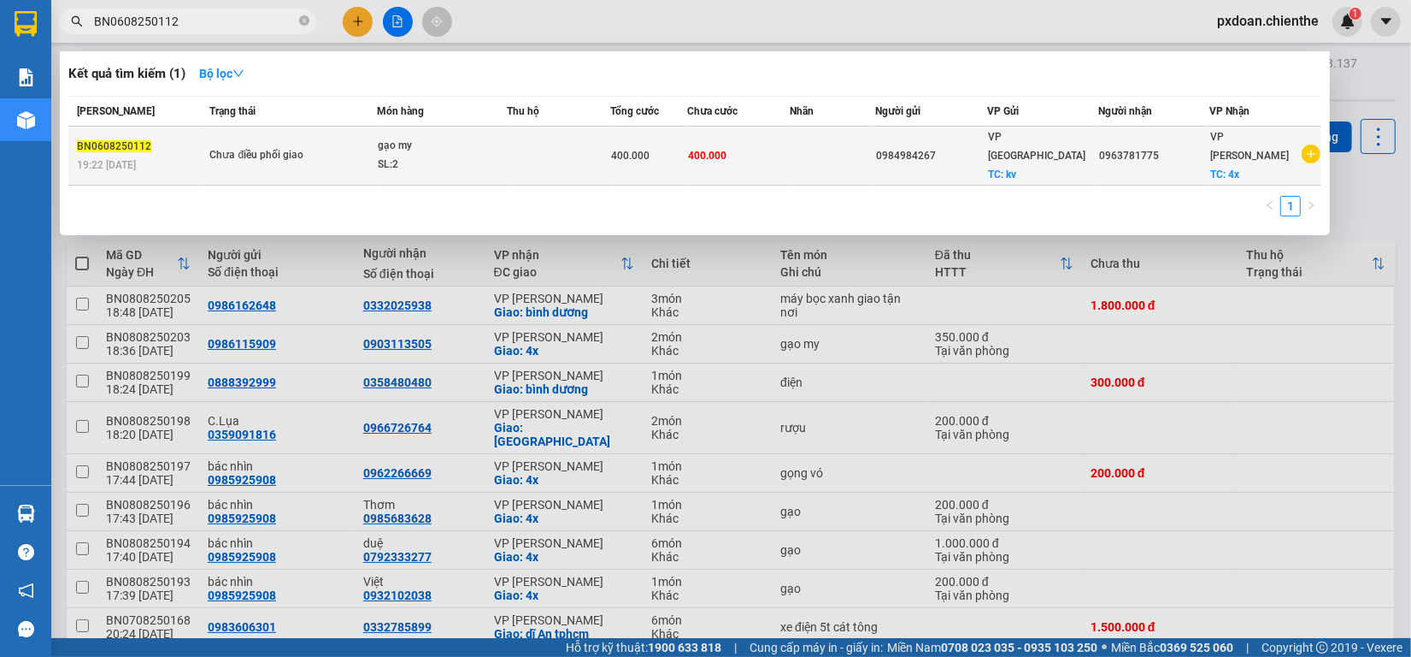
click at [622, 154] on div "400.000" at bounding box center [648, 155] width 75 height 19
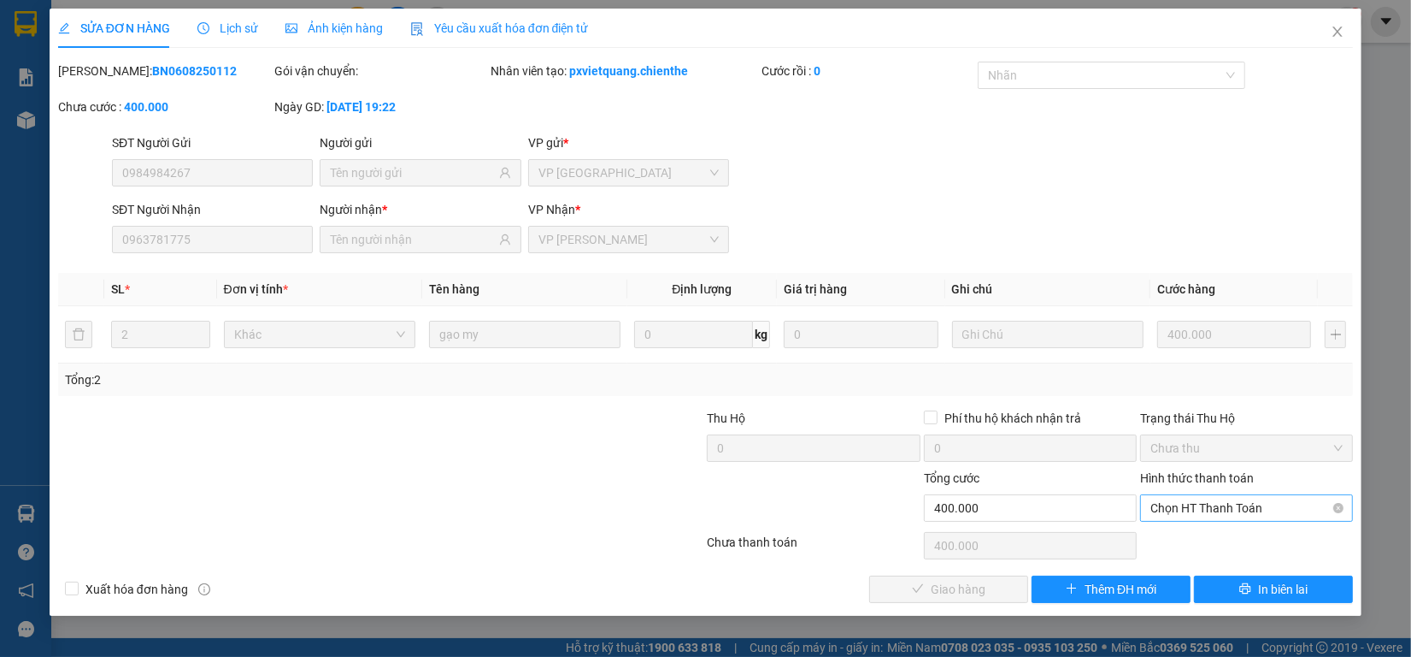
click at [1186, 520] on div "Chọn HT Thanh Toán" at bounding box center [1246, 507] width 213 height 27
drag, startPoint x: 1178, startPoint y: 540, endPoint x: 1099, endPoint y: 562, distance: 81.5
click at [1164, 548] on div "Tại văn phòng" at bounding box center [1247, 542] width 192 height 19
type input "0"
drag, startPoint x: 943, startPoint y: 598, endPoint x: 967, endPoint y: 586, distance: 27.2
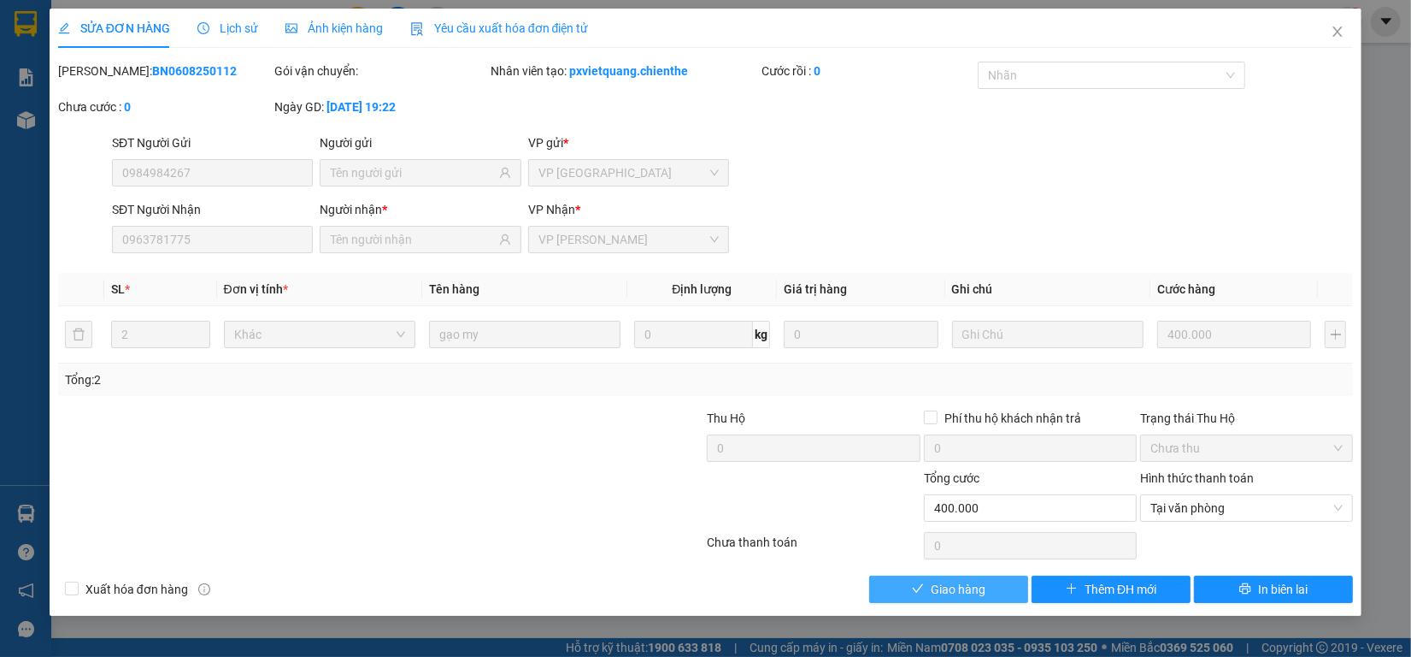
click at [949, 594] on span "Giao hàng" at bounding box center [958, 589] width 55 height 19
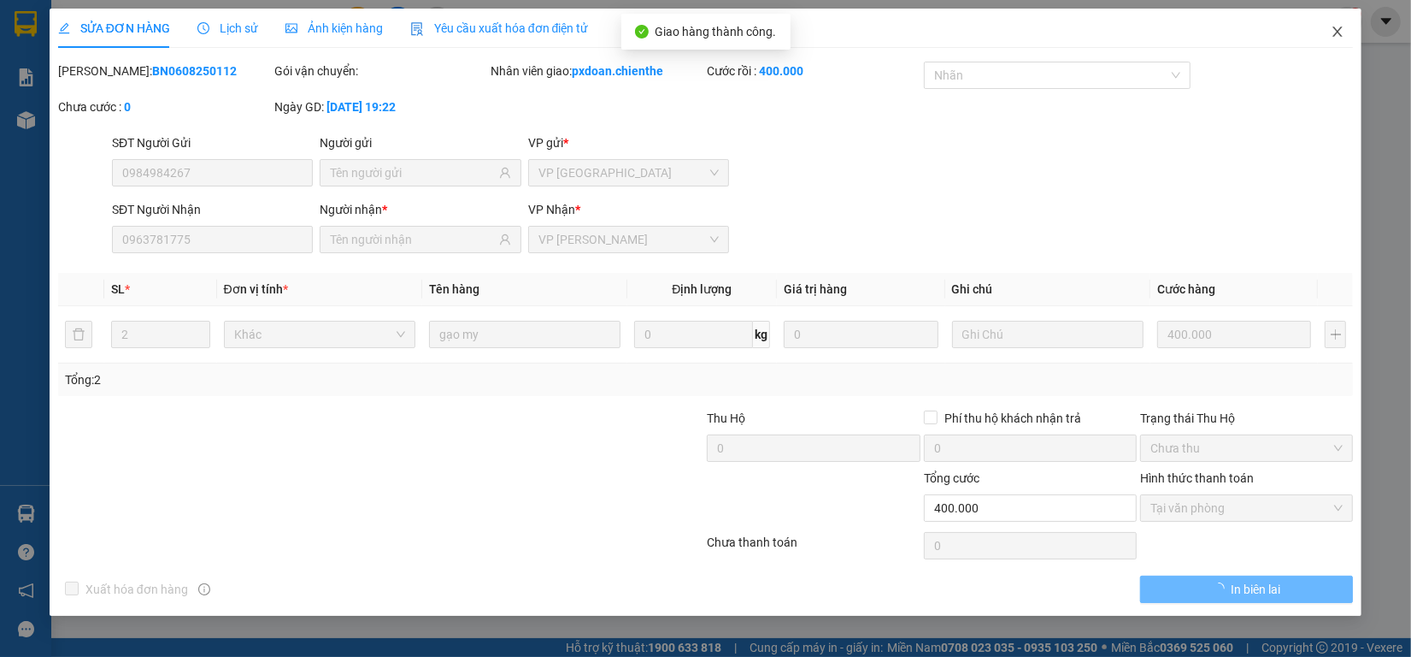
click at [1334, 40] on span "Close" at bounding box center [1338, 33] width 48 height 48
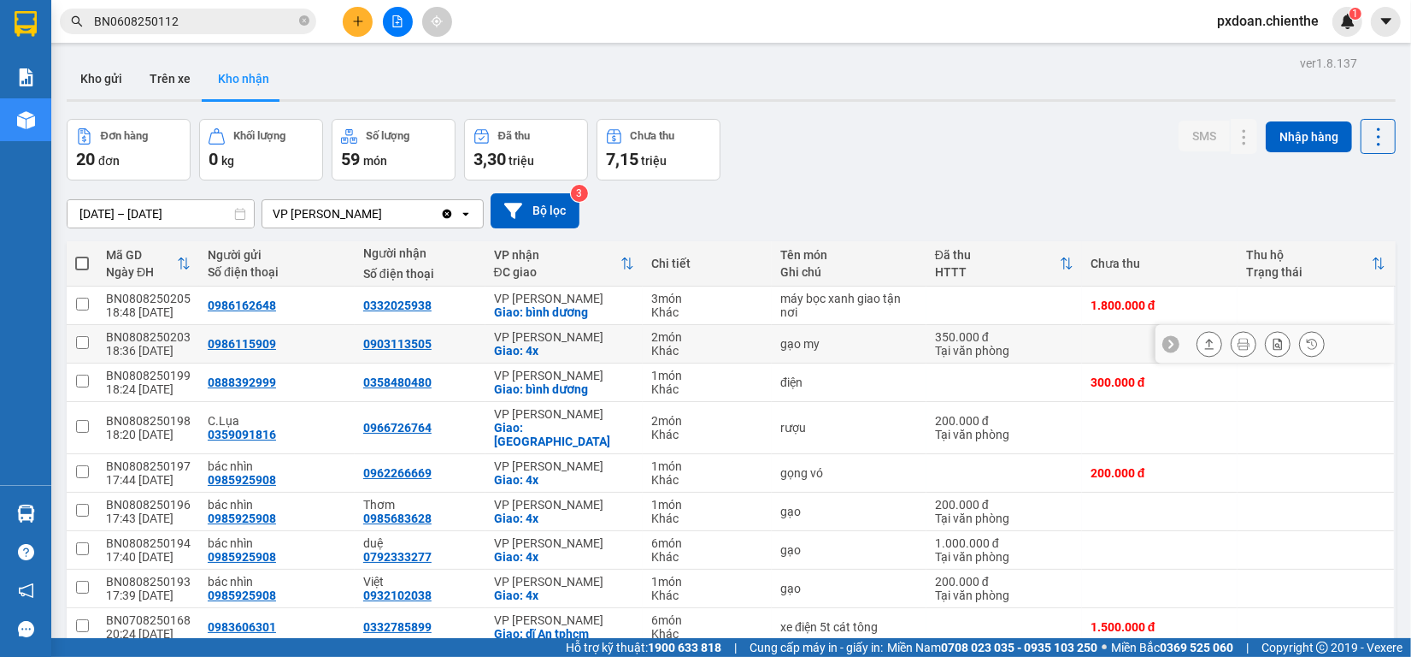
click at [152, 339] on div "BN0808250203" at bounding box center [148, 337] width 85 height 14
checkbox input "false"
click at [202, 20] on input "BN0608250112" at bounding box center [195, 21] width 202 height 19
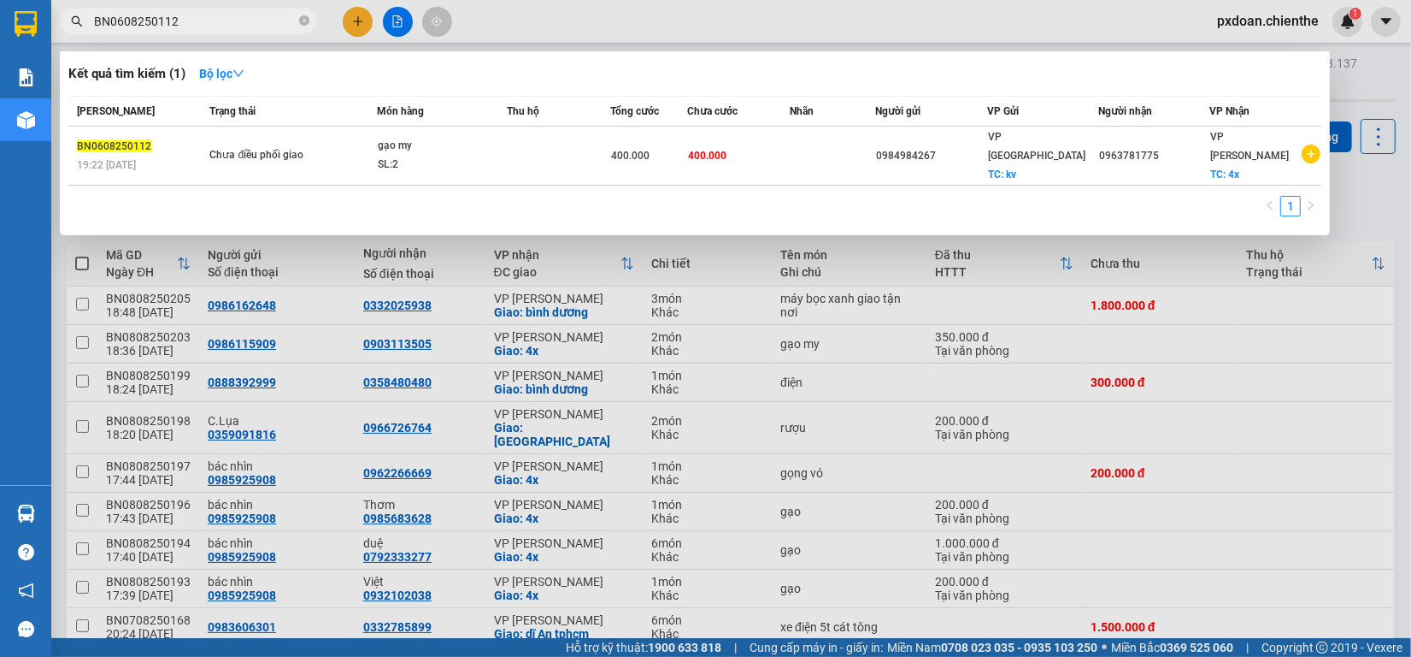
click at [202, 20] on input "BN0608250112" at bounding box center [195, 21] width 202 height 19
paste input "808250203"
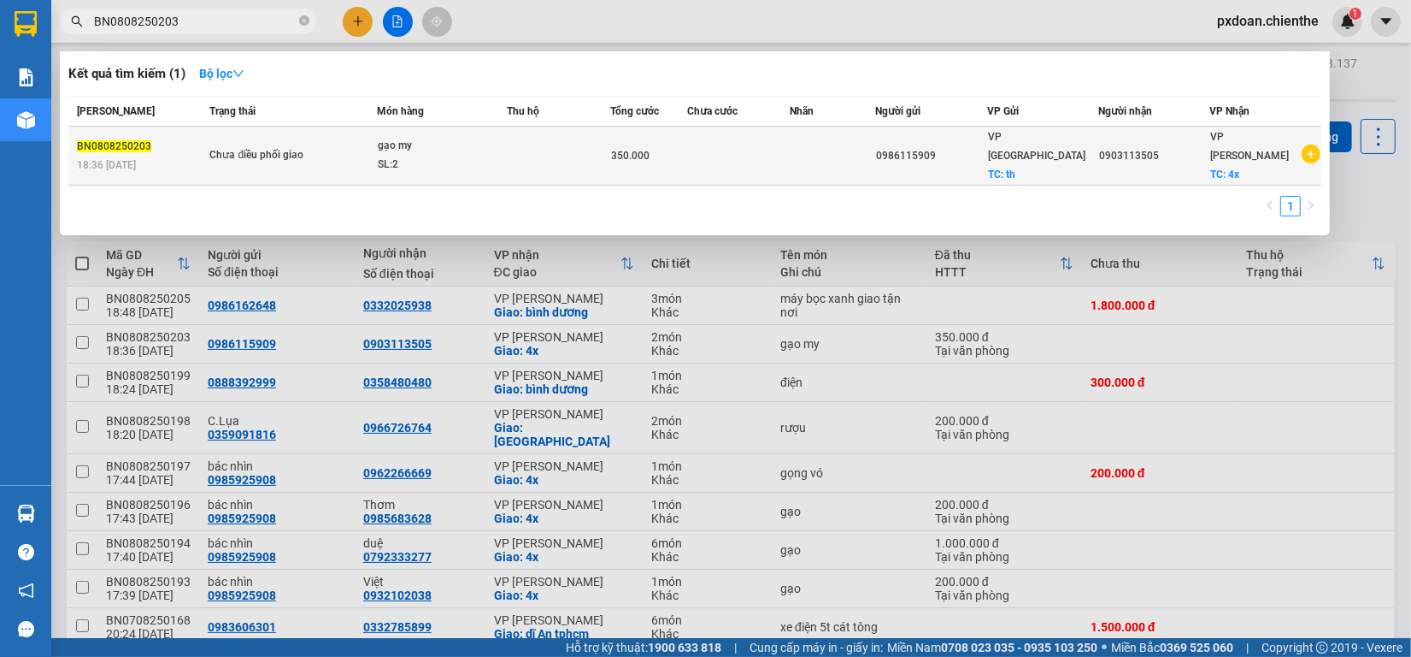
type input "BN0808250203"
click at [527, 154] on td at bounding box center [558, 156] width 103 height 59
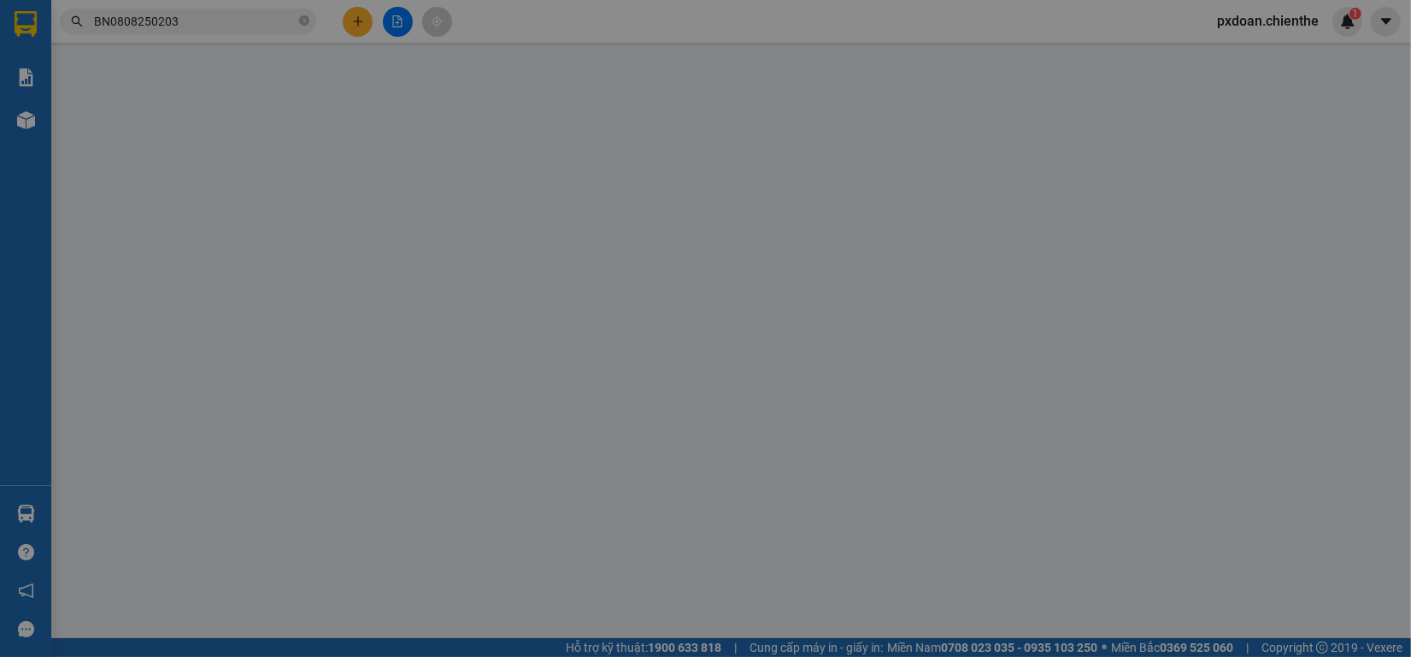
type input "0986115909"
type input "0903113505"
type input "350.000"
type input "0"
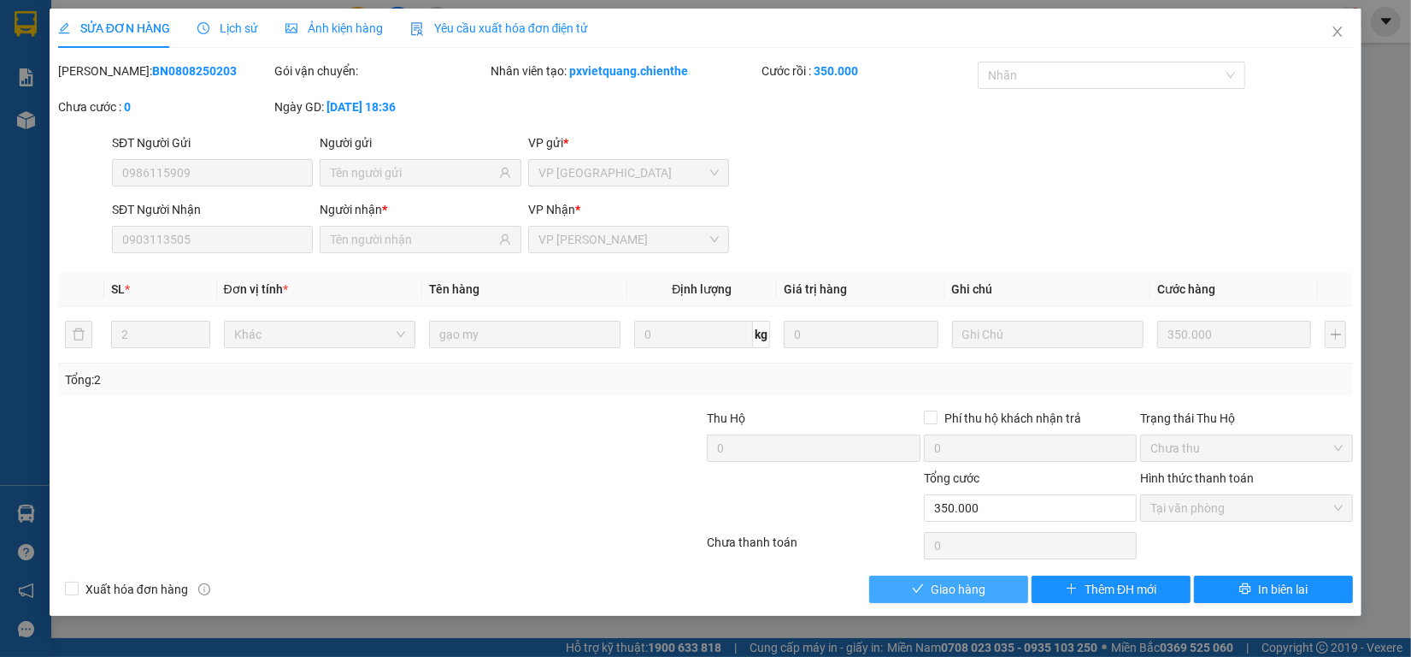
drag, startPoint x: 1011, startPoint y: 591, endPoint x: 1045, endPoint y: 545, distance: 56.8
click at [1011, 590] on button "Giao hàng" at bounding box center [948, 588] width 159 height 27
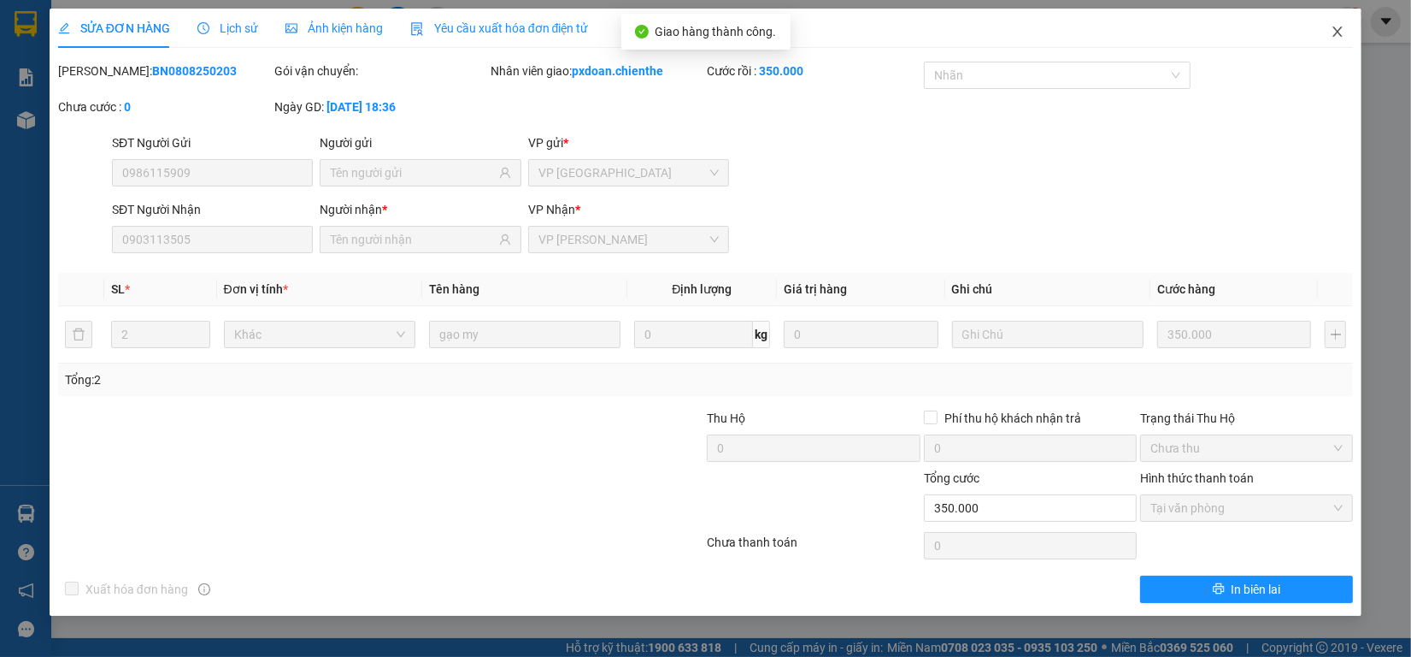
click at [1340, 37] on span "Close" at bounding box center [1338, 33] width 48 height 48
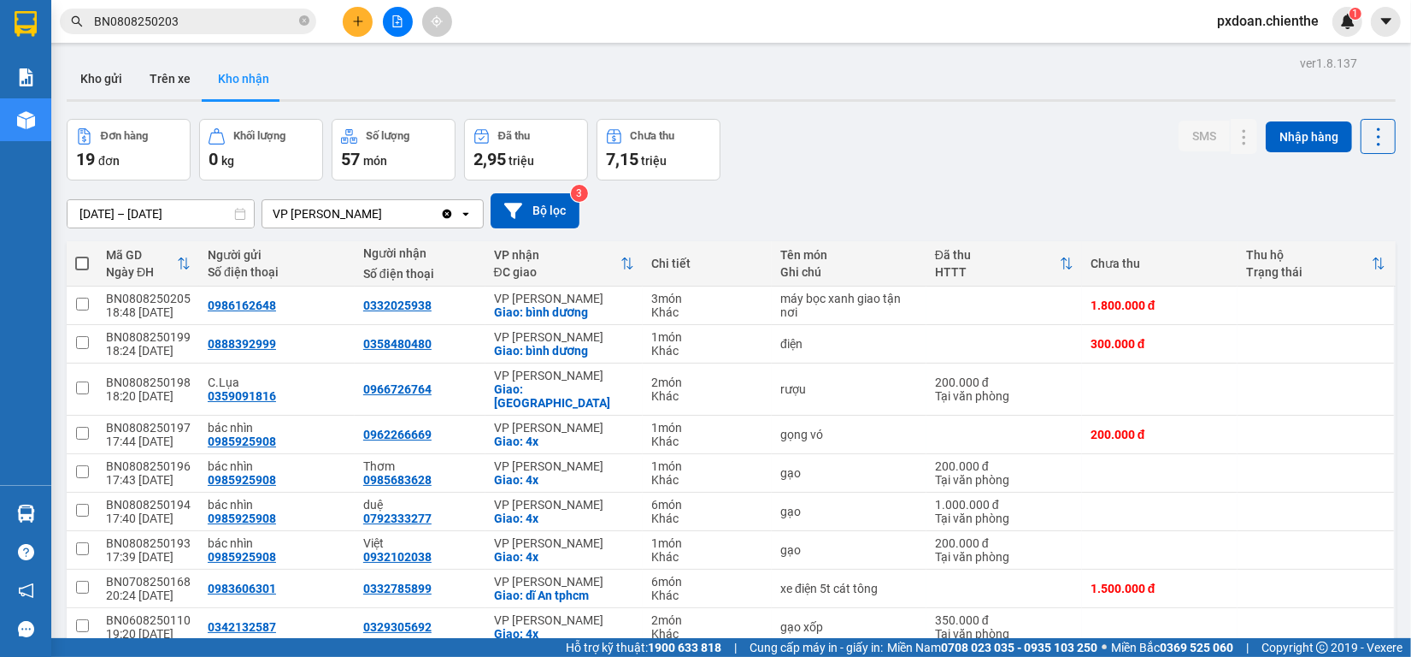
click at [191, 26] on input "BN0808250203" at bounding box center [195, 21] width 202 height 19
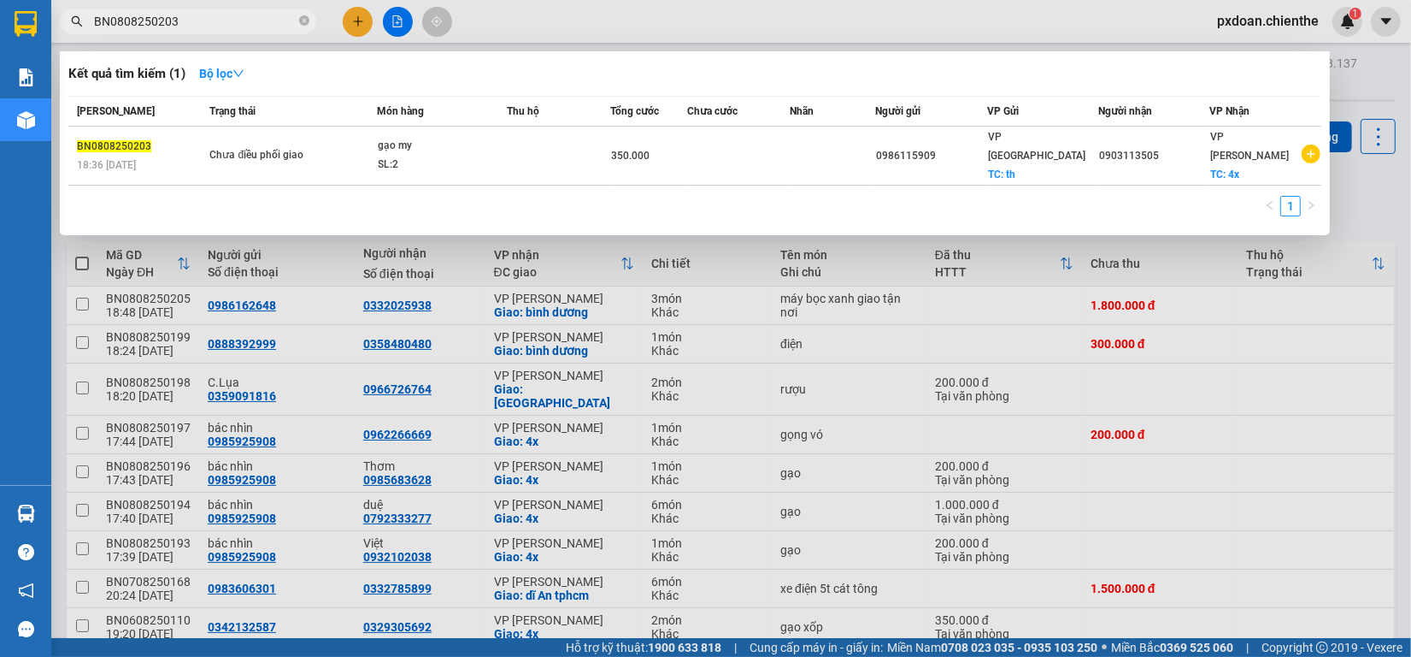
click at [191, 26] on input "BN0808250203" at bounding box center [195, 21] width 202 height 19
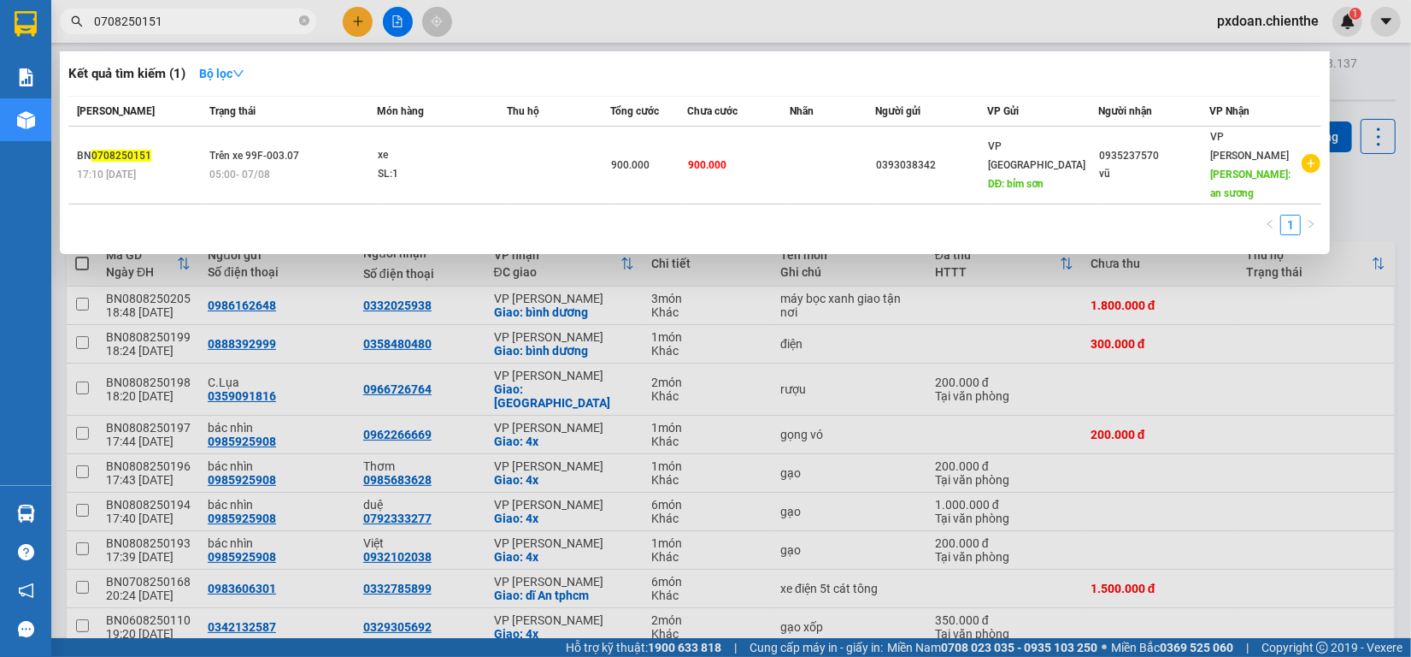
click at [94, 17] on input "0708250151" at bounding box center [195, 21] width 202 height 19
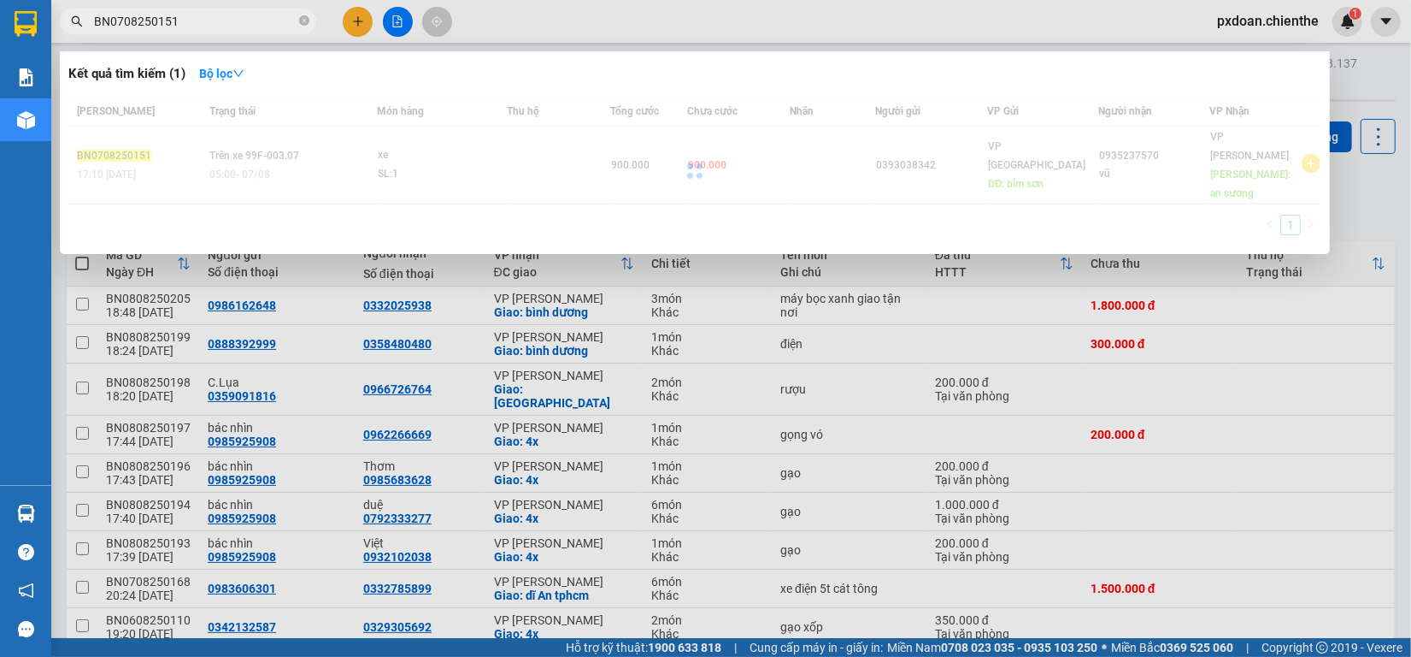
click at [190, 28] on input "BN0708250151" at bounding box center [195, 21] width 202 height 19
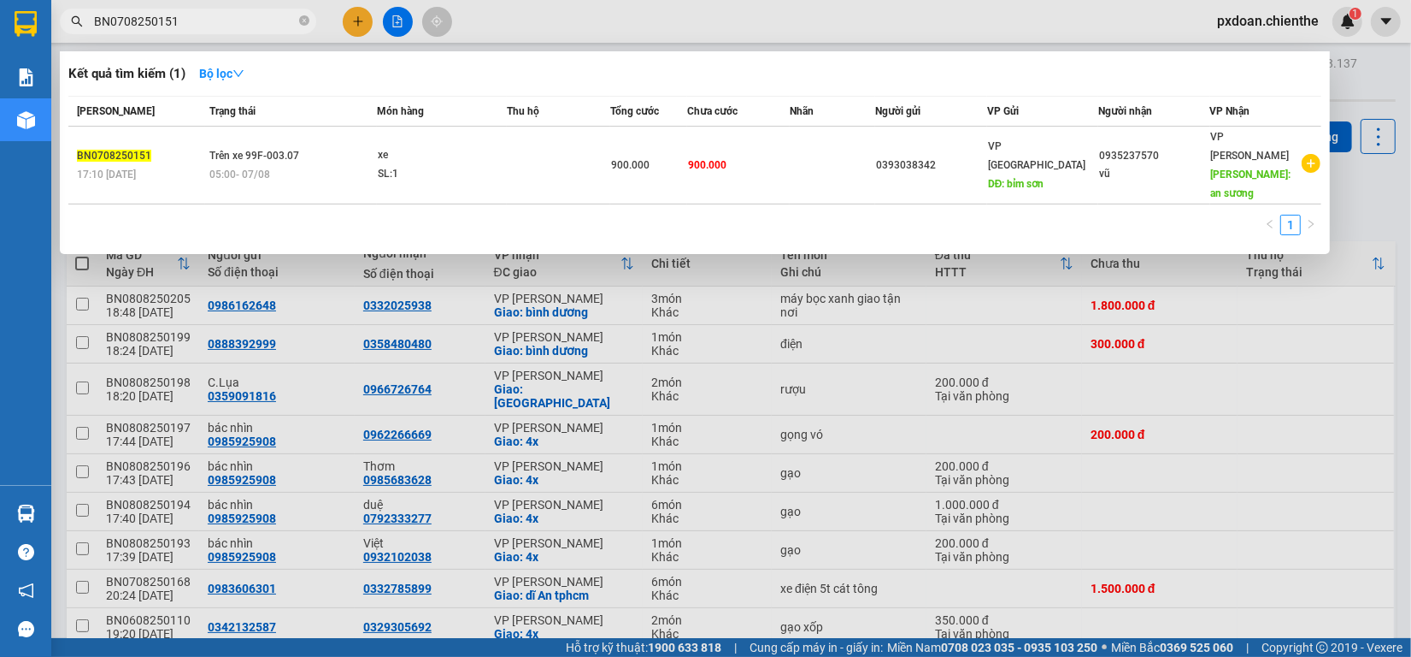
paste input "808250203"
type input "BN0808250203"
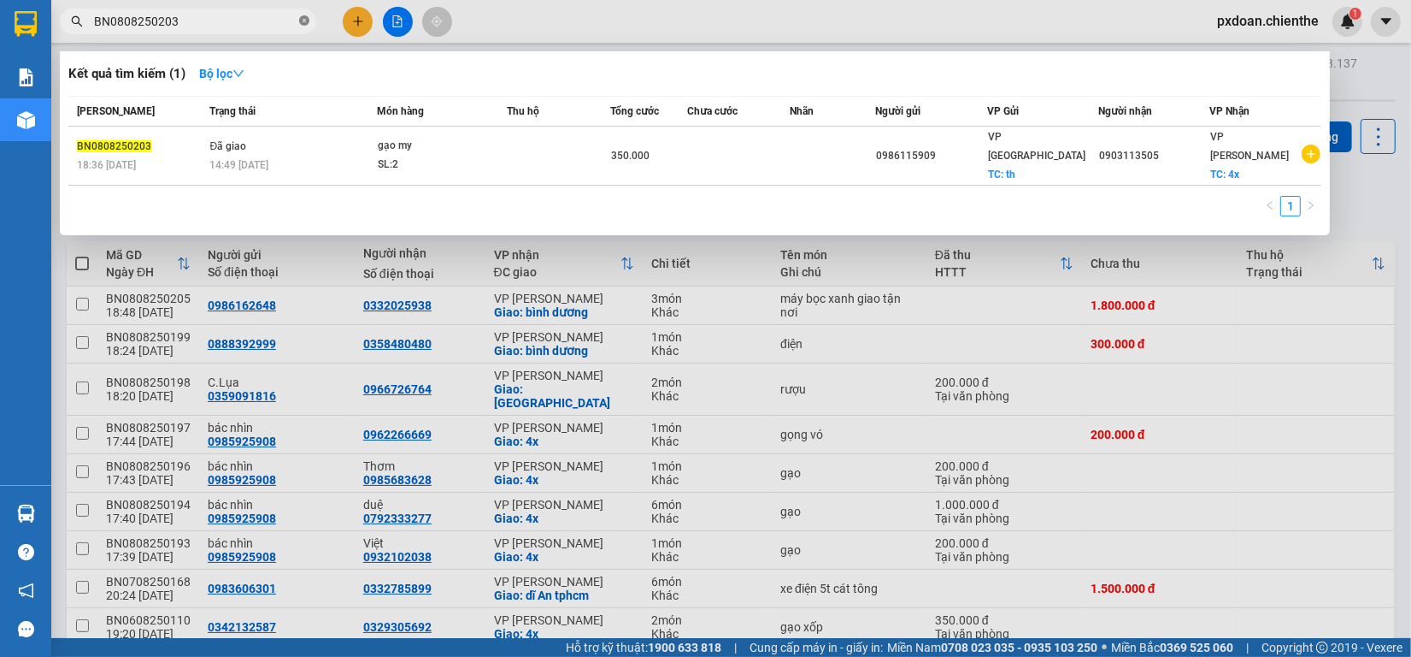
click at [301, 26] on span at bounding box center [304, 22] width 10 height 16
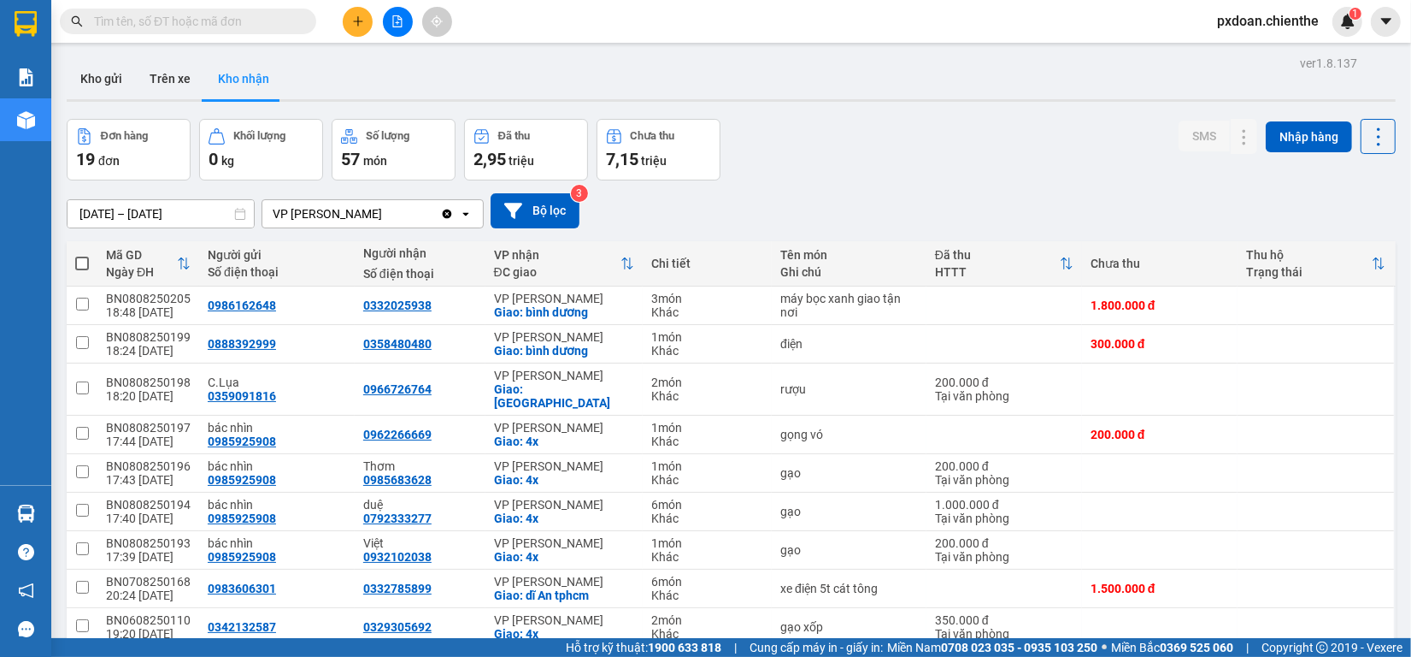
click at [233, 31] on span at bounding box center [188, 22] width 256 height 26
click at [212, 18] on input "text" at bounding box center [195, 21] width 202 height 19
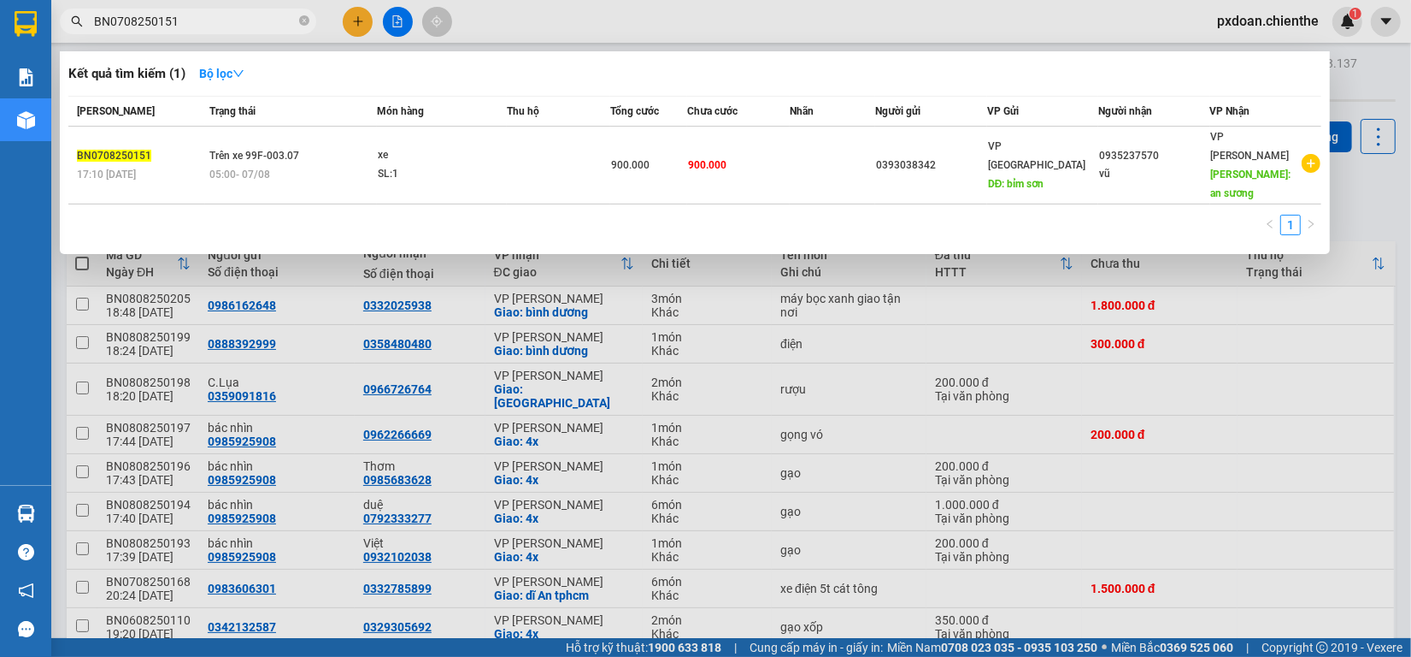
click at [198, 23] on input "BN0708250151" at bounding box center [195, 21] width 202 height 19
type input "BN0708250151"
click at [1357, 67] on div at bounding box center [705, 328] width 1411 height 657
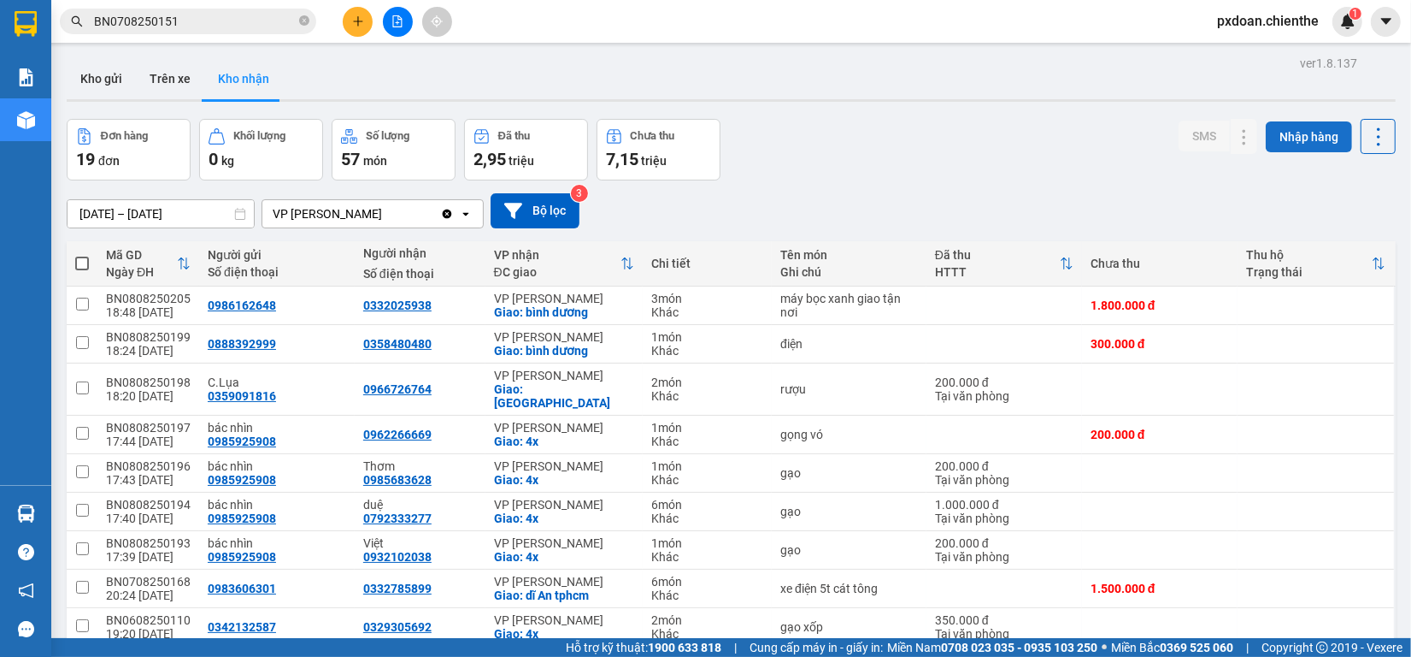
click at [1297, 133] on button "Nhập hàng" at bounding box center [1309, 136] width 86 height 31
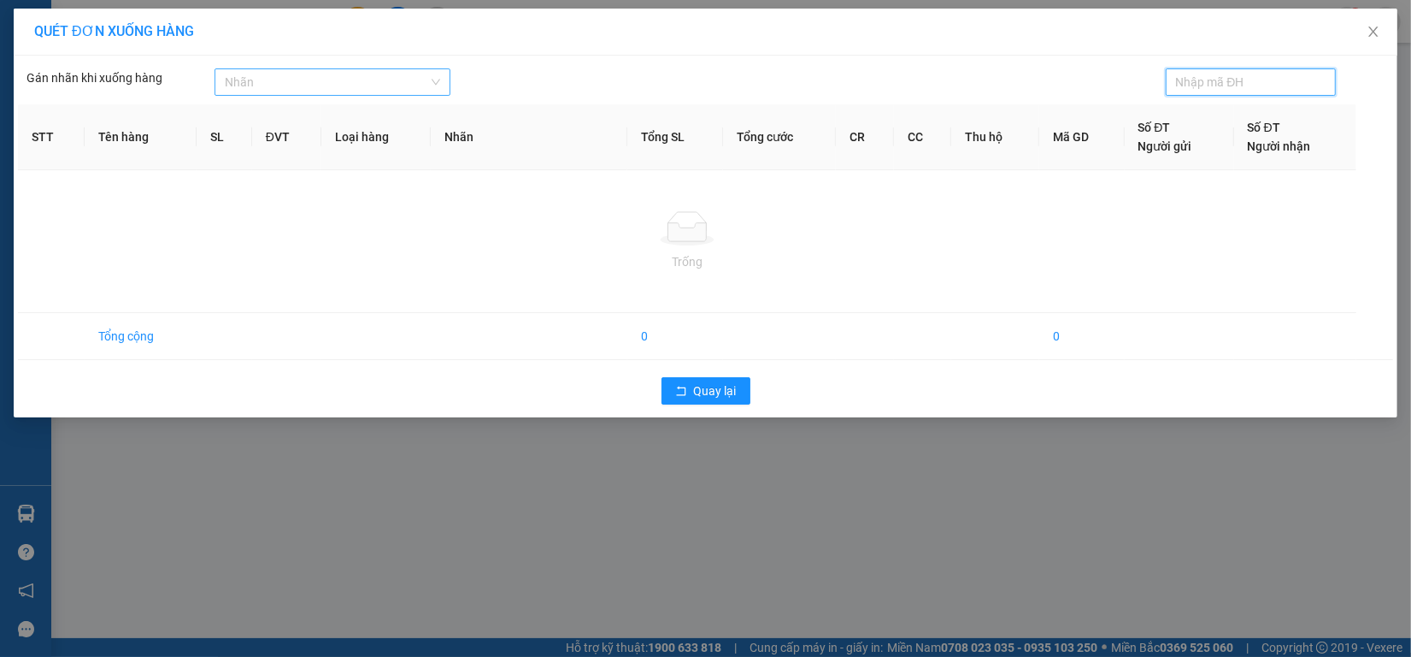
click at [304, 78] on div at bounding box center [324, 82] width 210 height 21
click at [1222, 81] on input "text" at bounding box center [1244, 82] width 137 height 19
paste input "BN0708250151"
type input "BN0708250151"
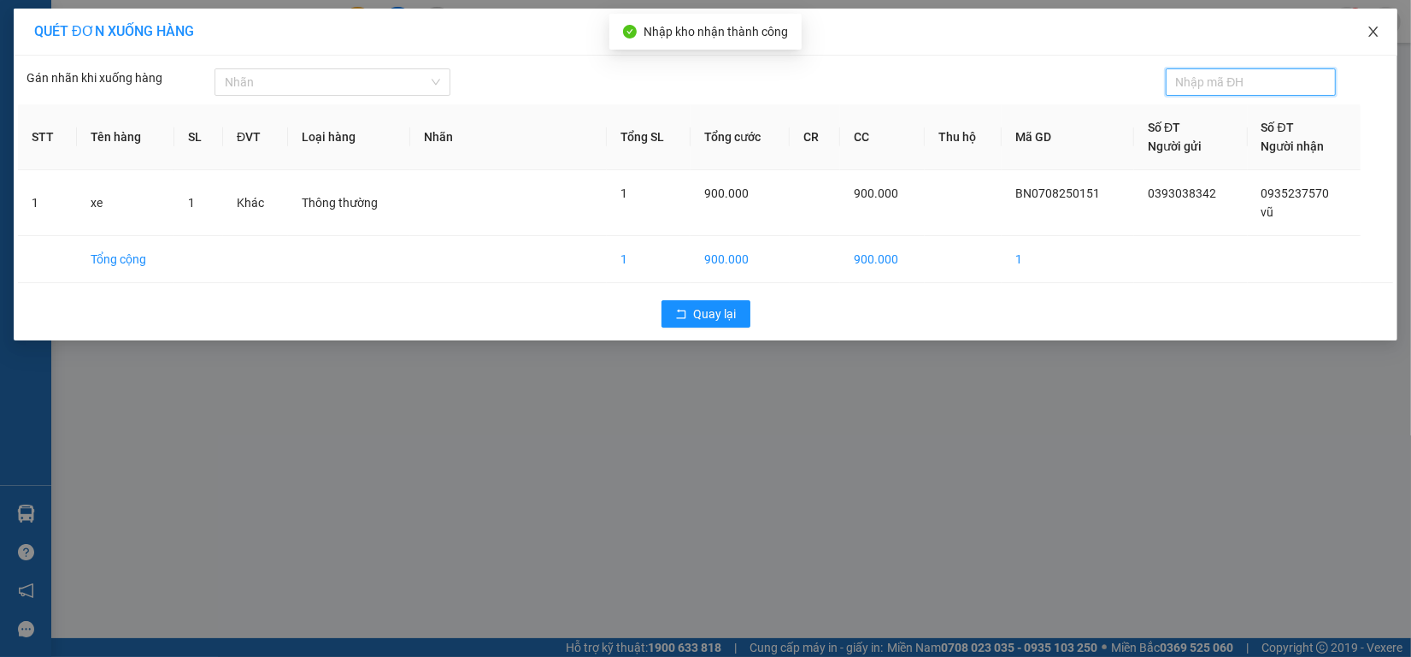
click at [1382, 31] on span "Close" at bounding box center [1374, 33] width 48 height 48
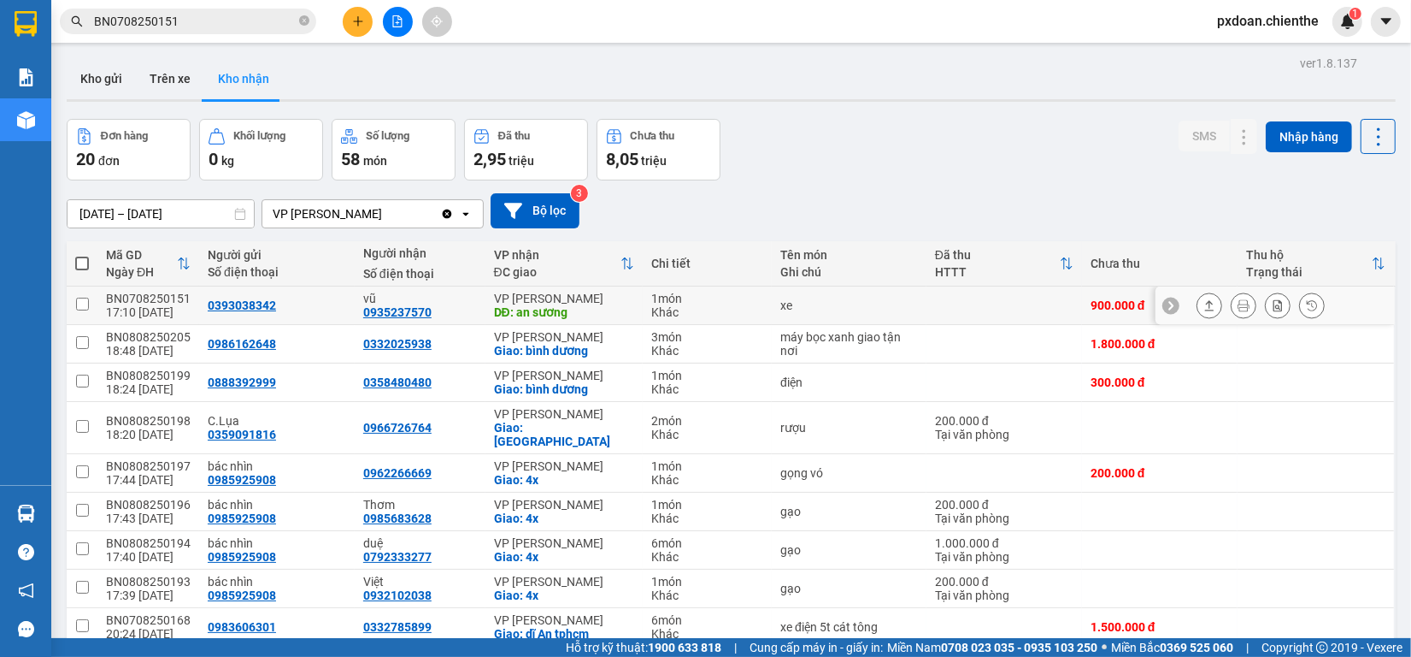
click at [156, 296] on div "BN0708250151" at bounding box center [148, 298] width 85 height 14
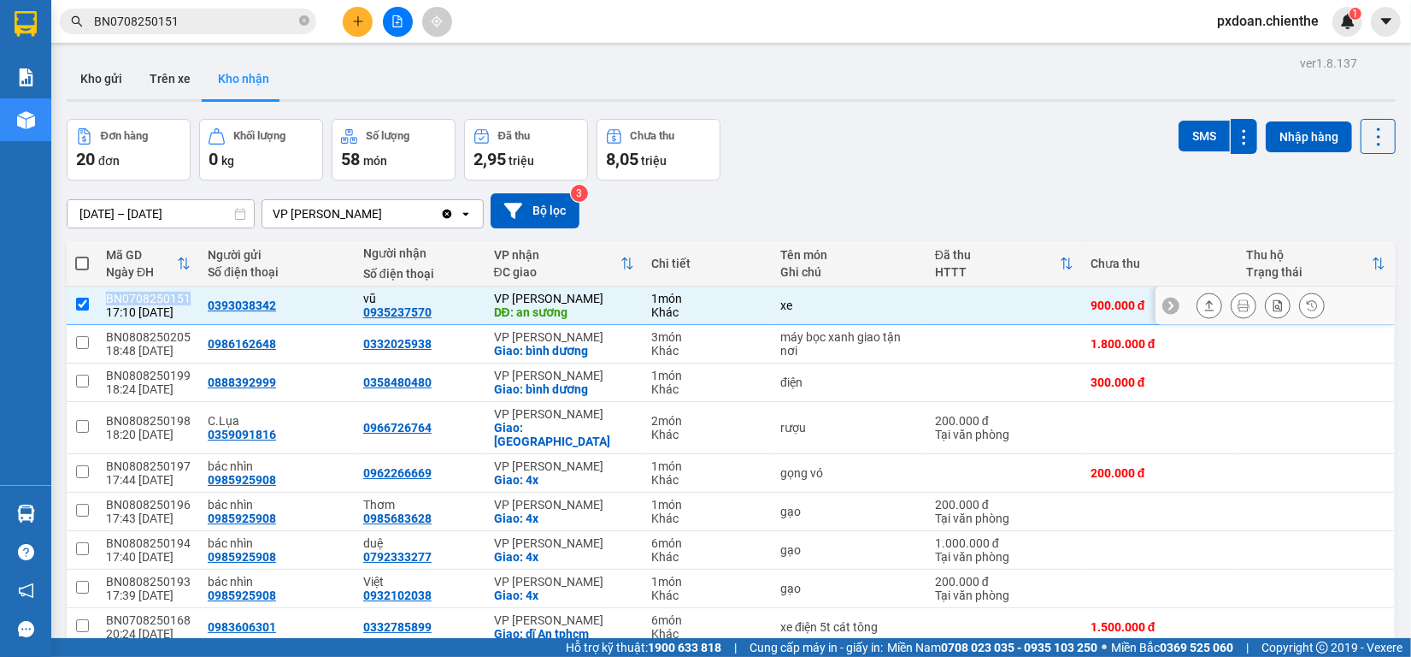
click at [156, 296] on div "BN0708250151" at bounding box center [148, 298] width 85 height 14
checkbox input "false"
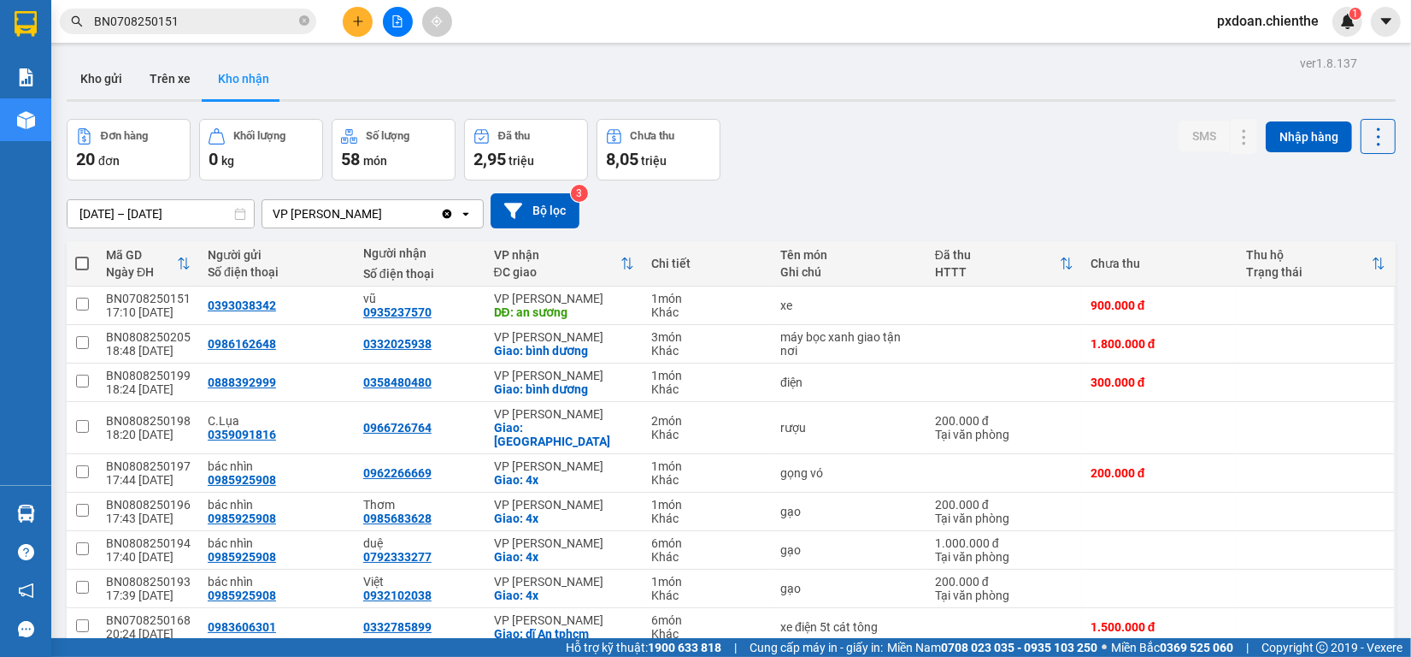
click at [202, 35] on div "Kết quả tìm kiếm ( 1 ) Bộ lọc Mã ĐH Trạng thái Món hàng Thu hộ Tổng cước Chưa c…" at bounding box center [166, 22] width 333 height 30
click at [201, 22] on input "BN0708250151" at bounding box center [195, 21] width 202 height 19
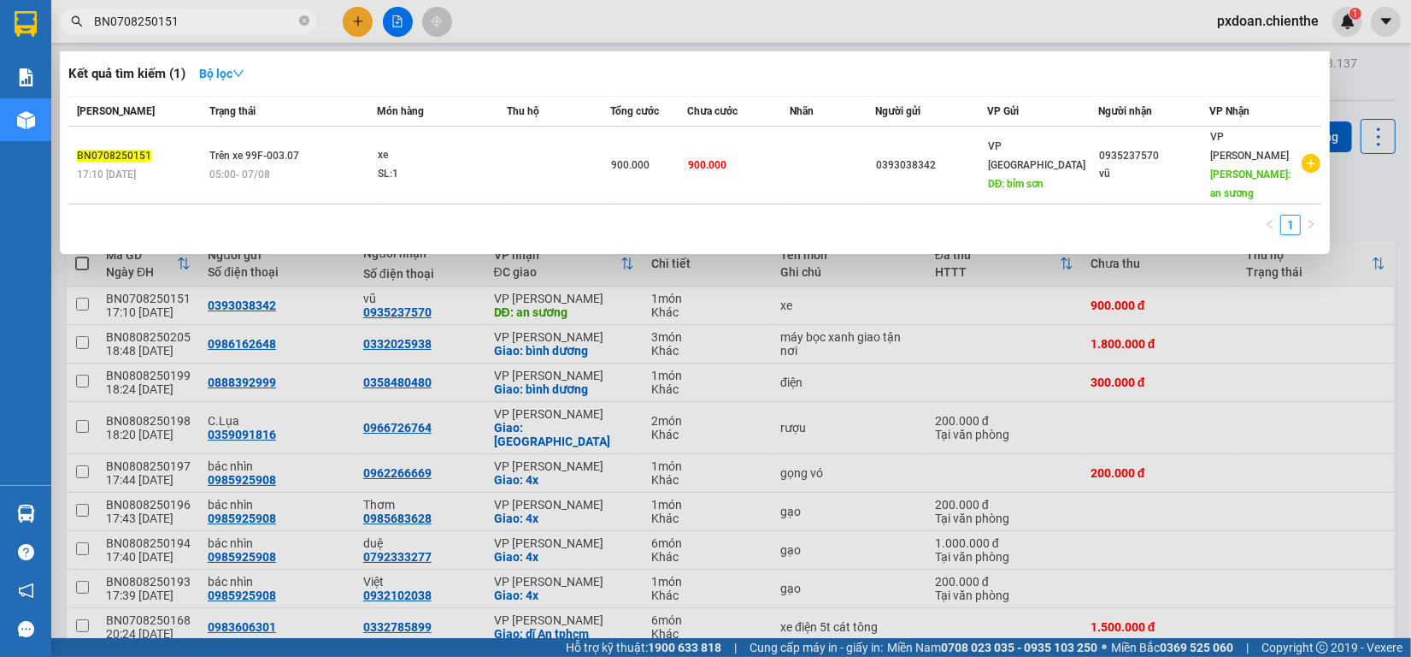
click at [201, 22] on input "BN0708250151" at bounding box center [195, 21] width 202 height 19
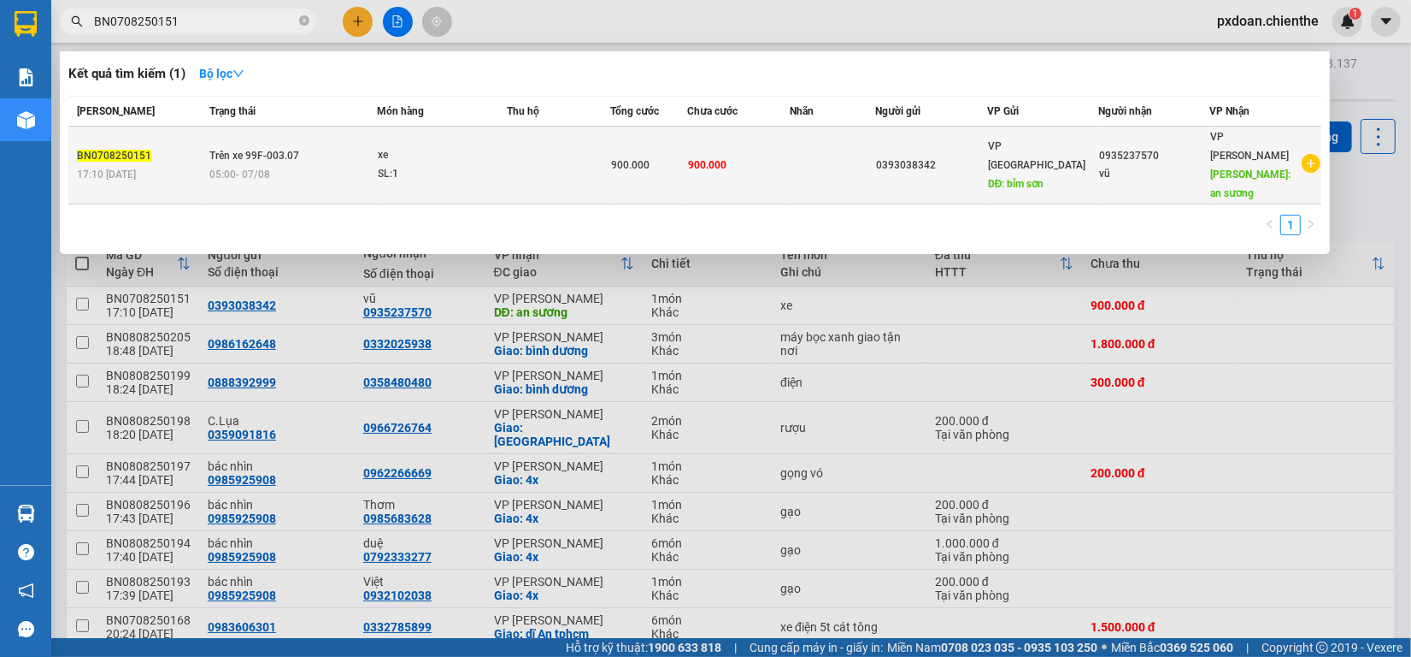
click at [372, 141] on td "Trên xe 99F-003.07 05:00 [DATE]" at bounding box center [291, 166] width 172 height 78
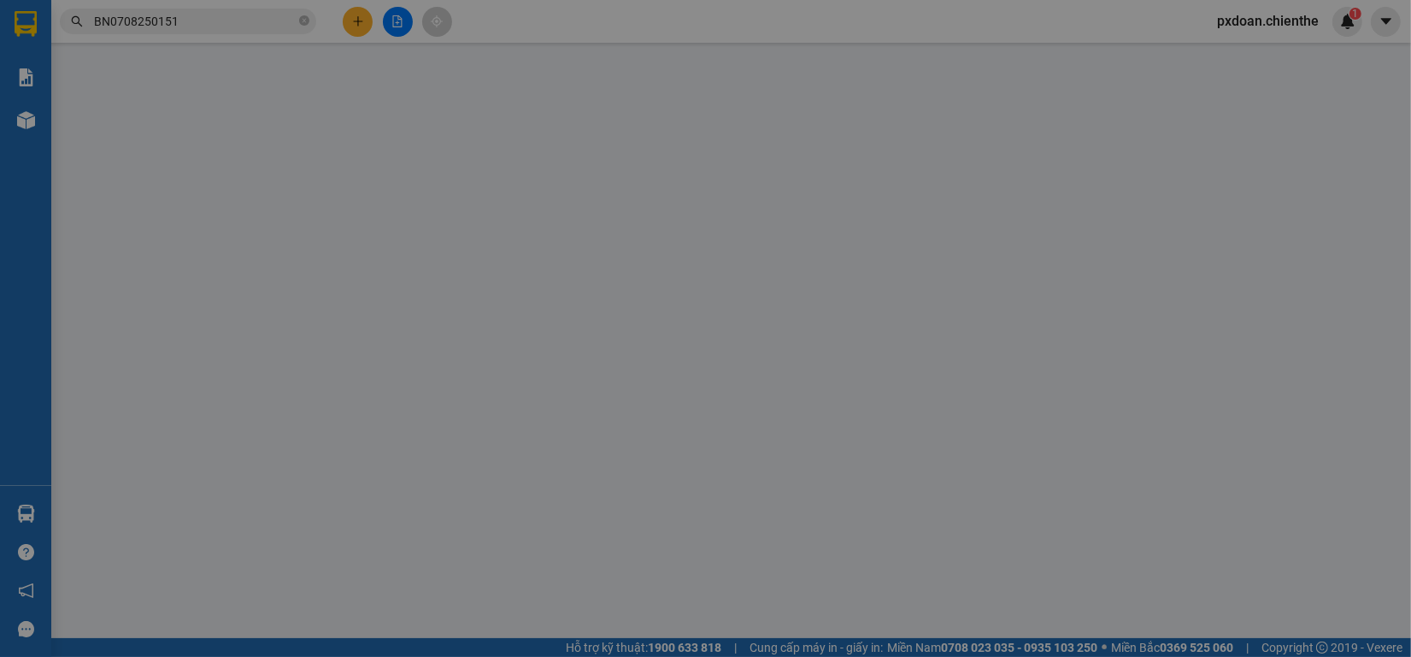
type input "0393038342"
type input "0935237570"
type input "vũ"
type input "900.000"
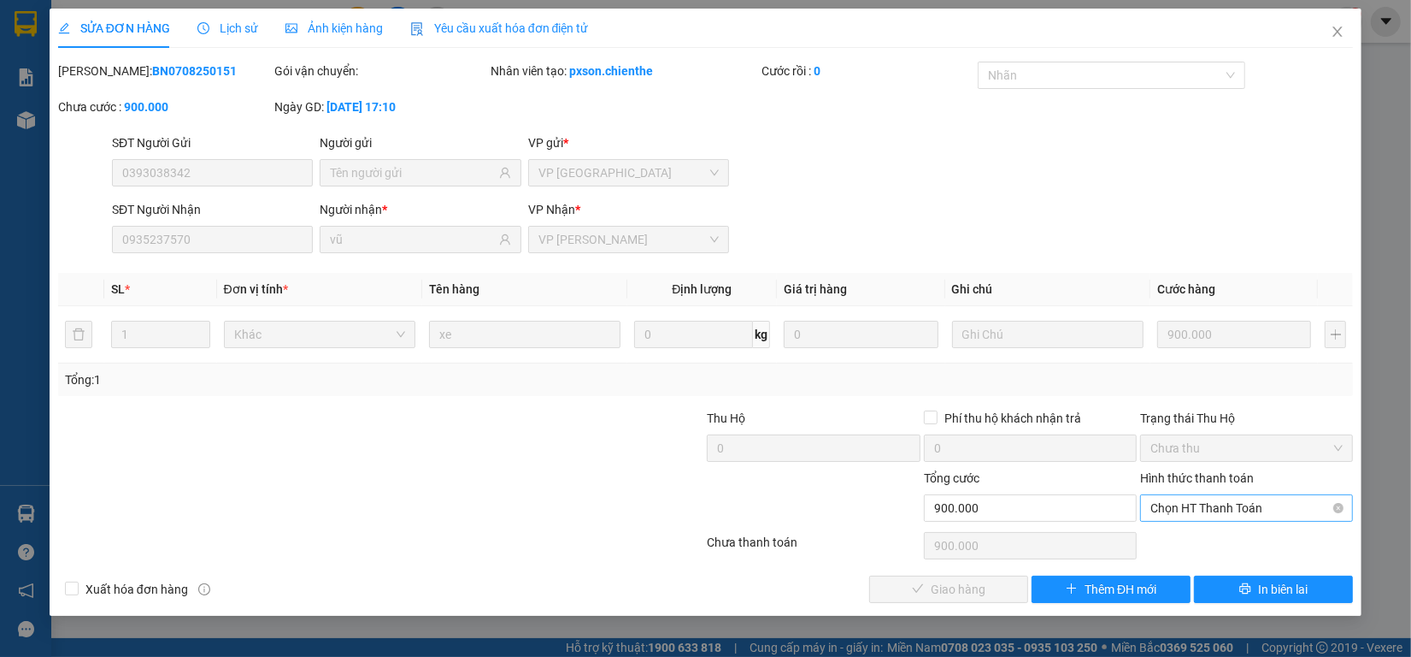
click at [1190, 514] on span "Chọn HT Thanh Toán" at bounding box center [1247, 508] width 192 height 26
drag, startPoint x: 1191, startPoint y: 526, endPoint x: 1030, endPoint y: 560, distance: 164.3
click at [1178, 545] on div "Tại văn phòng" at bounding box center [1247, 542] width 192 height 19
type input "0"
click at [963, 592] on span "Giao hàng" at bounding box center [958, 589] width 55 height 19
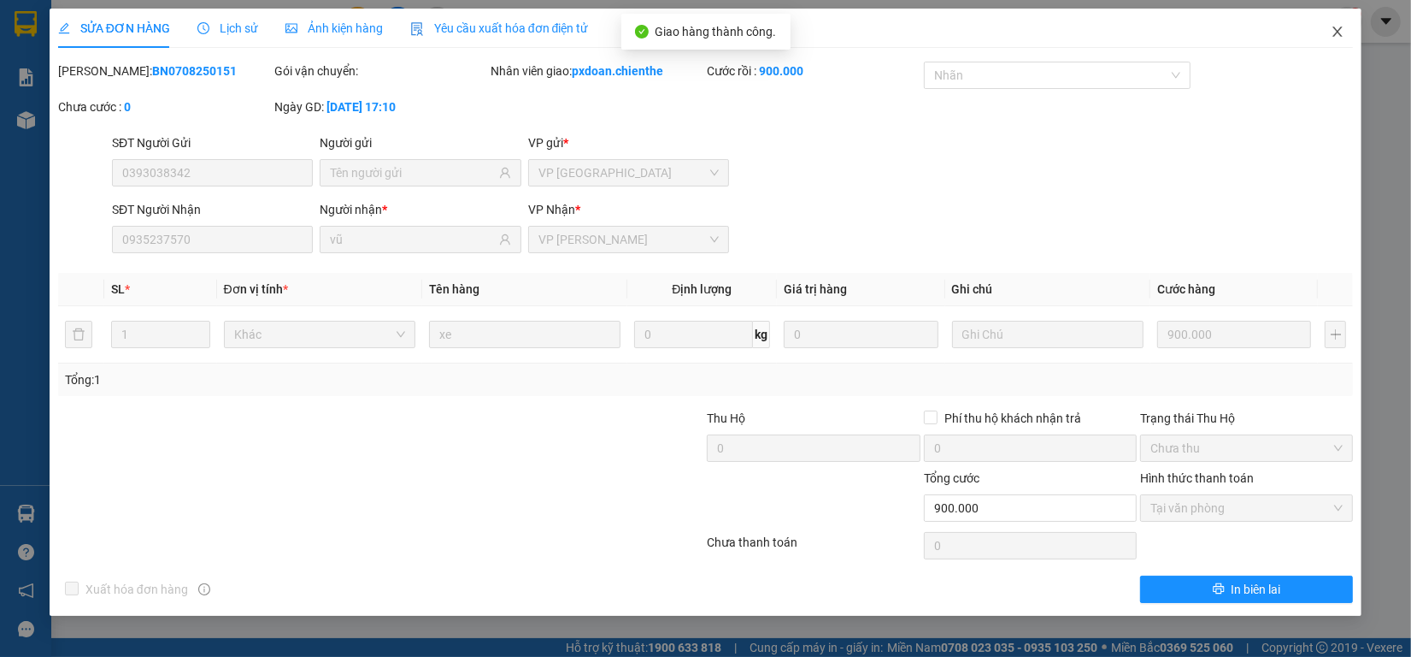
click at [1334, 39] on span "Close" at bounding box center [1338, 33] width 48 height 48
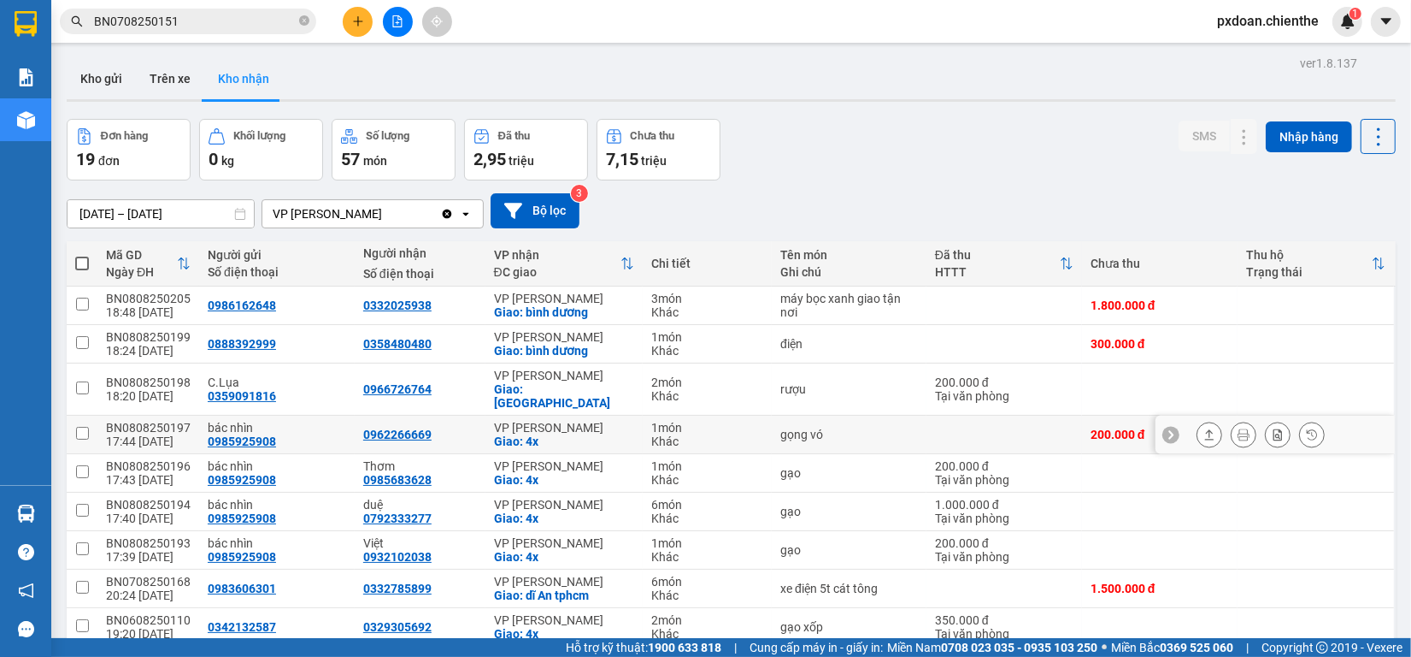
click at [156, 421] on div "BN0808250197" at bounding box center [148, 428] width 85 height 14
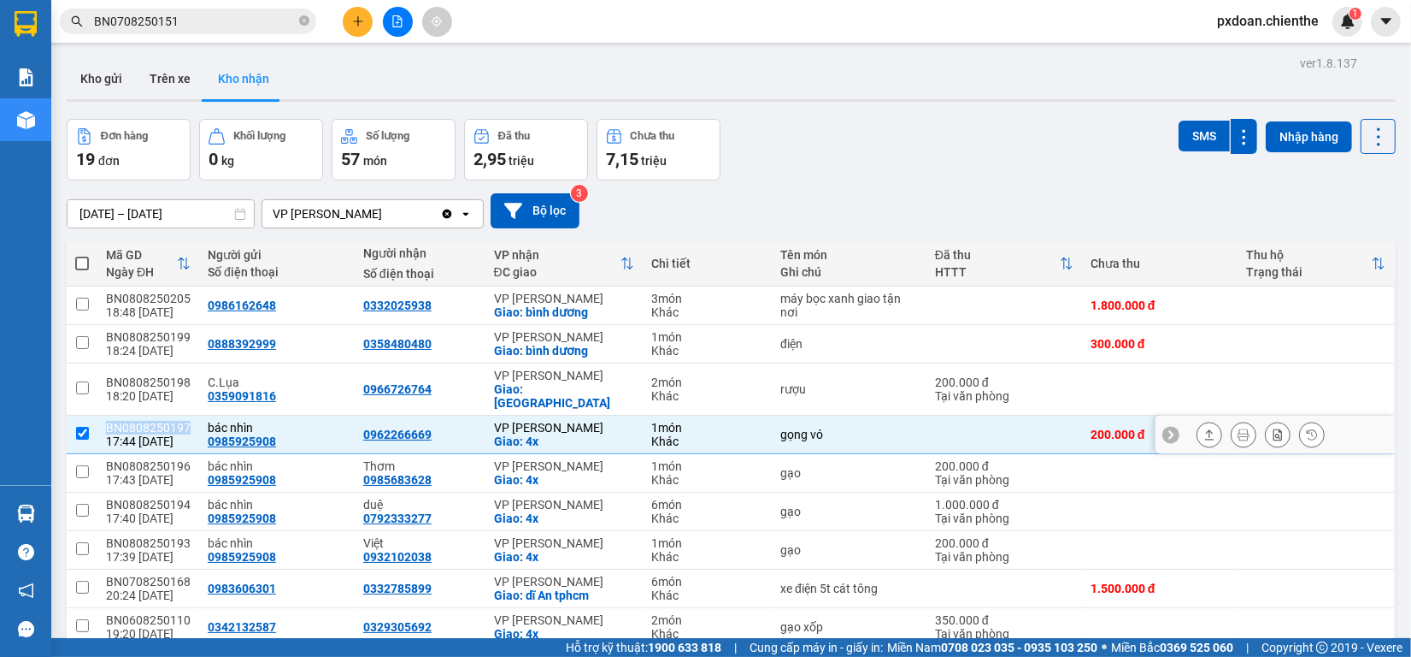
click at [156, 421] on div "BN0808250197" at bounding box center [148, 428] width 85 height 14
checkbox input "false"
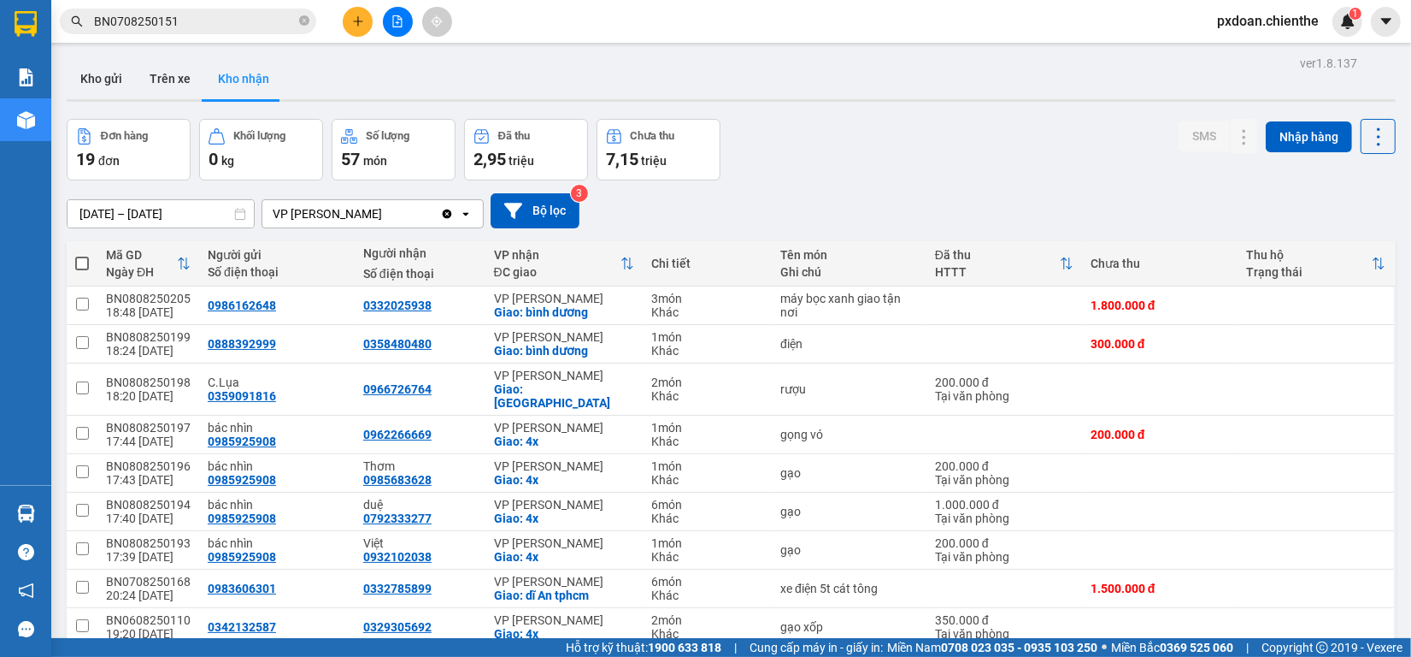
click at [237, 20] on input "BN0708250151" at bounding box center [195, 21] width 202 height 19
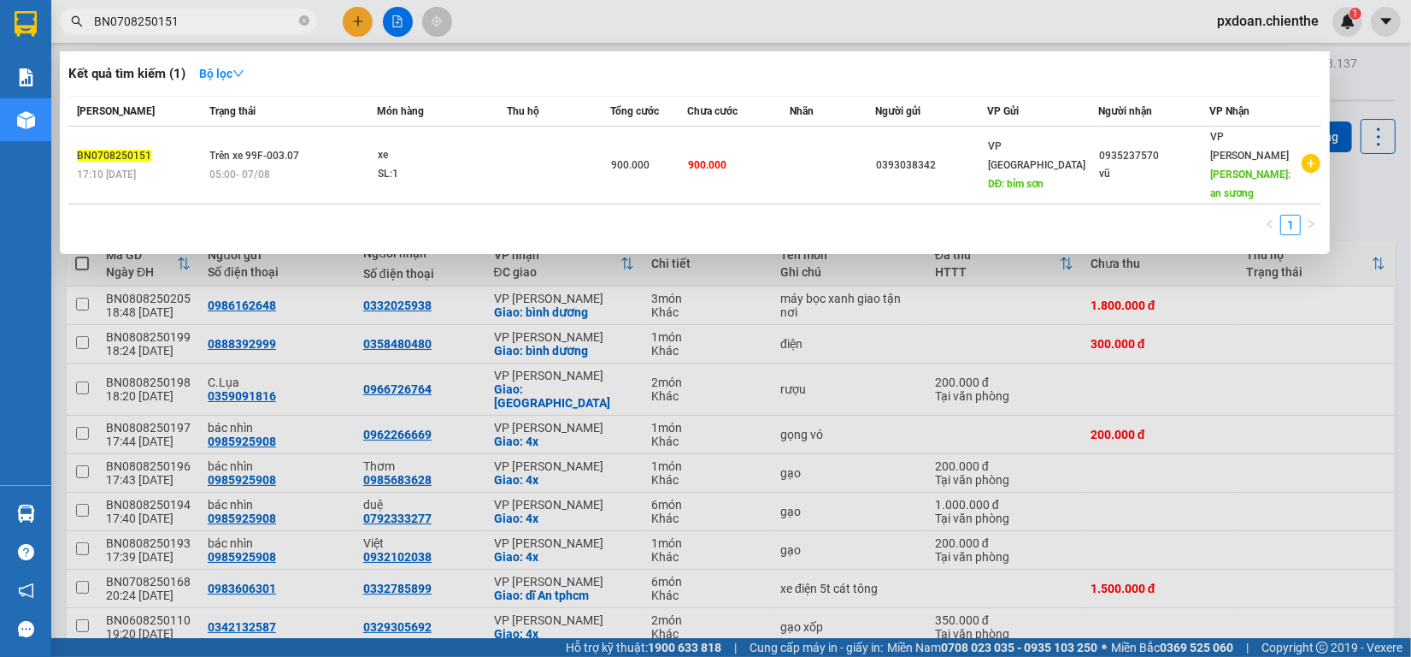
click at [237, 20] on input "BN0708250151" at bounding box center [195, 21] width 202 height 19
paste input "808250197"
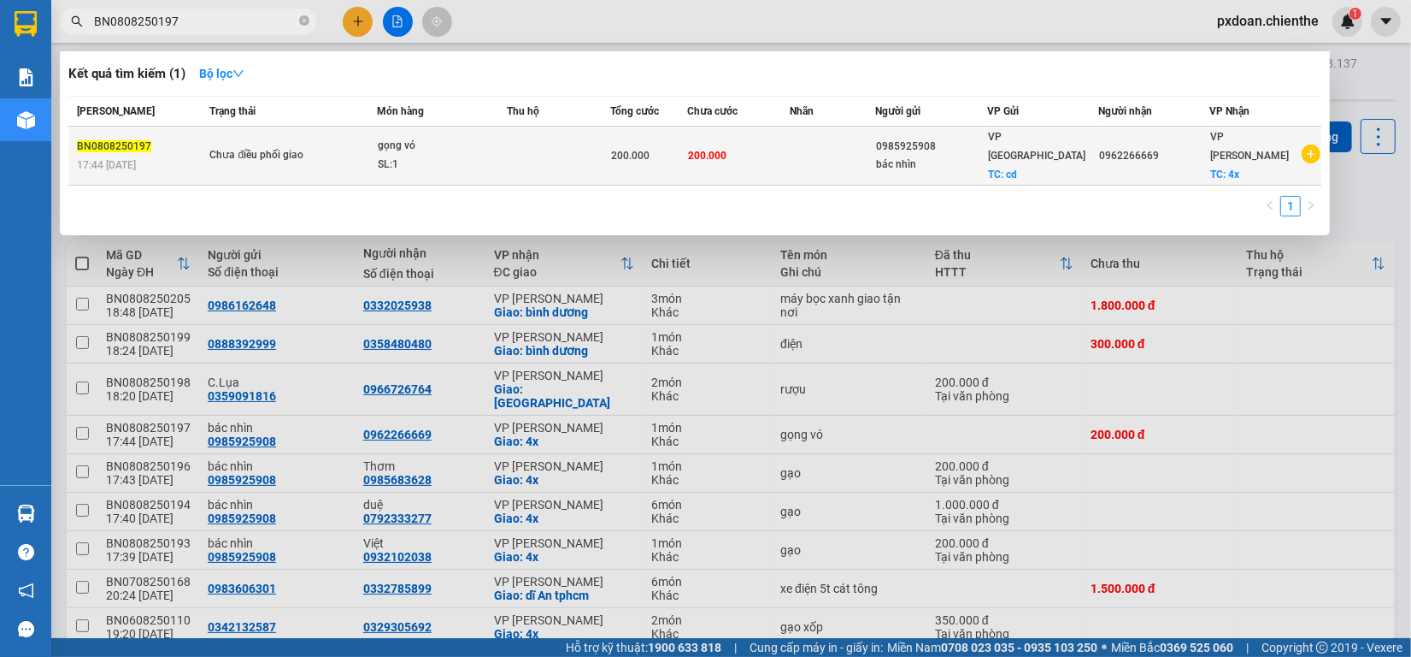
type input "BN0808250197"
click at [344, 154] on span "Chưa điều phối giao" at bounding box center [292, 155] width 167 height 19
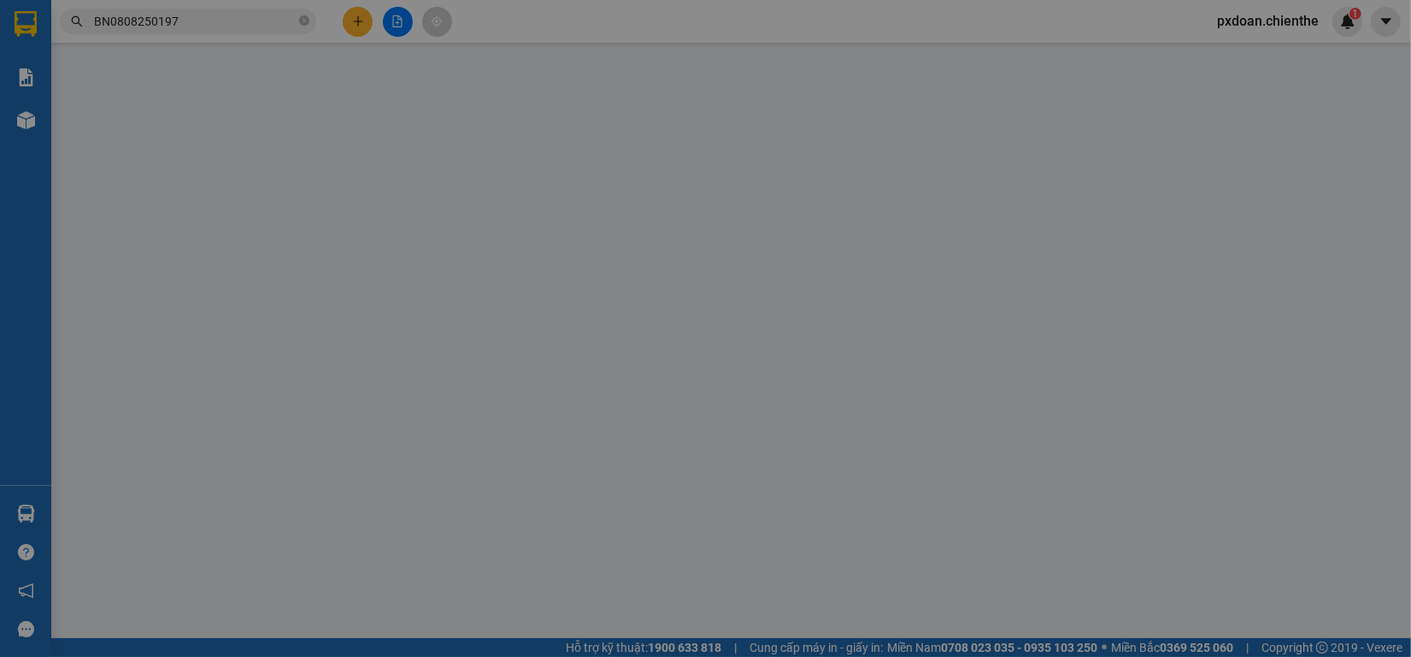
type input "0985925908"
type input "bác nhìn"
type input "0962266669"
type input "200.000"
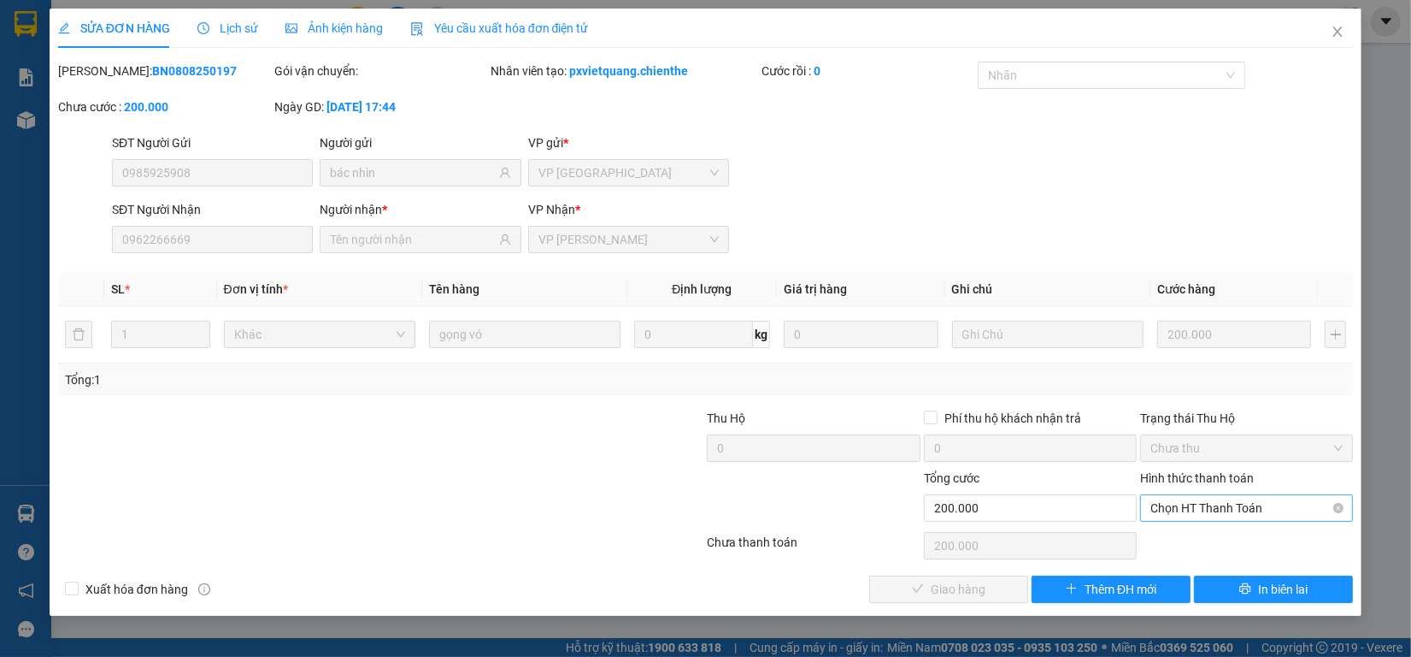
click at [1188, 513] on span "Chọn HT Thanh Toán" at bounding box center [1247, 508] width 192 height 26
click at [1199, 550] on div "Tại văn phòng" at bounding box center [1247, 542] width 192 height 19
type input "0"
click at [926, 584] on button "Giao hàng" at bounding box center [948, 588] width 159 height 27
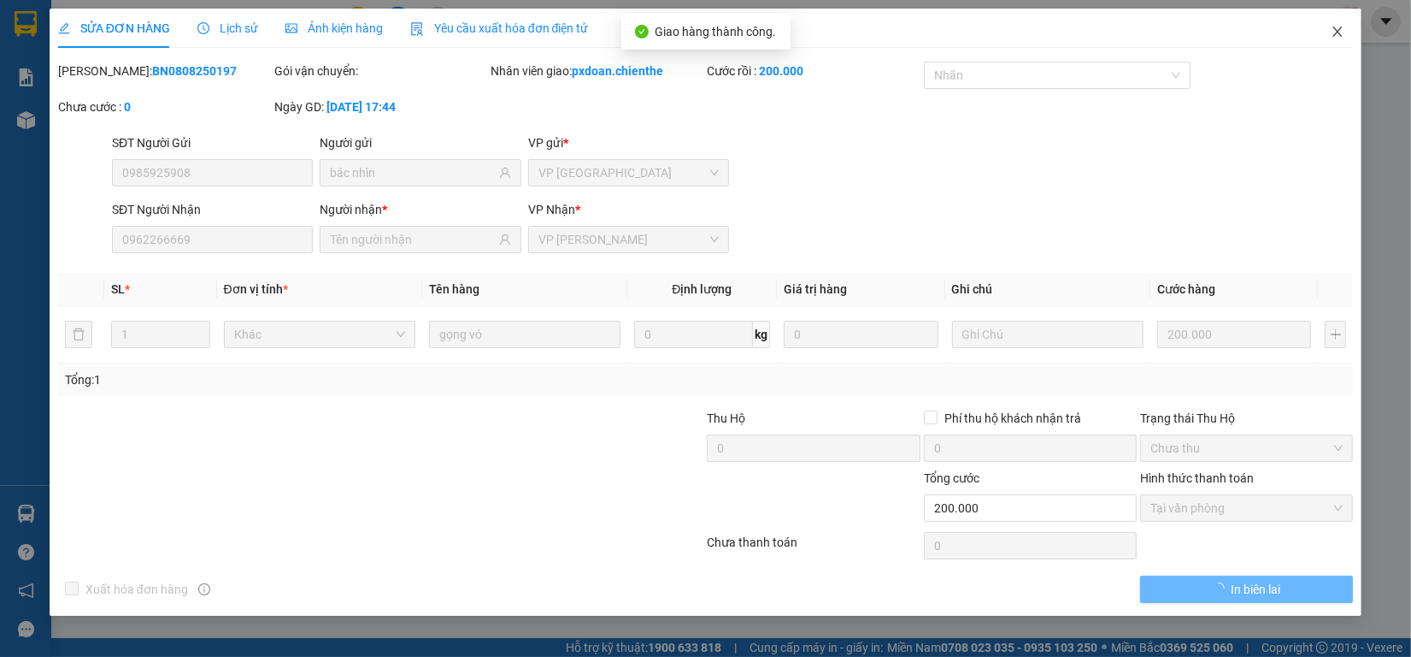
click at [1340, 32] on icon "close" at bounding box center [1338, 32] width 14 height 14
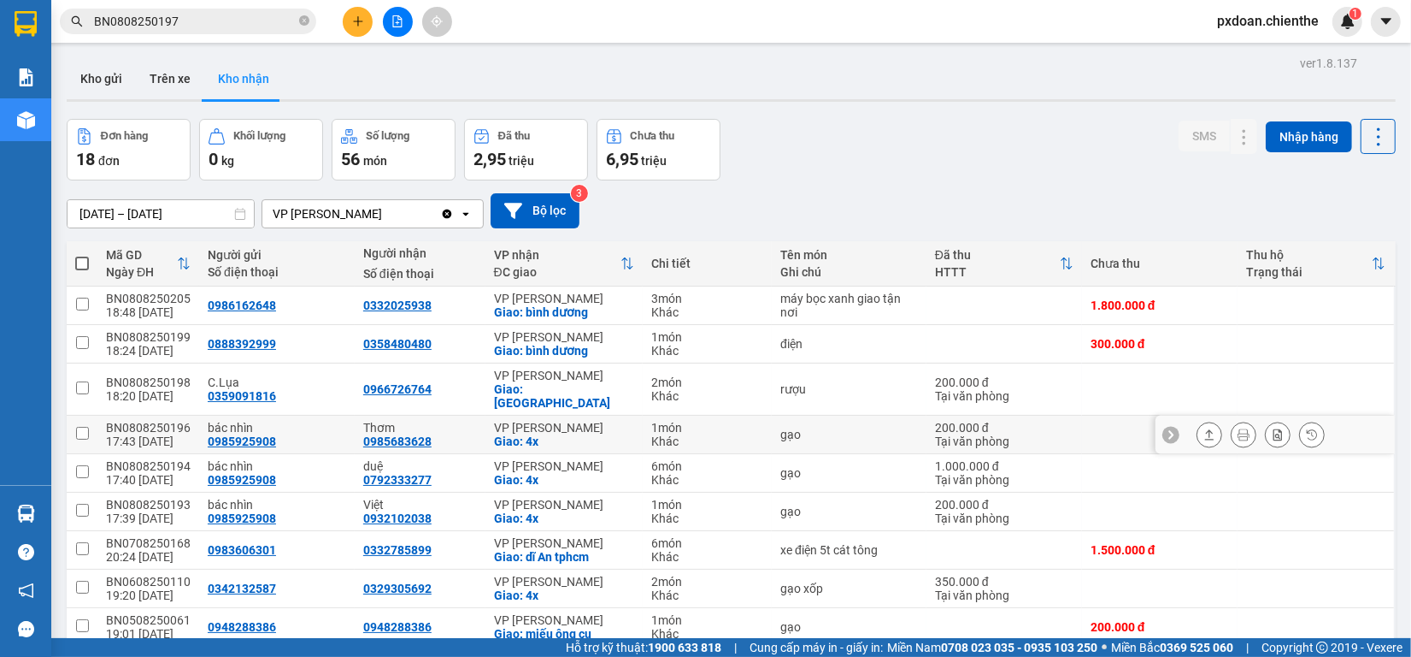
click at [180, 421] on div "BN0808250196" at bounding box center [148, 428] width 85 height 14
checkbox input "false"
click at [214, 7] on div "Kết quả tìm kiếm ( 1 ) Bộ lọc Mã ĐH Trạng thái Món hàng Thu hộ Tổng cước Chưa c…" at bounding box center [166, 22] width 333 height 30
drag, startPoint x: 214, startPoint y: 7, endPoint x: 214, endPoint y: 18, distance: 11.1
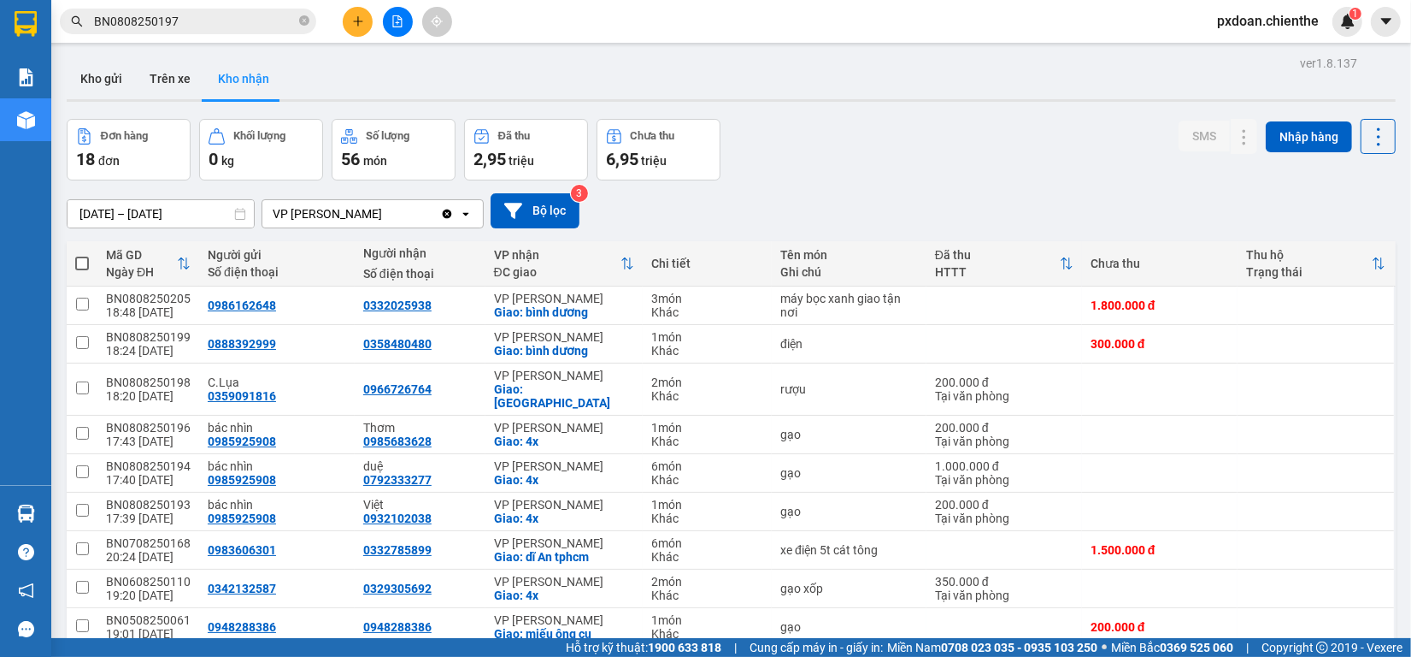
click at [214, 9] on div "Kết quả tìm kiếm ( 1 ) Bộ lọc Mã ĐH Trạng thái Món hàng Thu hộ Tổng cước Chưa c…" at bounding box center [166, 22] width 333 height 30
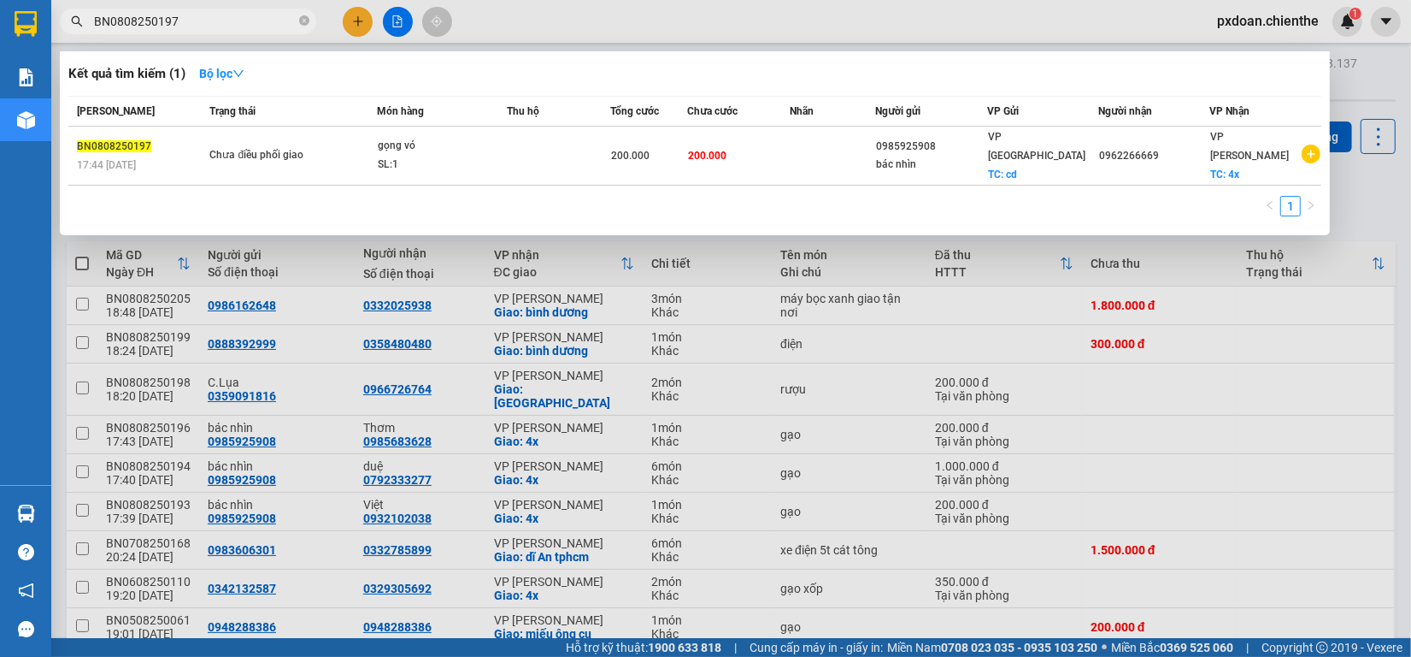
click at [214, 18] on input "BN0808250197" at bounding box center [195, 21] width 202 height 19
paste input "6"
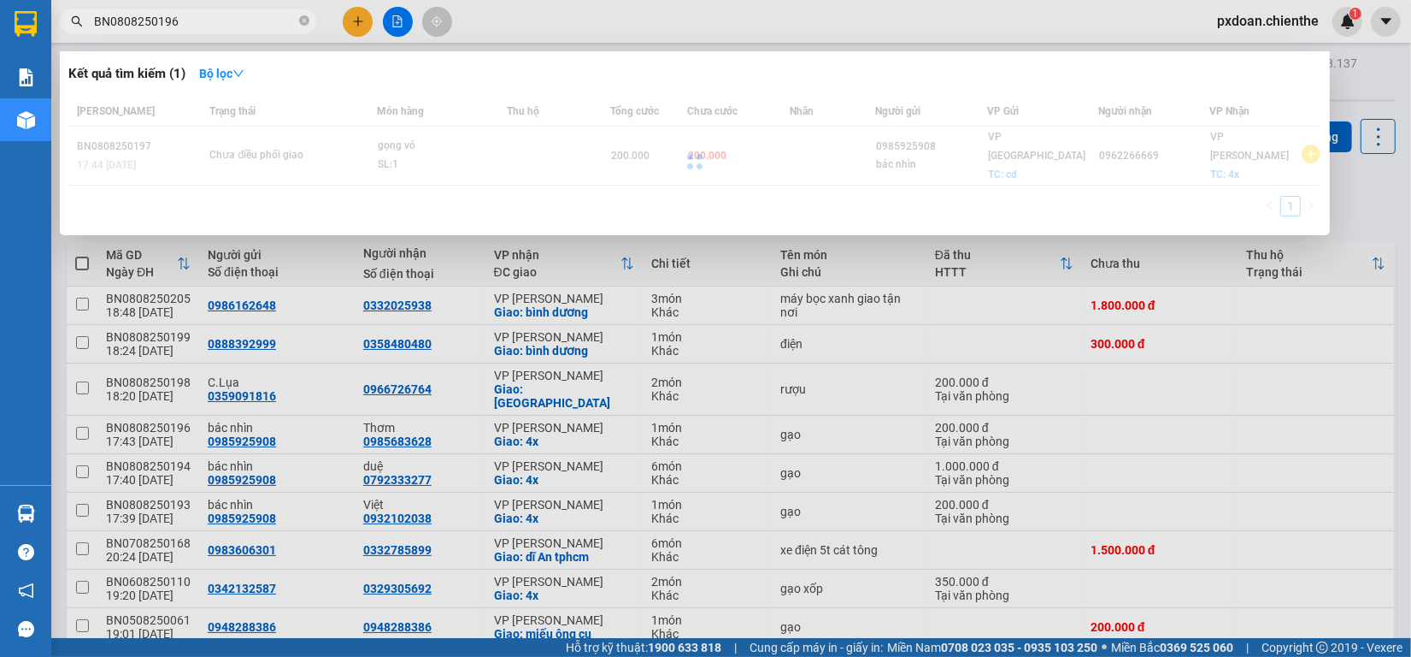
type input "BN0808250196"
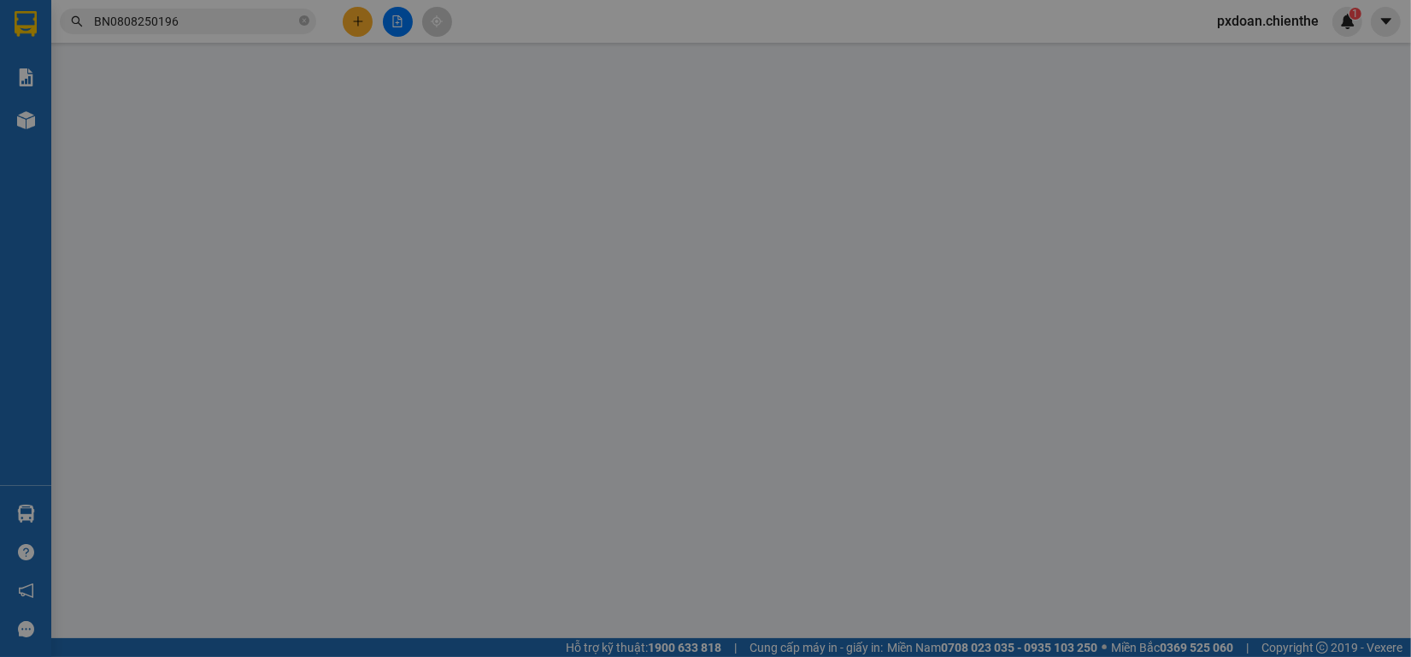
type input "0985925908"
type input "bác nhìn"
type input "0985683628"
type input "Thơm"
type input "200.000"
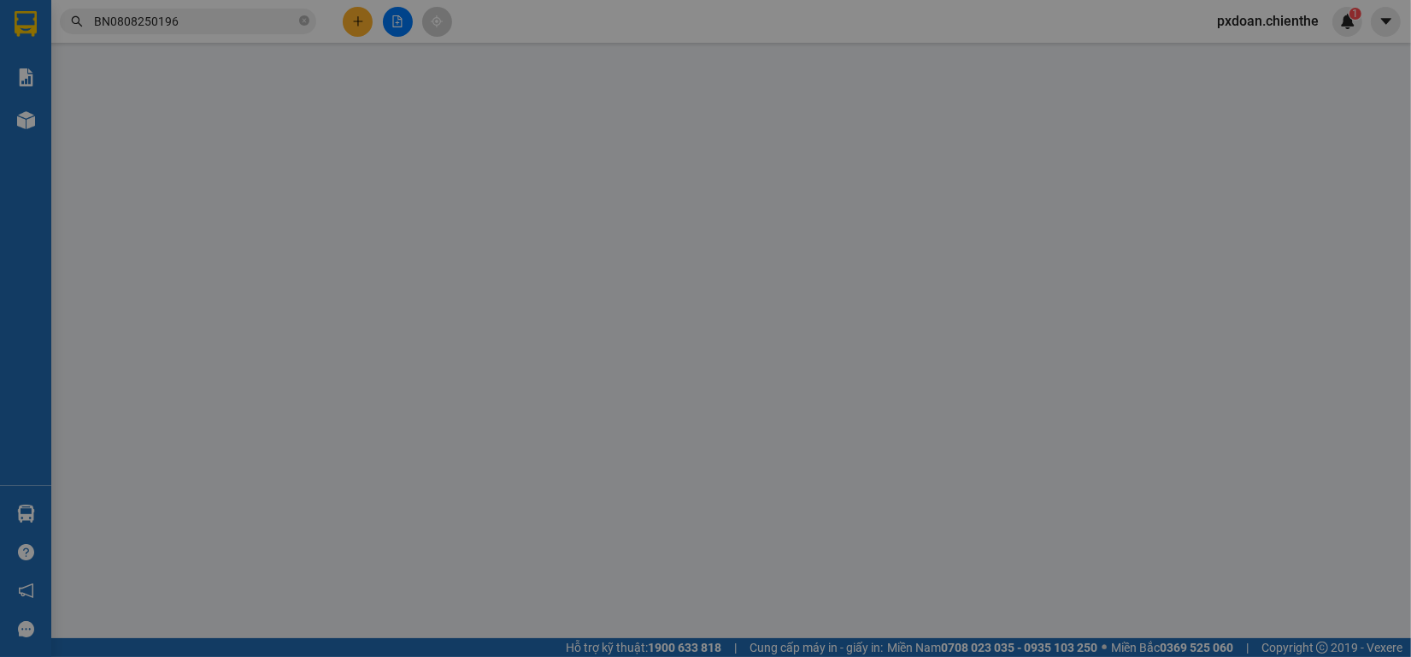
type input "0"
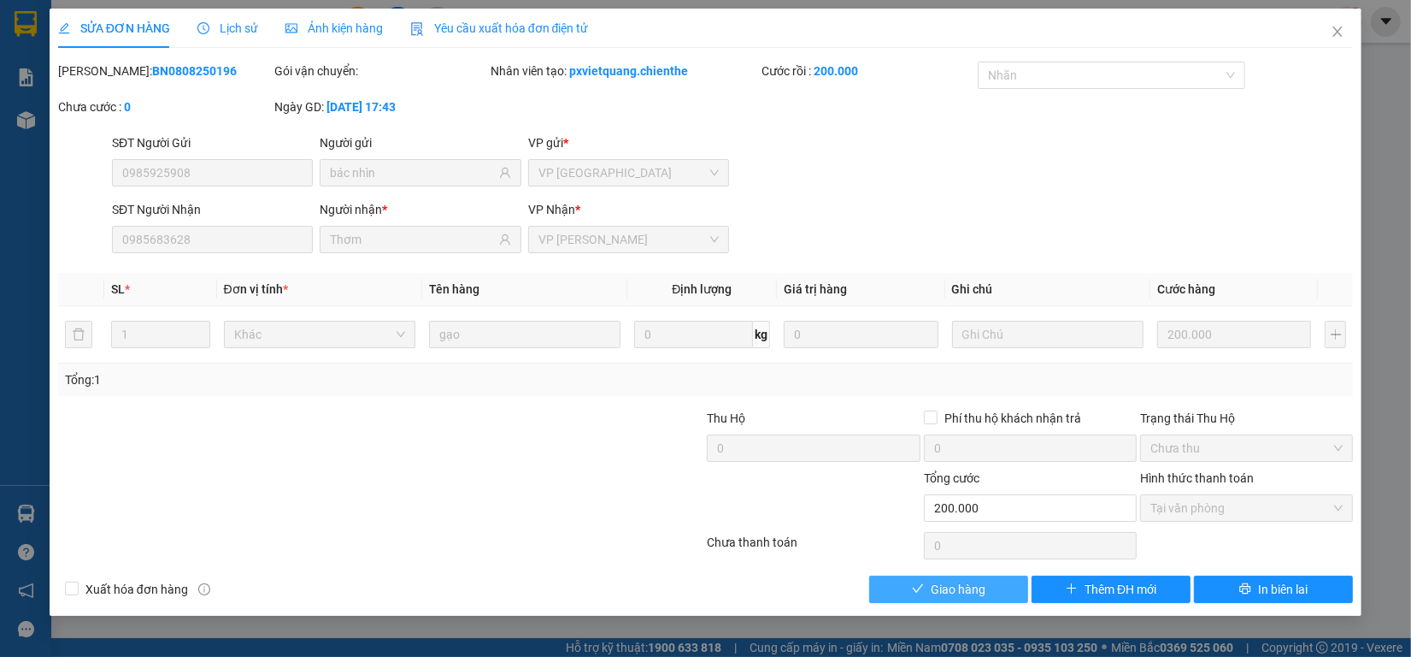
click at [933, 586] on span "Giao hàng" at bounding box center [958, 589] width 55 height 19
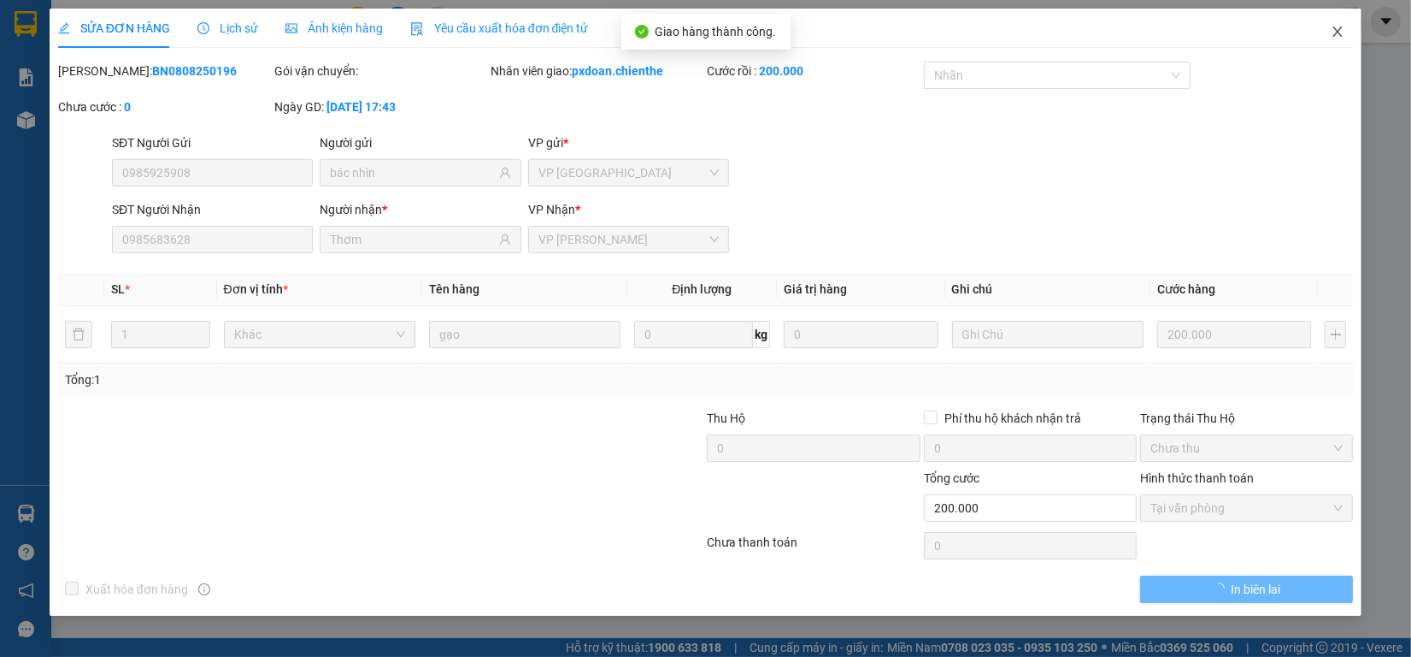
click at [1342, 41] on span "Close" at bounding box center [1338, 33] width 48 height 48
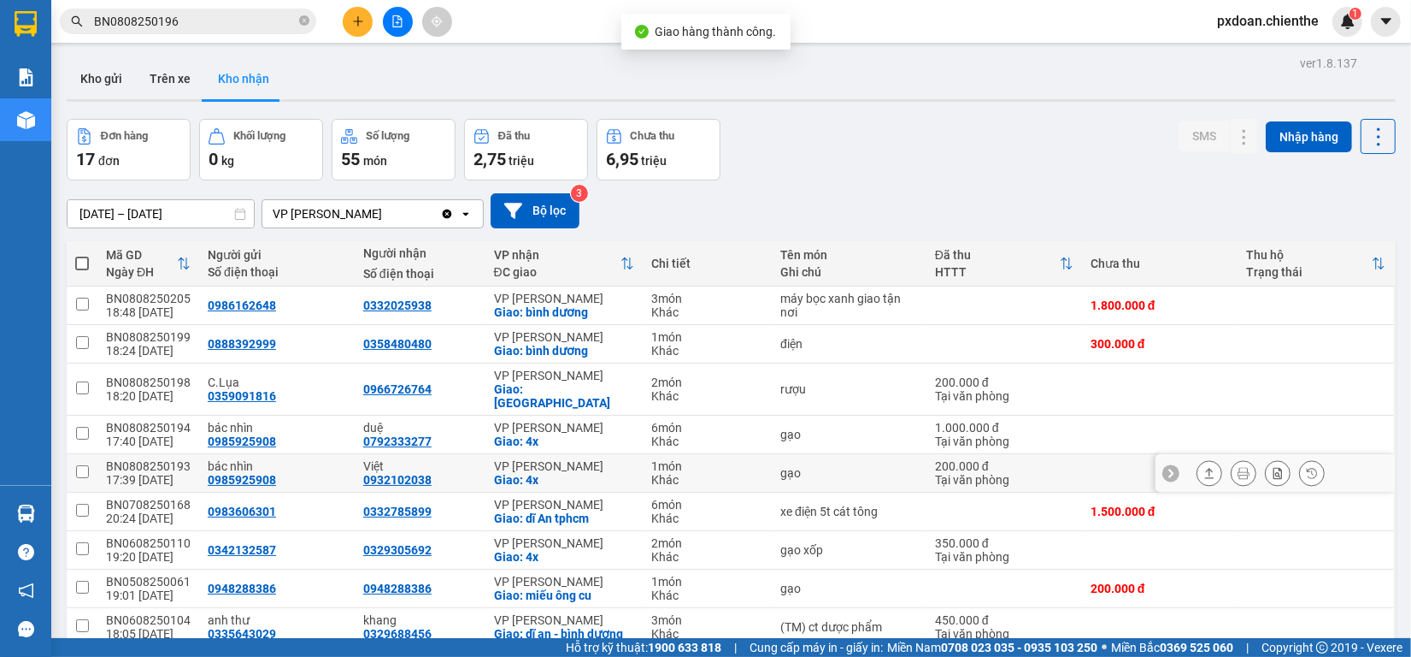
click at [172, 459] on div "BN0808250193" at bounding box center [148, 466] width 85 height 14
checkbox input "false"
click at [223, 26] on input "BN0808250196" at bounding box center [195, 21] width 202 height 19
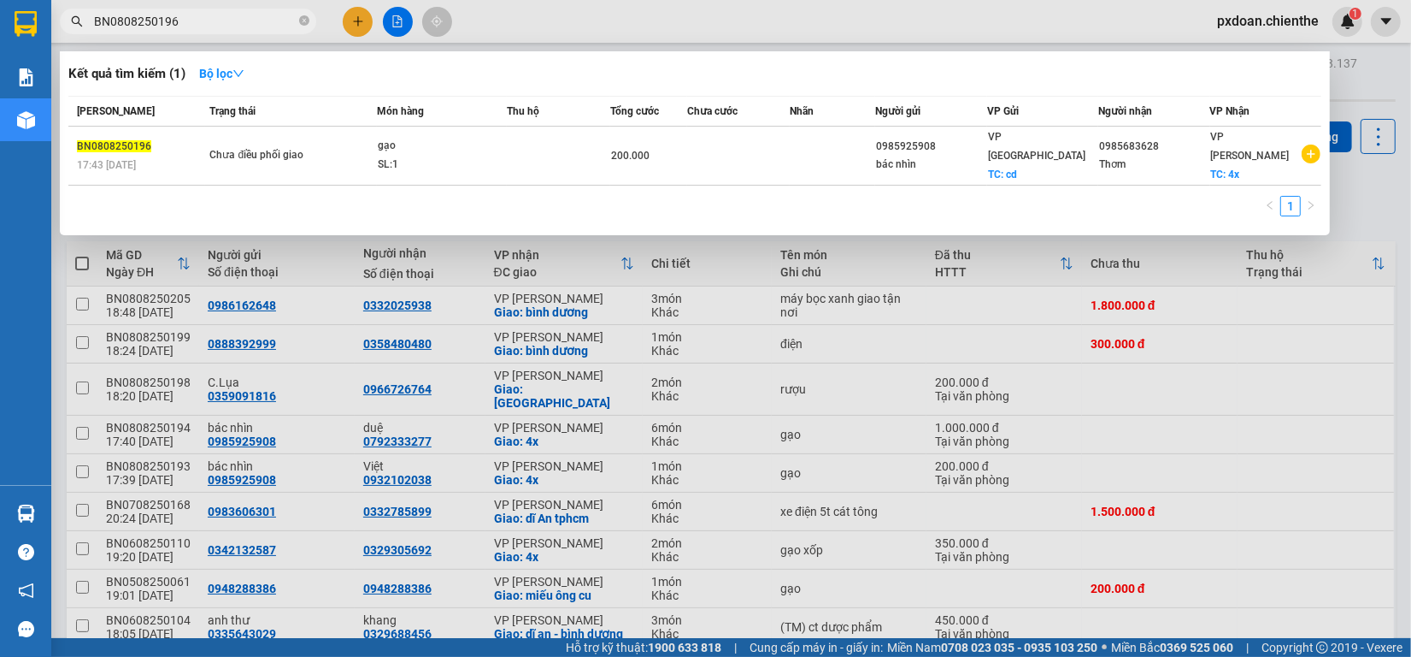
click at [223, 26] on input "BN0808250196" at bounding box center [195, 21] width 202 height 19
paste input "3"
type input "BN0808250193"
click at [438, 156] on div "SL: 1" at bounding box center [442, 165] width 128 height 19
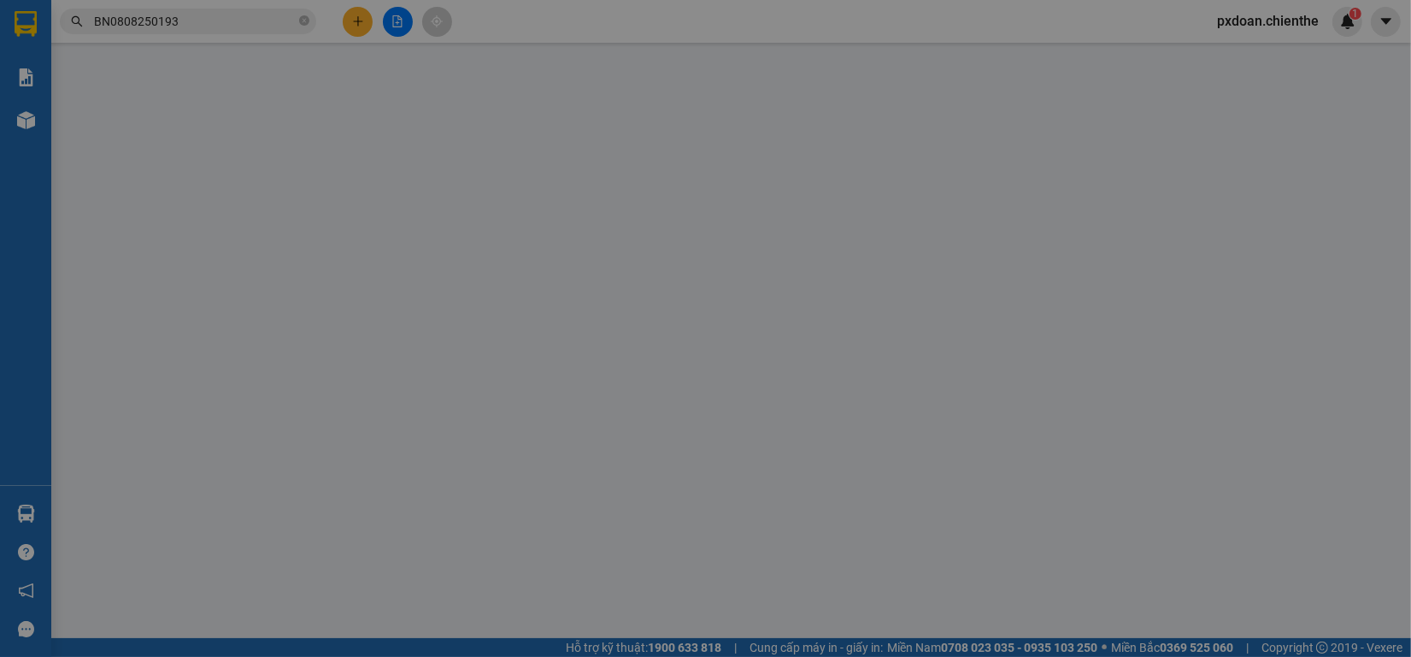
type input "0985925908"
type input "bác nhìn"
type input "0932102038"
type input "Việt"
type input "200.000"
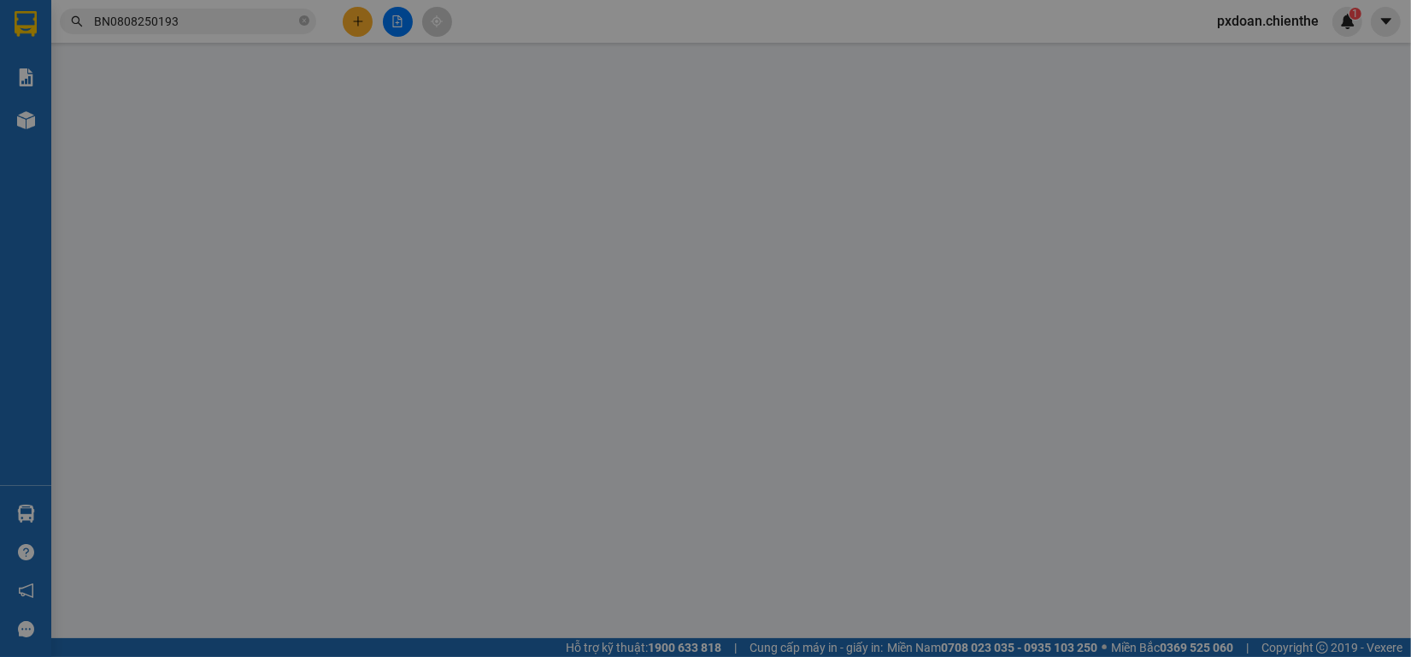
type input "0"
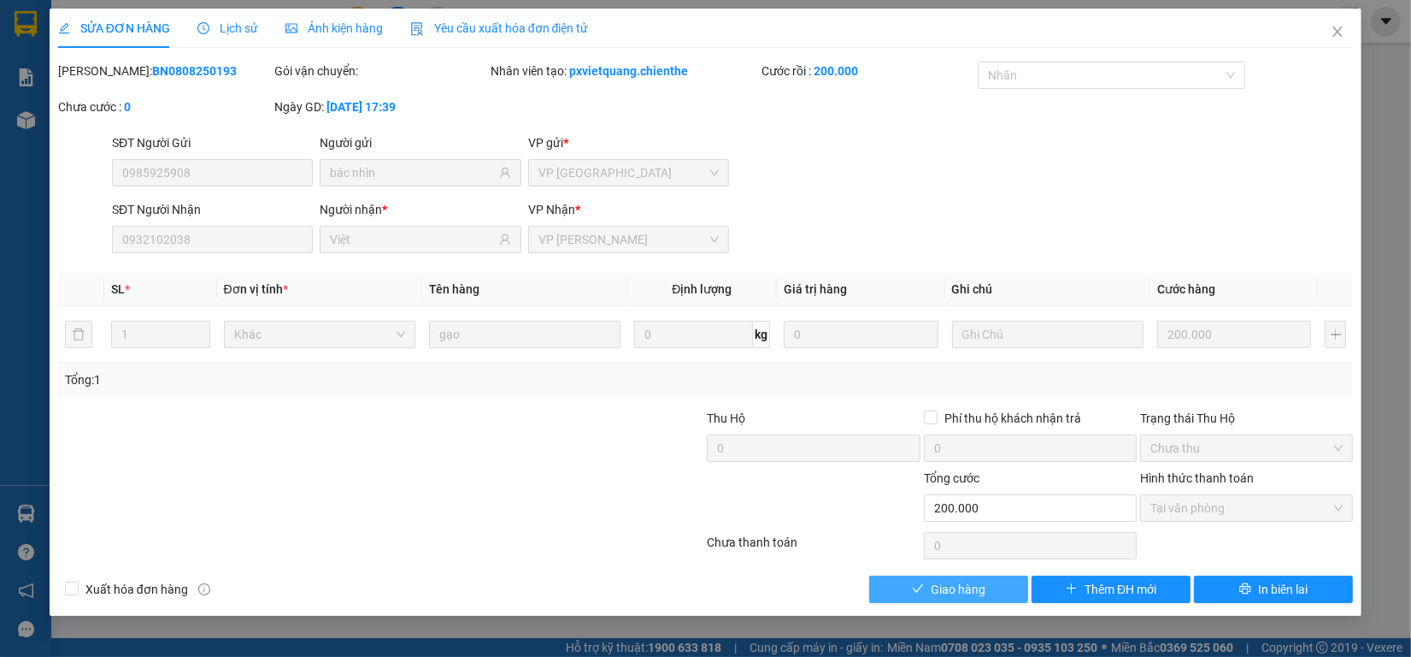
click at [964, 580] on span "Giao hàng" at bounding box center [958, 589] width 55 height 19
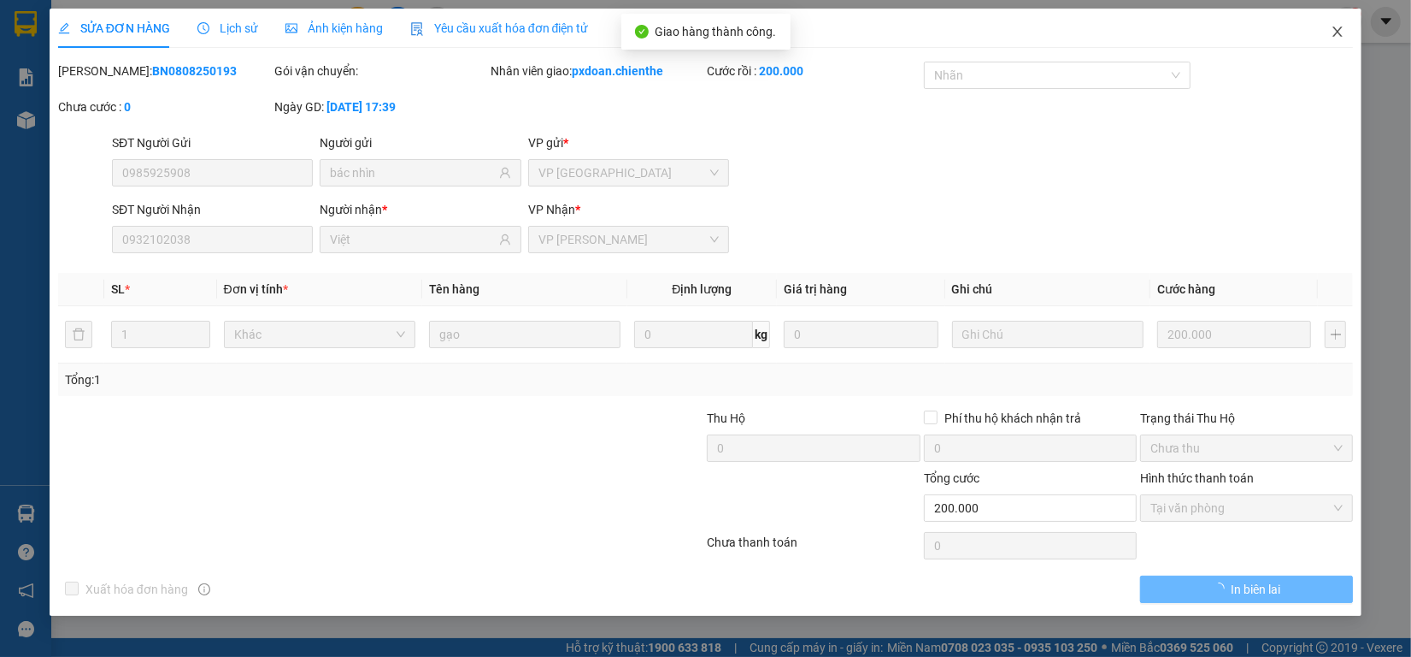
click at [1345, 34] on span "Close" at bounding box center [1338, 33] width 48 height 48
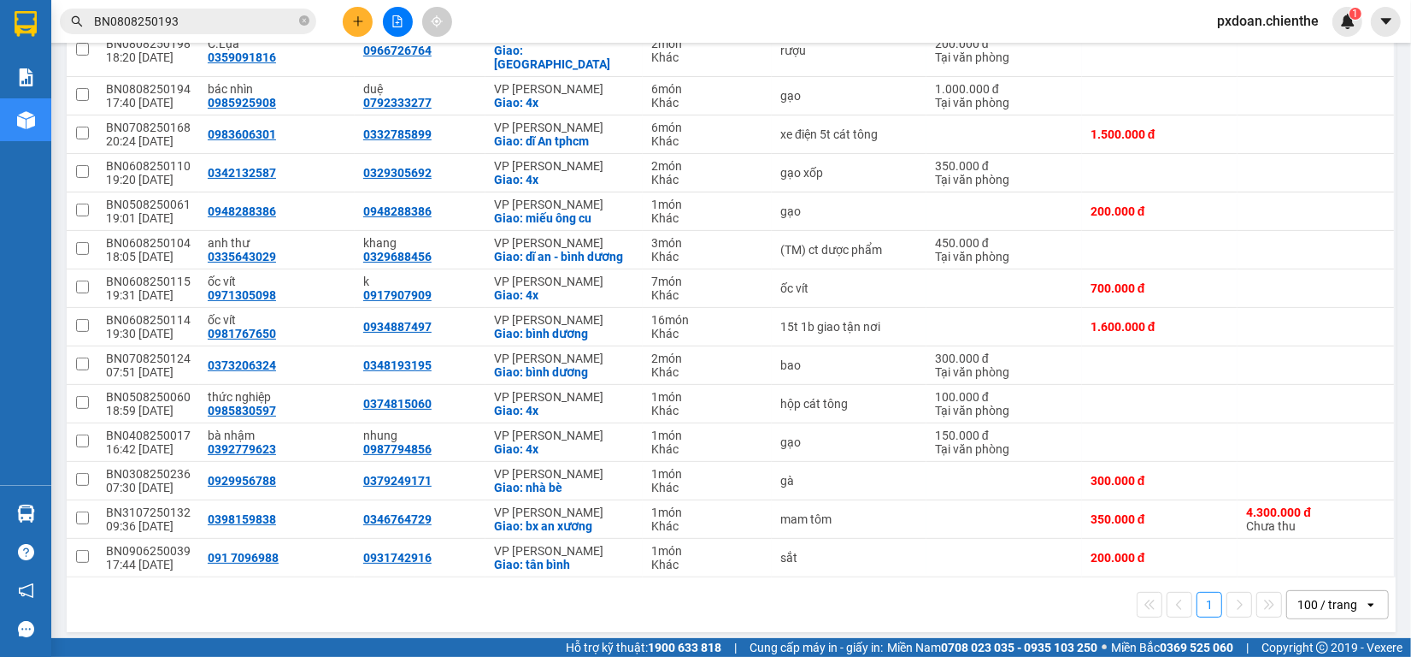
scroll to position [216, 0]
